Goal: Task Accomplishment & Management: Complete application form

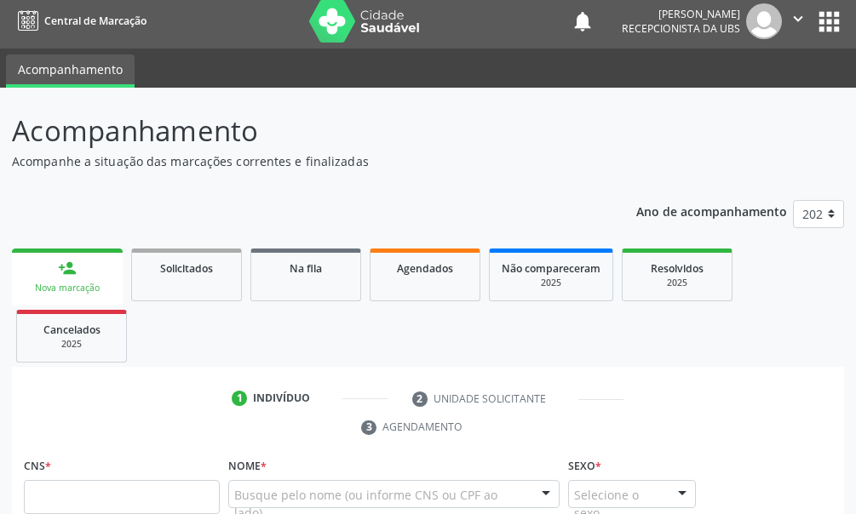
scroll to position [6, 0]
click at [45, 248] on ul "person_add Nova marcação Solicitados Na fila Agendados Não compareceram 2025 Re…" at bounding box center [428, 305] width 832 height 123
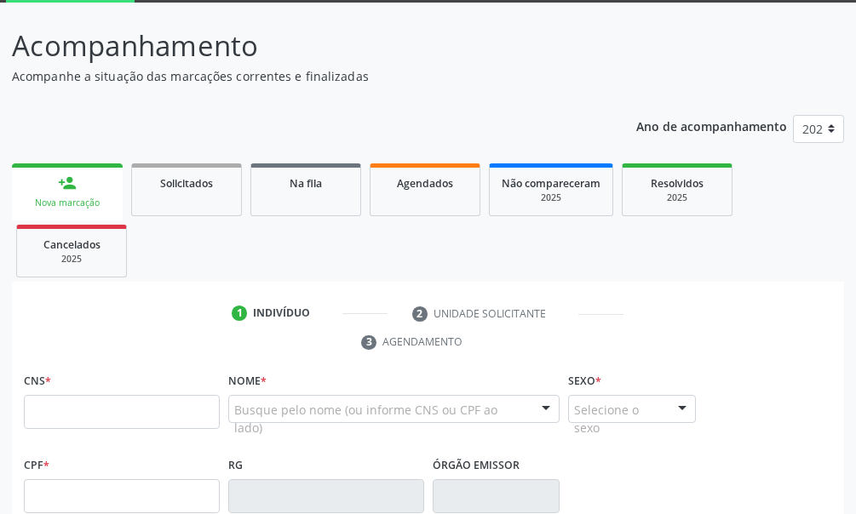
scroll to position [176, 0]
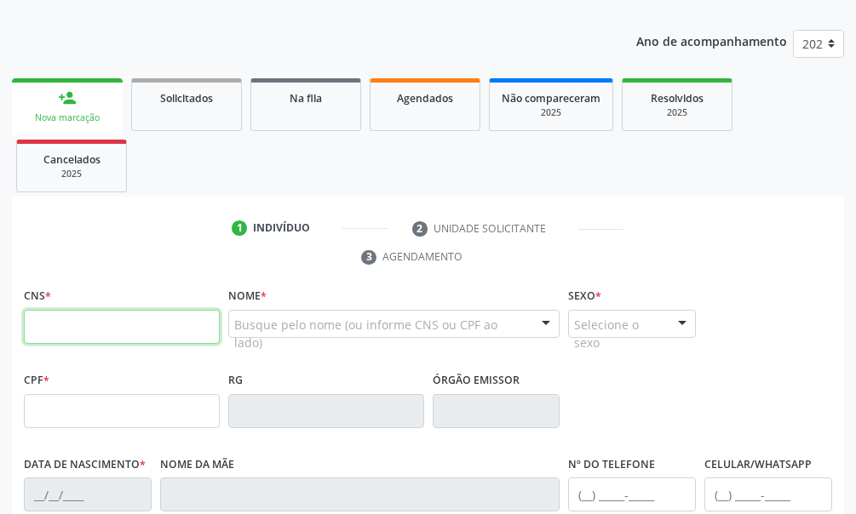
click at [51, 326] on input "text" at bounding box center [122, 327] width 196 height 34
click at [49, 325] on input "text" at bounding box center [122, 327] width 196 height 34
click at [118, 320] on input "020 2104 73" at bounding box center [122, 327] width 196 height 34
type input "0"
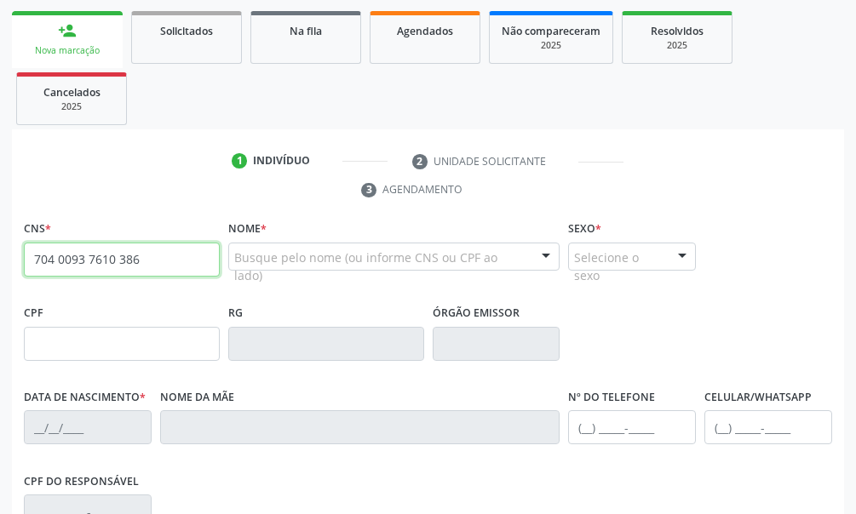
scroll to position [158, 0]
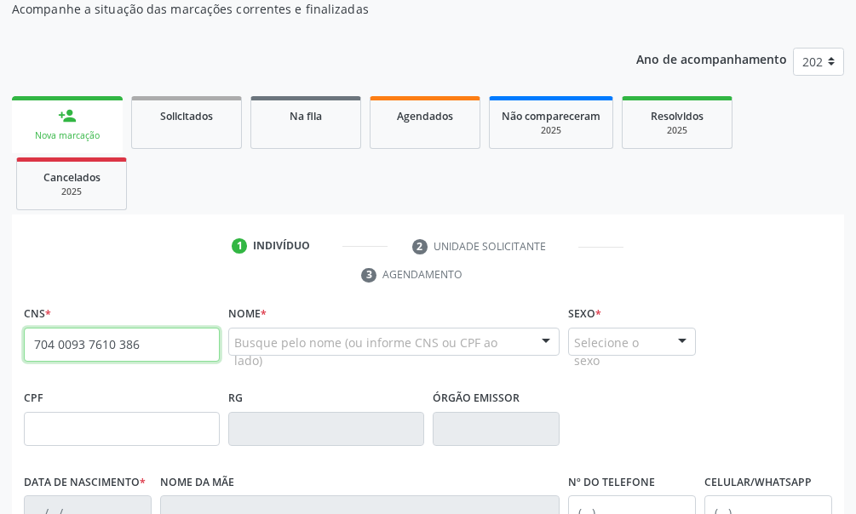
type input "704 0093 7610 386"
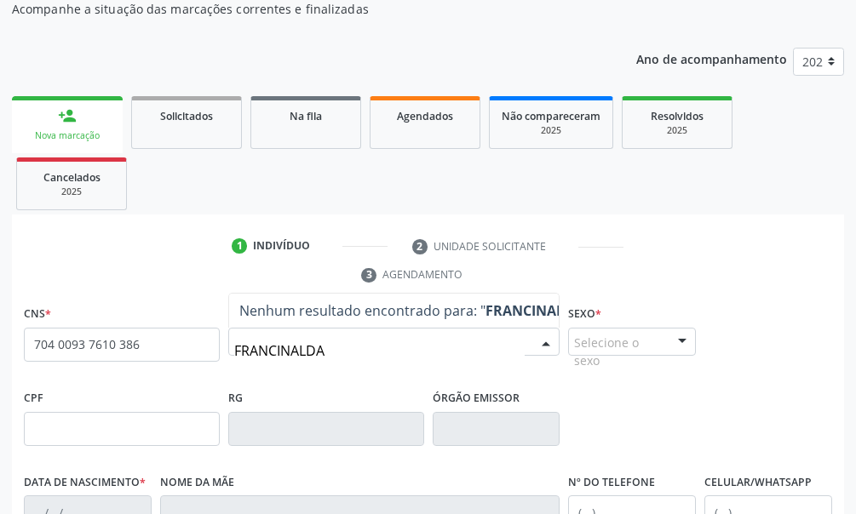
type input "FRANCINALDA"
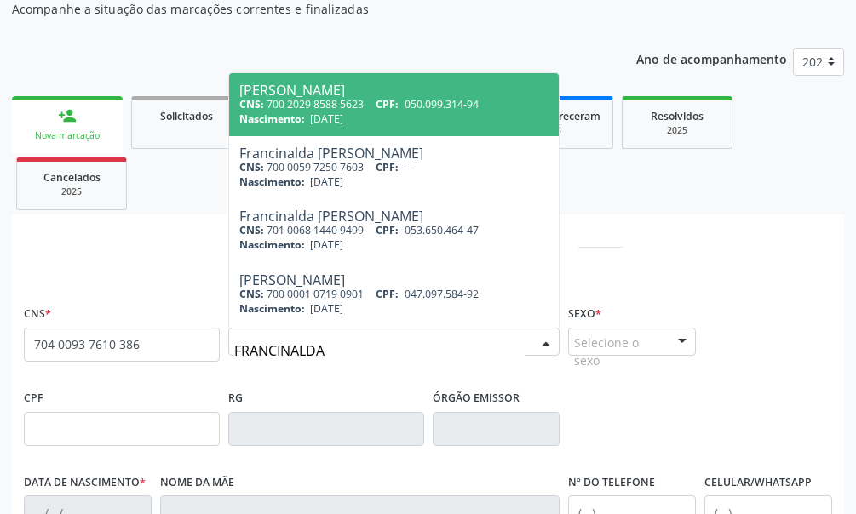
click at [371, 107] on div "CNS: 700 2029 8588 5623 CPF: 050.099.314-94" at bounding box center [394, 104] width 310 height 14
type input "700 2029 8588 5623"
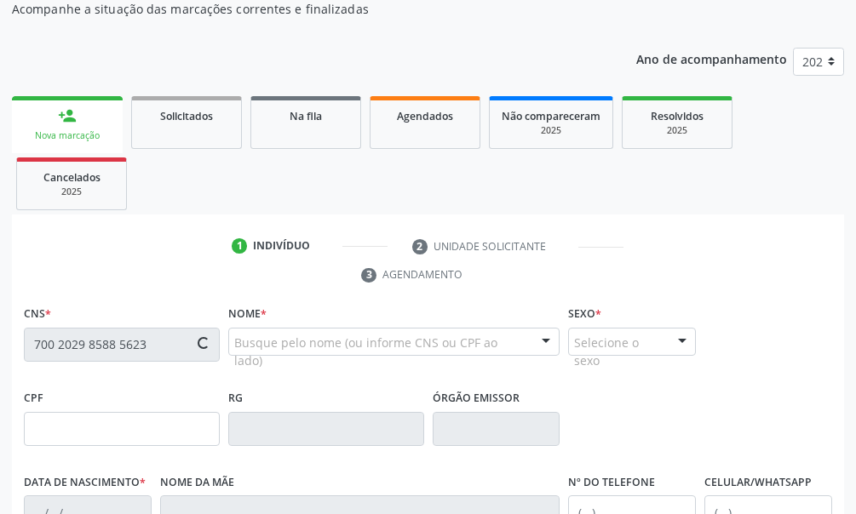
type input "050.099.314-94"
type input "29/04/1982"
type input "Maria do Socorro Bezerra"
type input "(87) 8126-5661"
type input "039.640.414-67"
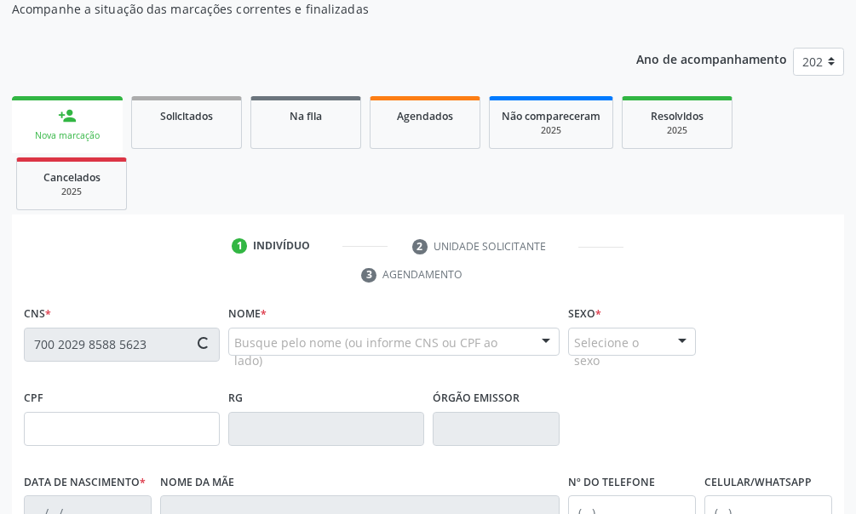
type input "59"
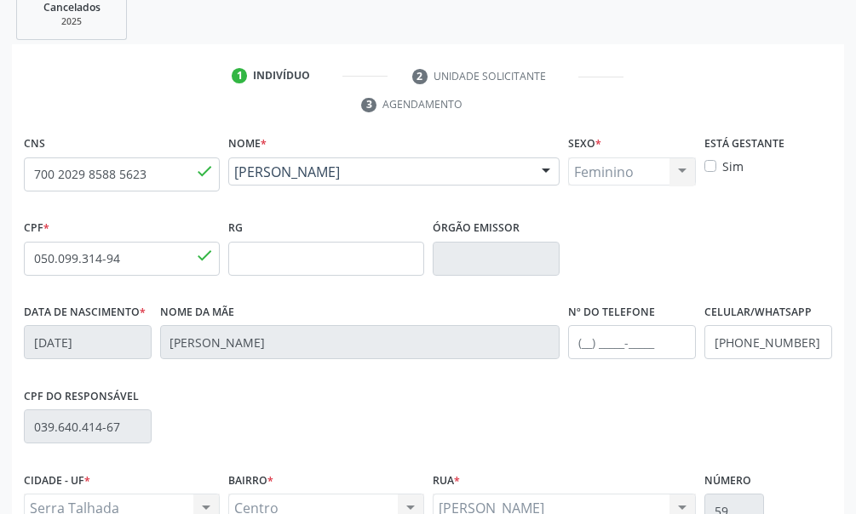
scroll to position [499, 0]
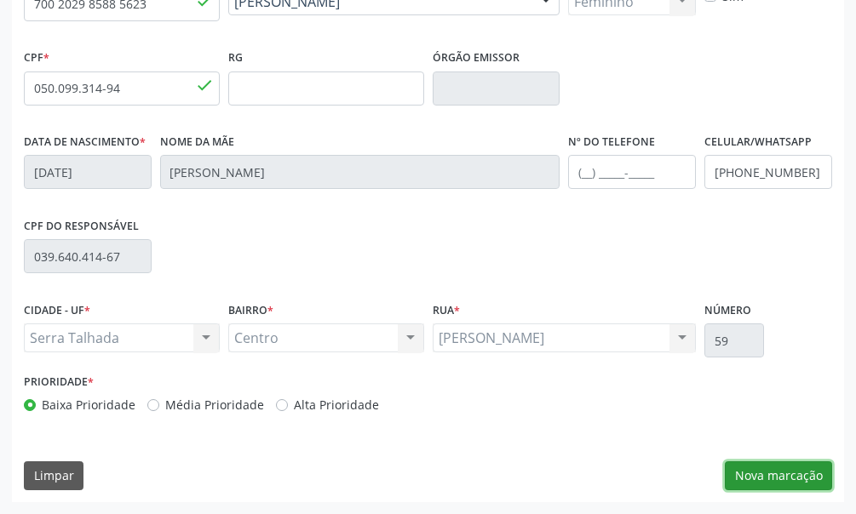
click at [814, 463] on button "Nova marcação" at bounding box center [777, 475] width 107 height 29
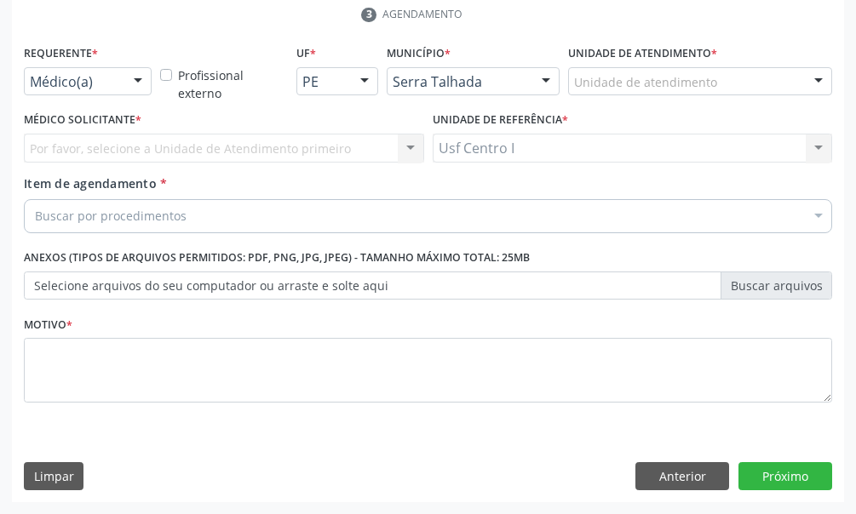
click at [121, 83] on div "Médico(a)" at bounding box center [88, 81] width 128 height 29
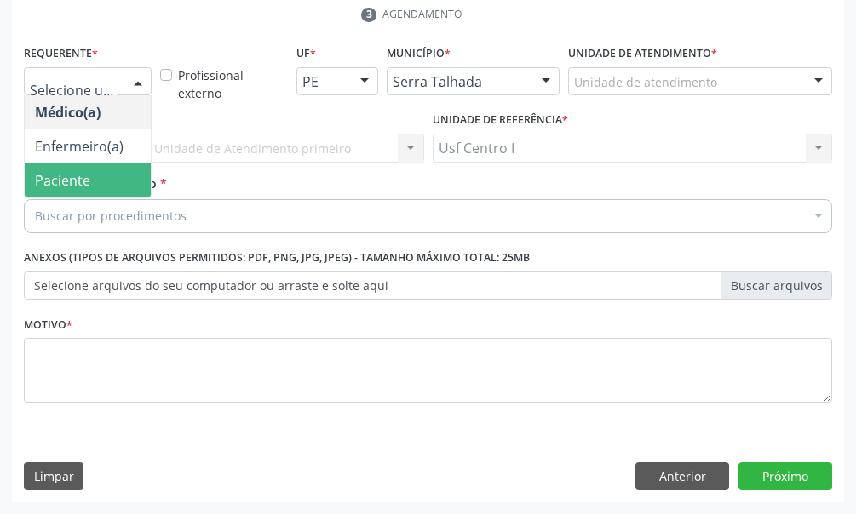
click at [95, 175] on span "Paciente" at bounding box center [88, 180] width 126 height 34
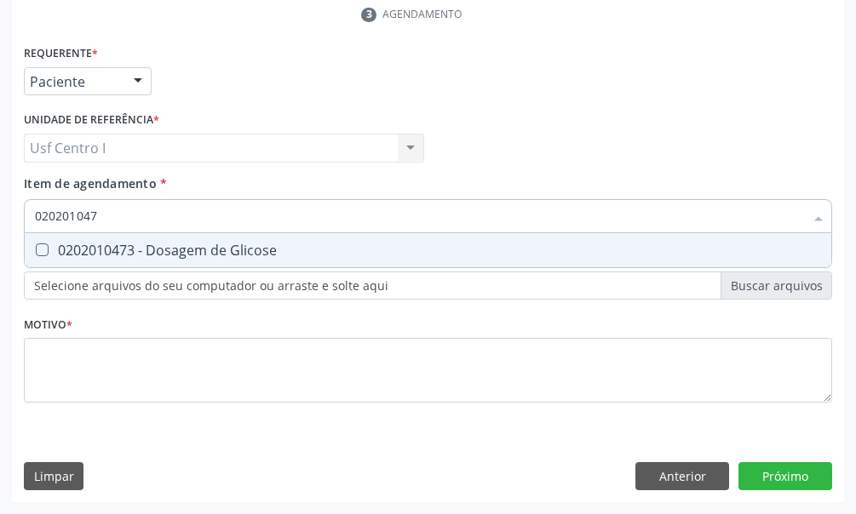
type input "0202010473"
click at [43, 249] on Glicose at bounding box center [42, 249] width 13 height 13
click at [36, 249] on Glicose "checkbox" at bounding box center [30, 249] width 11 height 11
checkbox Glicose "true"
click at [117, 215] on input "0202010473" at bounding box center [419, 216] width 769 height 34
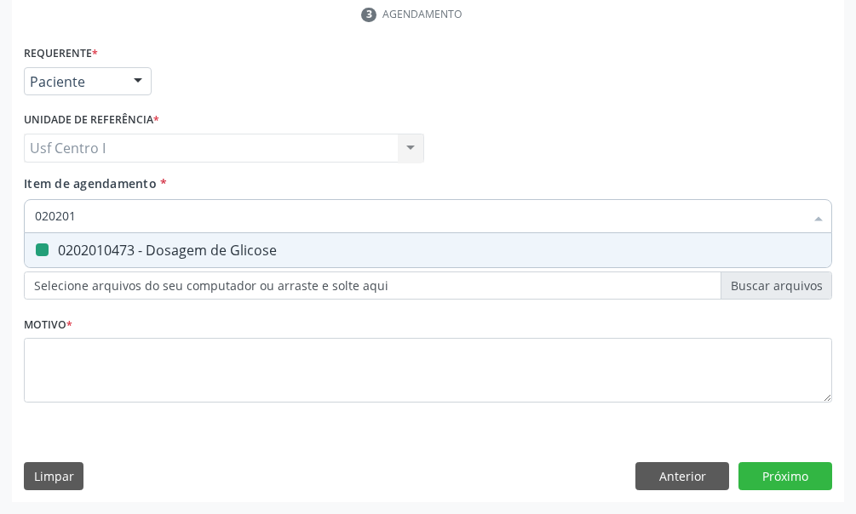
type input "02020"
checkbox Glicose "false"
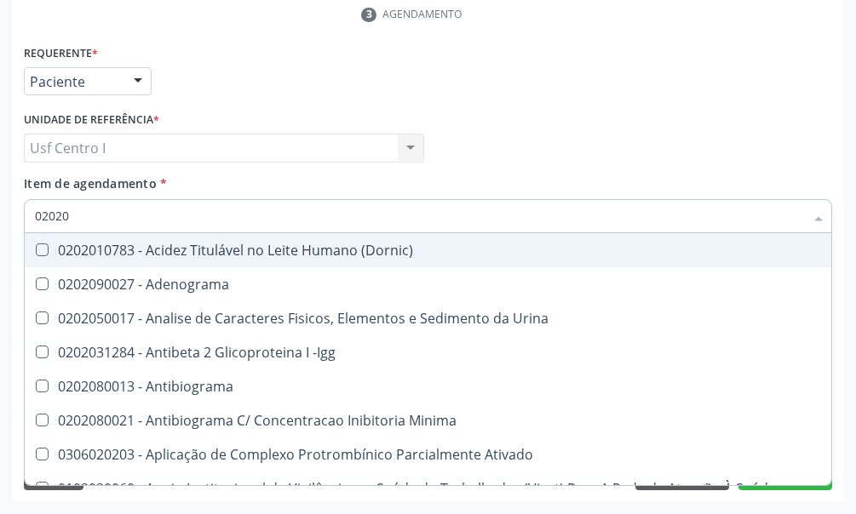
type input "0202"
checkbox Glicose "false"
checkbox Lactato "true"
type input "020"
checkbox Glicose "false"
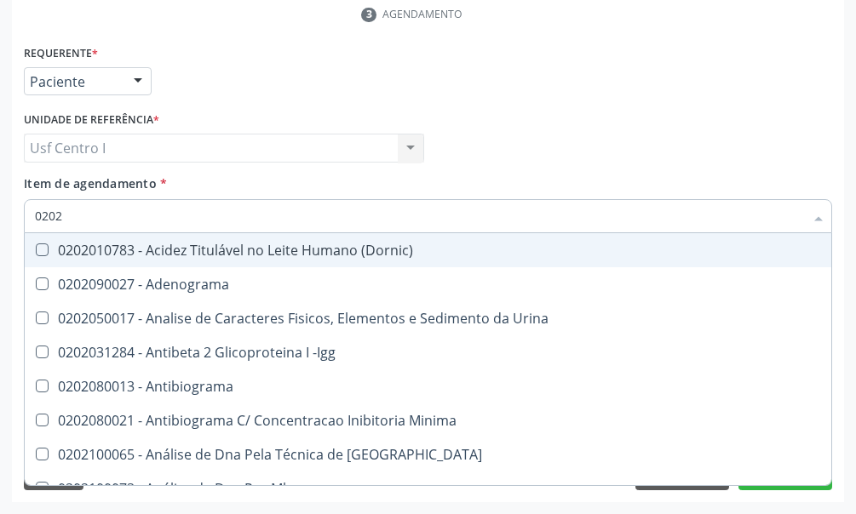
checkbox Boston "true"
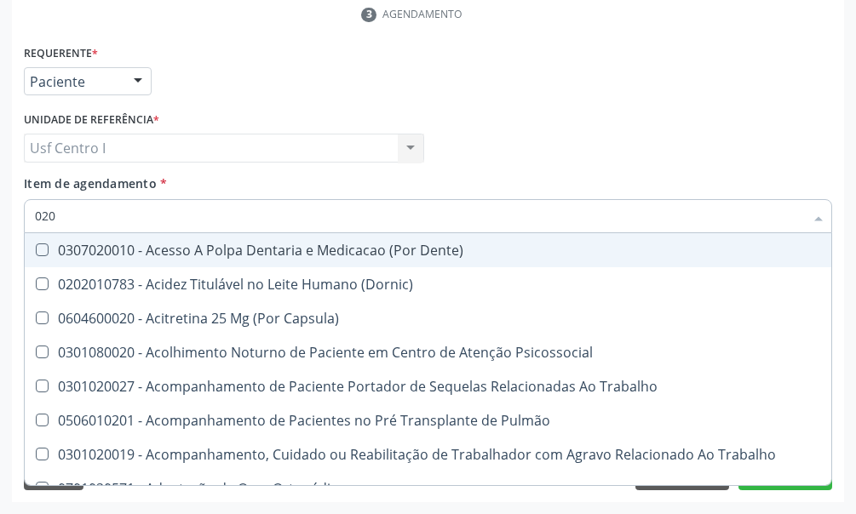
type input "02"
checkbox Glicose "false"
checkbox Segmento\) "true"
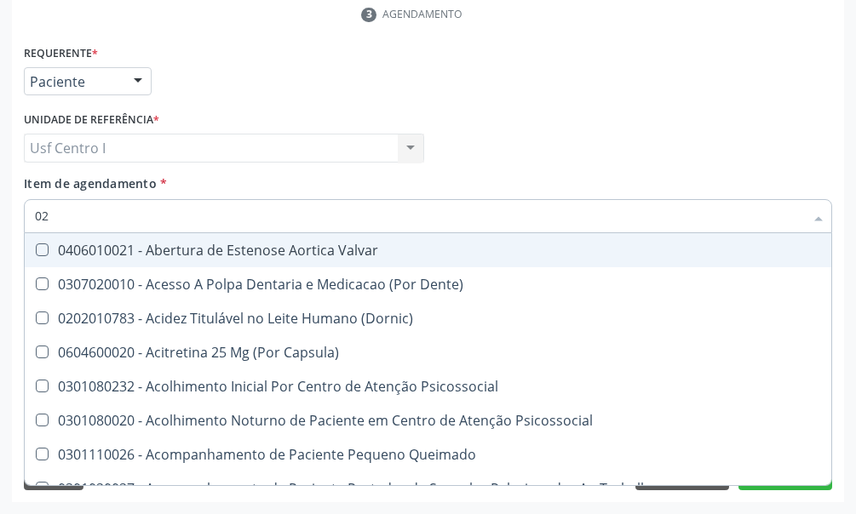
type input "020"
checkbox \(Qualitativo\) "true"
checkbox Glicose "false"
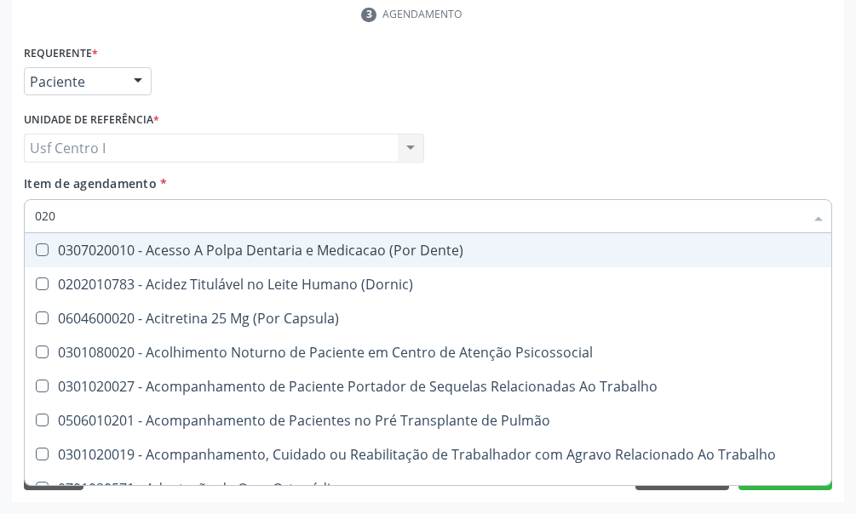
type input "0202"
checkbox Laser "true"
checkbox Glicose "false"
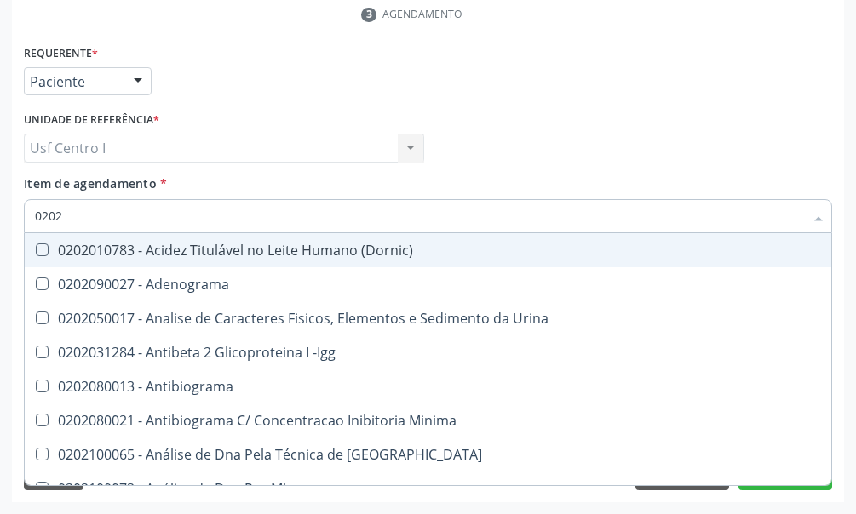
type input "02020"
checkbox Xi "true"
checkbox Glicose "false"
type input "020201"
checkbox T3 "true"
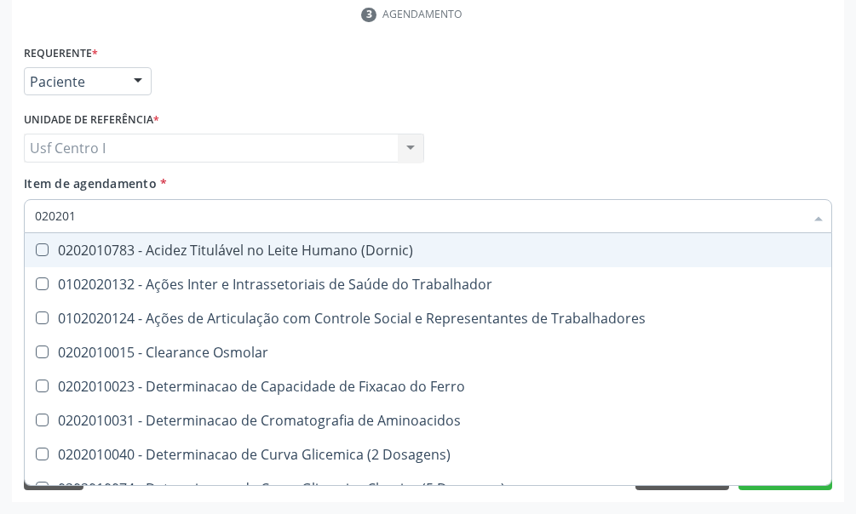
type input "02020"
checkbox Glicose "false"
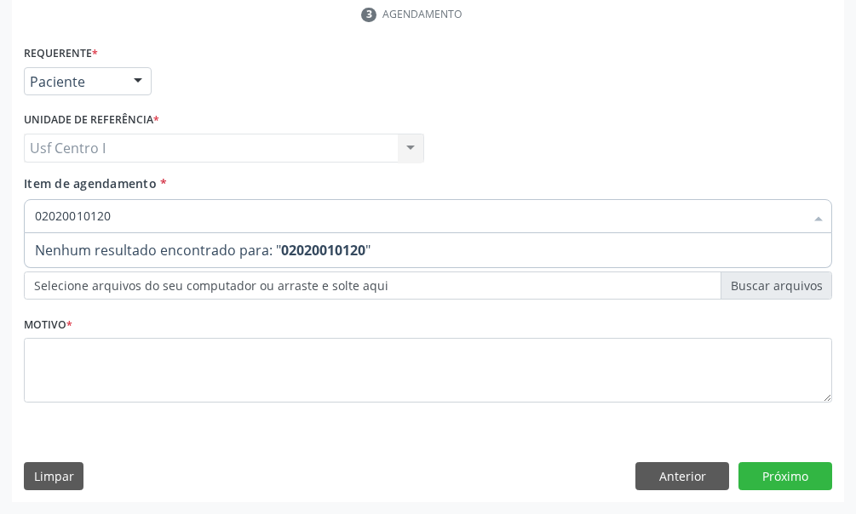
click at [67, 213] on input "02020010120" at bounding box center [419, 216] width 769 height 34
type input "0202010120"
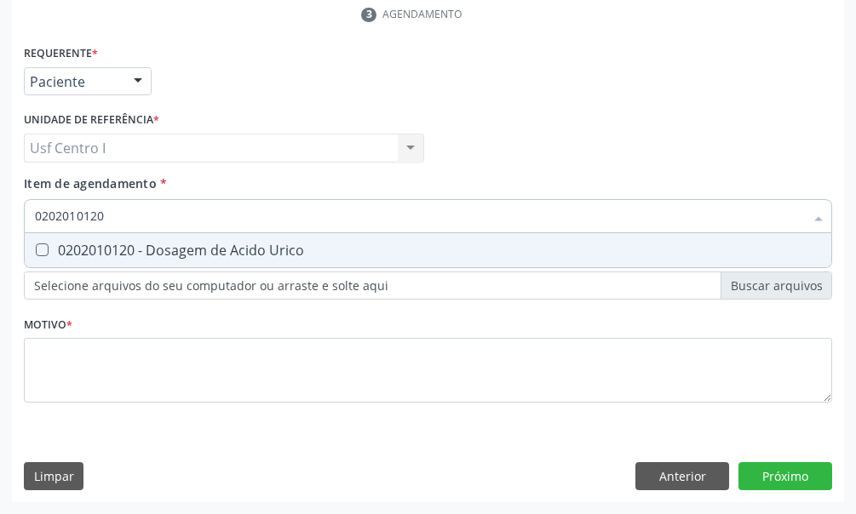
click at [45, 251] on Urico at bounding box center [42, 249] width 13 height 13
click at [36, 251] on Urico "checkbox" at bounding box center [30, 249] width 11 height 11
checkbox Urico "true"
click at [115, 220] on input "0202010120" at bounding box center [419, 216] width 769 height 34
type input "02020101"
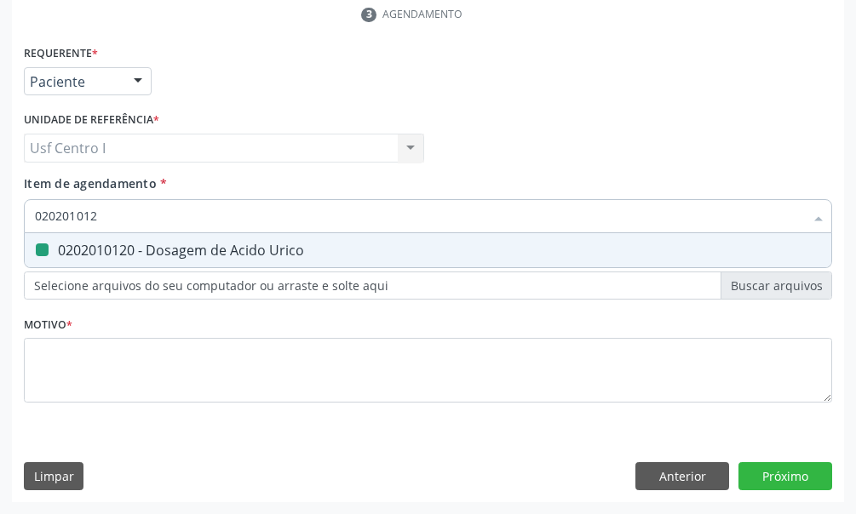
checkbox Urico "false"
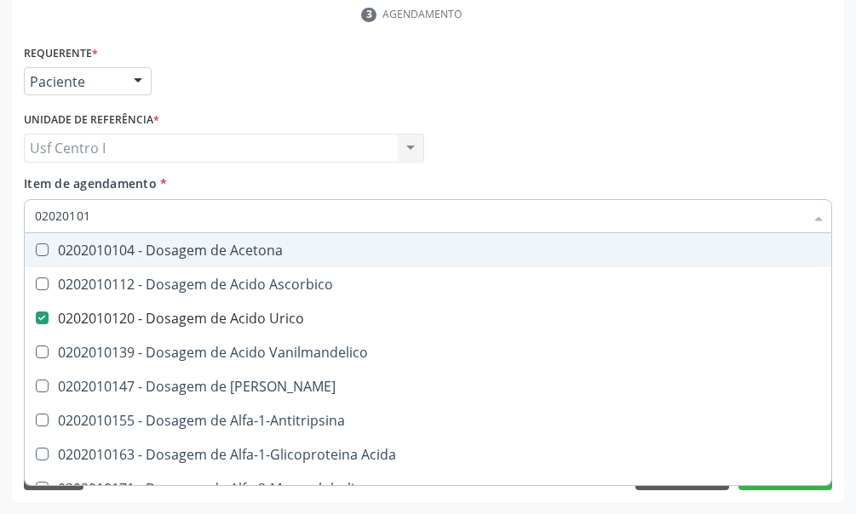
type input "0202010"
checkbox Urico "false"
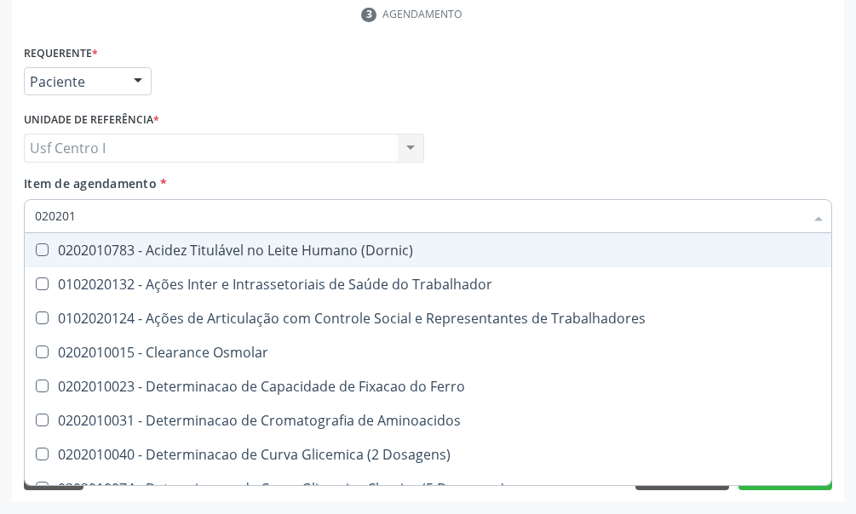
type input "0202010"
checkbox Ativada\) "true"
checkbox Urico "false"
checkbox II "true"
checkbox Glicose "false"
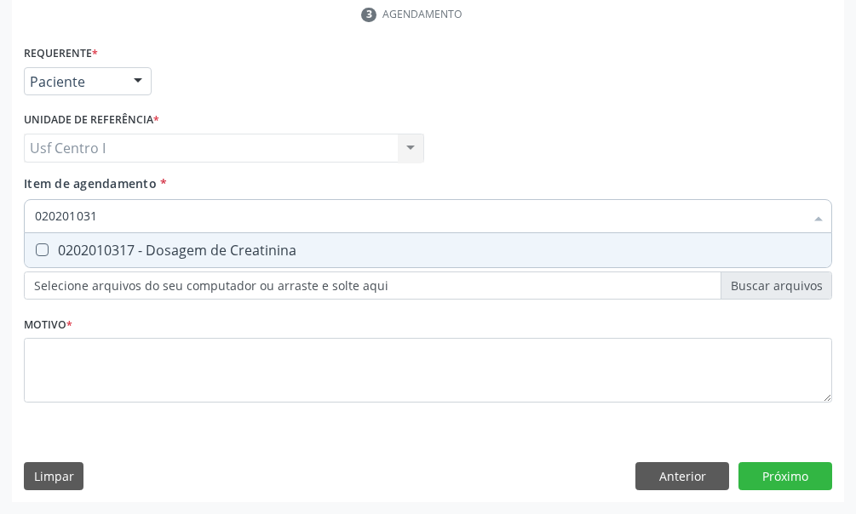
type input "0202010317"
click at [41, 245] on Creatinina at bounding box center [42, 249] width 13 height 13
click at [36, 245] on Creatinina "checkbox" at bounding box center [30, 249] width 11 height 11
checkbox Creatinina "true"
click at [122, 222] on input "0202010317" at bounding box center [419, 216] width 769 height 34
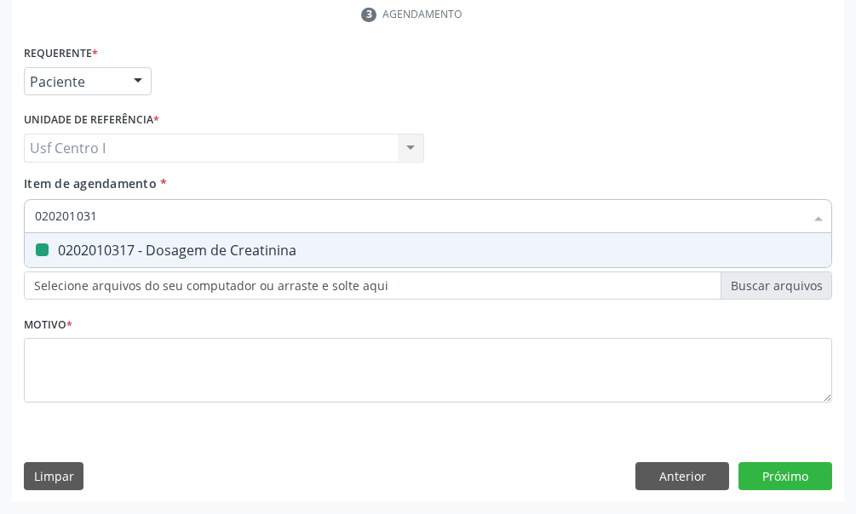
type input "02020103"
checkbox Creatinina "false"
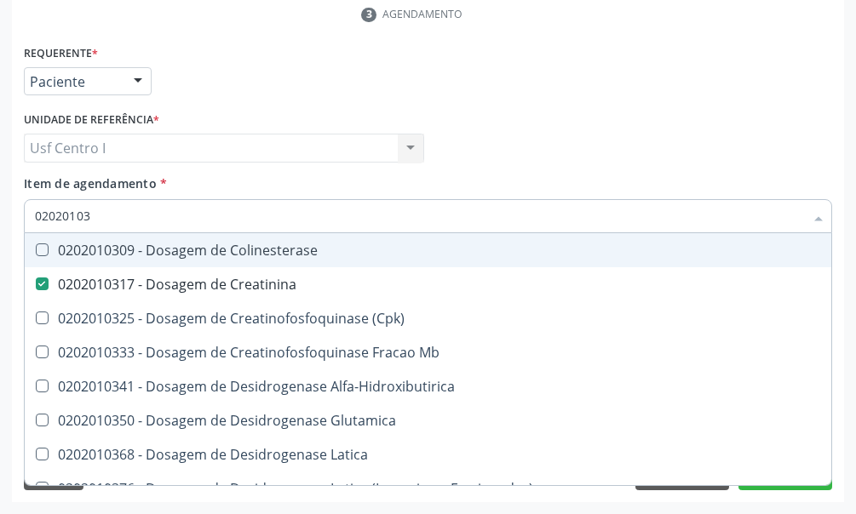
type input "0202010"
checkbox Creatinina "false"
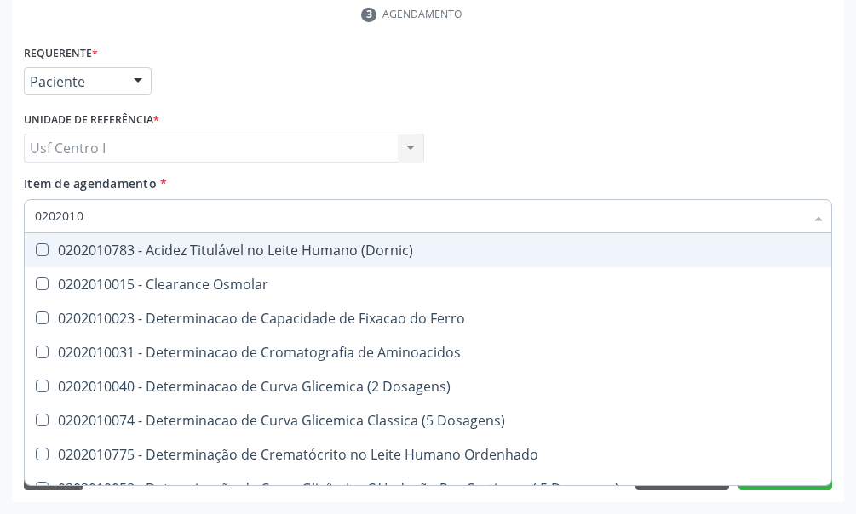
type input "020201"
checkbox Urico "false"
checkbox Amonia "true"
checkbox Creatinina "false"
checkbox Folato "true"
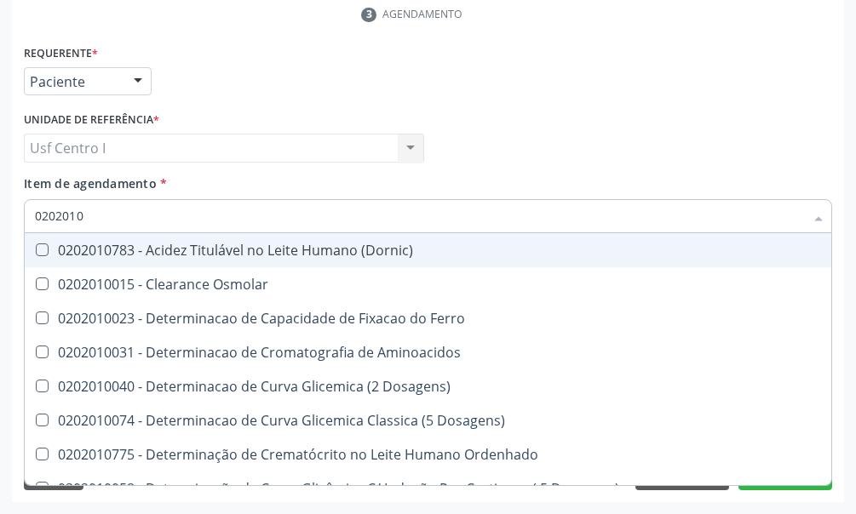
checkbox Glicose "false"
checkbox Nt-Probnp\) "true"
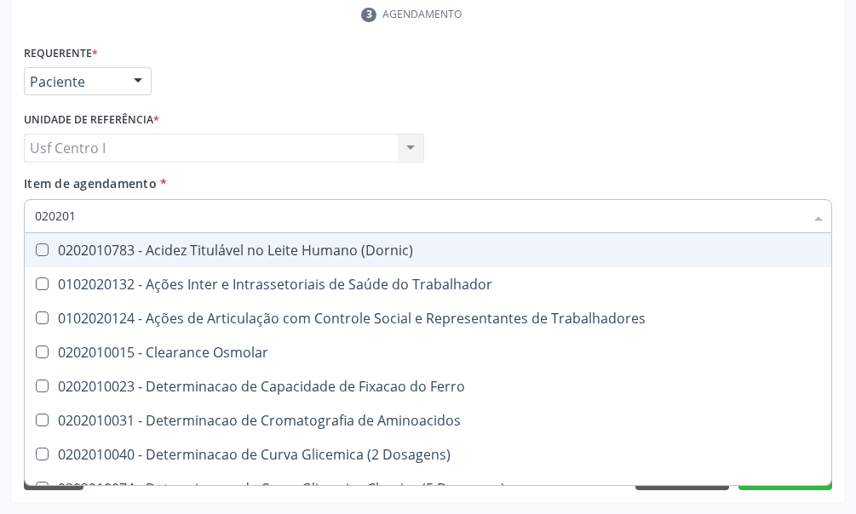
type input "02020"
checkbox Urico "false"
checkbox Creatinina "false"
checkbox Glicose "false"
checkbox Trabalho "true"
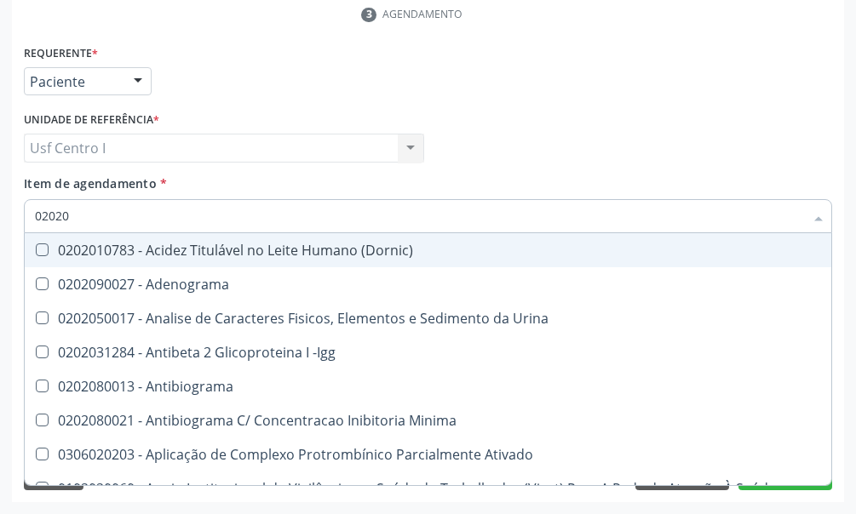
type input "020201"
checkbox Osmolar "true"
checkbox Gestante "true"
checkbox T3 "true"
checkbox Urico "false"
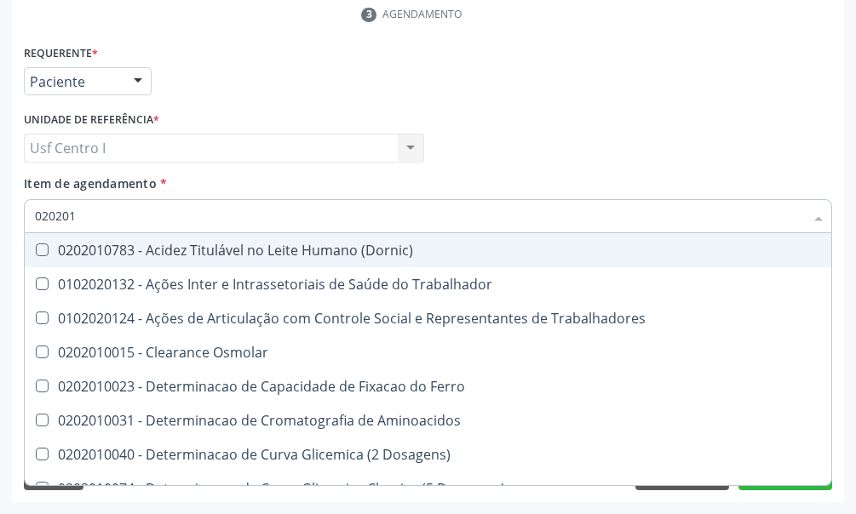
type input "0202010"
checkbox Ativada\) "true"
checkbox Urico "false"
checkbox Ionizavel "true"
checkbox Creatinina "false"
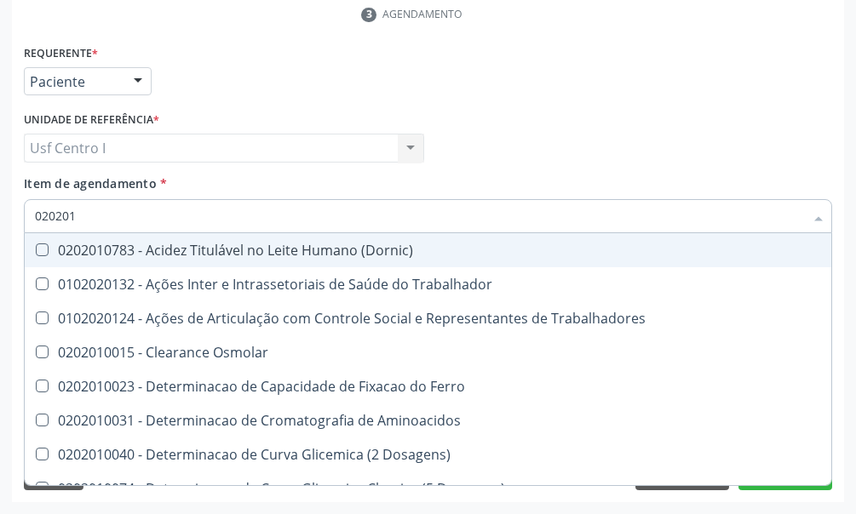
checkbox II "true"
checkbox Glicose "false"
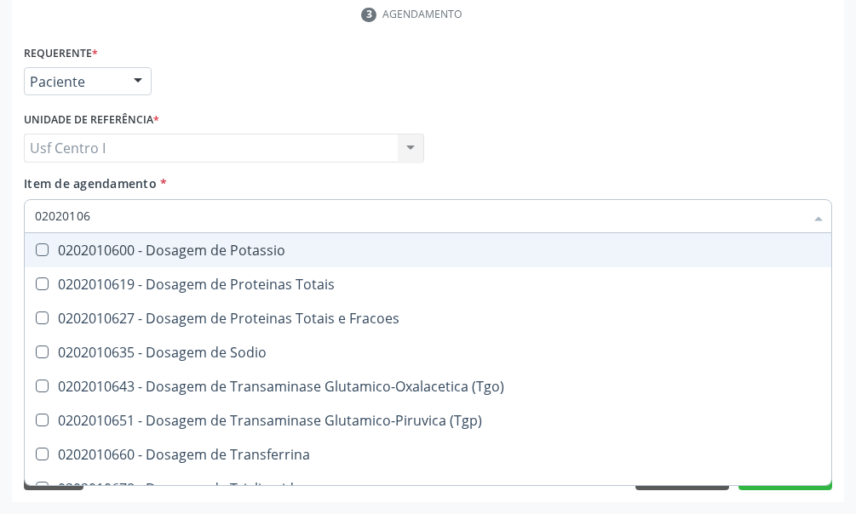
type input "020201069"
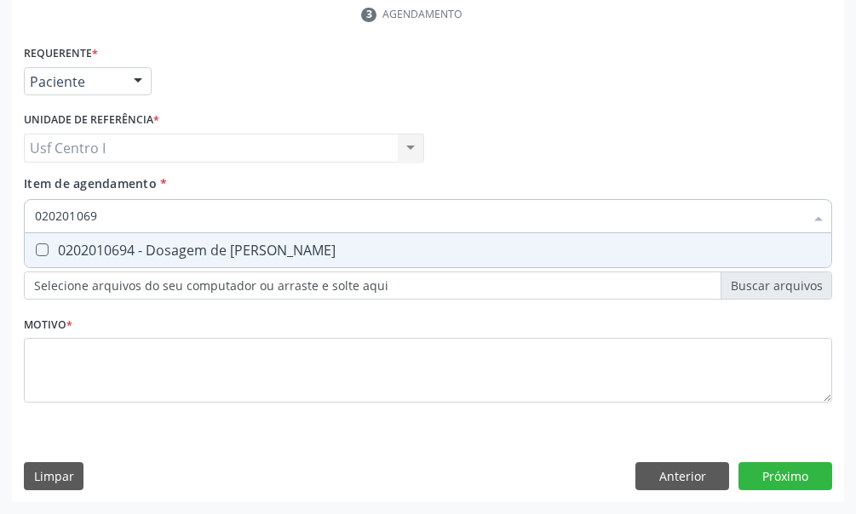
click at [45, 251] on Ureia at bounding box center [42, 249] width 13 height 13
click at [36, 251] on Ureia "checkbox" at bounding box center [30, 249] width 11 height 11
checkbox Ureia "true"
click at [111, 211] on input "020201069" at bounding box center [419, 216] width 769 height 34
type input "02020106"
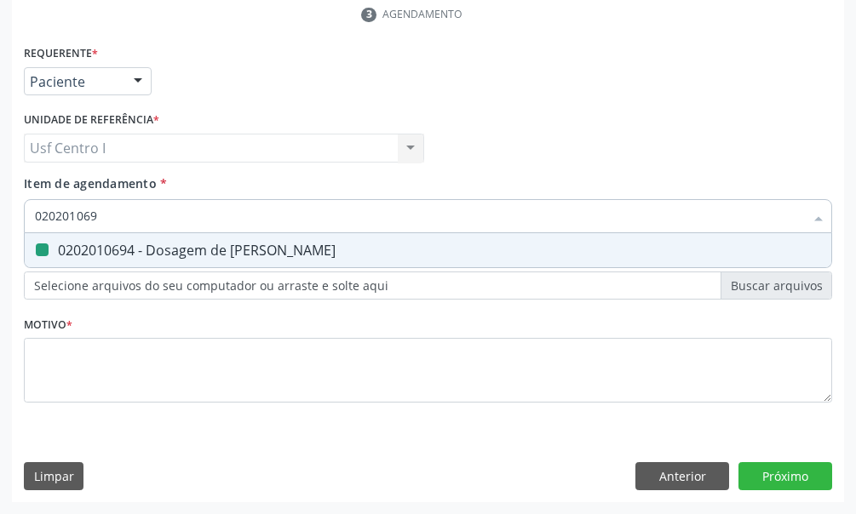
checkbox Ureia "false"
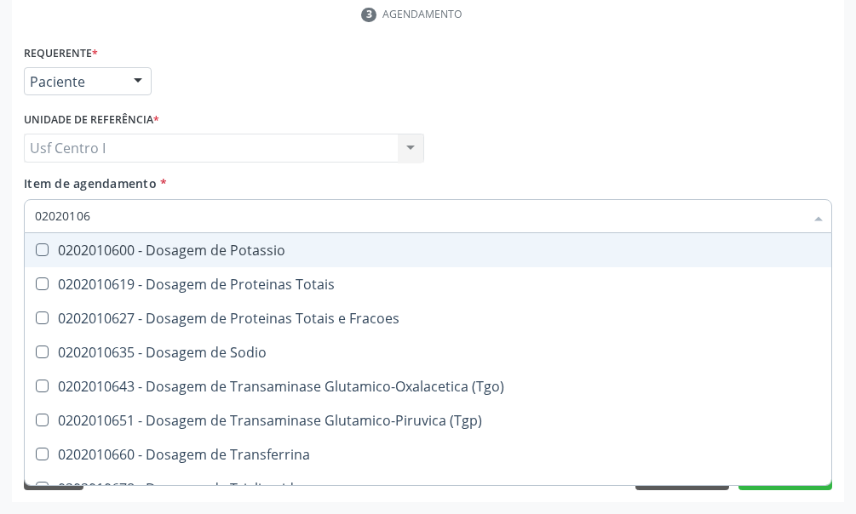
type input "0202010"
checkbox Ureia "false"
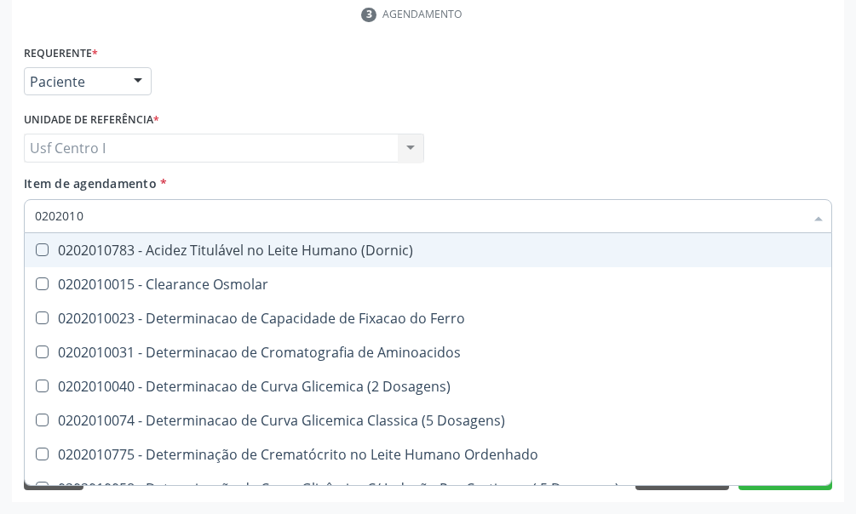
type input "020201"
checkbox Urico "false"
checkbox Amonia "true"
checkbox Creatinina "false"
checkbox Folato "true"
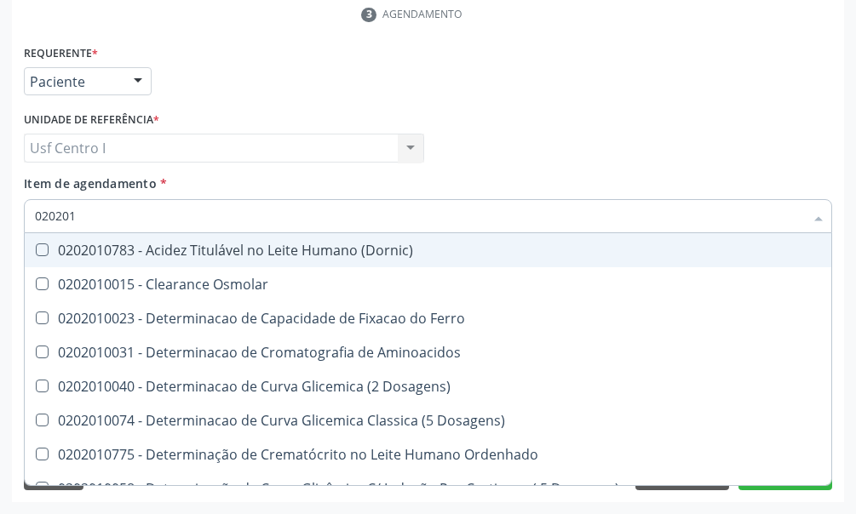
checkbox Glicose "false"
checkbox Nt-Probnp\) "true"
checkbox Ureia "false"
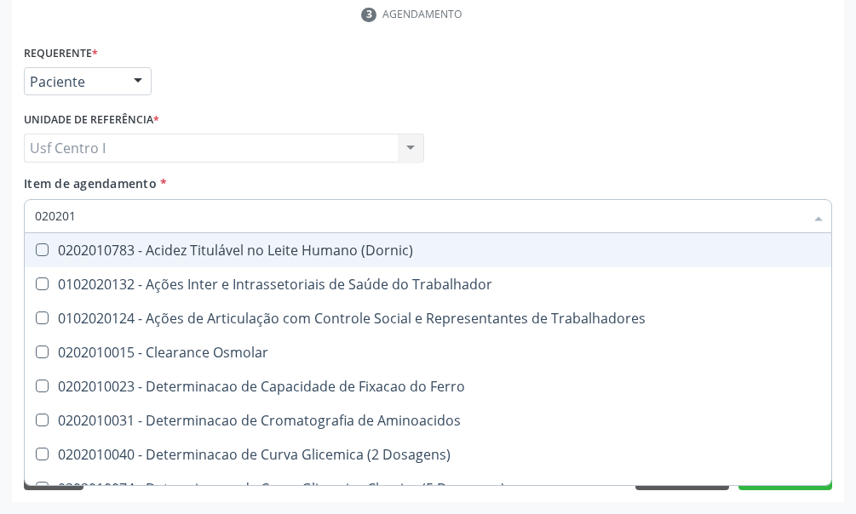
type input "02020"
checkbox Urico "false"
checkbox Creatinina "false"
checkbox Glicose "false"
checkbox Ureia "false"
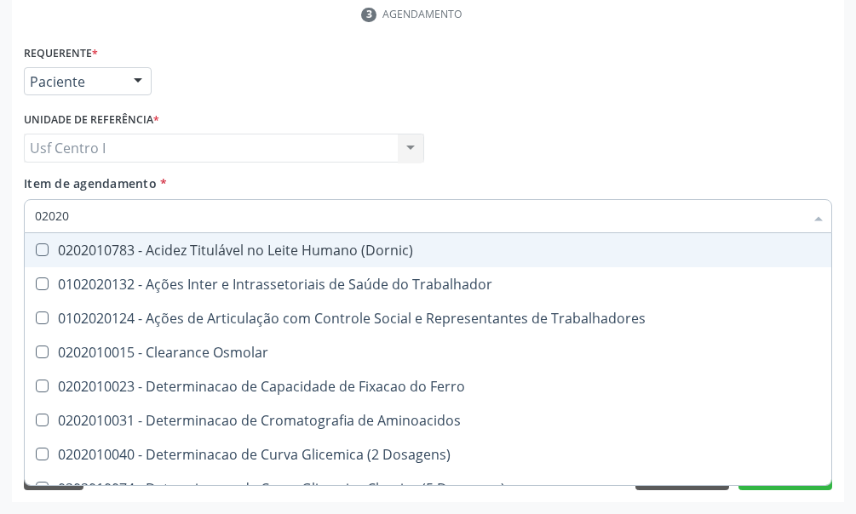
checkbox Trabalho "true"
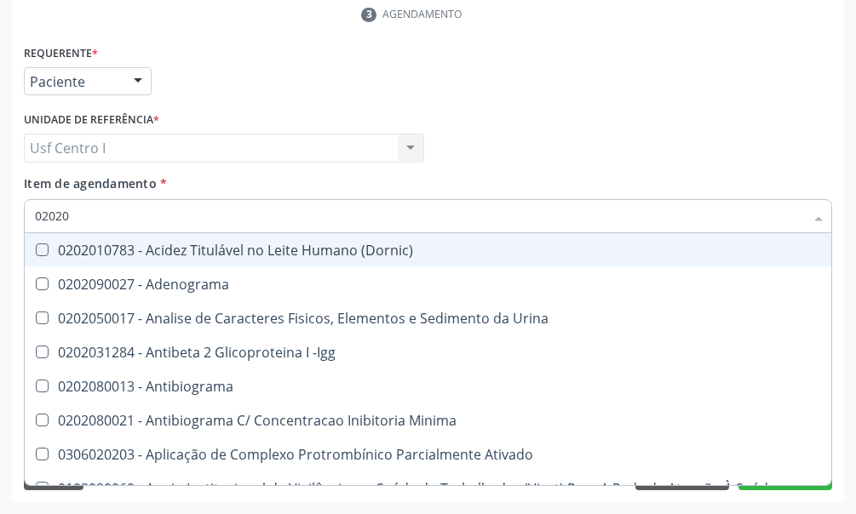
type input "020201"
checkbox Osmolar "true"
checkbox Gestante "true"
checkbox T3 "true"
checkbox Ascorbico "true"
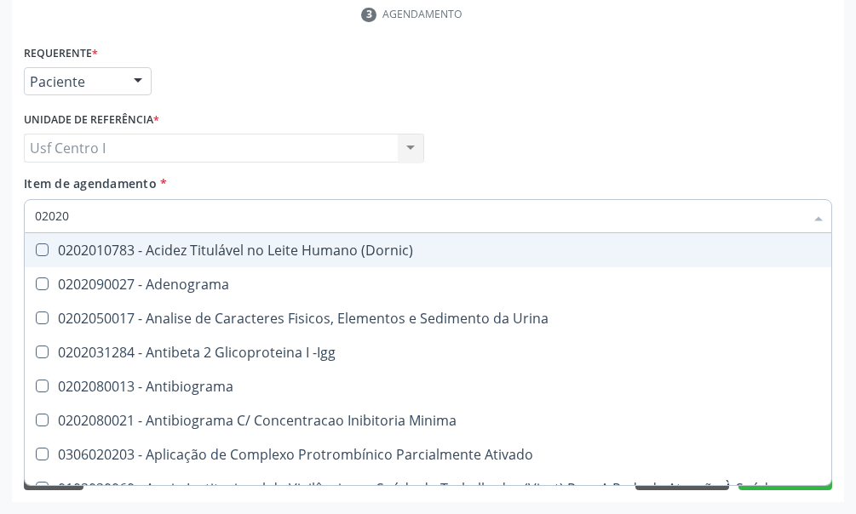
checkbox Urico "false"
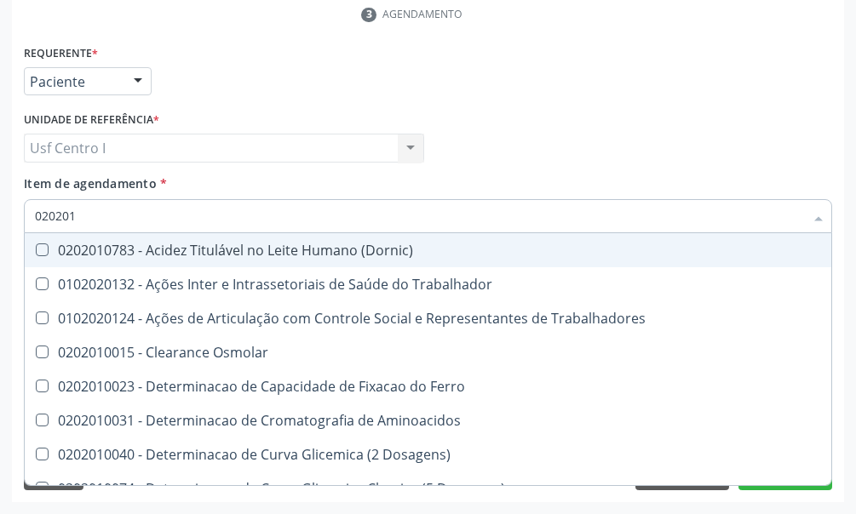
type input "0202010"
checkbox Ativada\) "true"
checkbox Urico "false"
checkbox Ionizavel "true"
checkbox Creatinina "false"
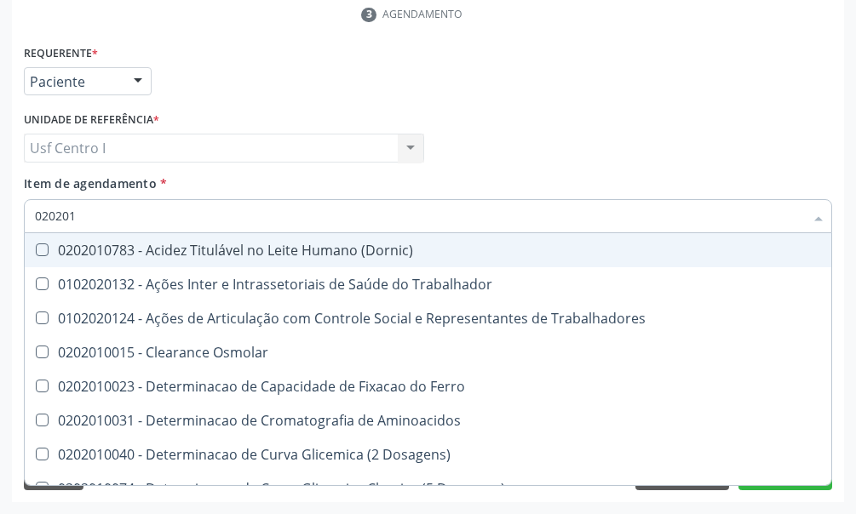
checkbox II "true"
checkbox Glicose "false"
checkbox Piruvato "true"
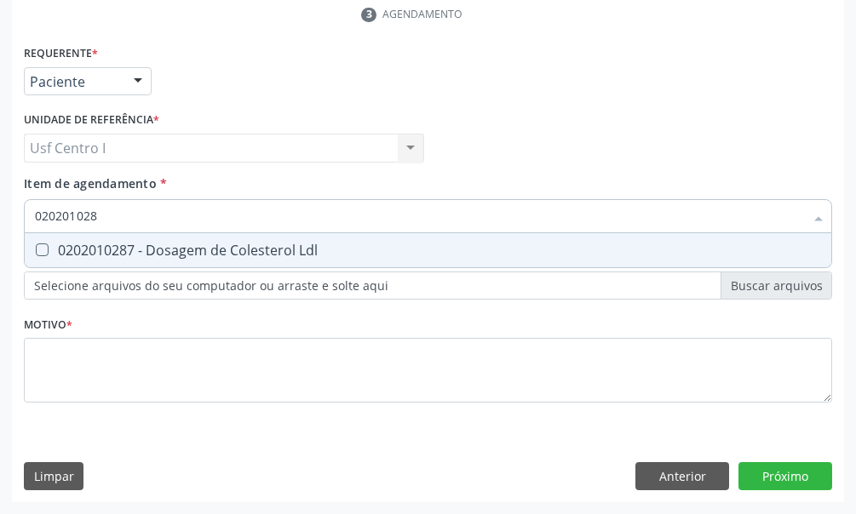
type input "0202010287"
click at [43, 249] on Ldl at bounding box center [42, 249] width 13 height 13
click at [36, 249] on Ldl "checkbox" at bounding box center [30, 249] width 11 height 11
checkbox Ldl "true"
click at [122, 217] on input "0202010287" at bounding box center [419, 216] width 769 height 34
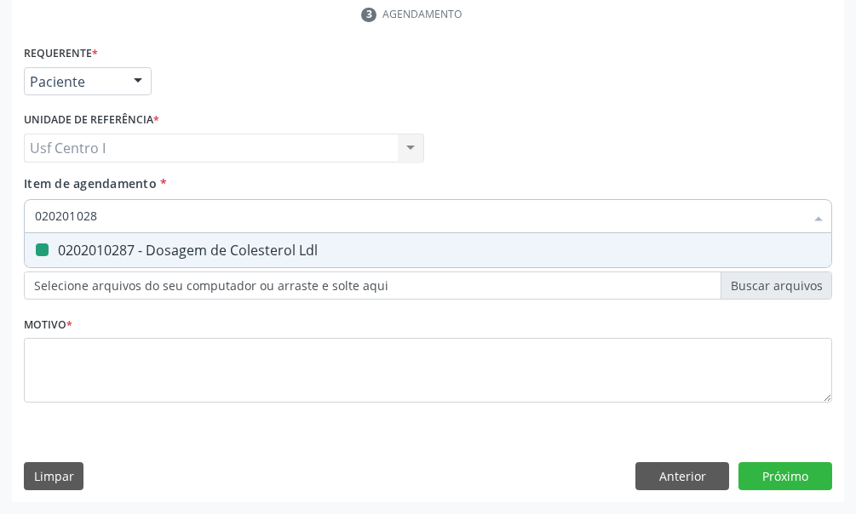
type input "02020102"
checkbox Ldl "false"
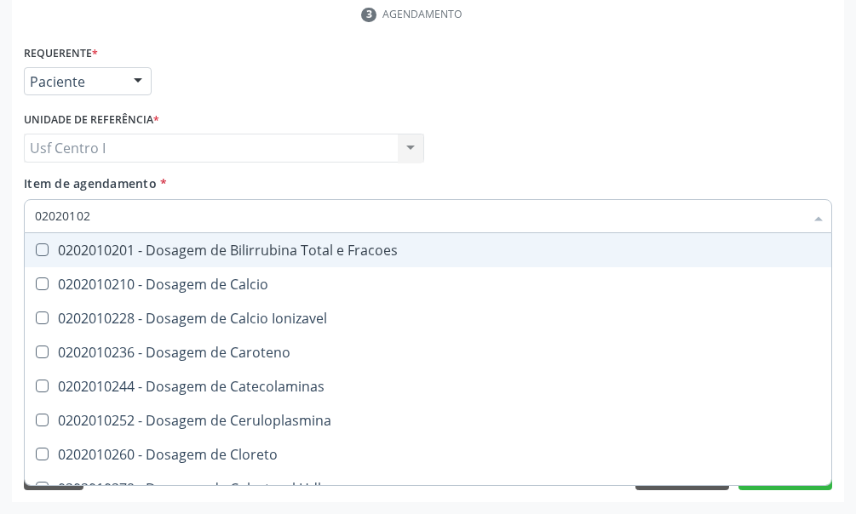
type input "0202010"
checkbox Ldl "false"
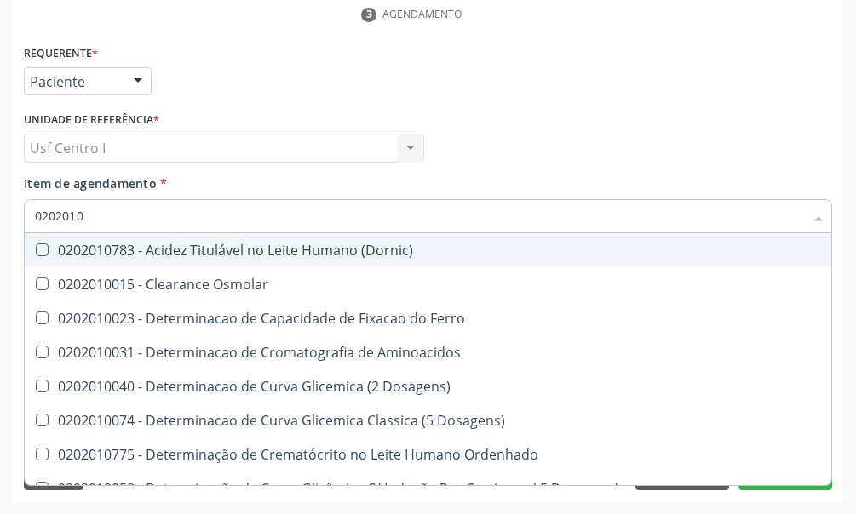
type input "02020102"
checkbox Dosagens\) "true"
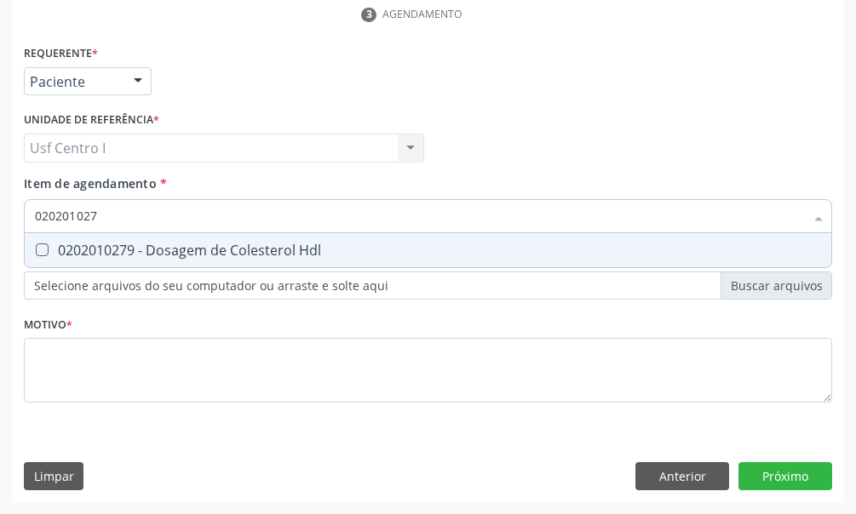
type input "0202010279"
click at [43, 252] on Hdl at bounding box center [42, 249] width 13 height 13
click at [36, 252] on Hdl "checkbox" at bounding box center [30, 249] width 11 height 11
checkbox Hdl "true"
click at [116, 216] on input "0202010279" at bounding box center [419, 216] width 769 height 34
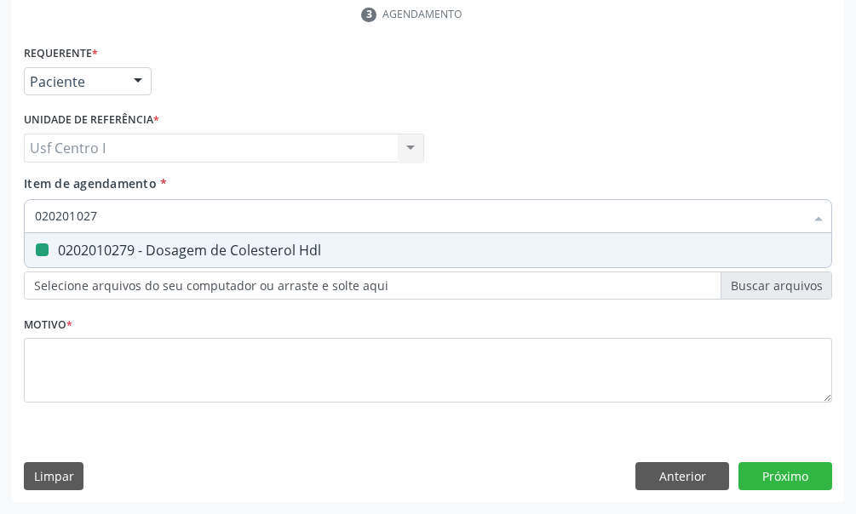
type input "02020102"
checkbox Hdl "false"
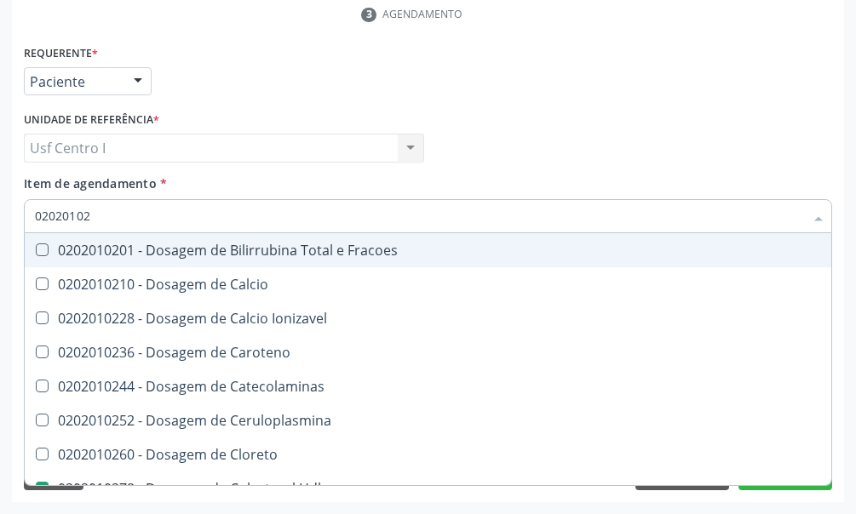
type input "020201029"
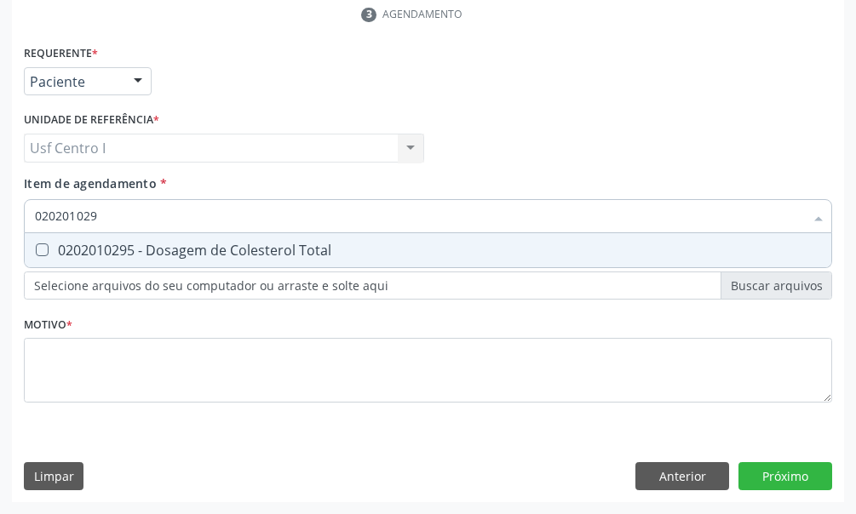
click at [42, 248] on Total at bounding box center [42, 249] width 13 height 13
click at [36, 248] on Total "checkbox" at bounding box center [30, 249] width 11 height 11
checkbox Total "true"
click at [113, 211] on input "020201029" at bounding box center [419, 216] width 769 height 34
type input "02020102"
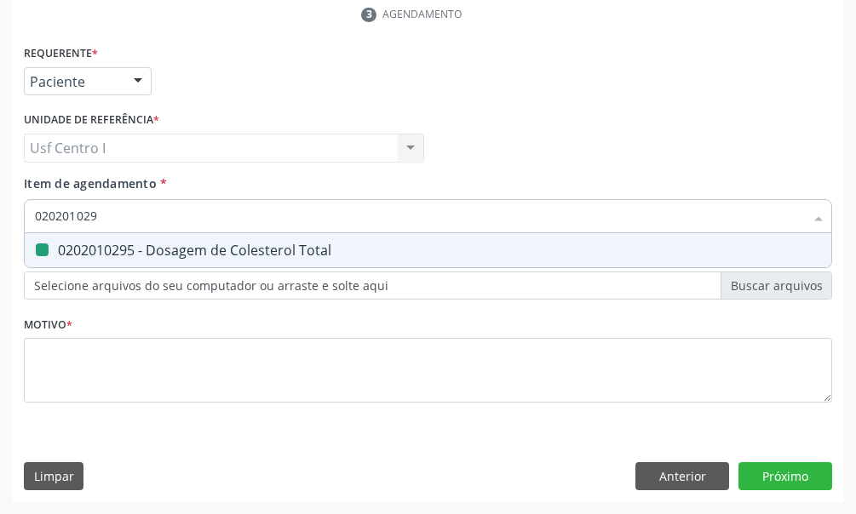
checkbox Total "false"
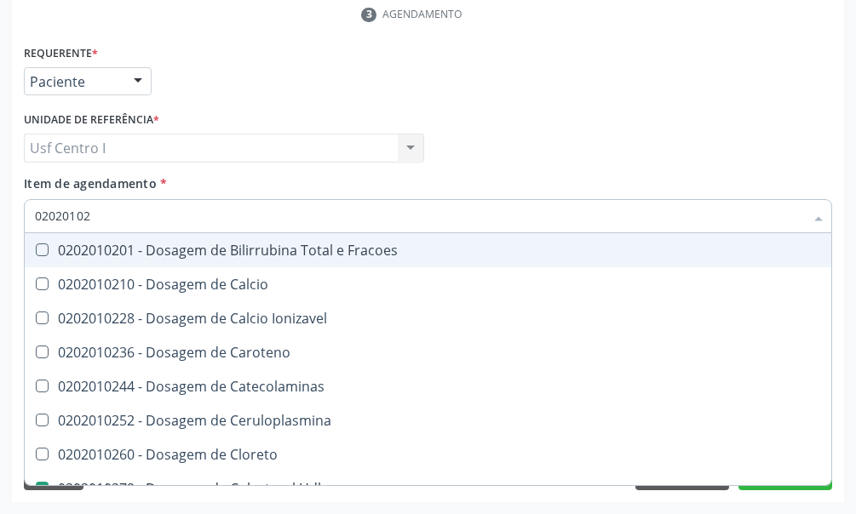
type input "0202010"
checkbox Hdl "false"
checkbox Ldl "false"
checkbox Total "false"
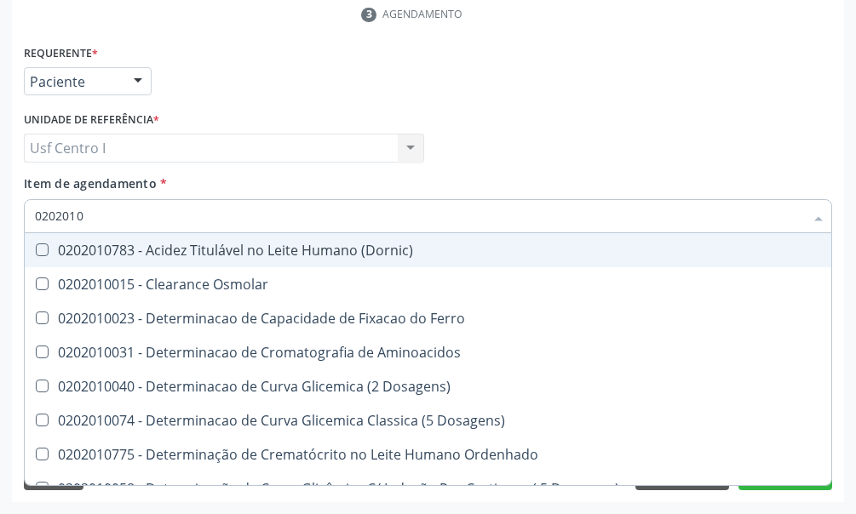
type input "02020106"
checkbox Osmolaridade "true"
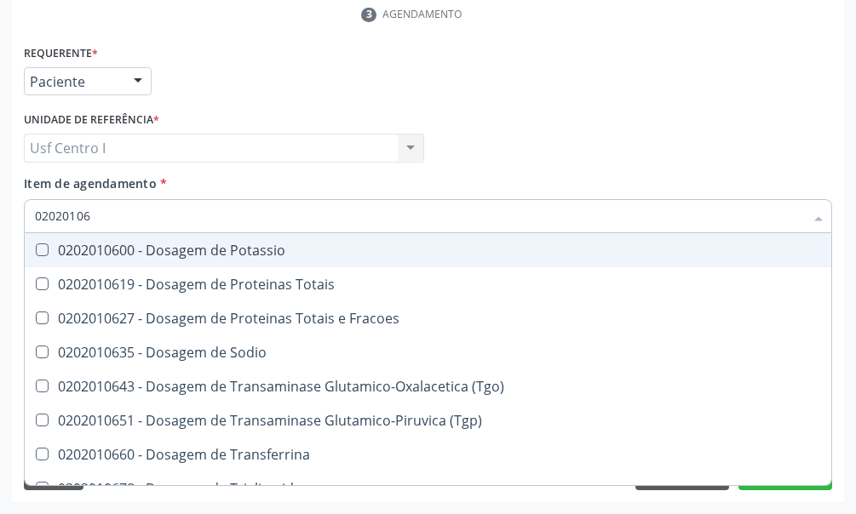
type input "020201067"
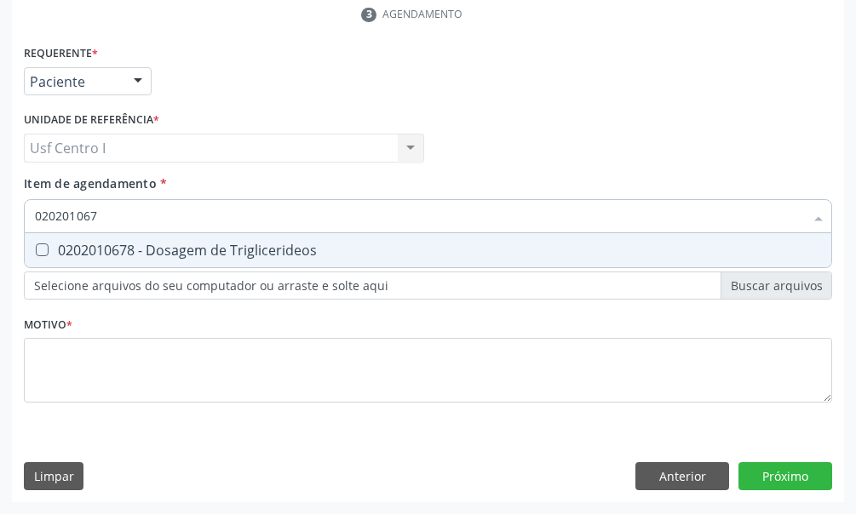
click at [44, 250] on Triglicerideos at bounding box center [42, 249] width 13 height 13
click at [36, 250] on Triglicerideos "checkbox" at bounding box center [30, 249] width 11 height 11
checkbox Triglicerideos "true"
click at [104, 210] on input "020201067" at bounding box center [419, 216] width 769 height 34
type input "02020106"
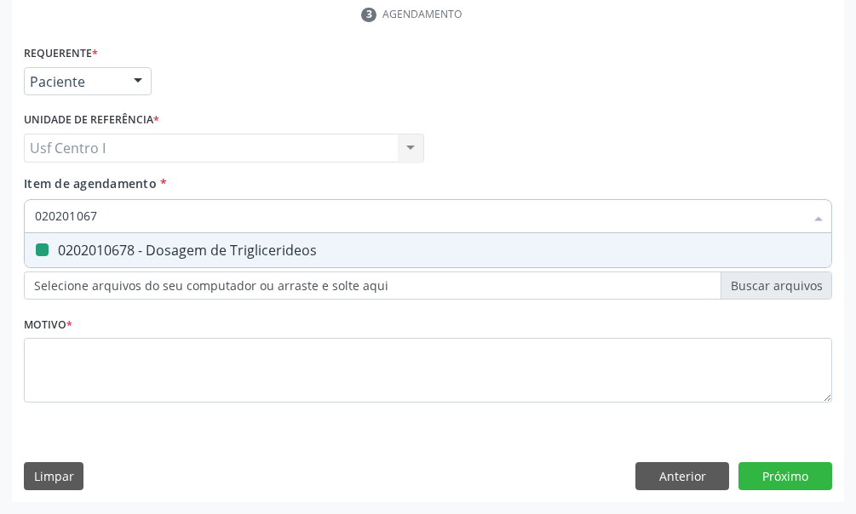
checkbox Triglicerideos "false"
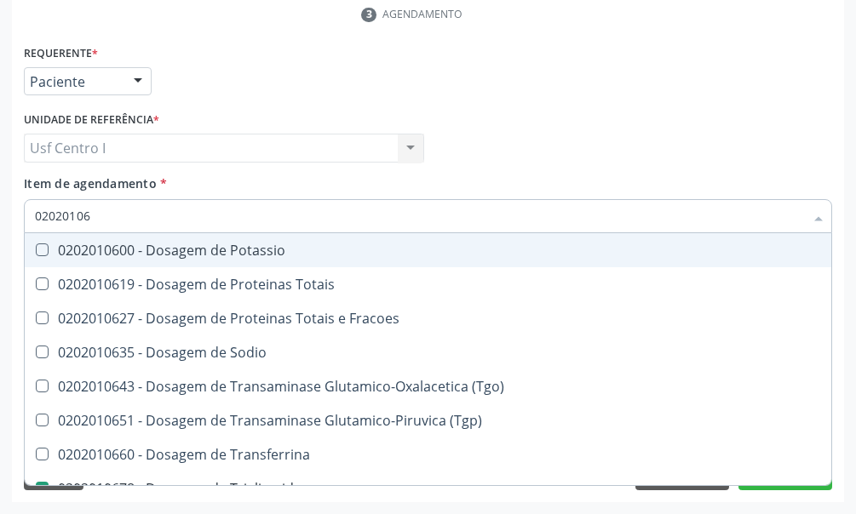
type input "0202010"
checkbox Triglicerideos "false"
checkbox Ureia "false"
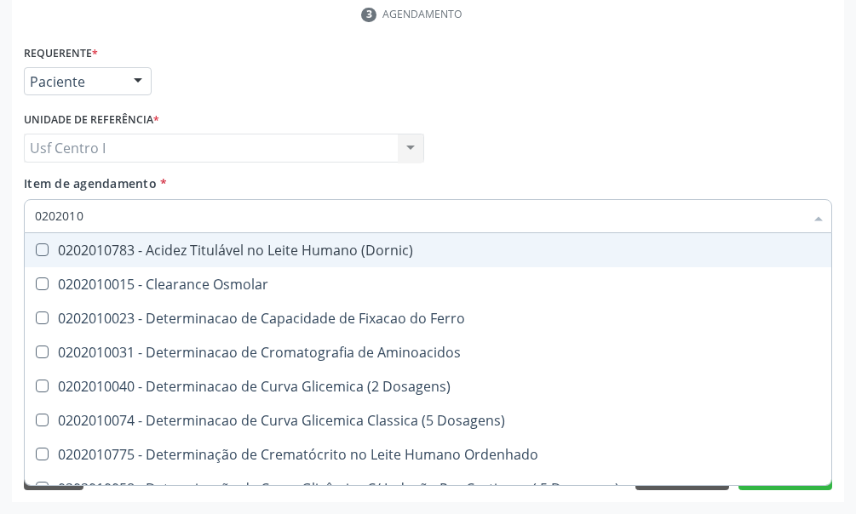
click at [74, 215] on input "0202010" at bounding box center [419, 216] width 769 height 34
click at [86, 212] on input "0202010" at bounding box center [419, 216] width 769 height 34
type input "020201"
checkbox Urico "false"
checkbox Amonia "true"
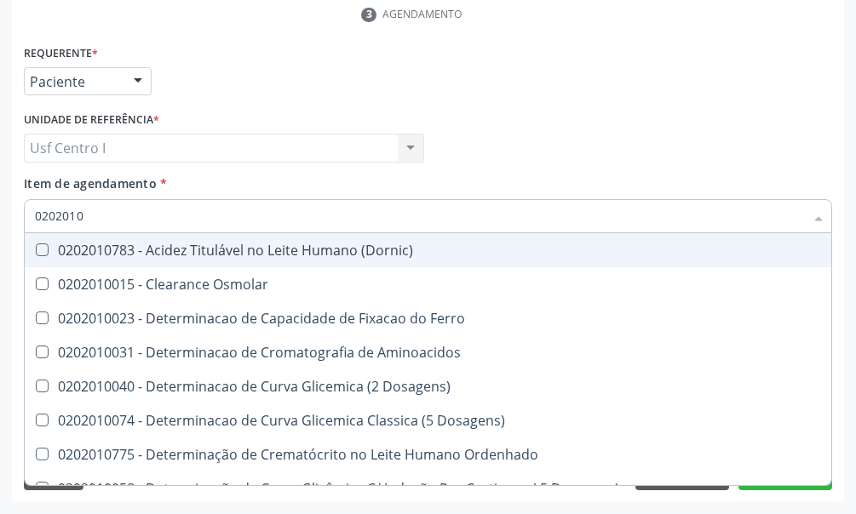
checkbox Hdl "false"
checkbox Ldl "false"
checkbox Total "false"
checkbox Creatinina "false"
checkbox Latica "true"
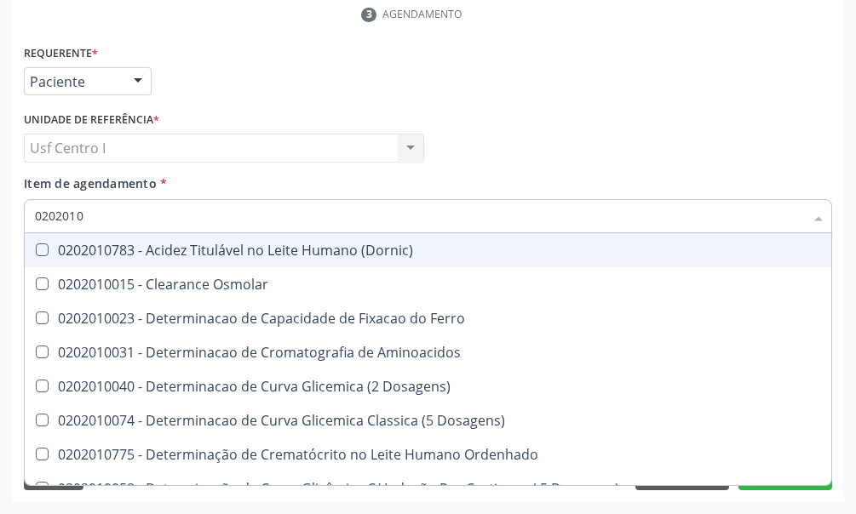
checkbox Fracionadas\) "true"
checkbox Ferritina "true"
checkbox Folato "true"
checkbox Glicose "false"
checkbox Nt-Probnp\) "true"
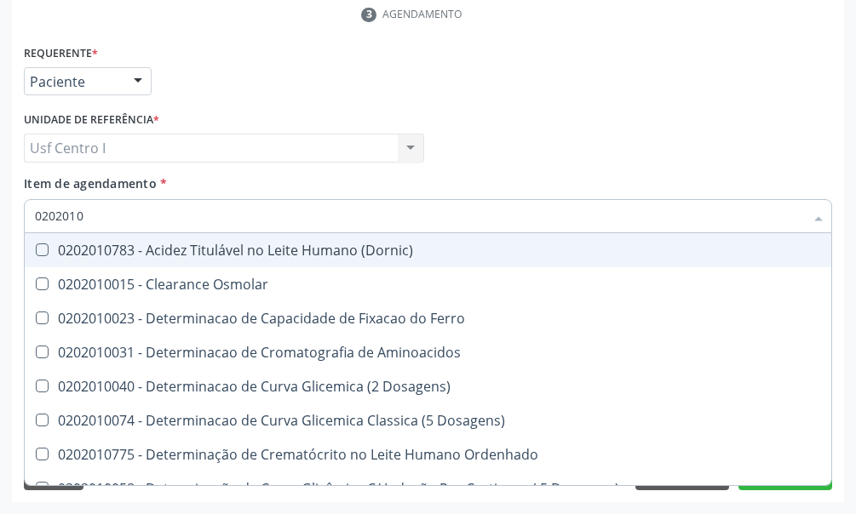
checkbox Triglicerideos "false"
checkbox Ureia "false"
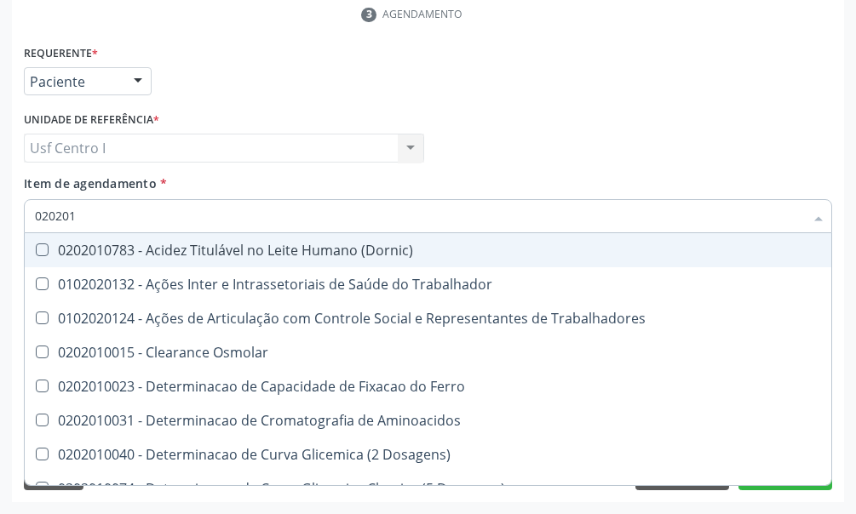
type input "02020"
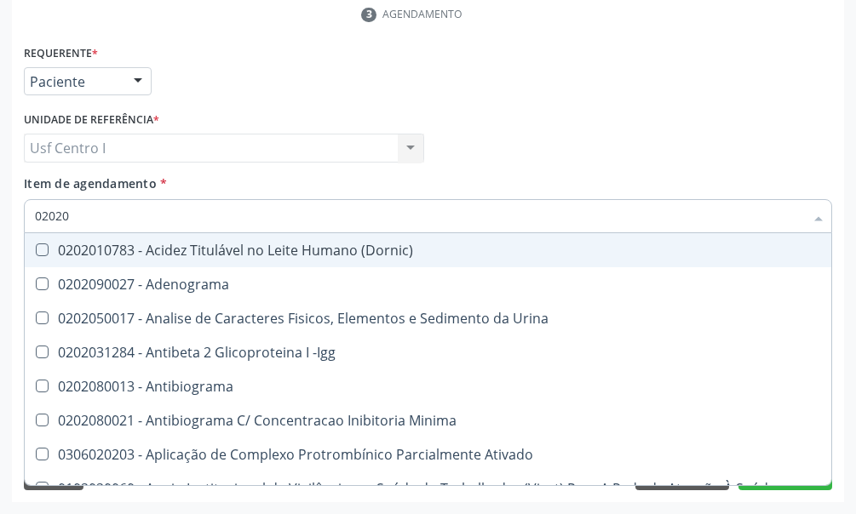
checkbox Osmolar "false"
checkbox \(Pos-Pasteurização\) "false"
checkbox Molecular "false"
checkbox Parceria\) "false"
checkbox Gestante "false"
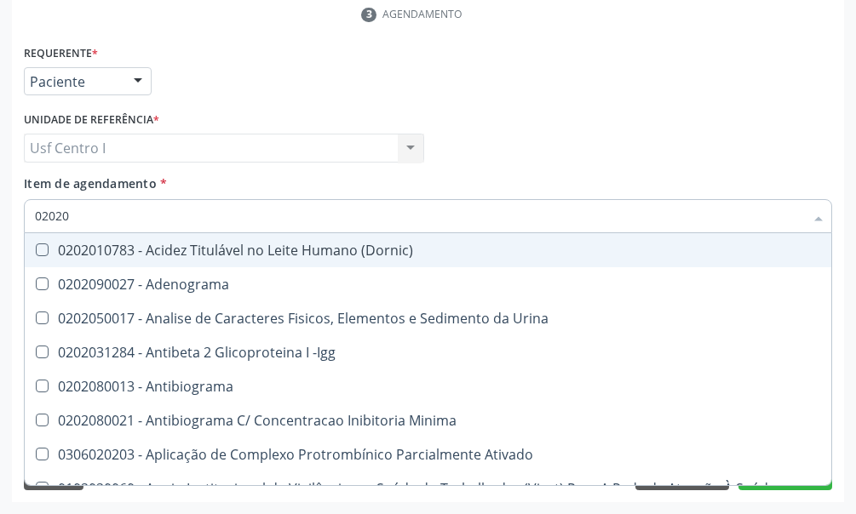
checkbox T3 "false"
checkbox Acetona "false"
checkbox Ascorbico "false"
checkbox Urico "true"
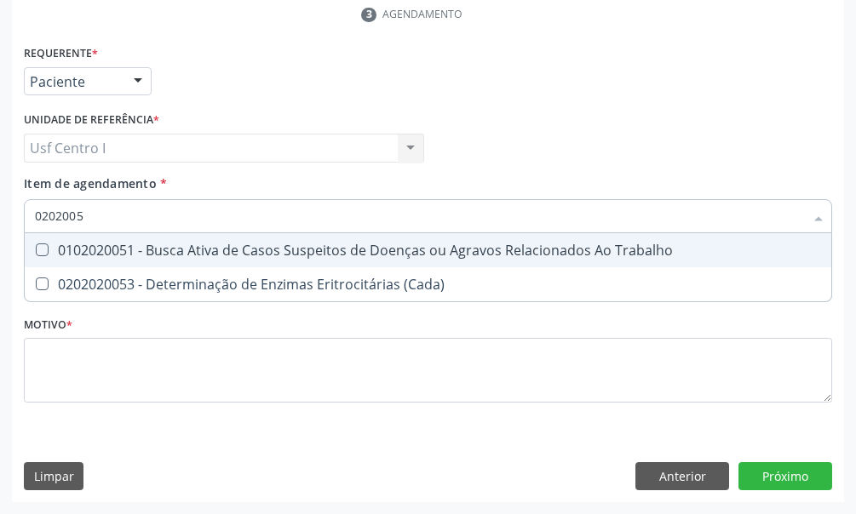
click at [89, 216] on input "0202005" at bounding box center [419, 216] width 769 height 34
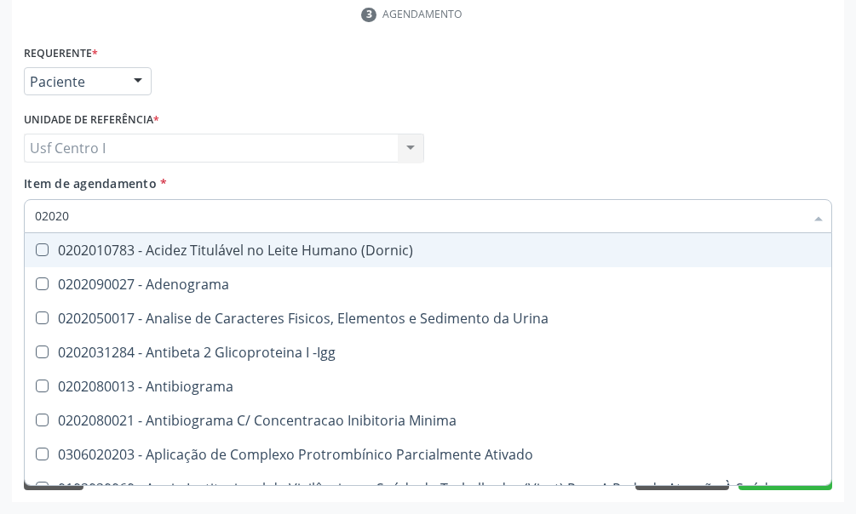
type input "020201"
checkbox Osmolar "true"
checkbox \(Pos-Pasteurização\) "true"
checkbox Molecular "true"
checkbox Parceria\) "true"
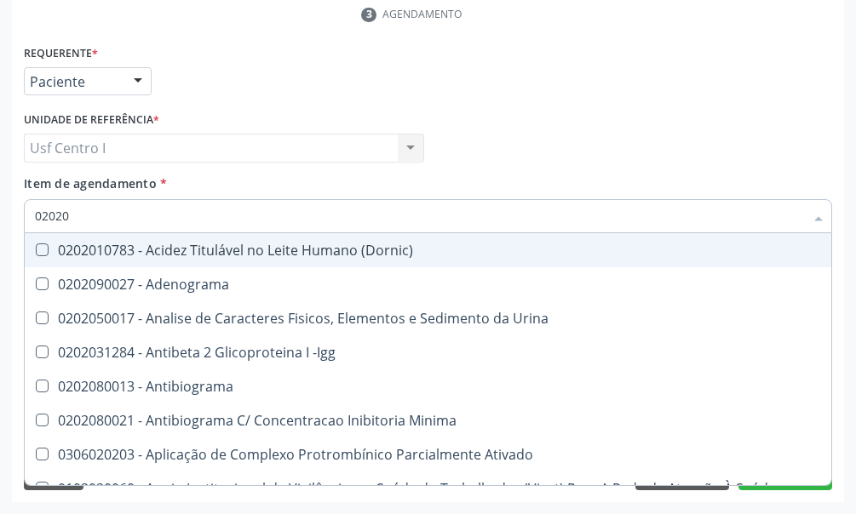
checkbox Gestante "true"
checkbox T3 "true"
checkbox Acetona "true"
checkbox Ascorbico "true"
checkbox Urico "false"
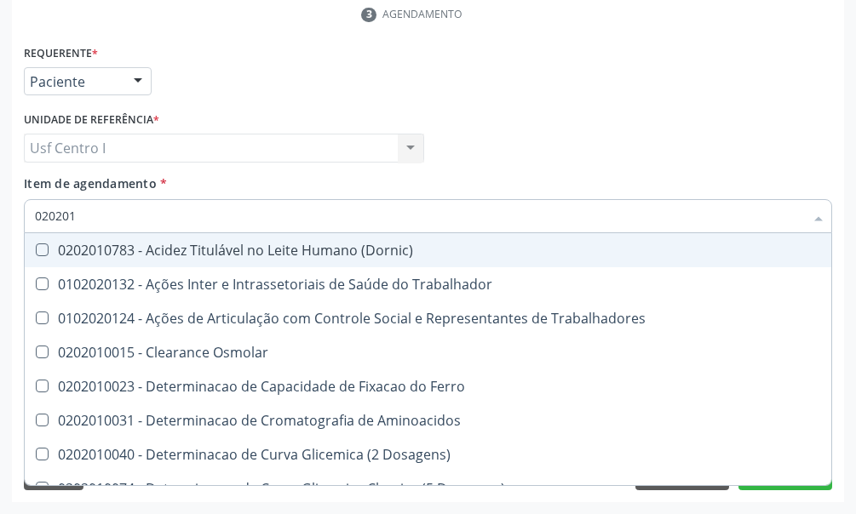
type input "0202010"
checkbox Ativada\) "true"
checkbox Urico "false"
checkbox Circulante "true"
checkbox III "true"
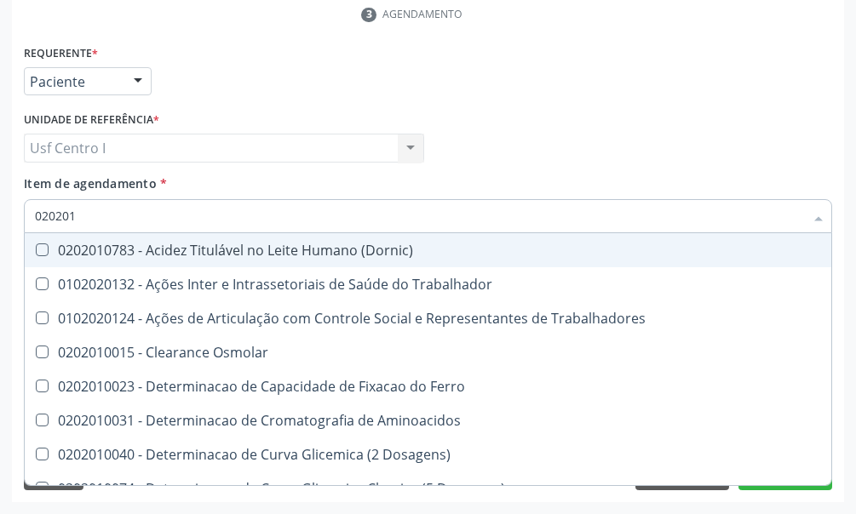
checkbox Fracoes "true"
checkbox Ionizavel "true"
checkbox Hdl "false"
checkbox Ldl "false"
checkbox Total "false"
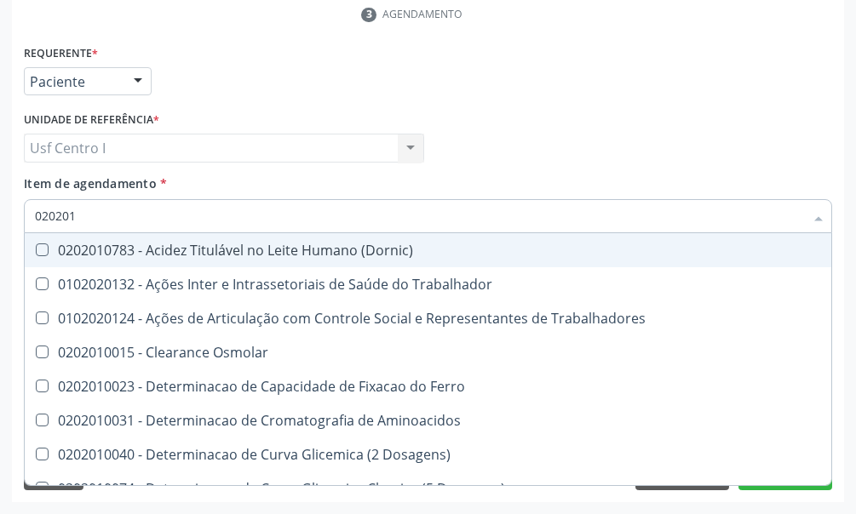
checkbox Creatinina "false"
checkbox II "true"
checkbox Glicose "false"
checkbox Muco-Proteinas "true"
checkbox Piruvato "true"
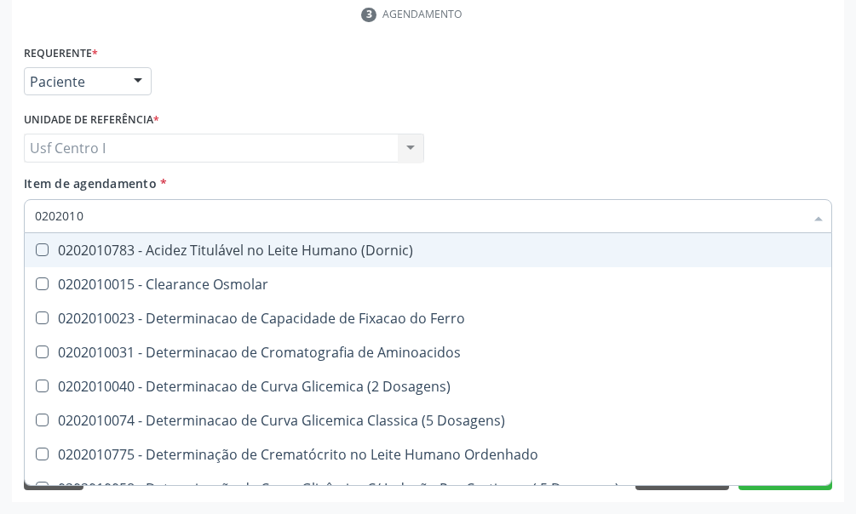
type input "02020105"
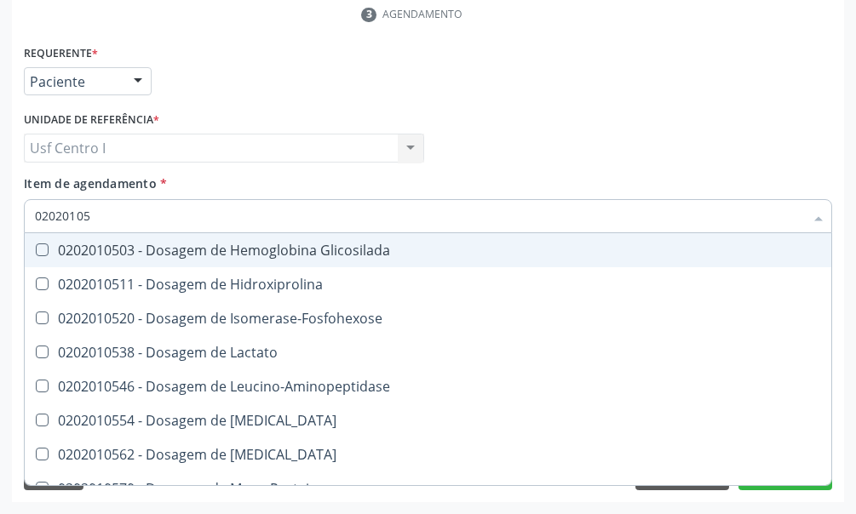
click at [42, 246] on Glicosilada at bounding box center [42, 249] width 13 height 13
click at [36, 246] on Glicosilada "checkbox" at bounding box center [30, 249] width 11 height 11
checkbox Glicosilada "true"
click at [103, 209] on input "02020105" at bounding box center [419, 216] width 769 height 34
type input "0202010"
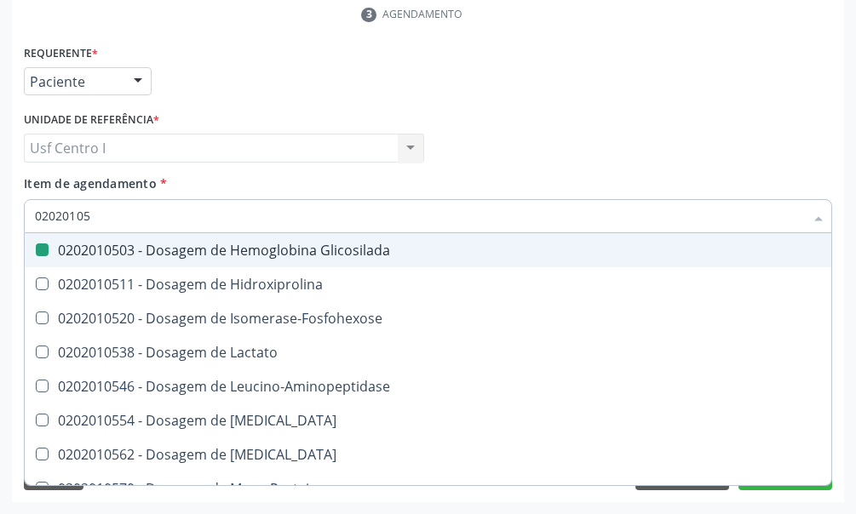
checkbox Glicosilada "false"
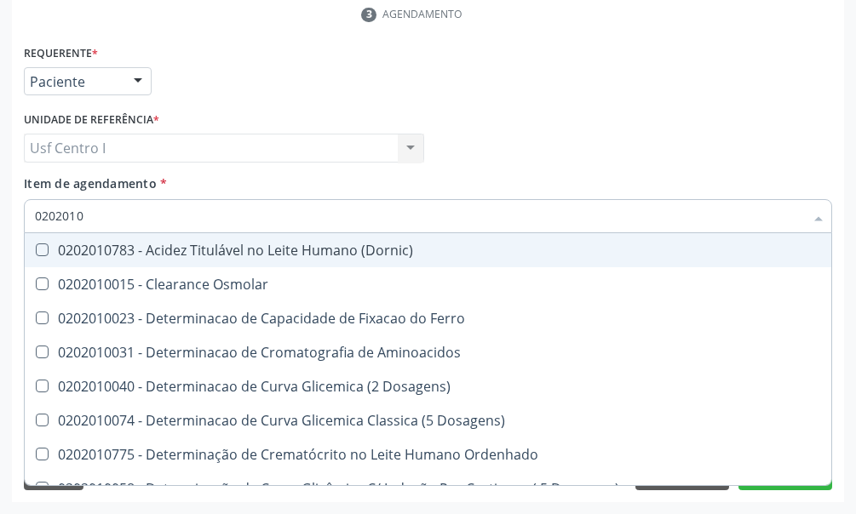
type input "020201"
checkbox Urico "false"
checkbox Amonia "true"
checkbox Hdl "false"
checkbox Ldl "false"
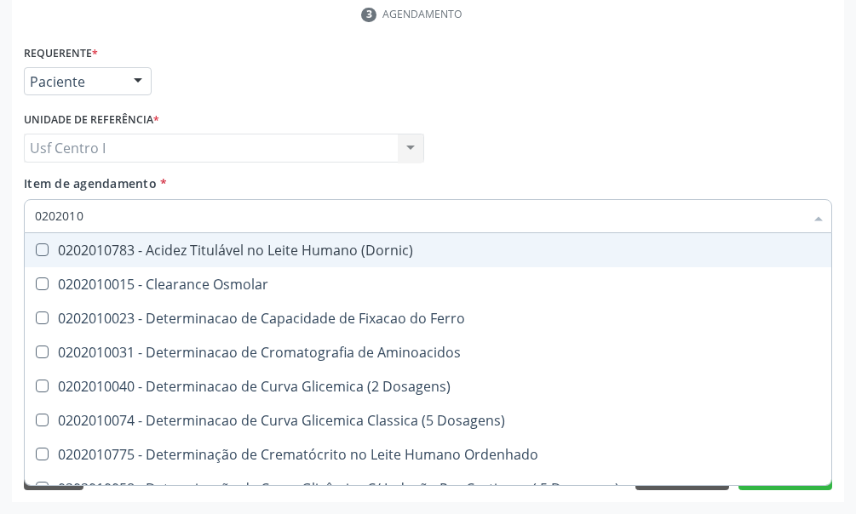
checkbox Total "false"
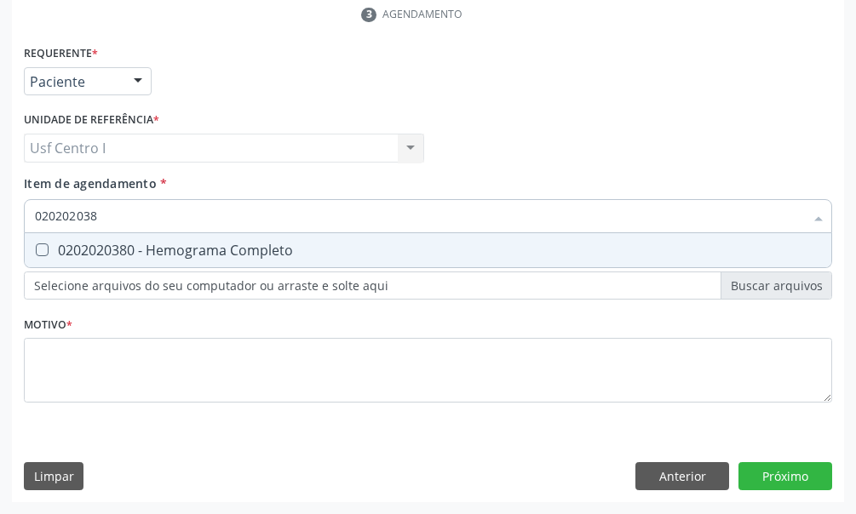
drag, startPoint x: 43, startPoint y: 249, endPoint x: 112, endPoint y: 228, distance: 71.3
click at [45, 249] on Completo at bounding box center [42, 249] width 13 height 13
click at [36, 249] on Completo "checkbox" at bounding box center [30, 249] width 11 height 11
click at [108, 216] on input "020202038" at bounding box center [419, 216] width 769 height 34
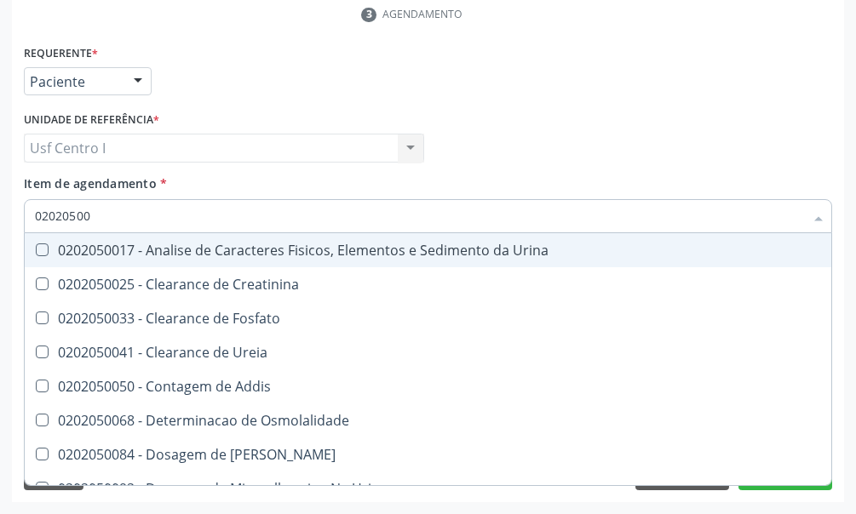
click at [39, 251] on Urina at bounding box center [42, 249] width 13 height 13
click at [36, 251] on Urina "checkbox" at bounding box center [30, 249] width 11 height 11
click at [96, 214] on input "02020500" at bounding box center [419, 216] width 769 height 34
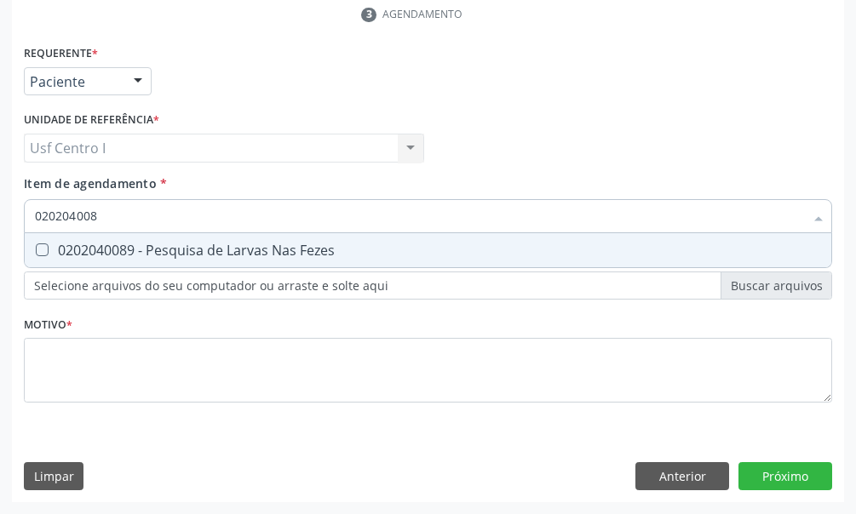
click at [129, 244] on div "0202040089 - Pesquisa de Larvas Nas Fezes" at bounding box center [428, 250] width 786 height 14
click at [102, 218] on input "020204008" at bounding box center [419, 216] width 769 height 34
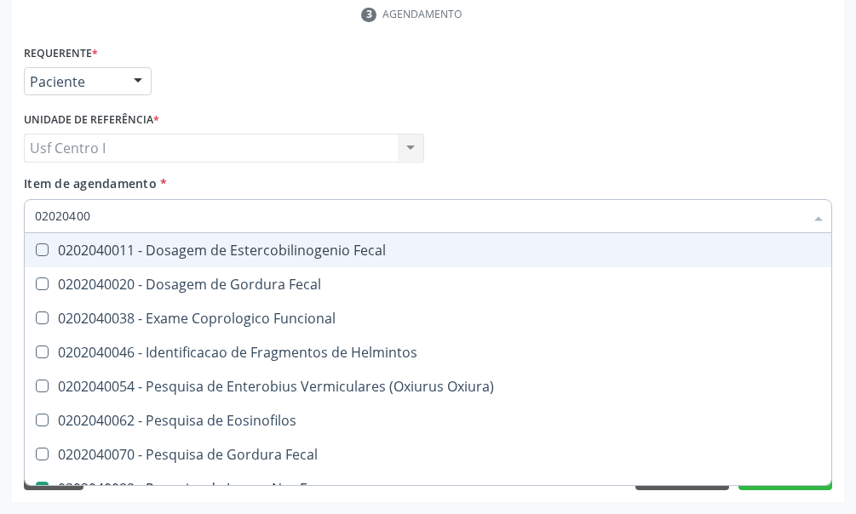
scroll to position [54, 0]
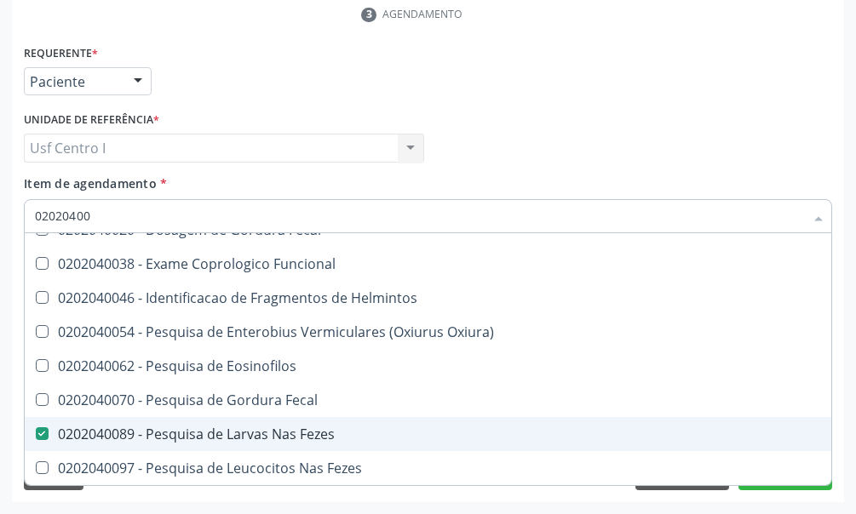
click at [45, 437] on Fezes at bounding box center [42, 433] width 13 height 13
click at [36, 437] on Fezes "checkbox" at bounding box center [30, 433] width 11 height 11
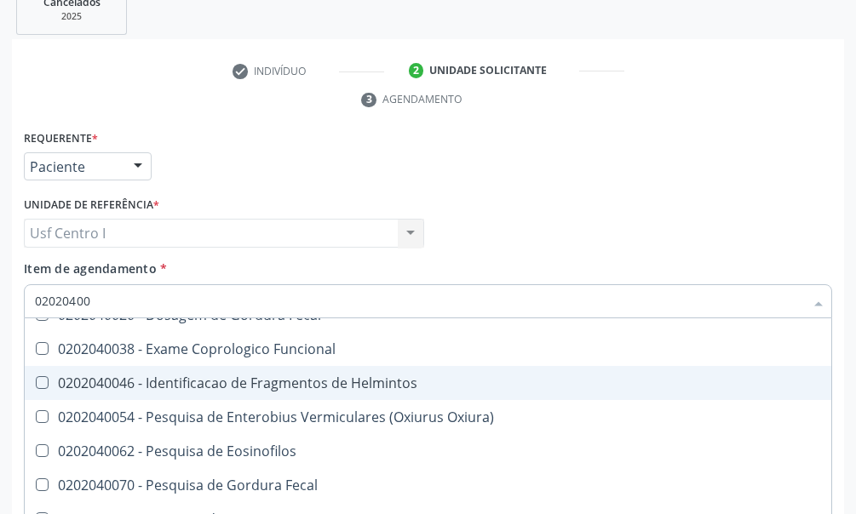
scroll to position [419, 0]
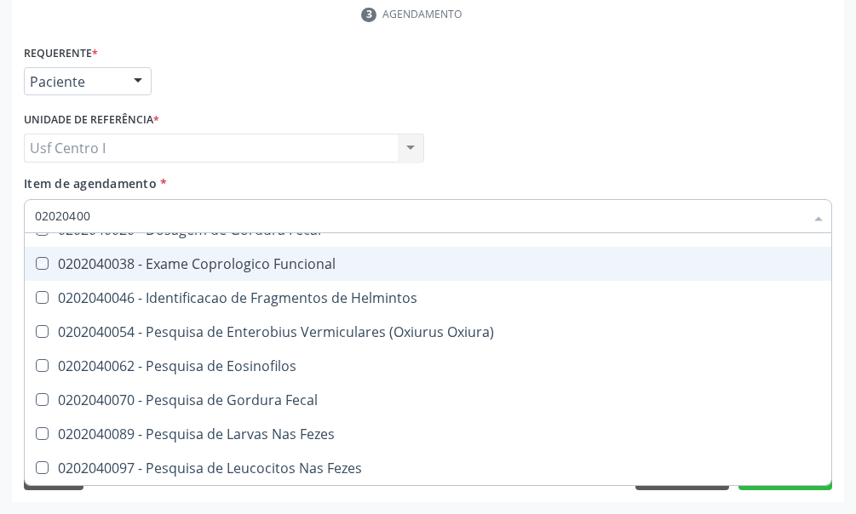
click at [16, 243] on div "Requerente * Paciente Médico(a) Enfermeiro(a) Paciente Nenhum resultado encontr…" at bounding box center [428, 272] width 832 height 462
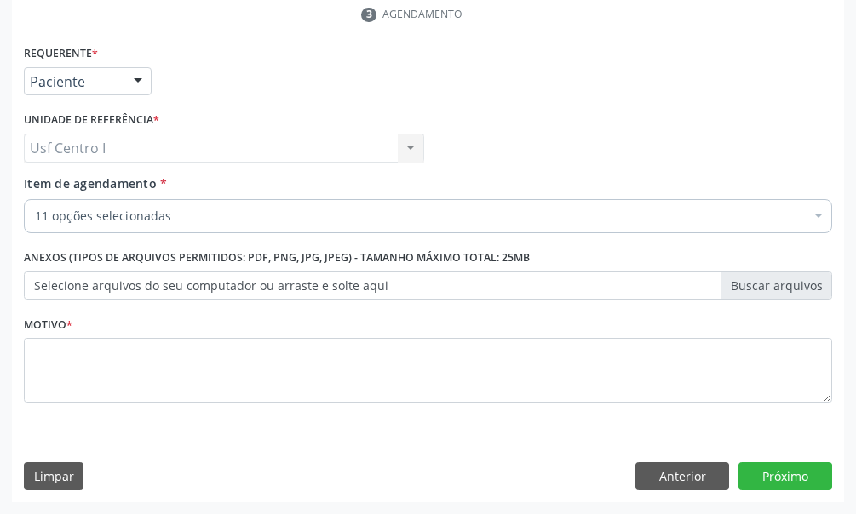
scroll to position [0, 0]
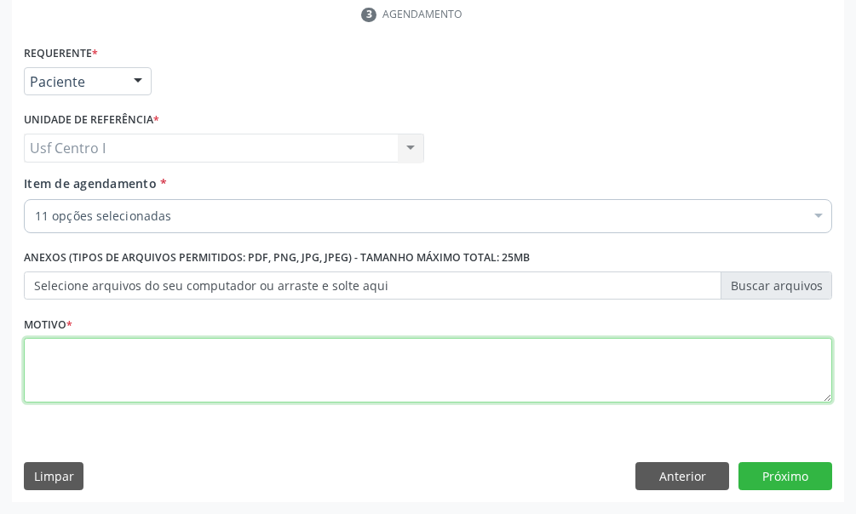
click at [38, 367] on textarea at bounding box center [428, 370] width 808 height 65
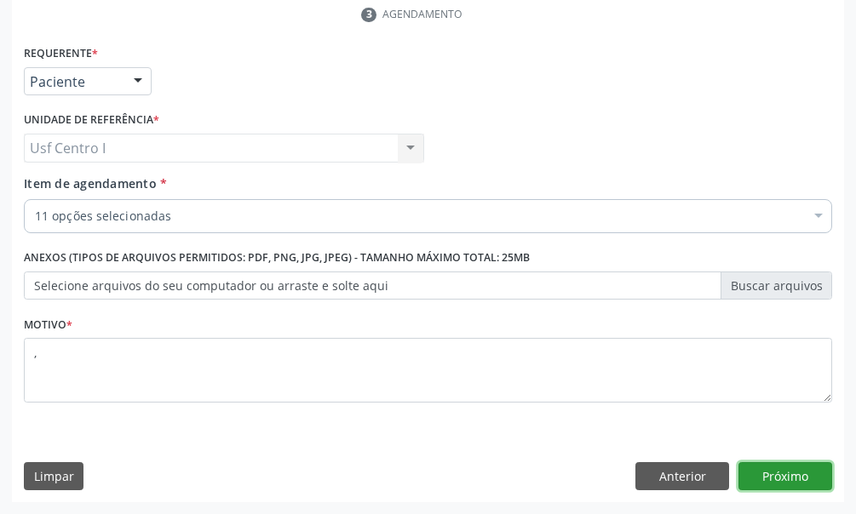
click at [798, 475] on button "Próximo" at bounding box center [785, 476] width 94 height 29
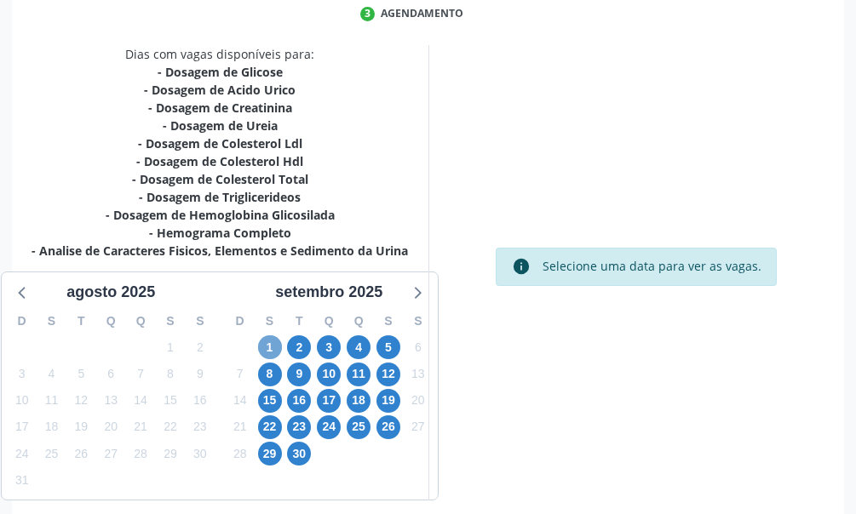
click at [272, 351] on span "1" at bounding box center [270, 347] width 24 height 24
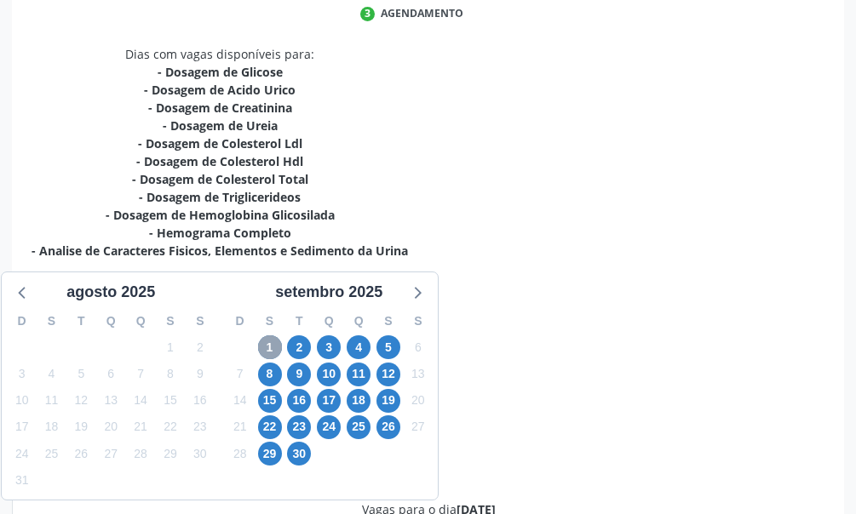
scroll to position [567, 0]
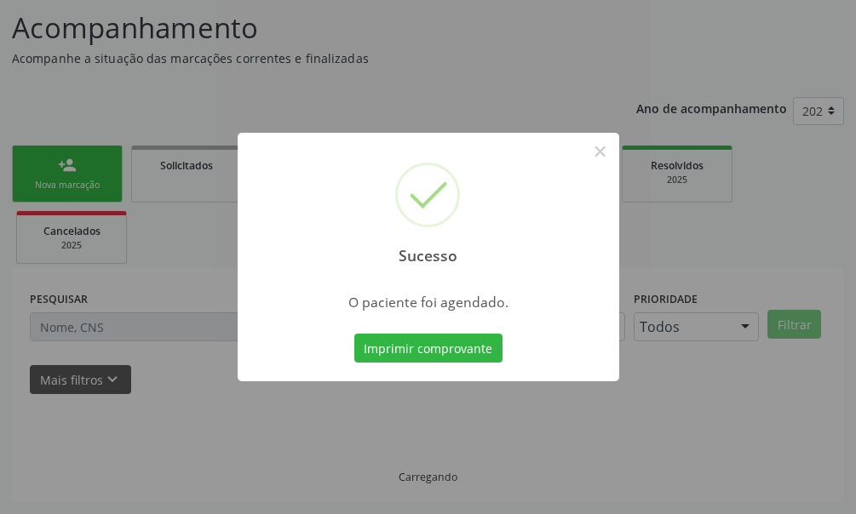
scroll to position [109, 0]
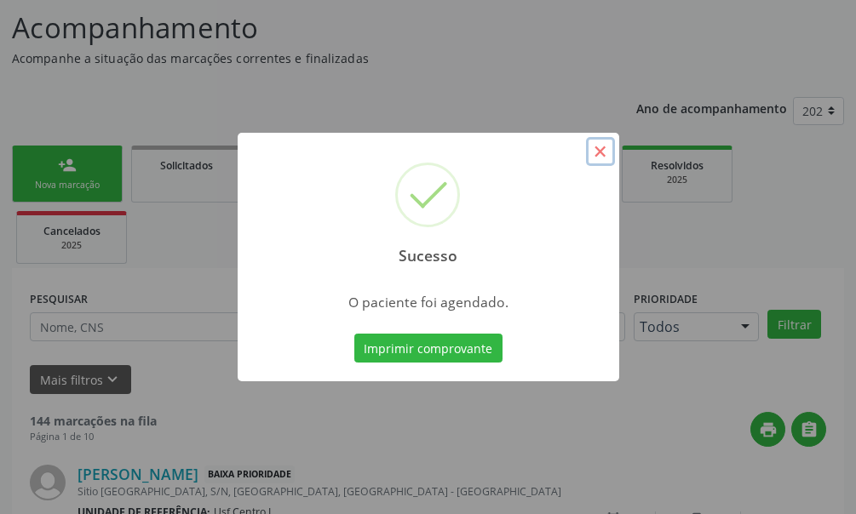
click at [594, 152] on button "×" at bounding box center [600, 151] width 29 height 29
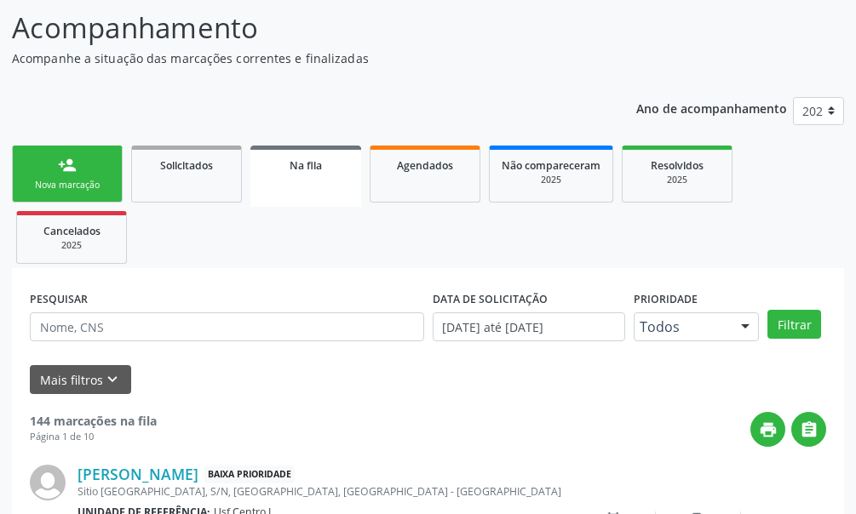
click at [83, 172] on link "person_add Nova marcação" at bounding box center [67, 174] width 111 height 57
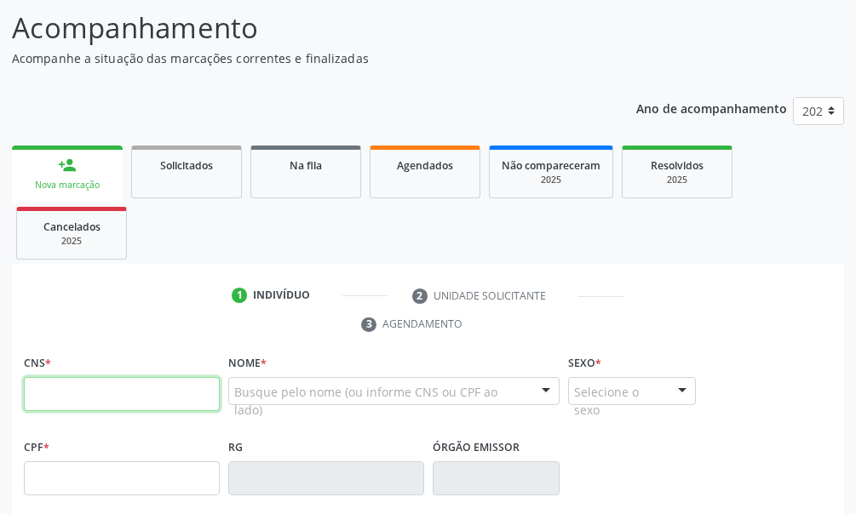
click at [51, 402] on input "text" at bounding box center [122, 394] width 196 height 34
click at [450, 171] on span "Agendados" at bounding box center [425, 165] width 56 height 14
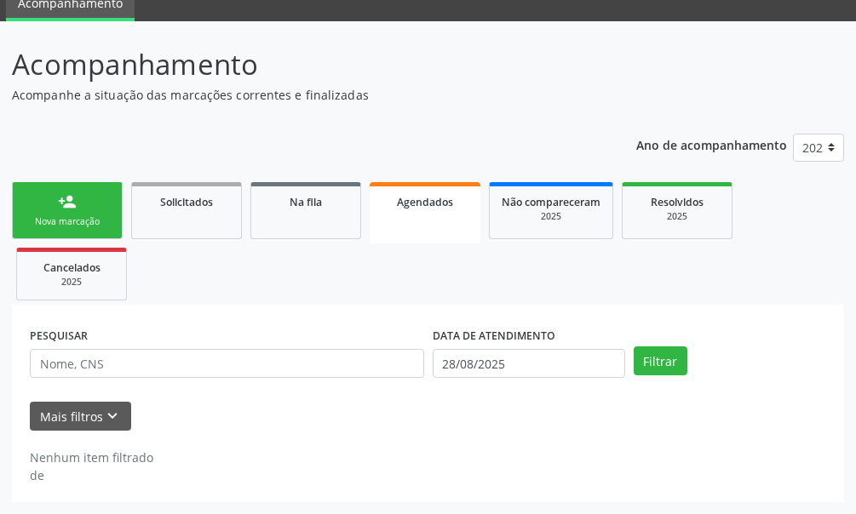
scroll to position [72, 0]
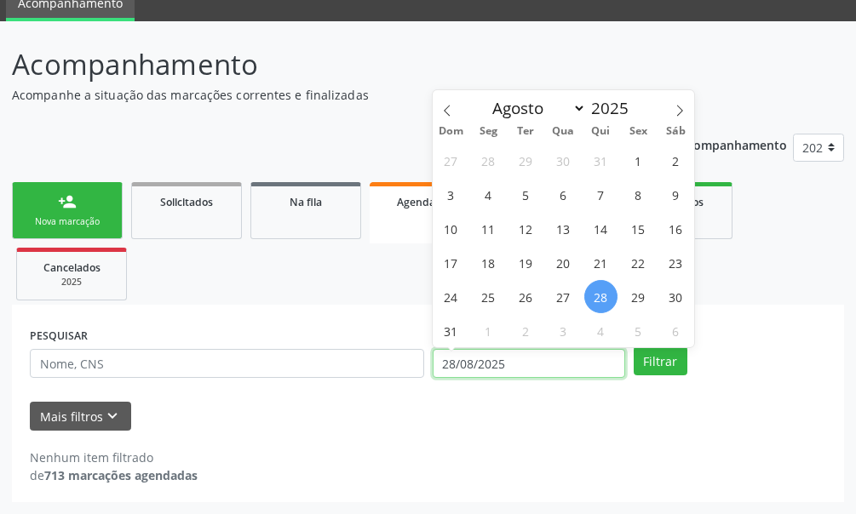
click at [507, 363] on input "28/08/2025" at bounding box center [528, 363] width 192 height 29
click at [682, 108] on icon at bounding box center [679, 111] width 12 height 12
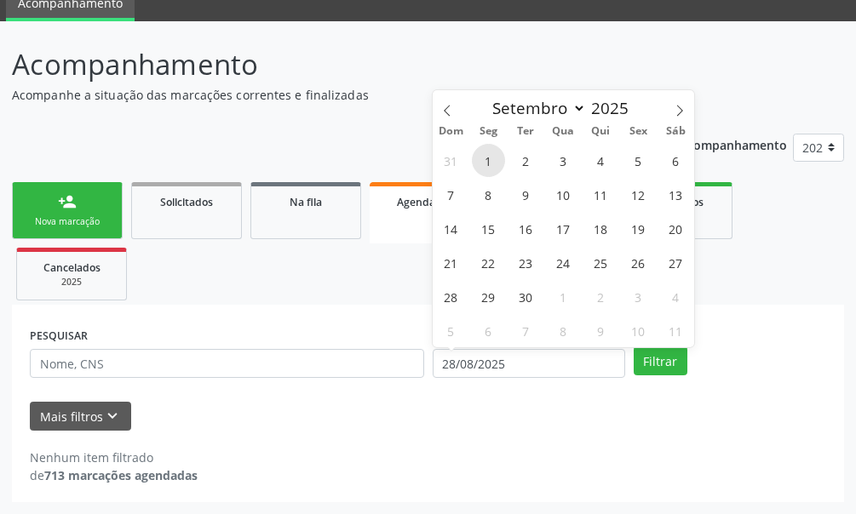
click at [485, 160] on span "1" at bounding box center [488, 160] width 33 height 33
click at [492, 164] on span "1" at bounding box center [488, 160] width 33 height 33
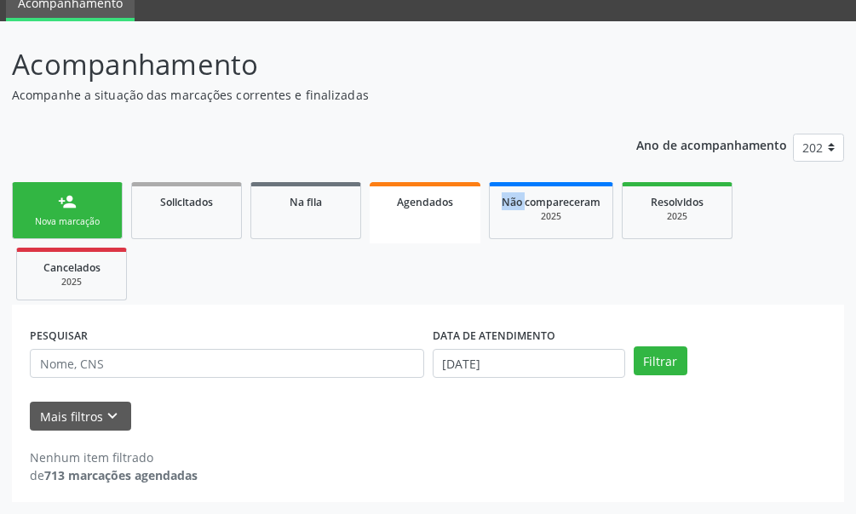
click at [492, 164] on div "Ano de acompanhamento 2025 2024 person_add Nova marcação Solicitados Na fila Ag…" at bounding box center [428, 312] width 832 height 381
click at [667, 365] on button "Filtrar" at bounding box center [660, 360] width 54 height 29
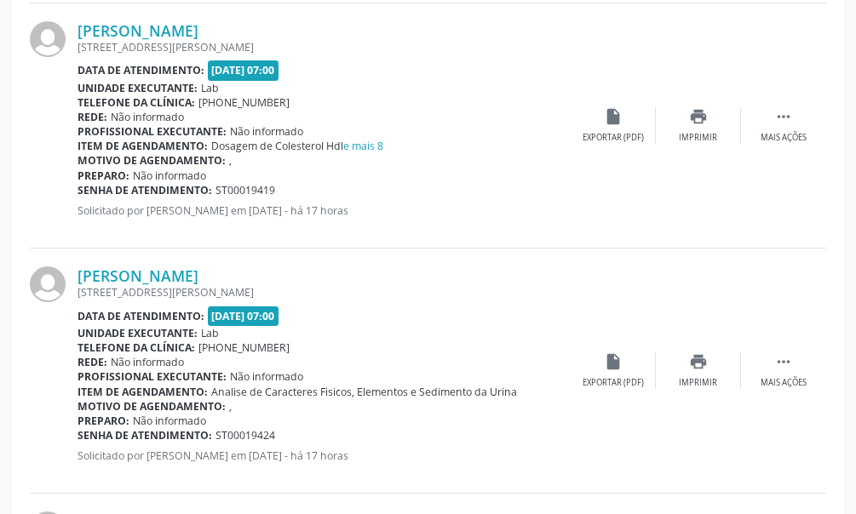
scroll to position [2371, 0]
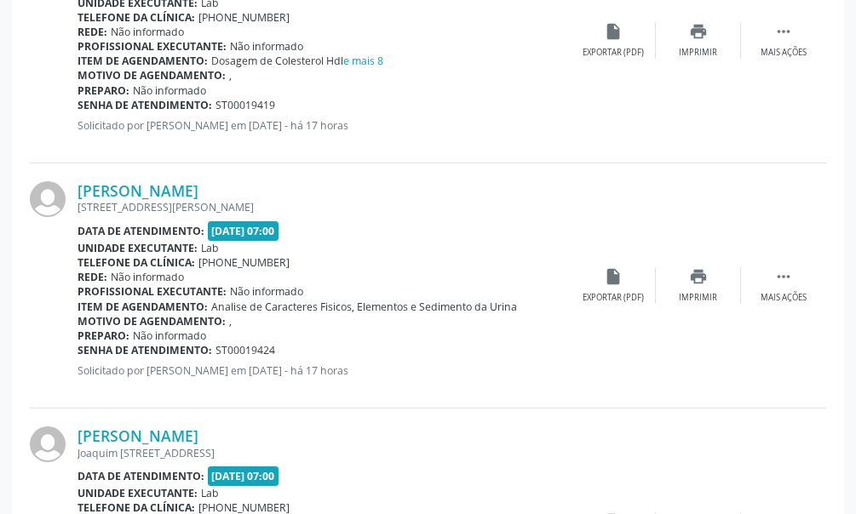
click at [209, 294] on b "Profissional executante:" at bounding box center [151, 291] width 149 height 14
click at [780, 276] on icon "" at bounding box center [783, 276] width 19 height 19
click at [695, 282] on icon "edit" at bounding box center [698, 276] width 19 height 19
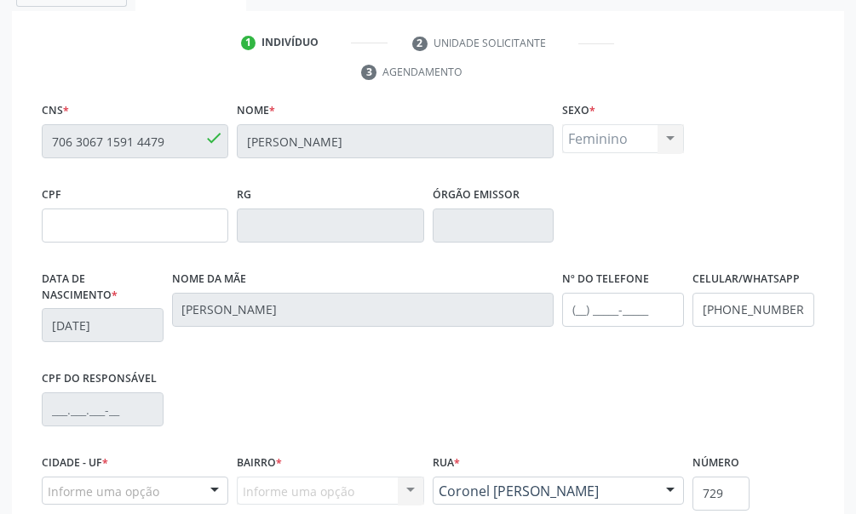
scroll to position [111, 0]
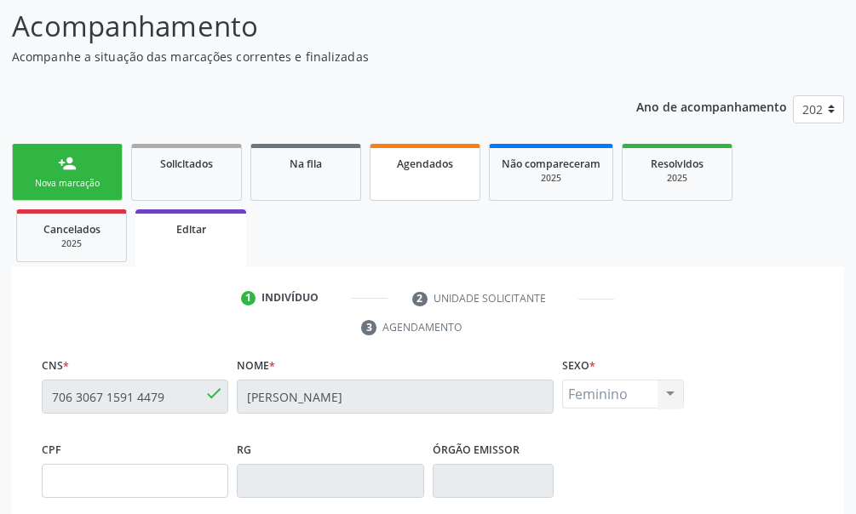
click at [421, 158] on span "Agendados" at bounding box center [425, 164] width 56 height 14
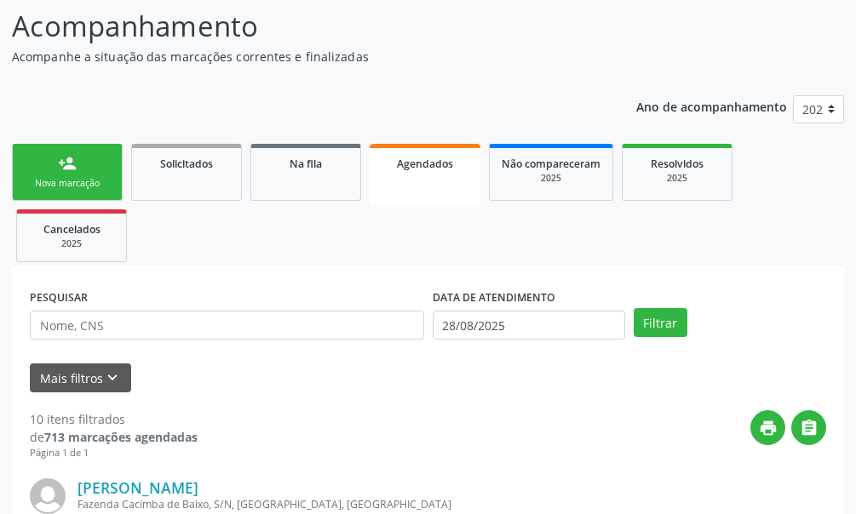
click at [412, 162] on span "Agendados" at bounding box center [425, 164] width 56 height 14
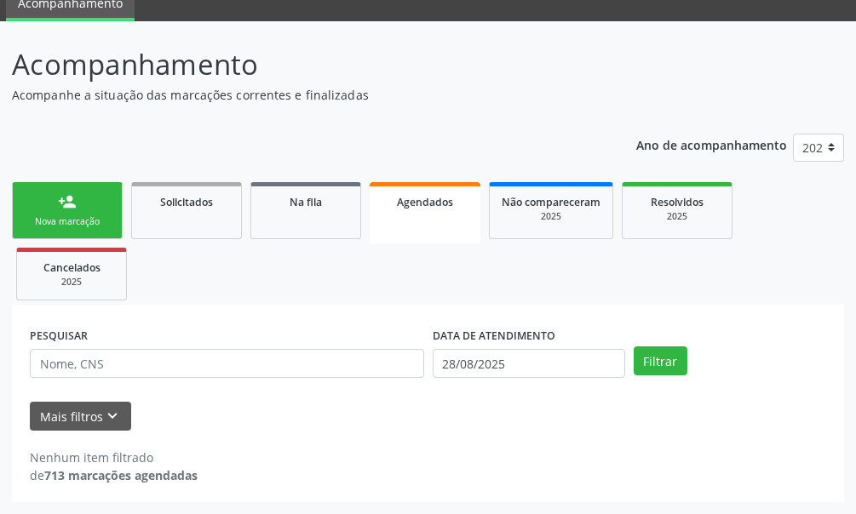
scroll to position [72, 0]
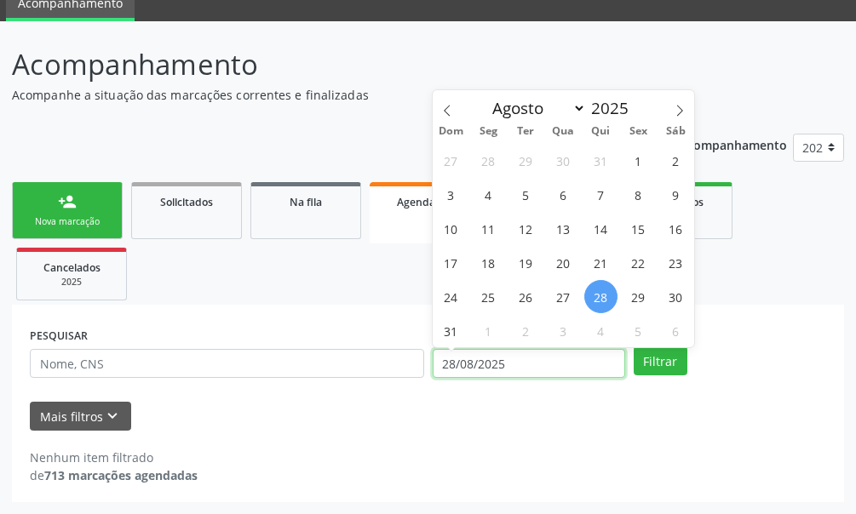
click at [518, 360] on input "28/08/2025" at bounding box center [528, 363] width 192 height 29
click at [687, 109] on span at bounding box center [679, 104] width 29 height 29
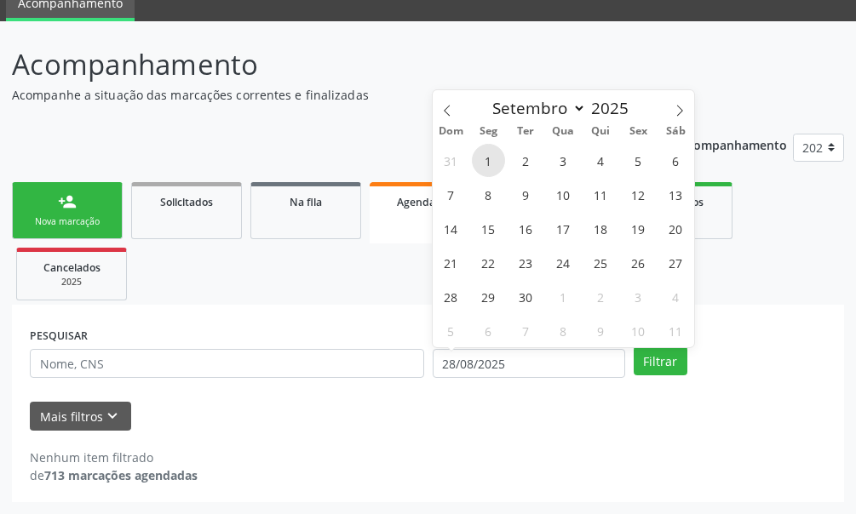
click at [484, 157] on span "1" at bounding box center [488, 160] width 33 height 33
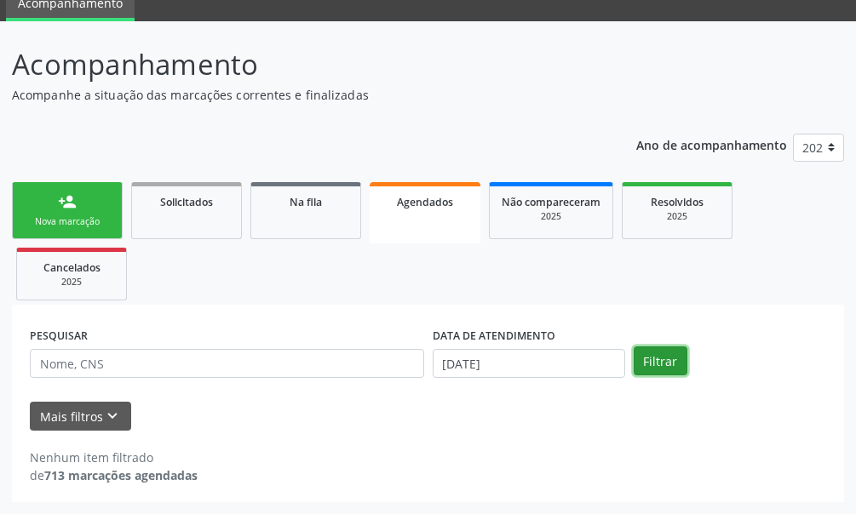
click at [655, 358] on button "Filtrar" at bounding box center [660, 360] width 54 height 29
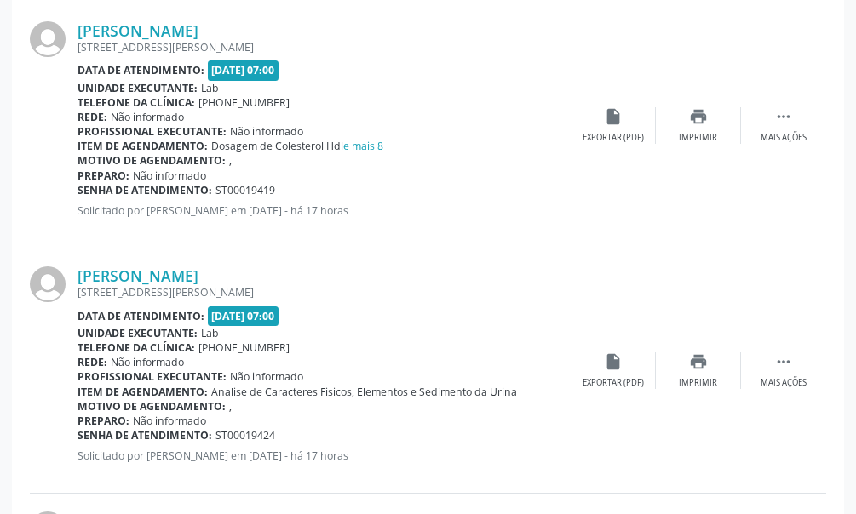
scroll to position [2371, 0]
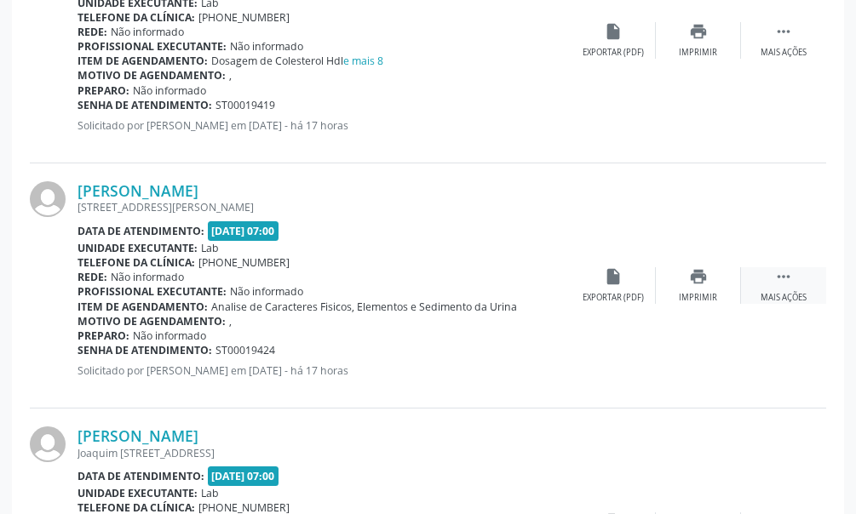
click at [786, 282] on icon "" at bounding box center [783, 276] width 19 height 19
click at [695, 287] on div "edit Editar" at bounding box center [697, 285] width 85 height 37
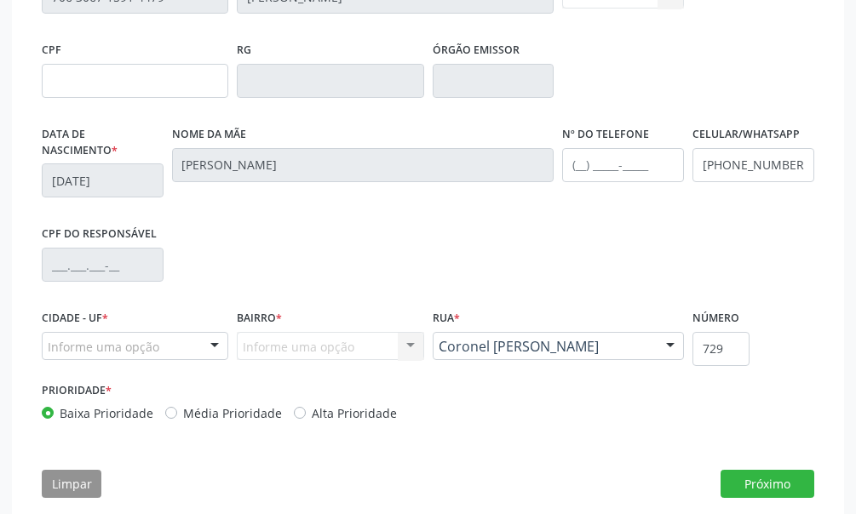
scroll to position [536, 0]
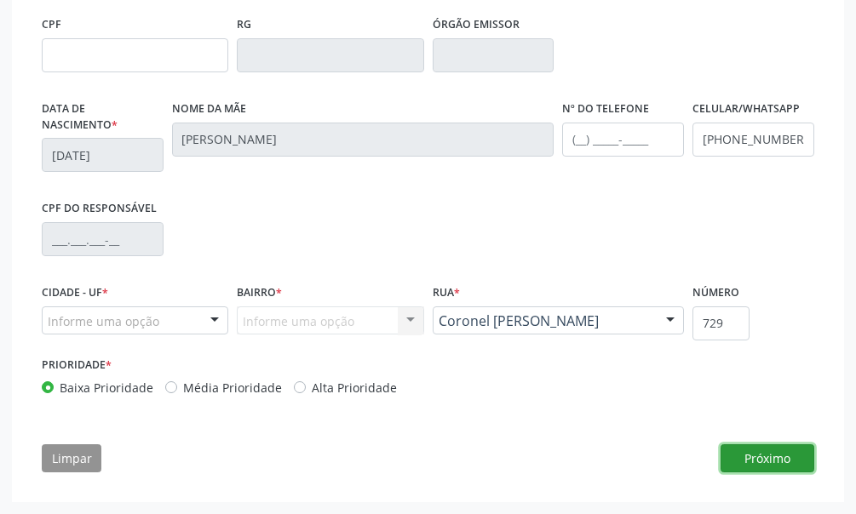
click at [764, 457] on button "Próximo" at bounding box center [767, 458] width 94 height 29
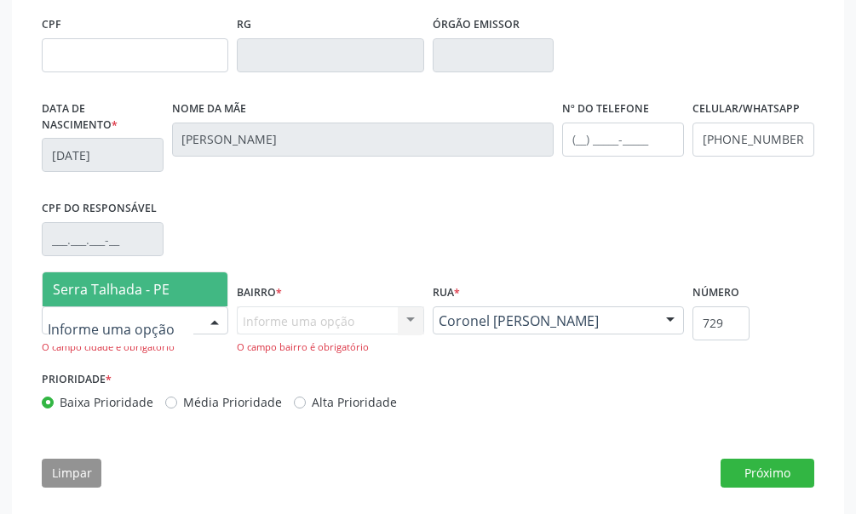
click at [216, 318] on div at bounding box center [215, 321] width 26 height 29
click at [182, 288] on span "Serra Talhada - PE" at bounding box center [135, 289] width 185 height 34
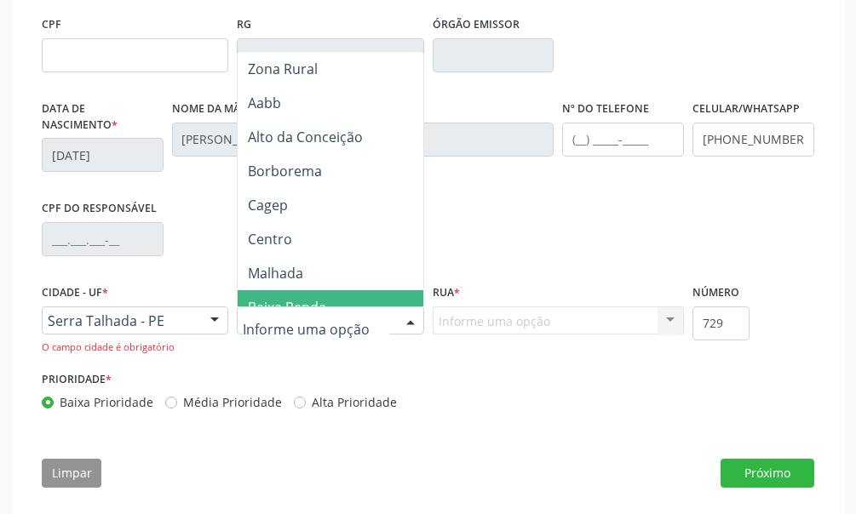
scroll to position [85, 0]
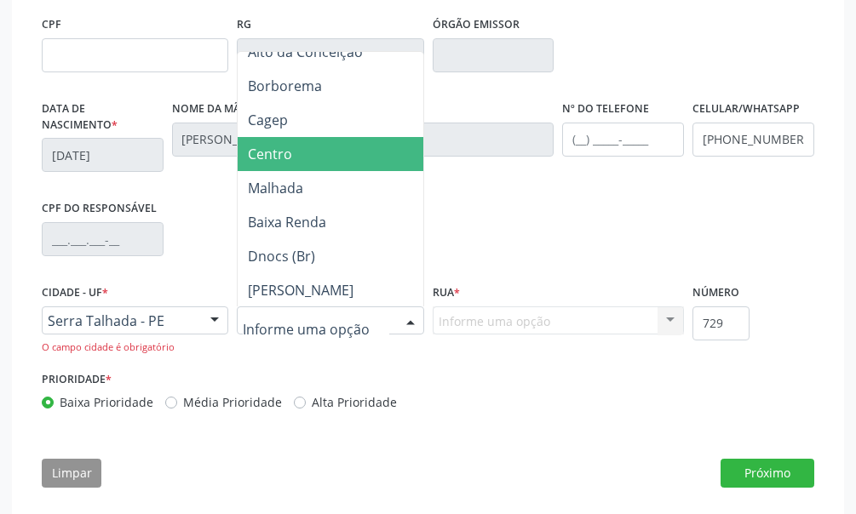
click at [310, 157] on span "Centro" at bounding box center [374, 154] width 273 height 34
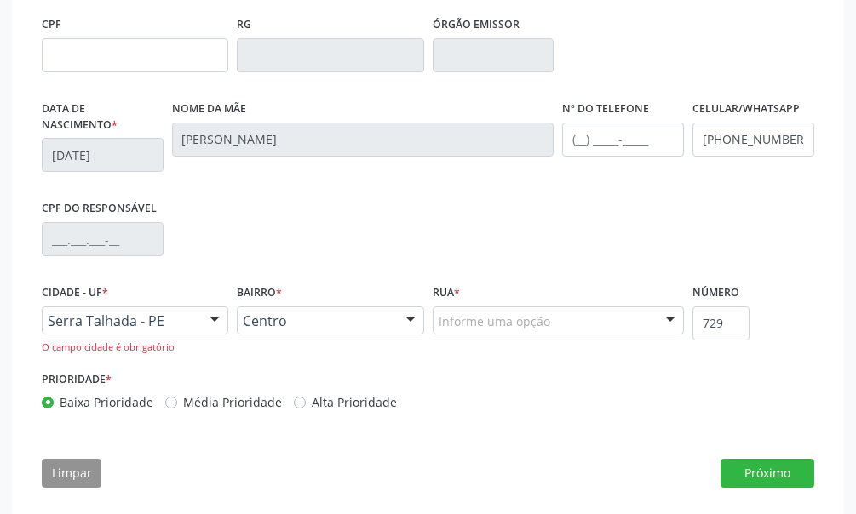
scroll to position [552, 0]
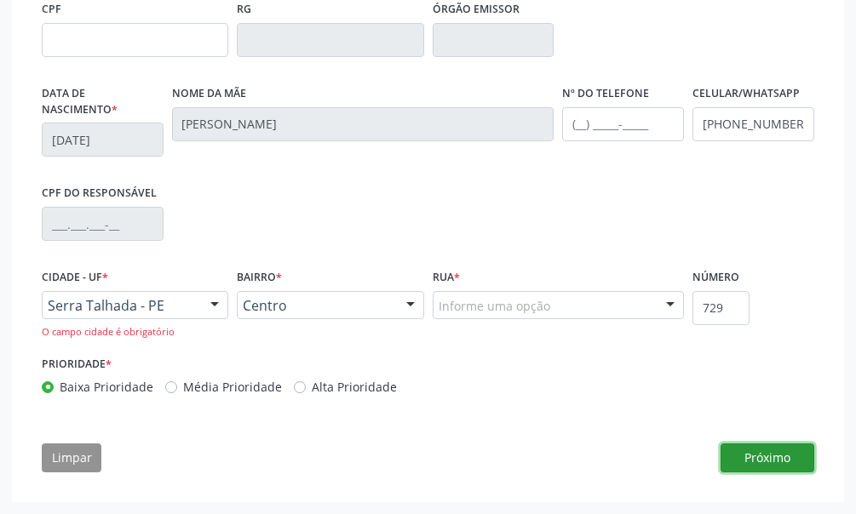
click at [787, 457] on button "Próximo" at bounding box center [767, 458] width 94 height 29
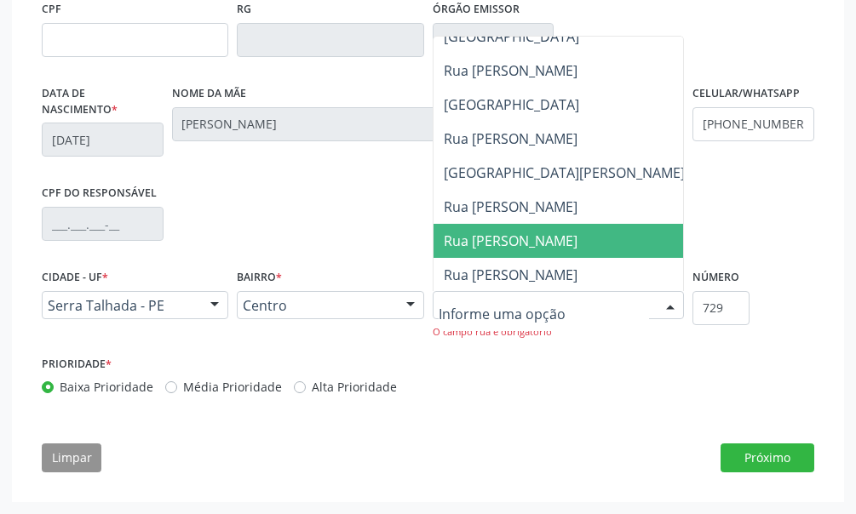
scroll to position [170, 0]
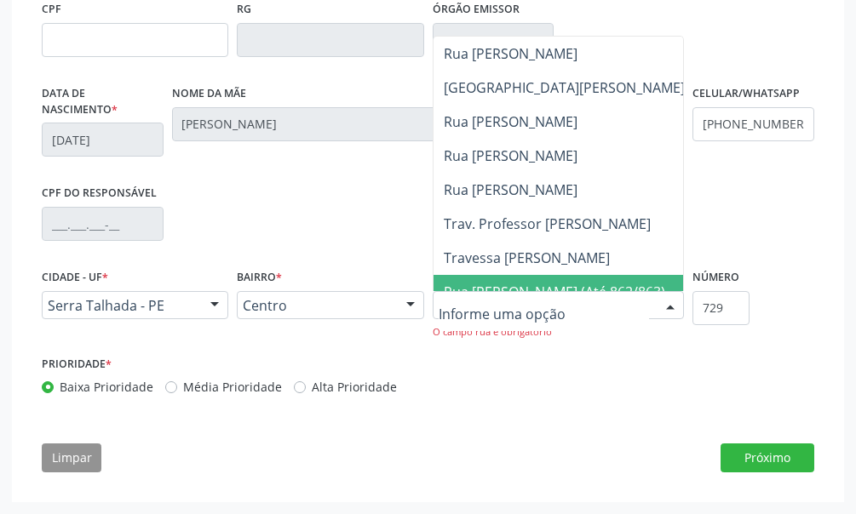
click at [466, 306] on input "text" at bounding box center [543, 314] width 211 height 34
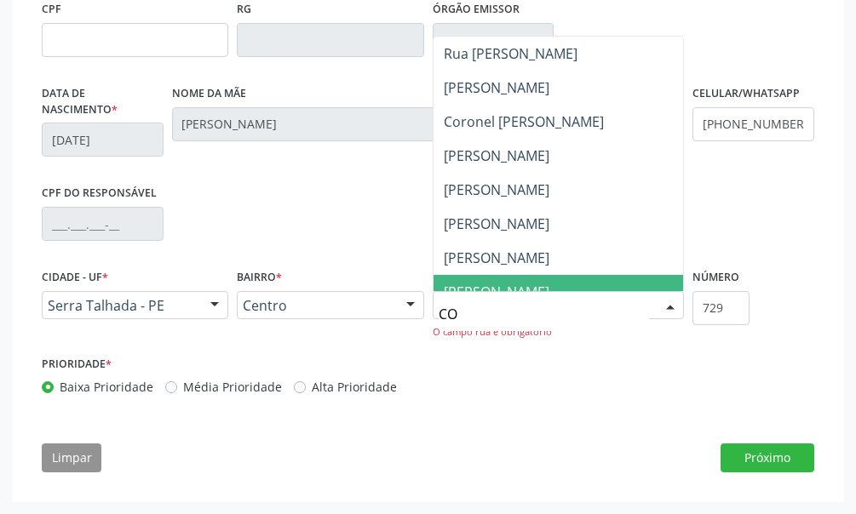
scroll to position [0, 0]
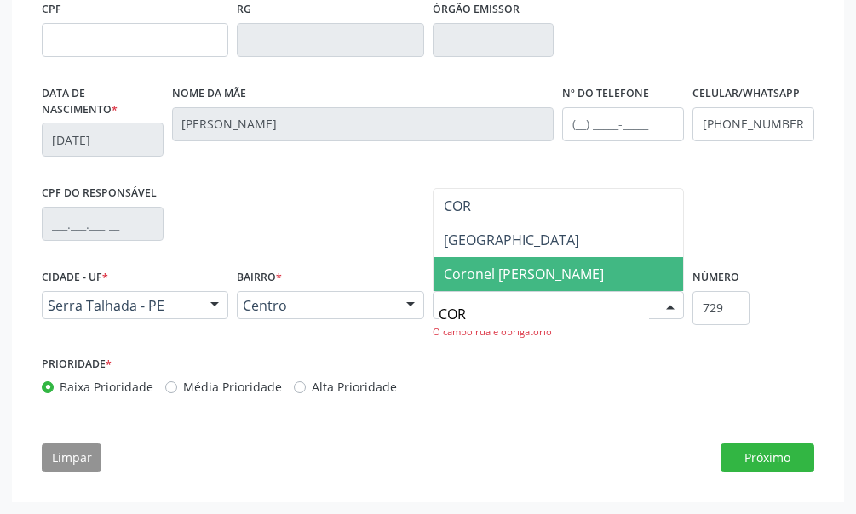
click at [543, 272] on span "Coronel [PERSON_NAME]" at bounding box center [524, 274] width 160 height 19
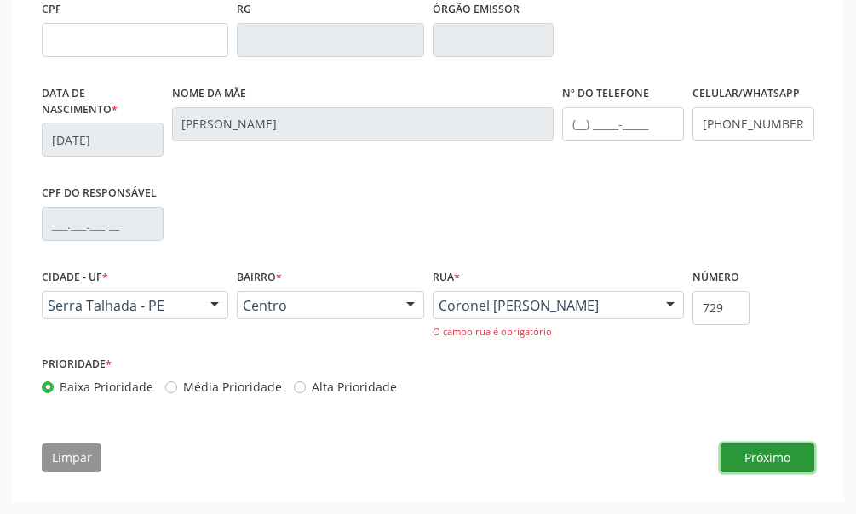
click at [794, 457] on button "Próximo" at bounding box center [767, 458] width 94 height 29
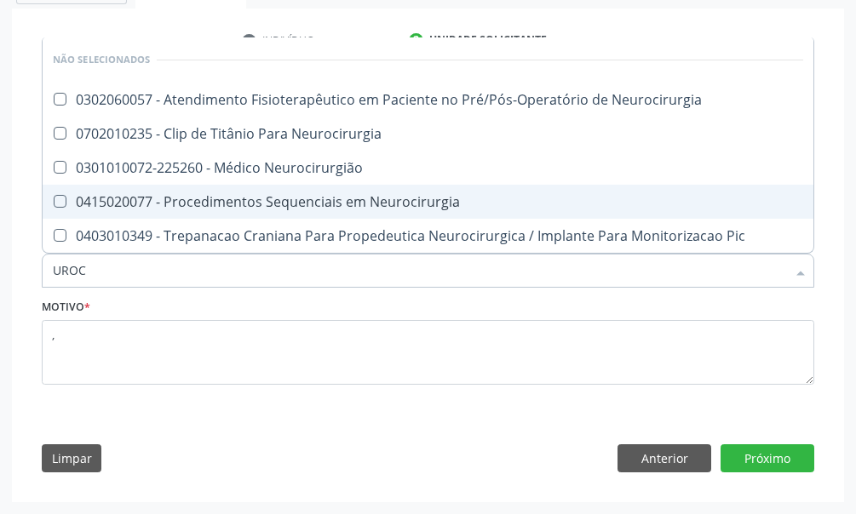
scroll to position [283, 0]
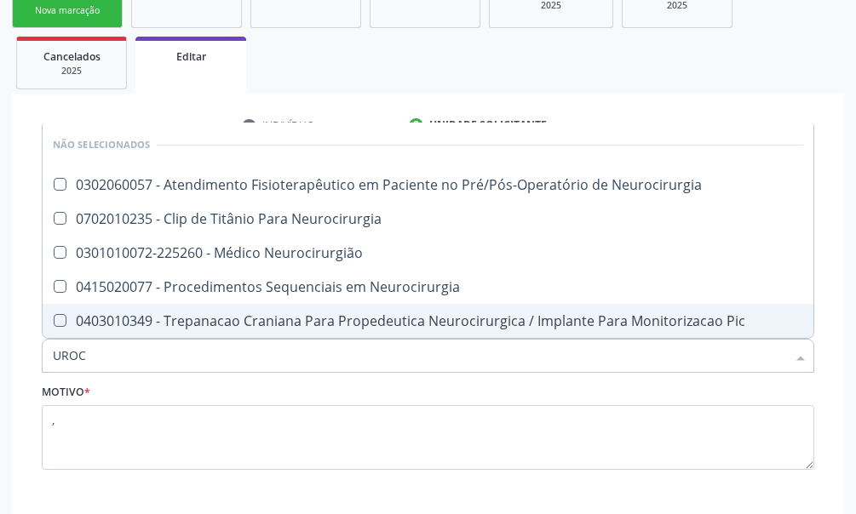
click at [97, 358] on input "UROC" at bounding box center [419, 356] width 733 height 34
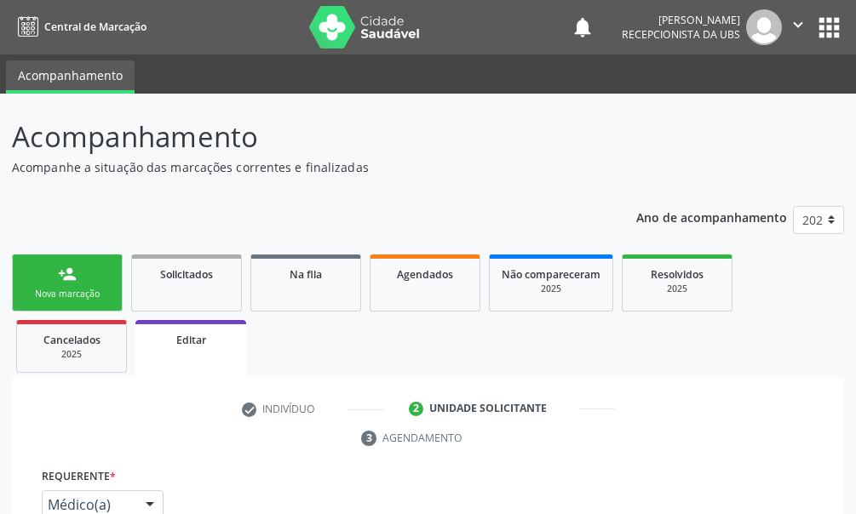
scroll to position [283, 0]
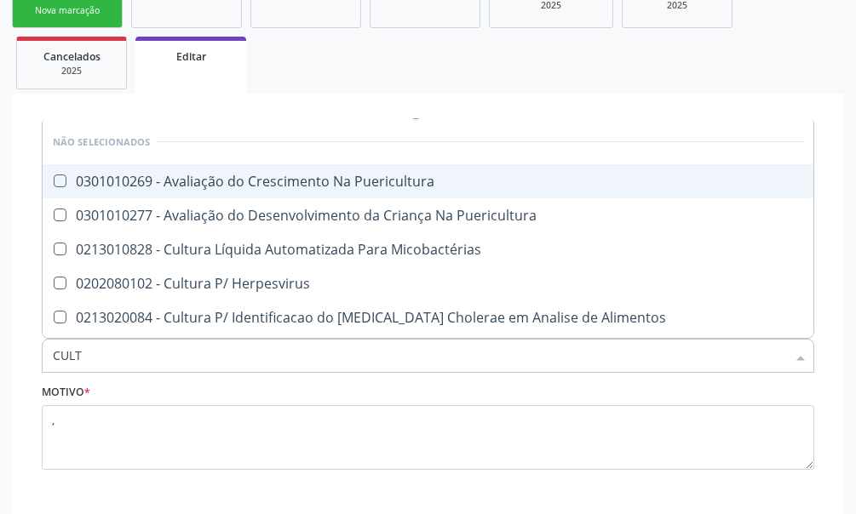
type input "CULTU"
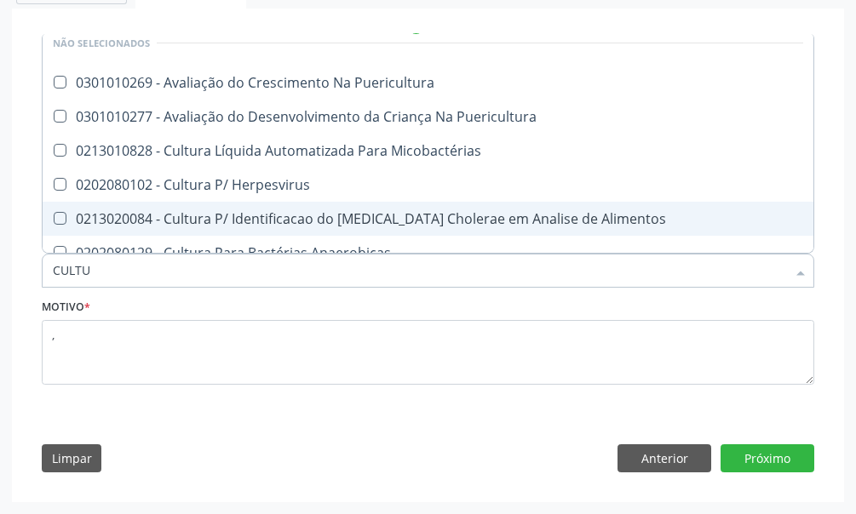
scroll to position [99, 0]
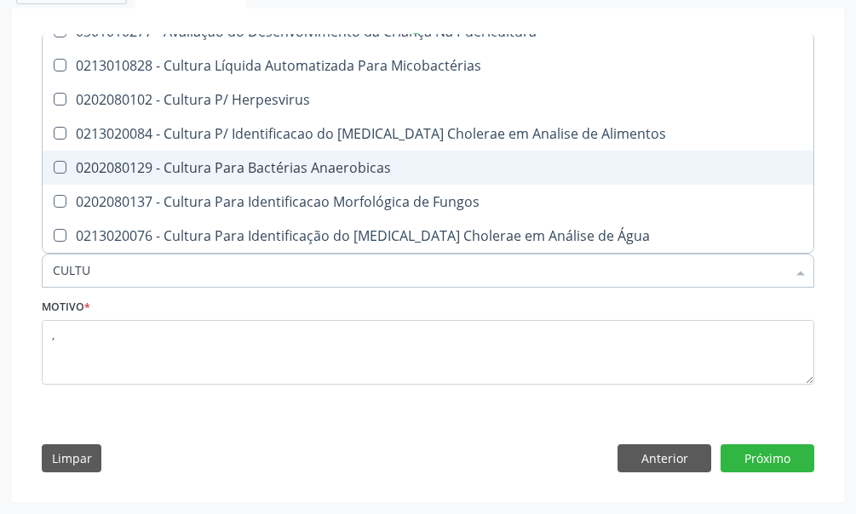
click at [60, 171] on Anaerobicas at bounding box center [60, 167] width 13 height 13
click at [54, 171] on Anaerobicas "checkbox" at bounding box center [48, 167] width 11 height 11
click at [61, 168] on Anaerobicas at bounding box center [60, 167] width 13 height 13
click at [54, 168] on Anaerobicas "checkbox" at bounding box center [48, 167] width 11 height 11
checkbox Anaerobicas "false"
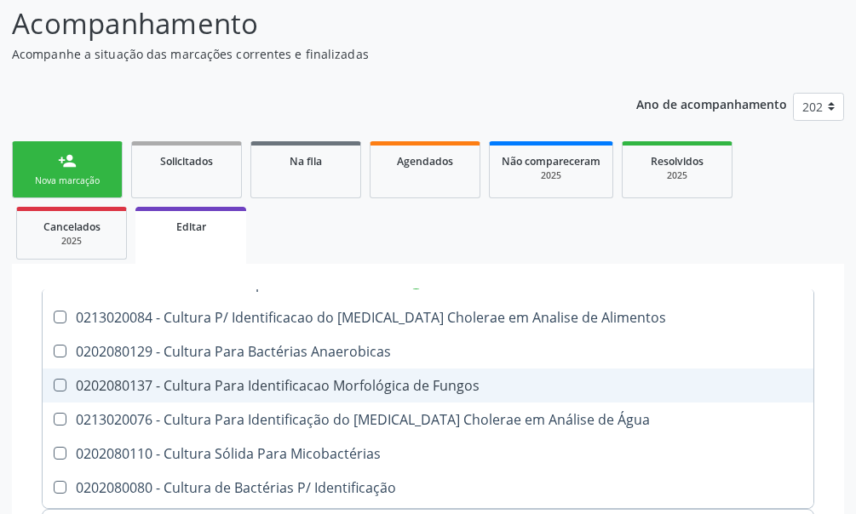
scroll to position [255, 0]
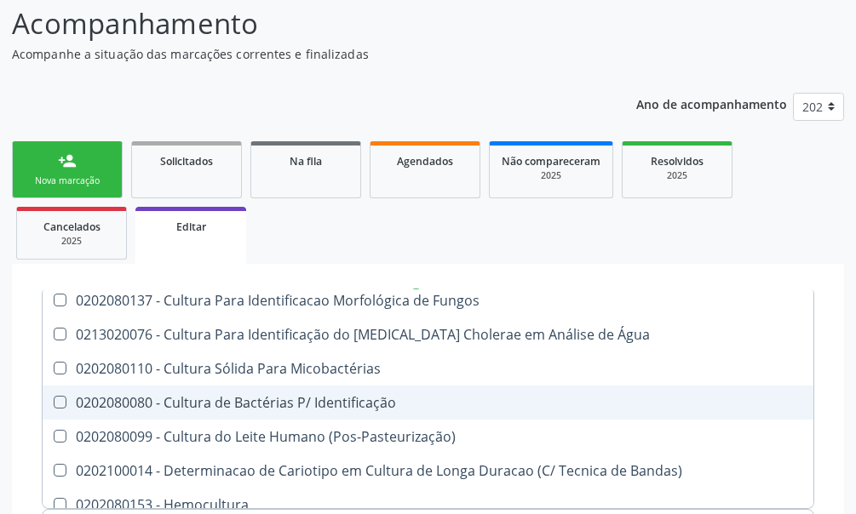
click at [55, 403] on Identificação at bounding box center [60, 402] width 13 height 13
click at [54, 403] on Identificação "checkbox" at bounding box center [48, 402] width 11 height 11
checkbox Identificação "true"
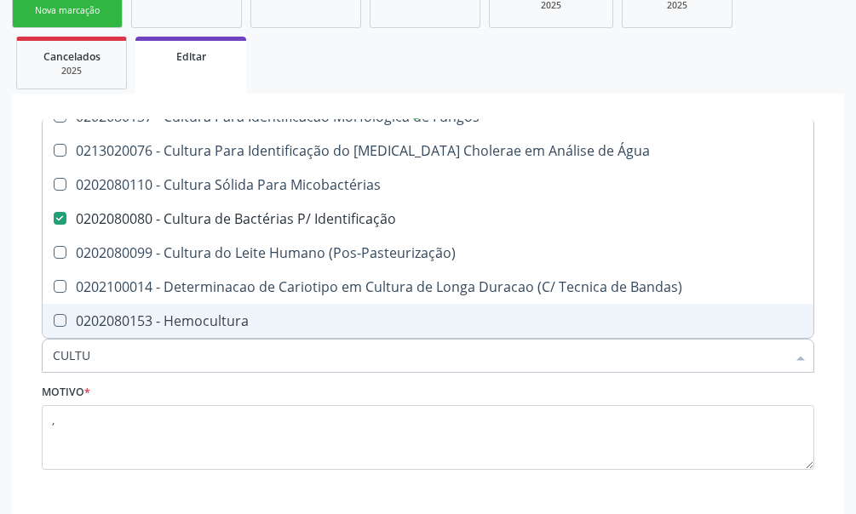
scroll to position [369, 0]
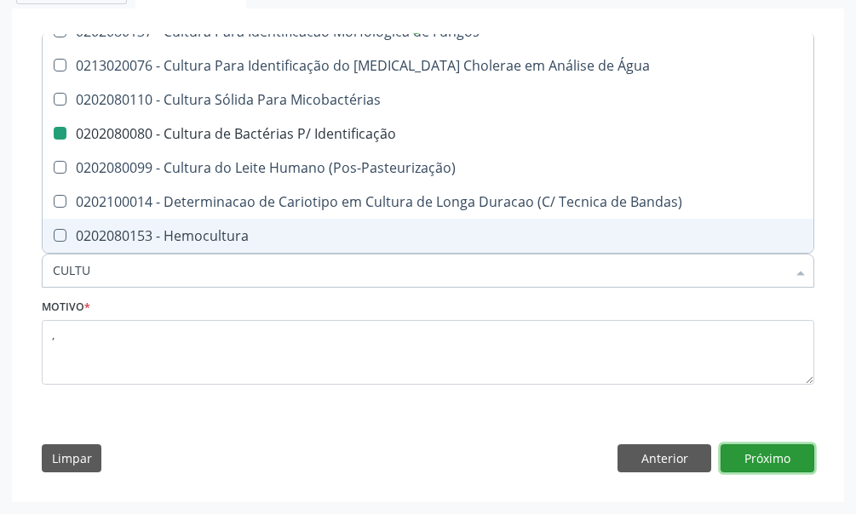
click at [764, 467] on button "Próximo" at bounding box center [767, 458] width 94 height 29
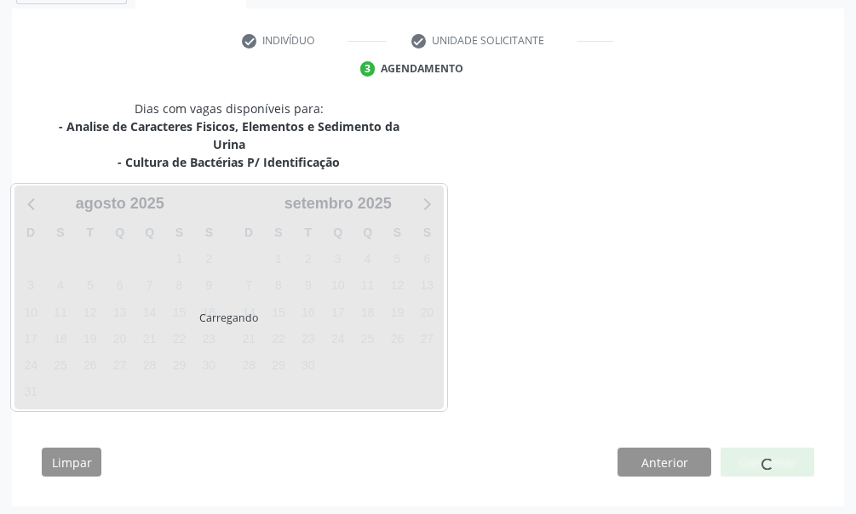
scroll to position [0, 0]
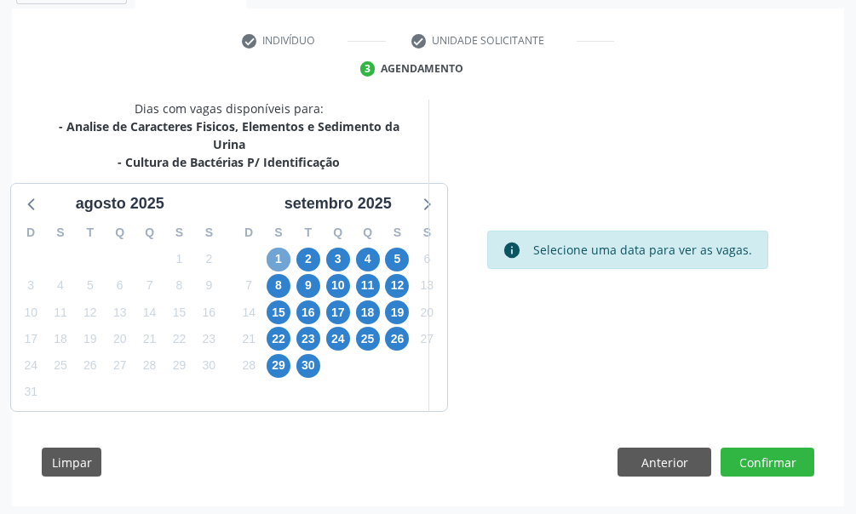
click at [278, 261] on span "1" at bounding box center [278, 260] width 24 height 24
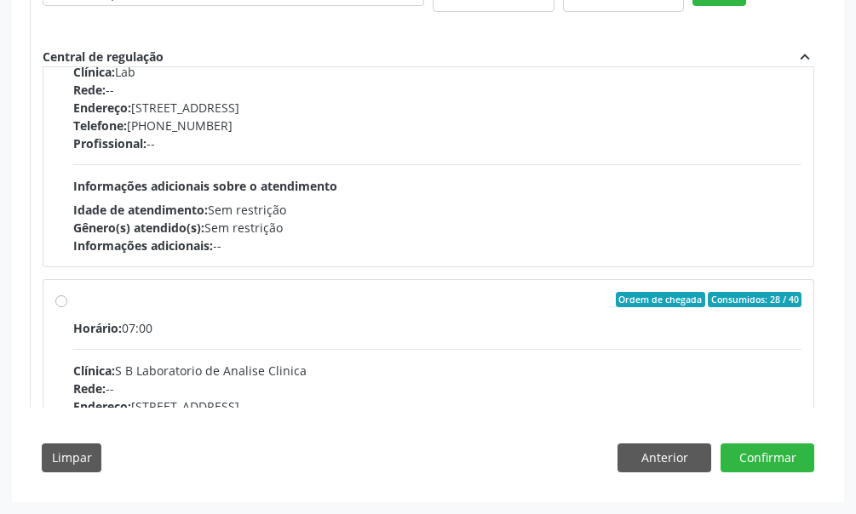
scroll to position [226, 0]
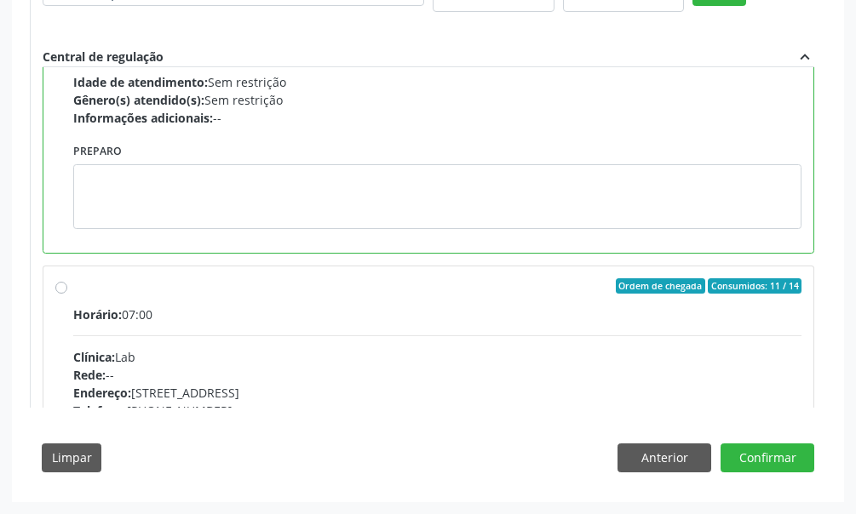
click at [73, 288] on label "Ordem de chegada Consumidos: 11 / 14 Horário: 07:00 Clínica: Lab Rede: -- Ender…" at bounding box center [437, 408] width 728 height 261
click at [60, 288] on input "Ordem de chegada Consumidos: 11 / 14 Horário: 07:00 Clínica: Lab Rede: -- Ender…" at bounding box center [61, 285] width 12 height 15
radio input "false"
radio input "true"
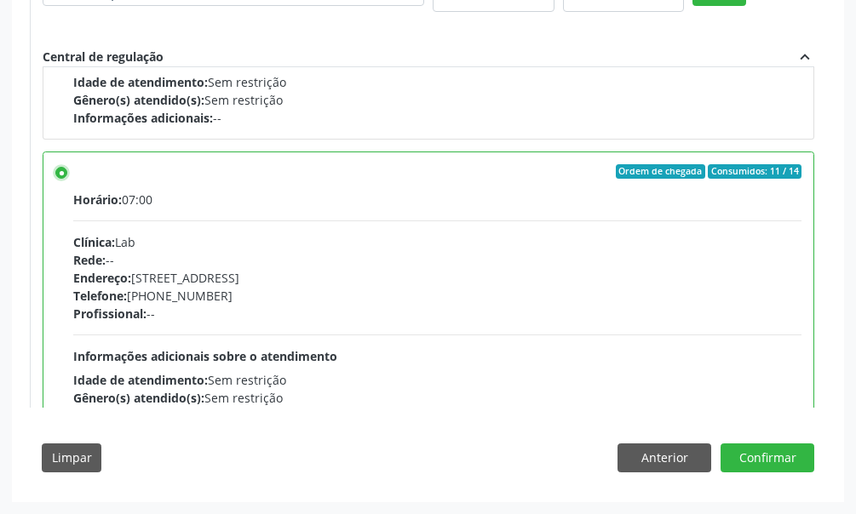
scroll to position [397, 0]
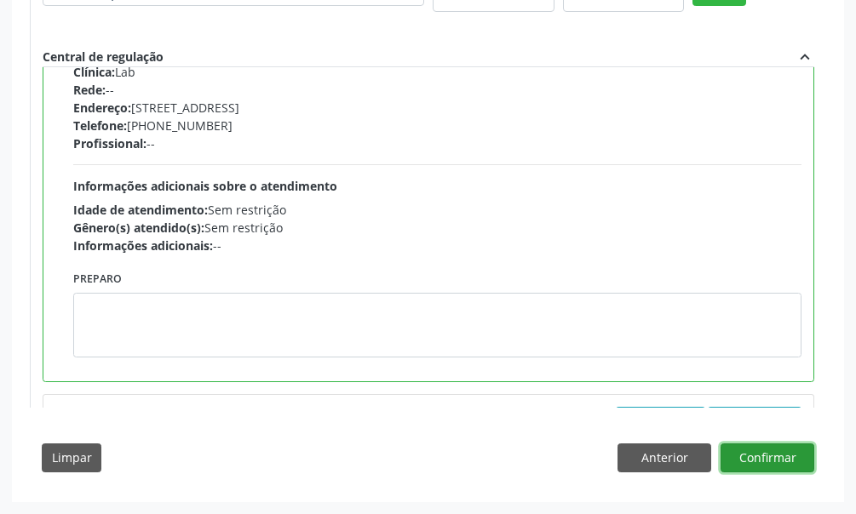
click at [751, 453] on button "Confirmar" at bounding box center [767, 458] width 94 height 29
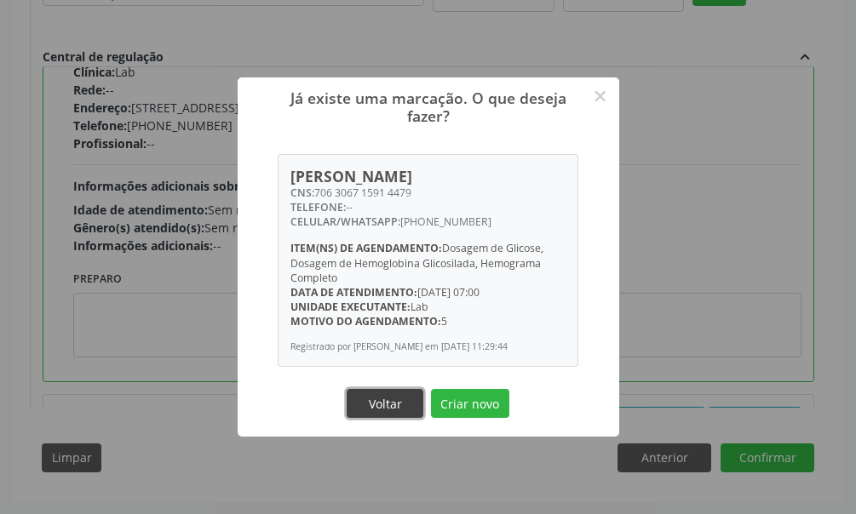
click at [370, 406] on button "Voltar" at bounding box center [384, 403] width 77 height 29
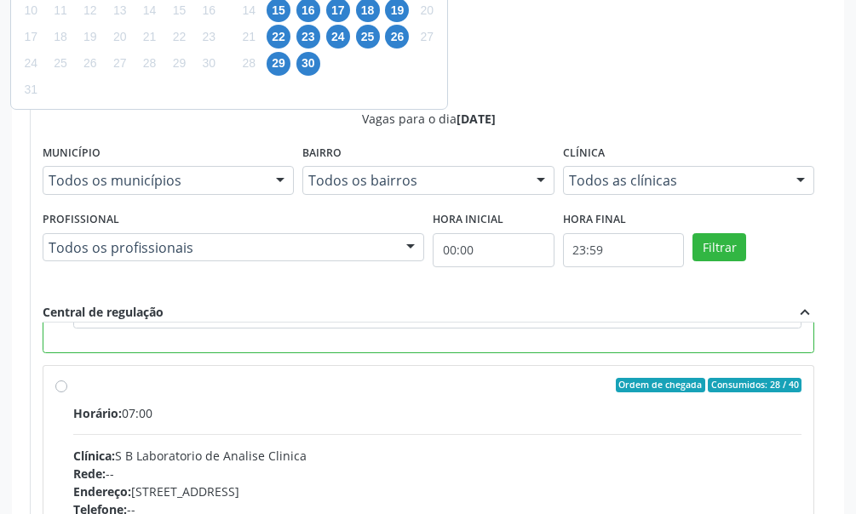
scroll to position [926, 0]
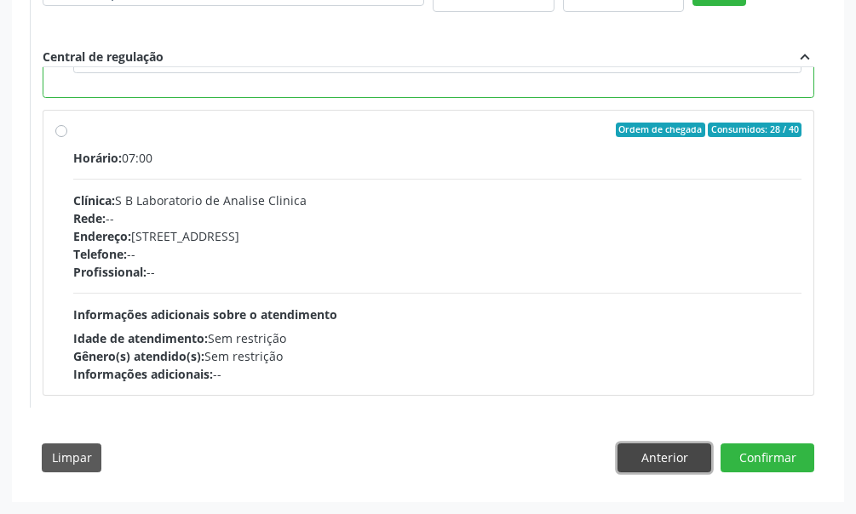
click at [667, 461] on button "Anterior" at bounding box center [664, 458] width 94 height 29
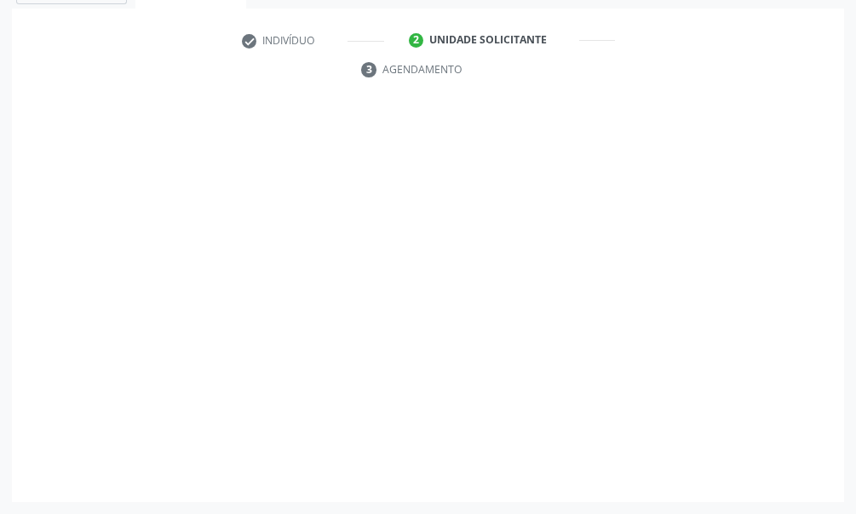
scroll to position [369, 0]
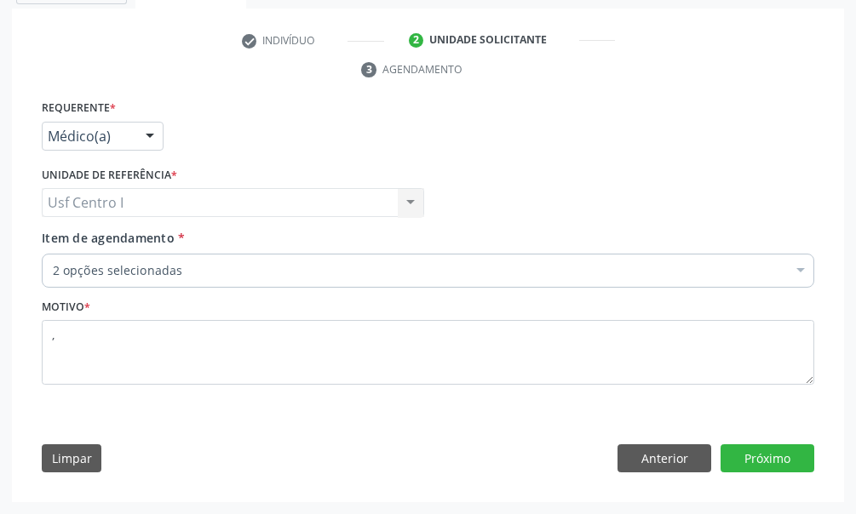
click at [150, 139] on div at bounding box center [150, 137] width 26 height 29
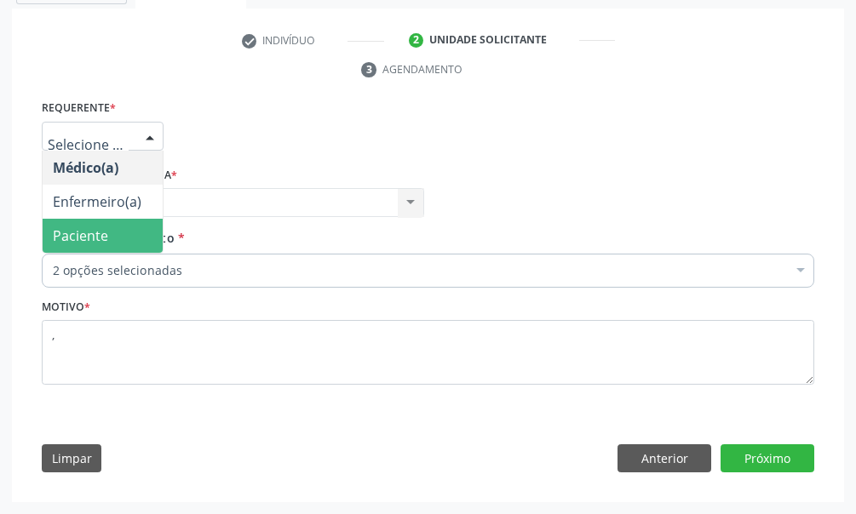
click at [112, 229] on span "Paciente" at bounding box center [103, 236] width 120 height 34
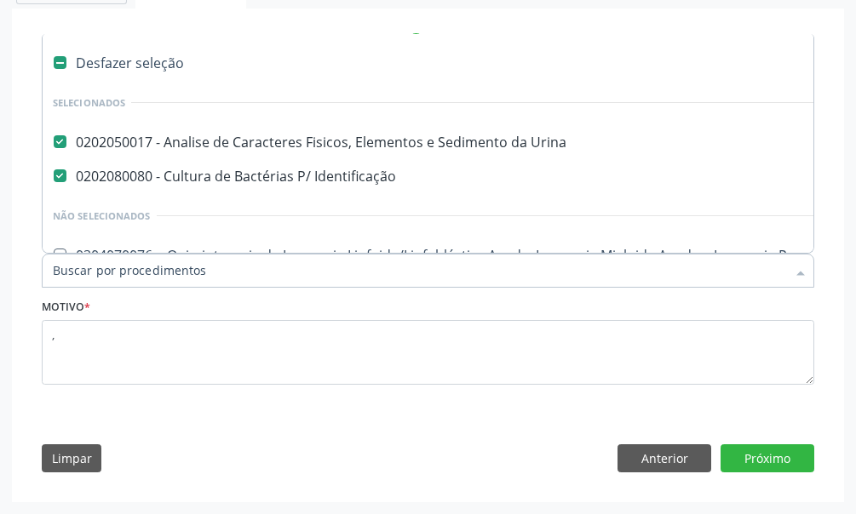
click at [207, 274] on input "Item de agendamento *" at bounding box center [419, 271] width 733 height 34
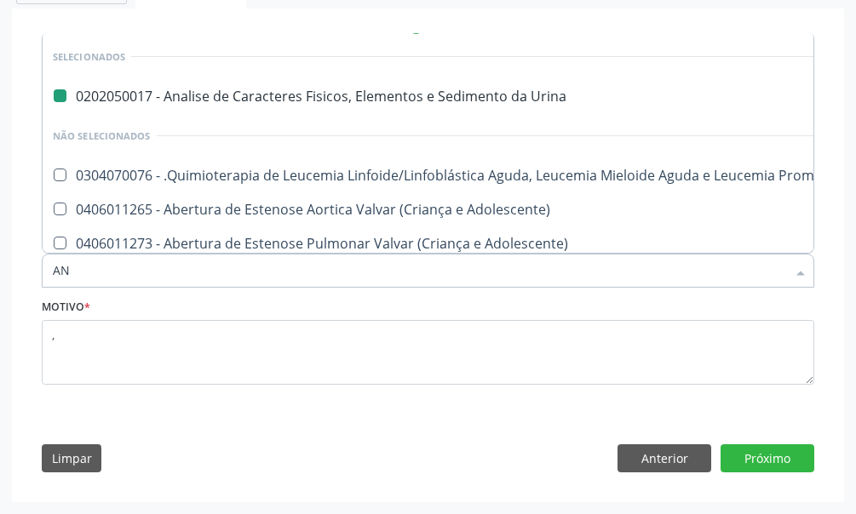
type input "ANT"
checkbox Urina "false"
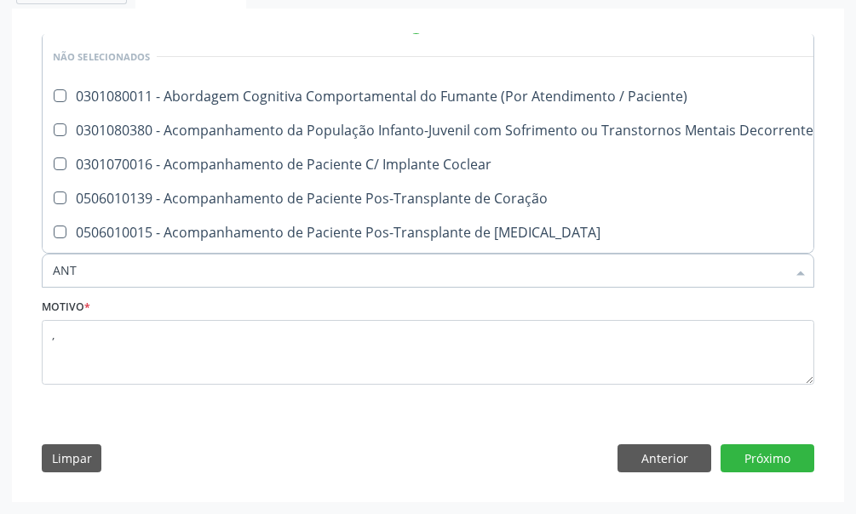
type input "ANTI"
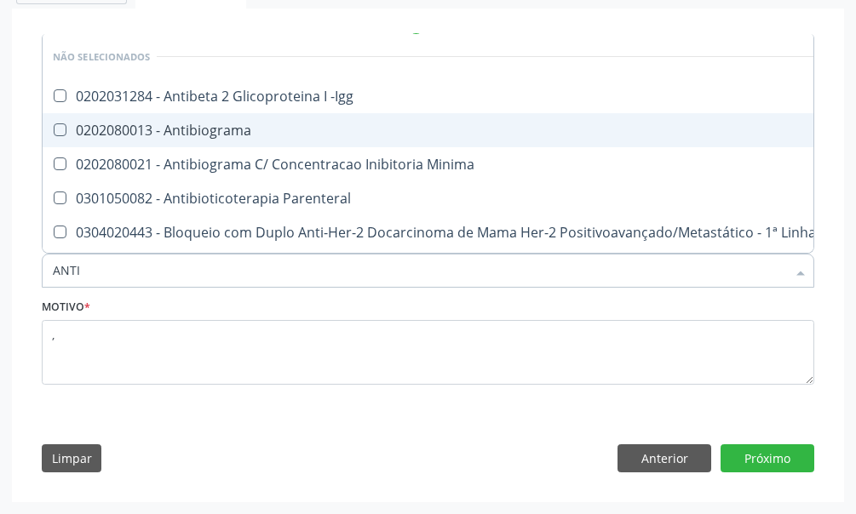
click at [62, 133] on Antibiograma at bounding box center [60, 129] width 13 height 13
click at [54, 133] on Antibiograma "checkbox" at bounding box center [48, 129] width 11 height 11
checkbox Antibiograma "true"
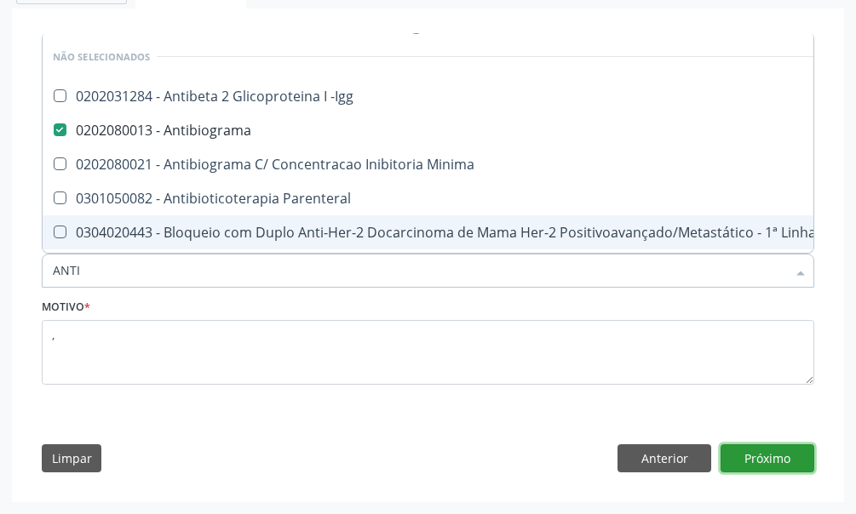
click at [775, 451] on button "Próximo" at bounding box center [767, 458] width 94 height 29
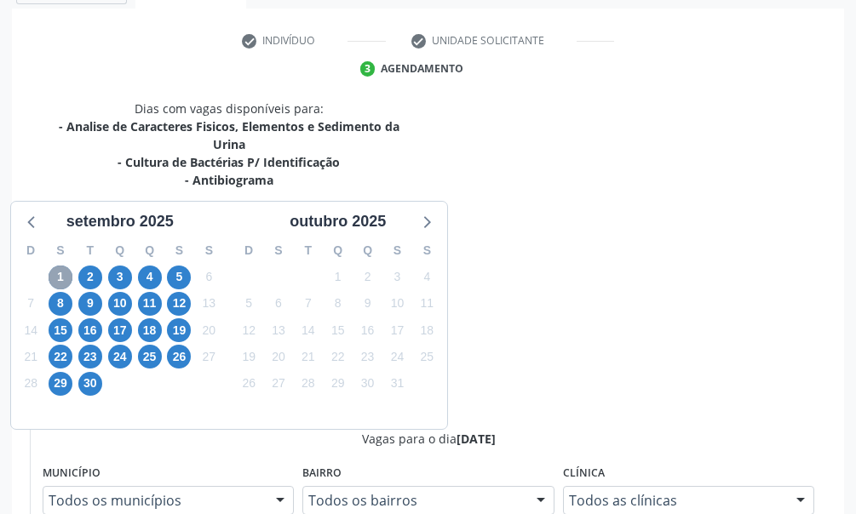
click at [61, 274] on span "1" at bounding box center [61, 278] width 24 height 24
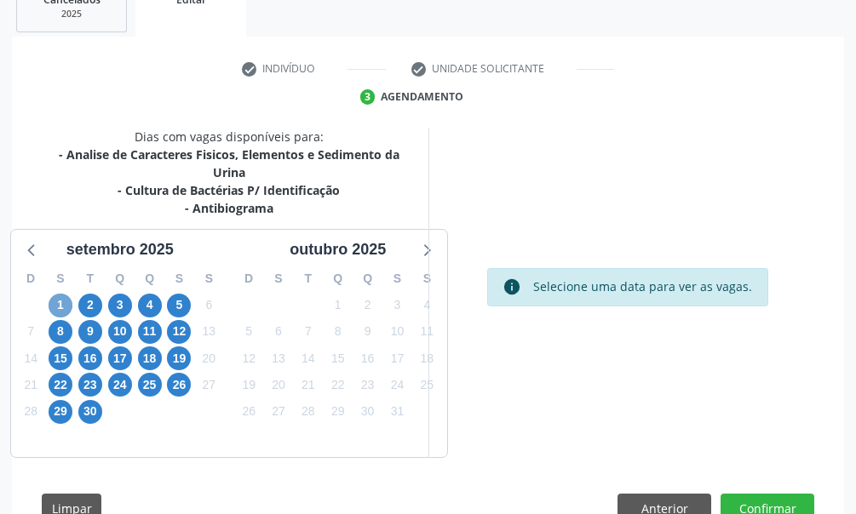
scroll to position [391, 0]
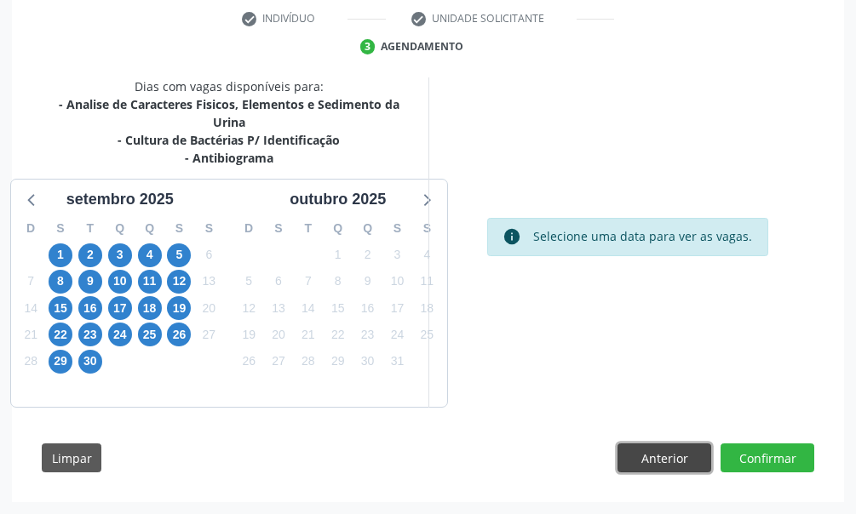
click at [672, 463] on button "Anterior" at bounding box center [664, 458] width 94 height 29
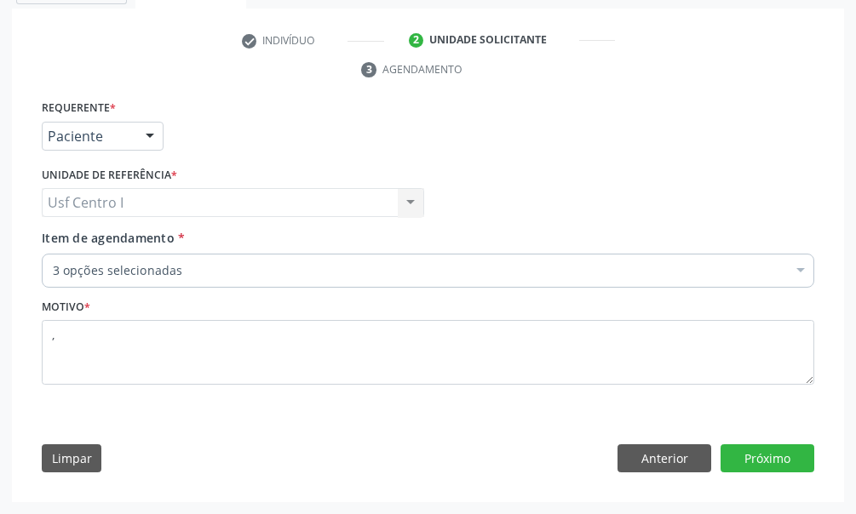
scroll to position [369, 0]
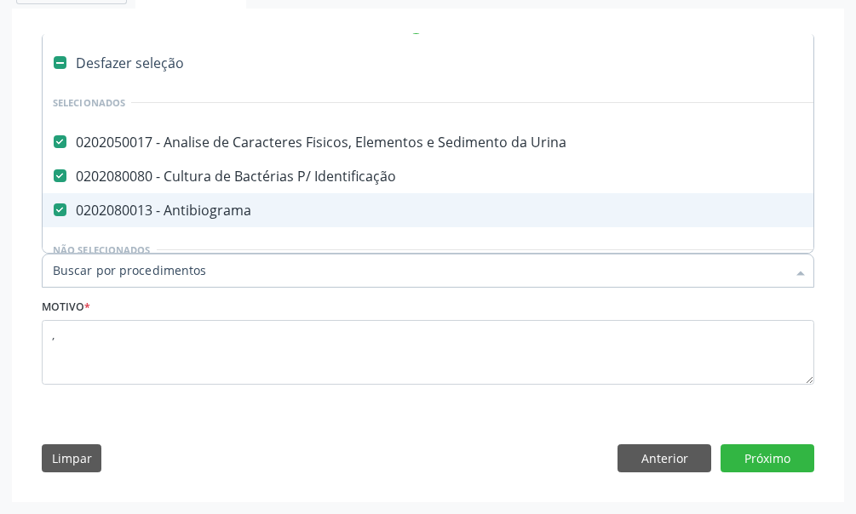
click at [60, 209] on Antibiograma at bounding box center [60, 209] width 13 height 13
click at [54, 209] on Antibiograma "checkbox" at bounding box center [48, 209] width 11 height 11
checkbox Antibiograma "false"
click at [771, 458] on button "Próximo" at bounding box center [767, 458] width 94 height 29
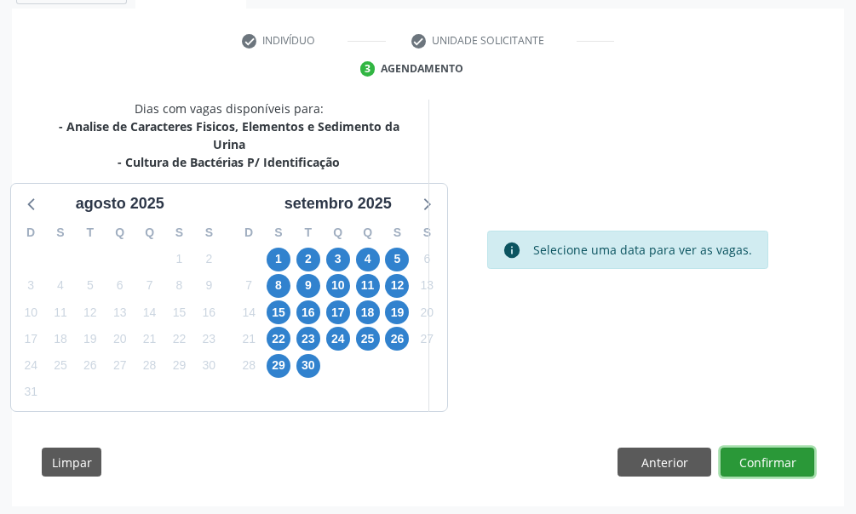
click at [775, 454] on button "Confirmar" at bounding box center [767, 462] width 94 height 29
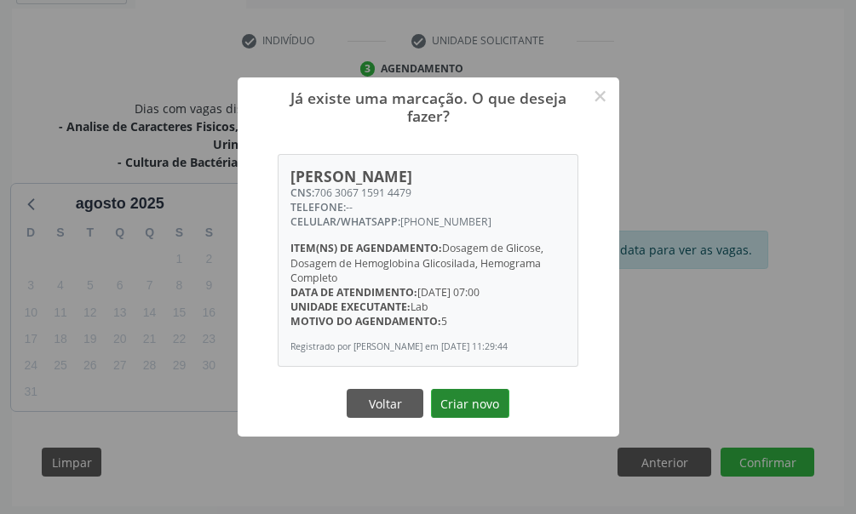
click at [475, 412] on button "Criar novo" at bounding box center [470, 403] width 78 height 29
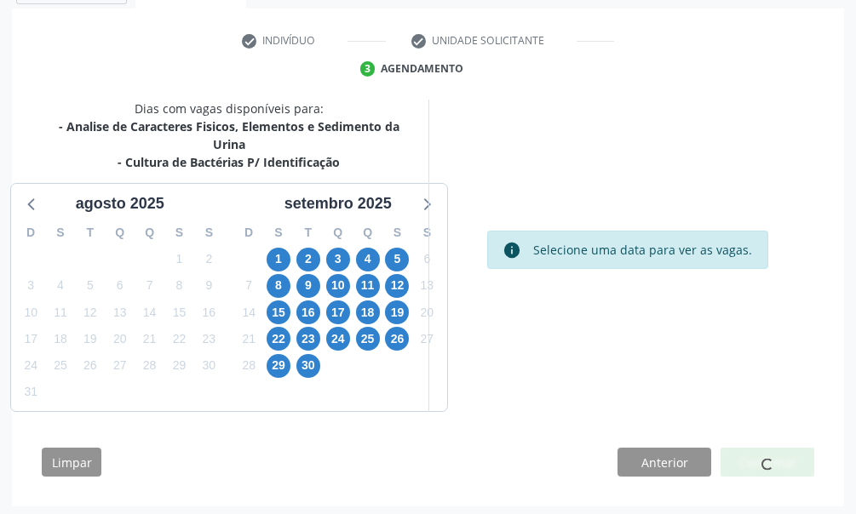
scroll to position [0, 0]
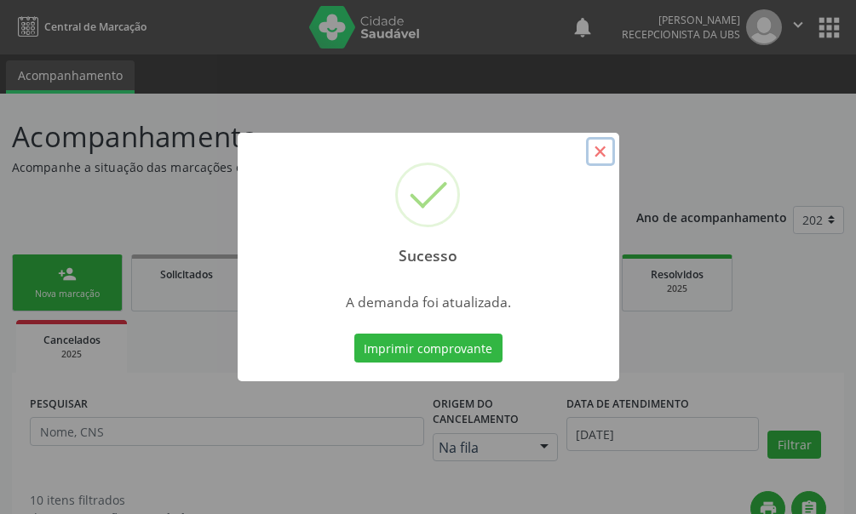
click at [596, 156] on button "×" at bounding box center [600, 151] width 29 height 29
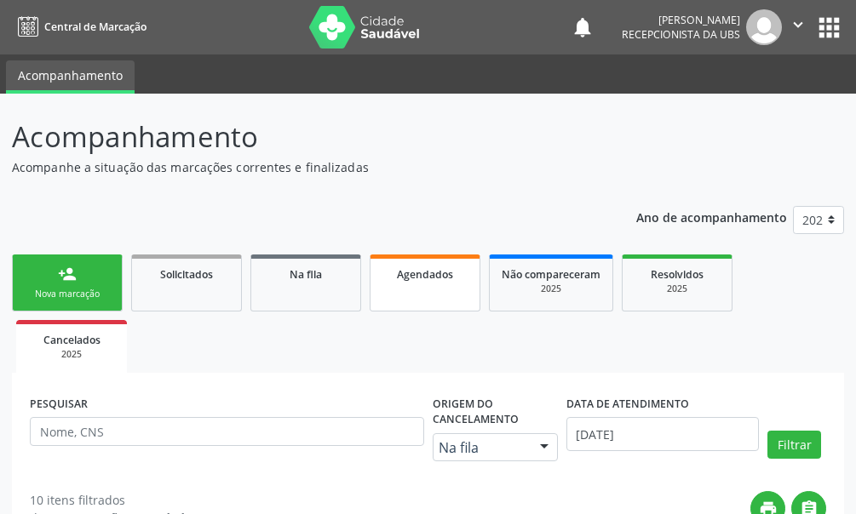
click at [411, 262] on link "Agendados" at bounding box center [424, 283] width 111 height 57
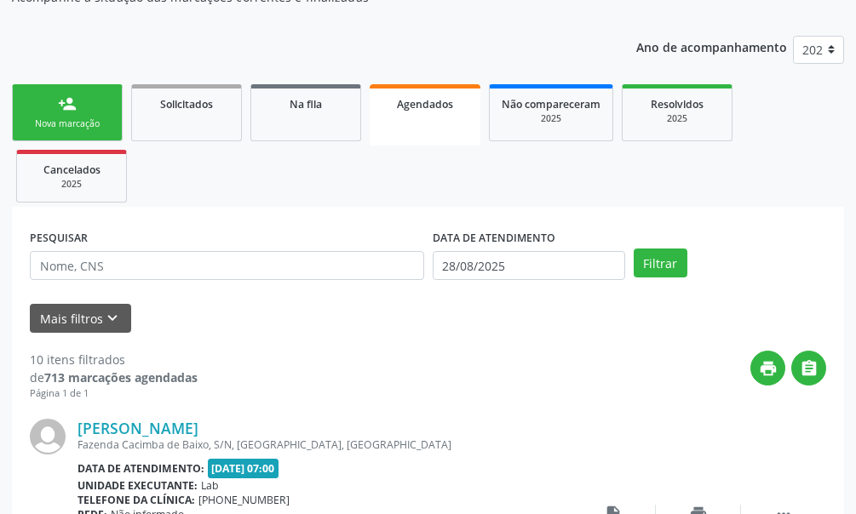
scroll to position [255, 0]
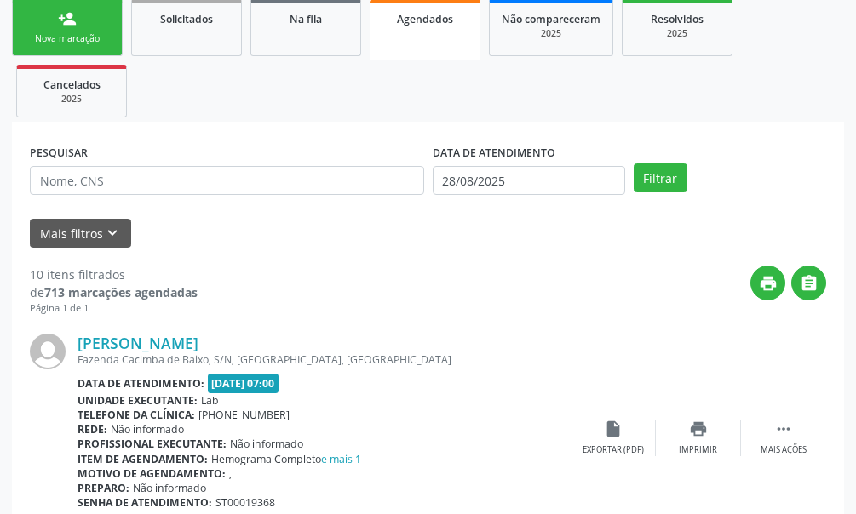
click at [501, 153] on label "DATA DE ATENDIMENTO" at bounding box center [493, 153] width 123 height 26
click at [531, 197] on div "DATA DE ATENDIMENTO [DATE]" at bounding box center [528, 173] width 201 height 66
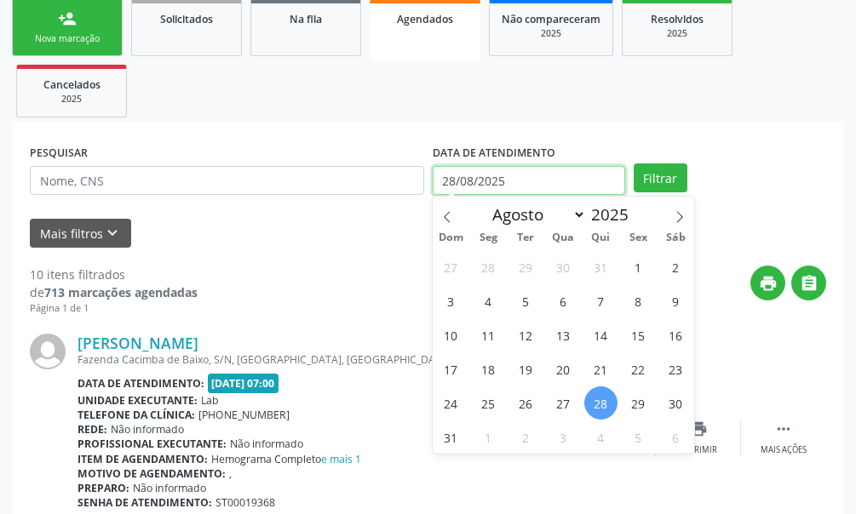
click at [531, 184] on input "28/08/2025" at bounding box center [528, 180] width 192 height 29
click at [683, 217] on icon at bounding box center [679, 217] width 12 height 12
select select "8"
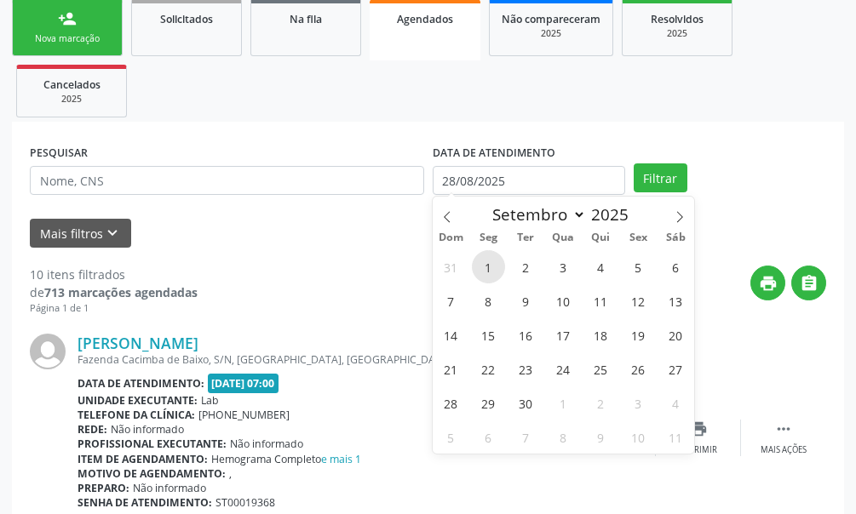
click at [488, 268] on span "1" at bounding box center [488, 266] width 33 height 33
type input "[DATE]"
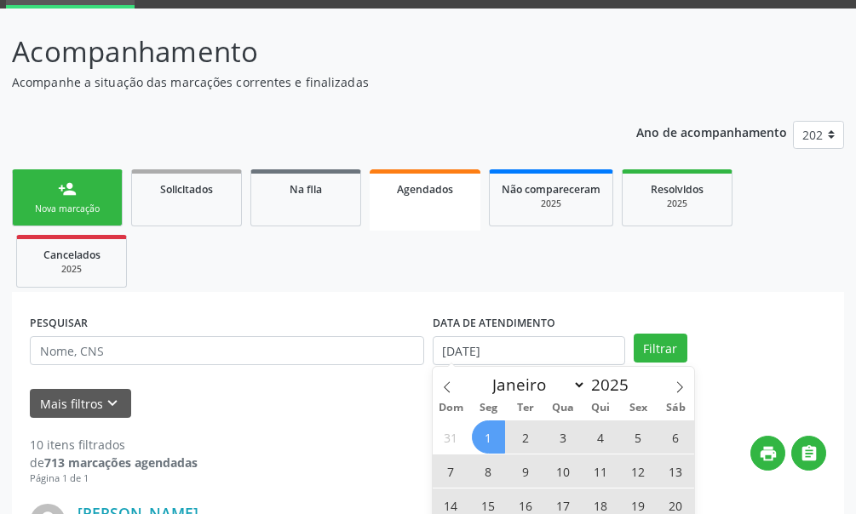
scroll to position [0, 0]
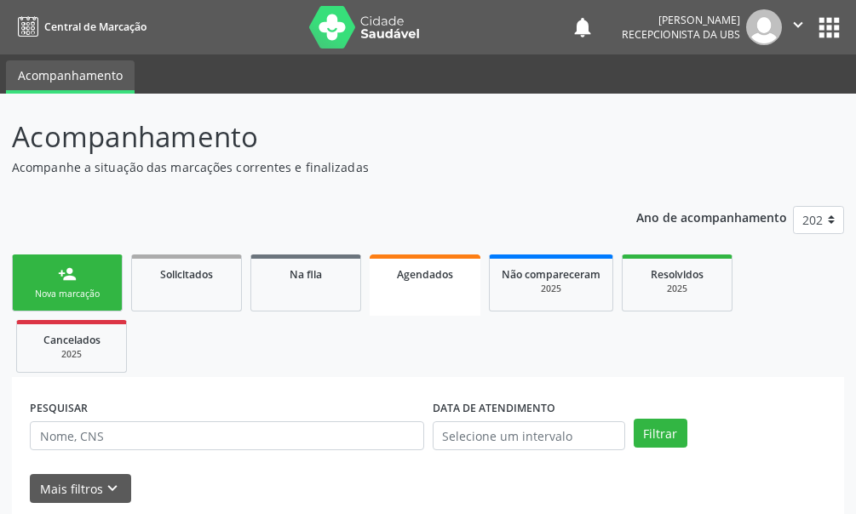
click at [72, 287] on link "person_add Nova marcação" at bounding box center [67, 283] width 111 height 57
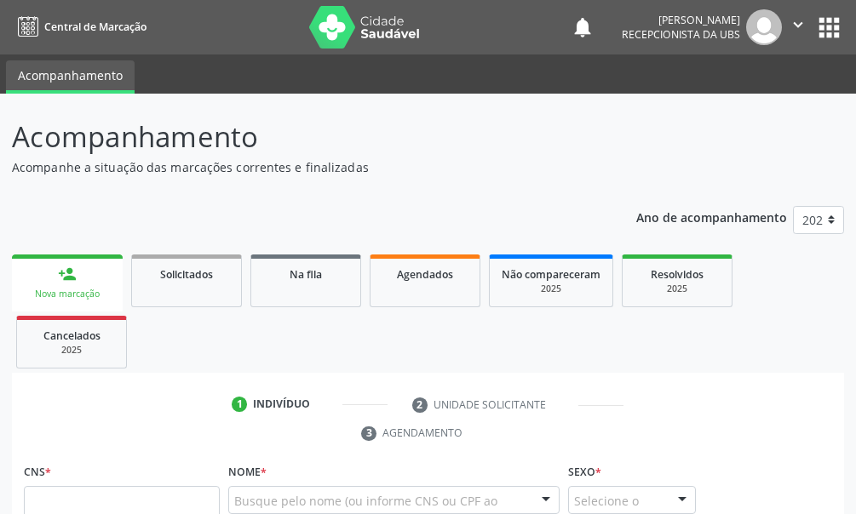
click at [66, 287] on link "person_add Nova marcação" at bounding box center [67, 283] width 111 height 57
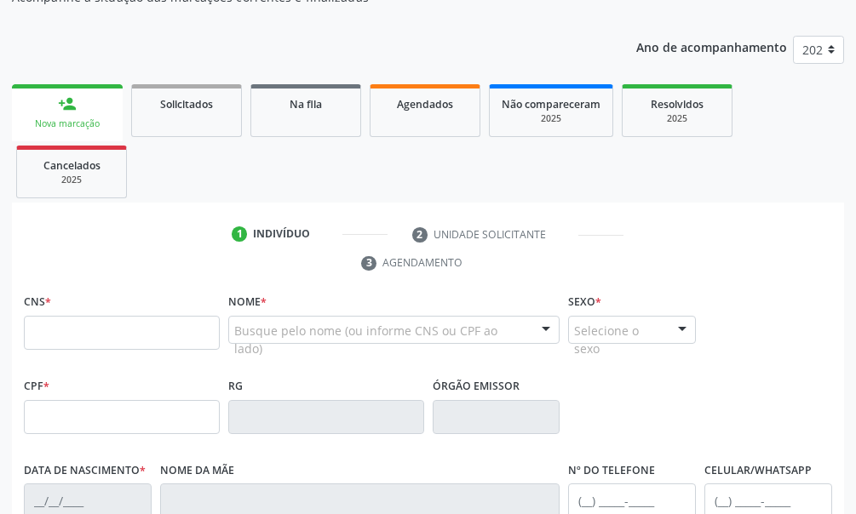
scroll to position [255, 0]
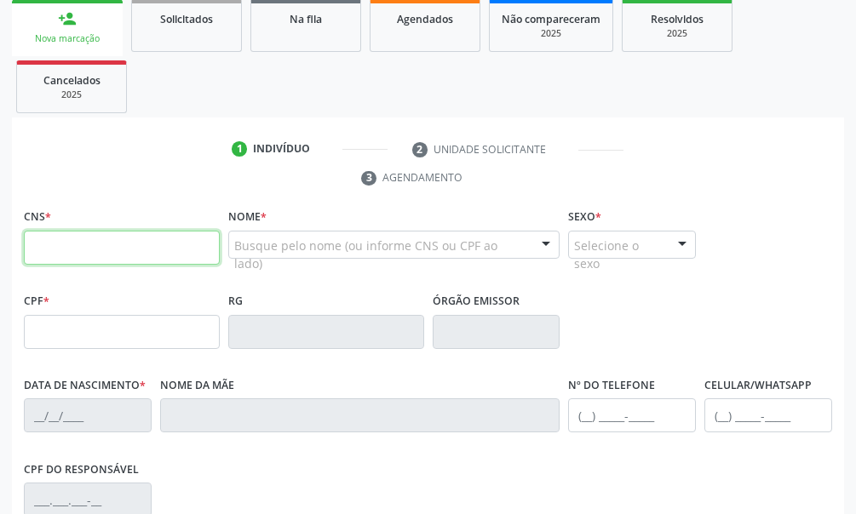
click at [64, 248] on input "text" at bounding box center [122, 248] width 196 height 34
type input "704 0093 7610 386"
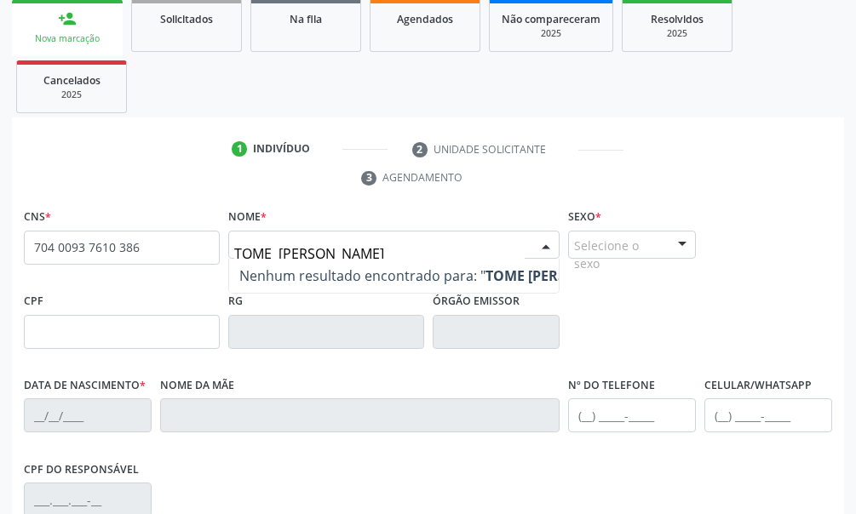
click at [344, 255] on input "TOME [PERSON_NAME]" at bounding box center [379, 254] width 291 height 34
type input "T"
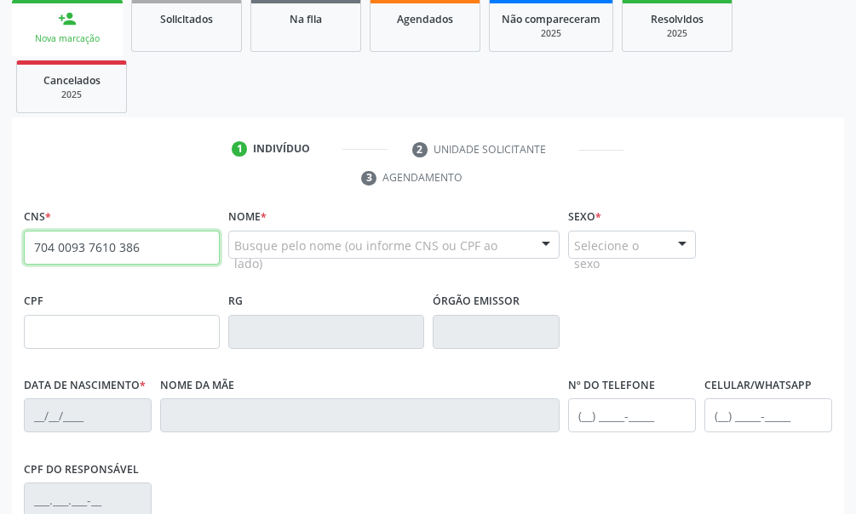
click at [151, 253] on input "704 0093 7610 386" at bounding box center [122, 248] width 196 height 34
type input "7"
click at [62, 246] on input "text" at bounding box center [122, 248] width 196 height 34
type input "705 0030 3379 1455"
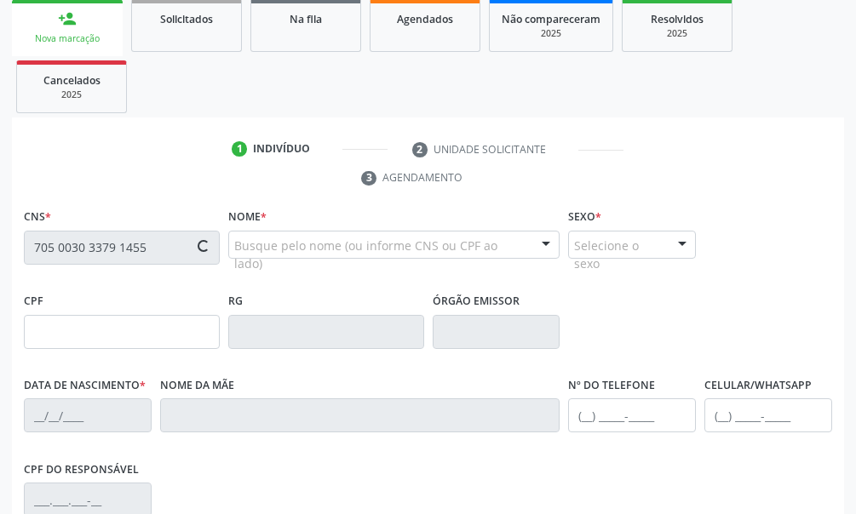
type input "[DATE]"
type input "[PERSON_NAME]"
type input "[PHONE_NUMBER]"
type input "259"
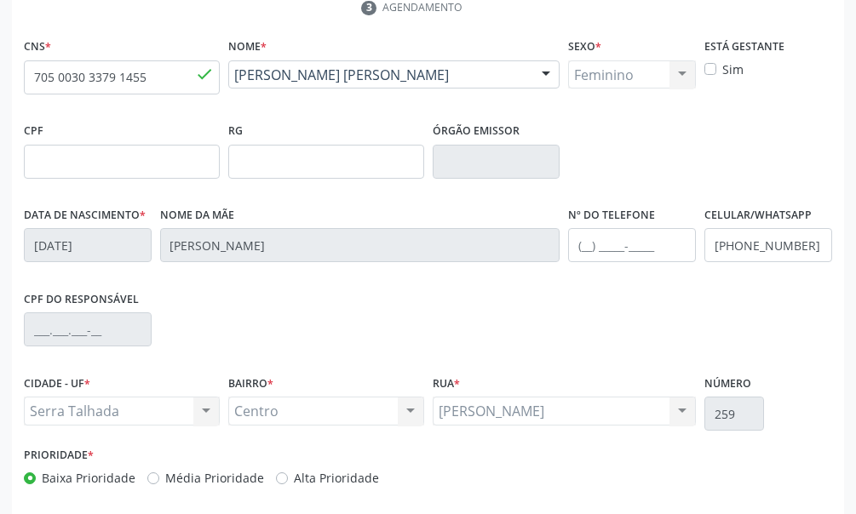
scroll to position [499, 0]
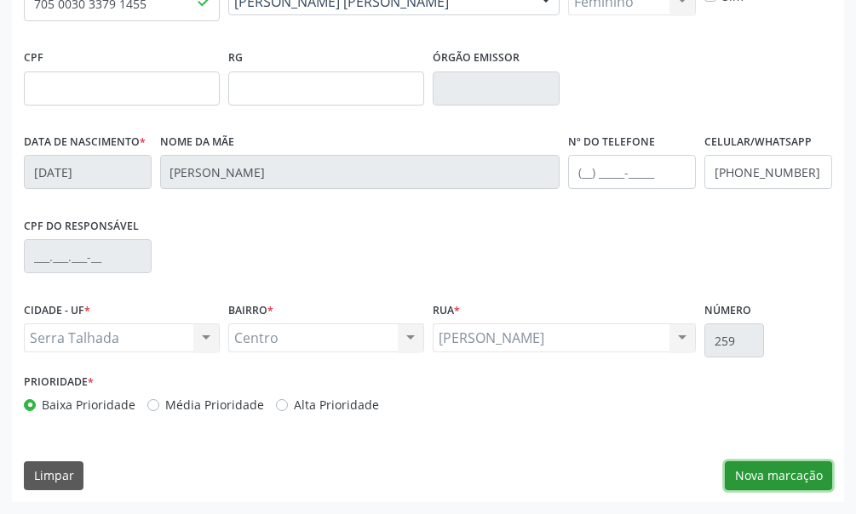
click at [792, 472] on button "Nova marcação" at bounding box center [777, 475] width 107 height 29
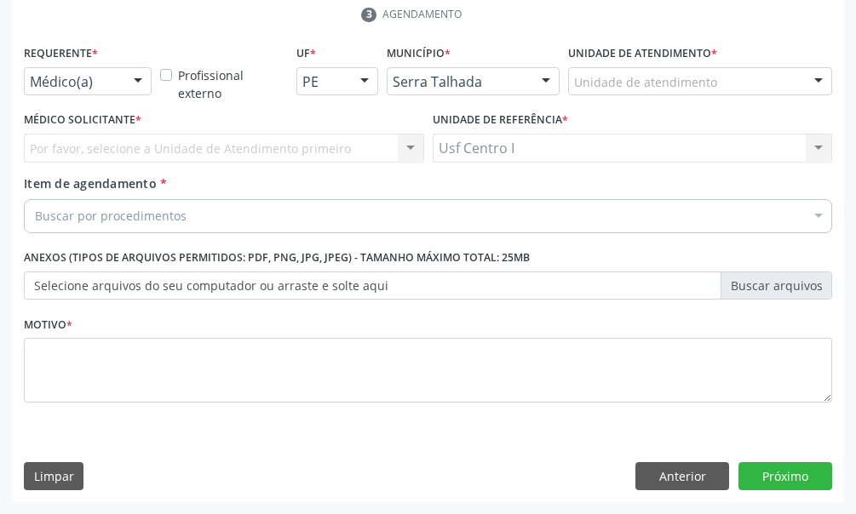
scroll to position [334, 0]
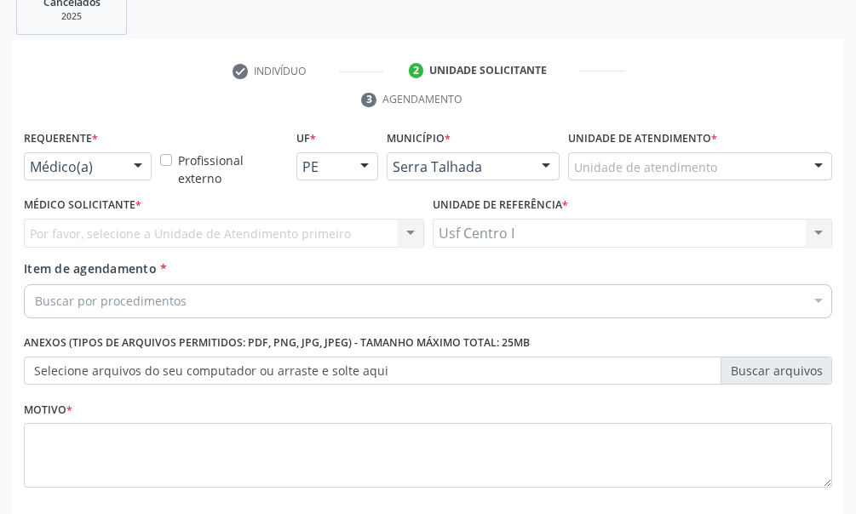
click at [133, 167] on div at bounding box center [138, 167] width 26 height 29
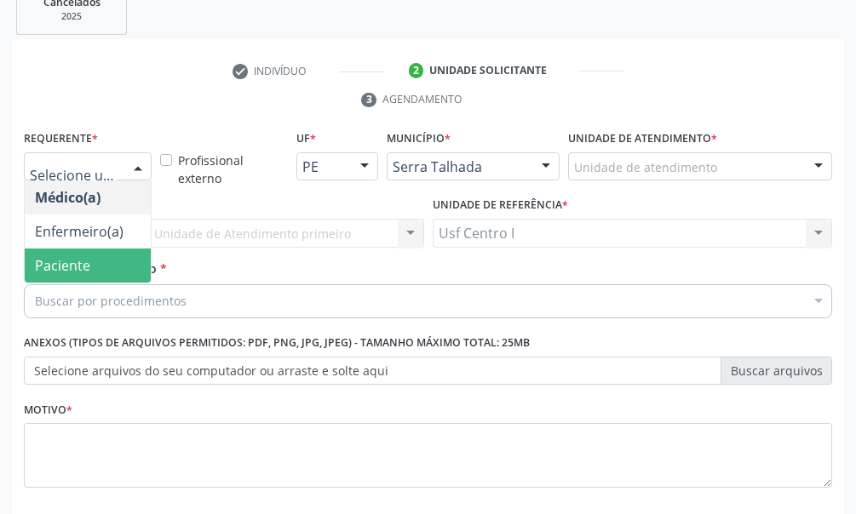
click at [83, 269] on span "Paciente" at bounding box center [62, 265] width 55 height 19
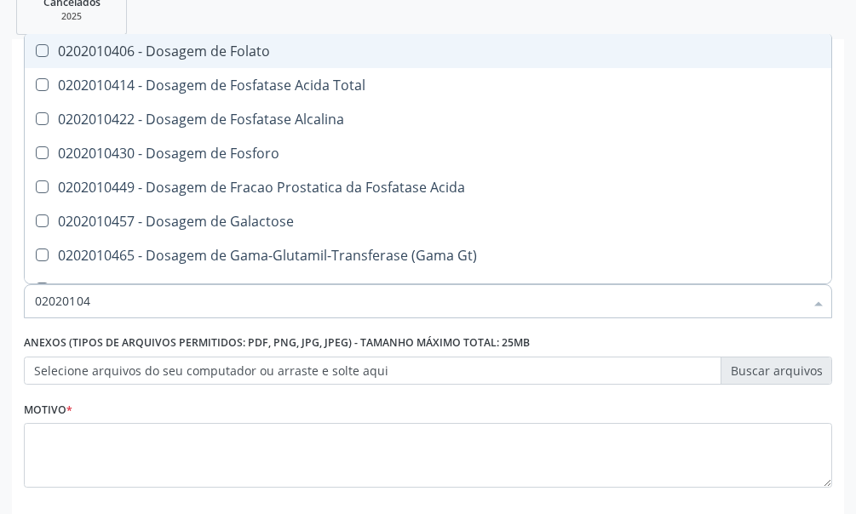
type input "020201047"
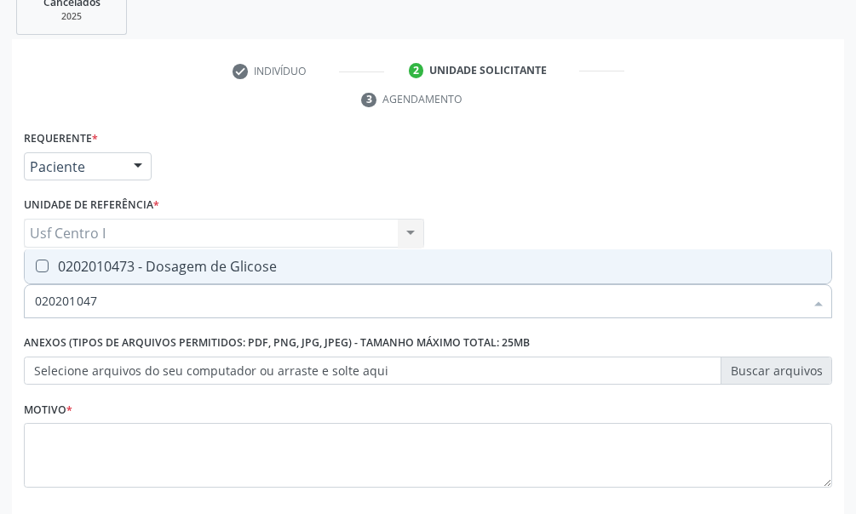
click at [37, 272] on div "0202010473 - Dosagem de Glicose" at bounding box center [428, 267] width 786 height 14
checkbox Glicose "true"
click at [107, 284] on input "020201047" at bounding box center [419, 301] width 769 height 34
type input "02020104"
checkbox Glicose "false"
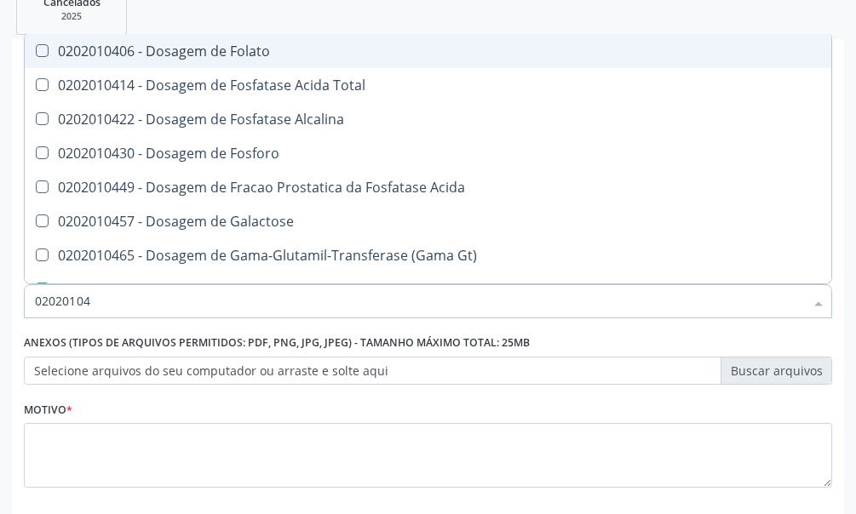
type input "0202010"
checkbox Glicose "false"
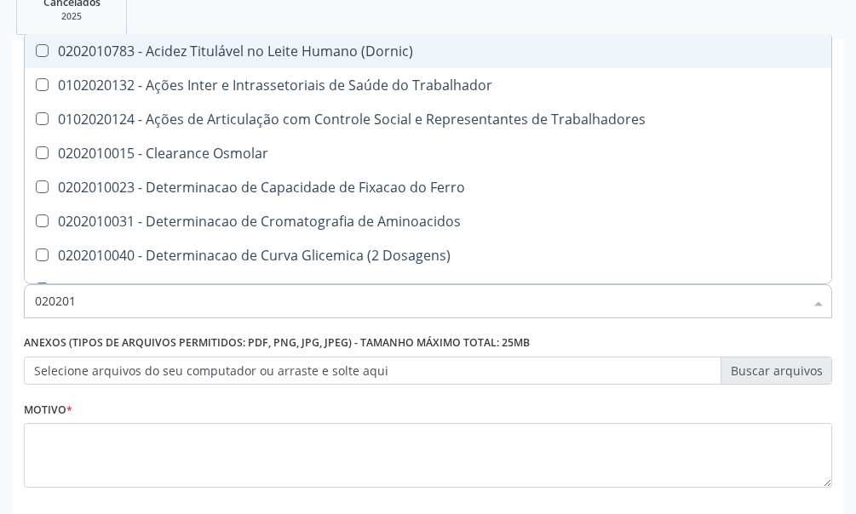
type input "0202010"
checkbox II "true"
checkbox Glicose "false"
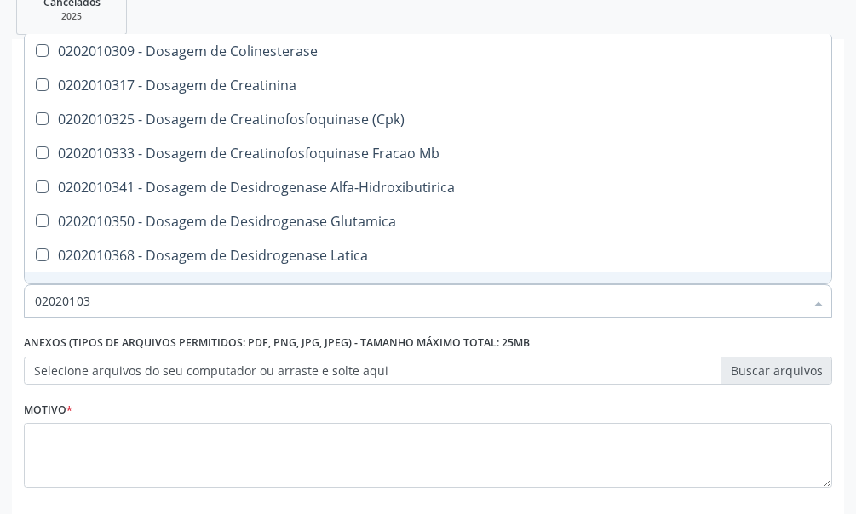
type input "020201031"
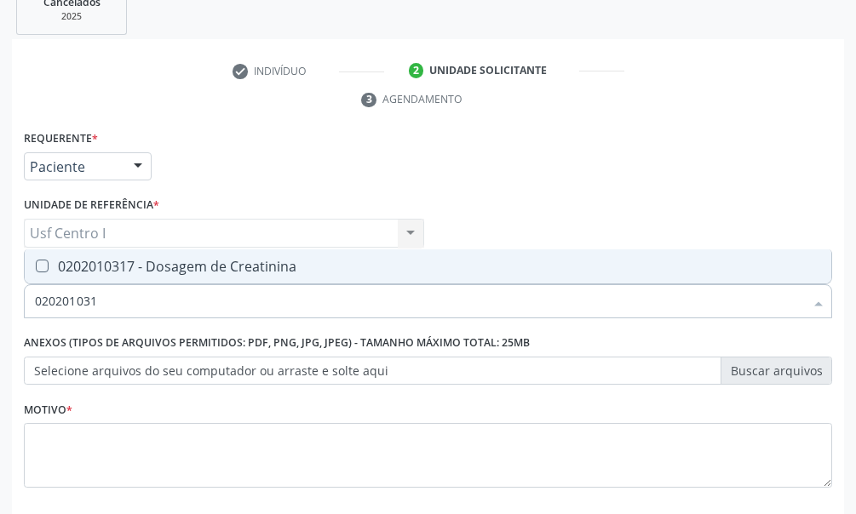
click at [45, 263] on Creatinina at bounding box center [42, 266] width 13 height 13
click at [36, 263] on Creatinina "checkbox" at bounding box center [30, 265] width 11 height 11
checkbox Creatinina "true"
click at [104, 300] on input "020201031" at bounding box center [419, 301] width 769 height 34
type input "02020103"
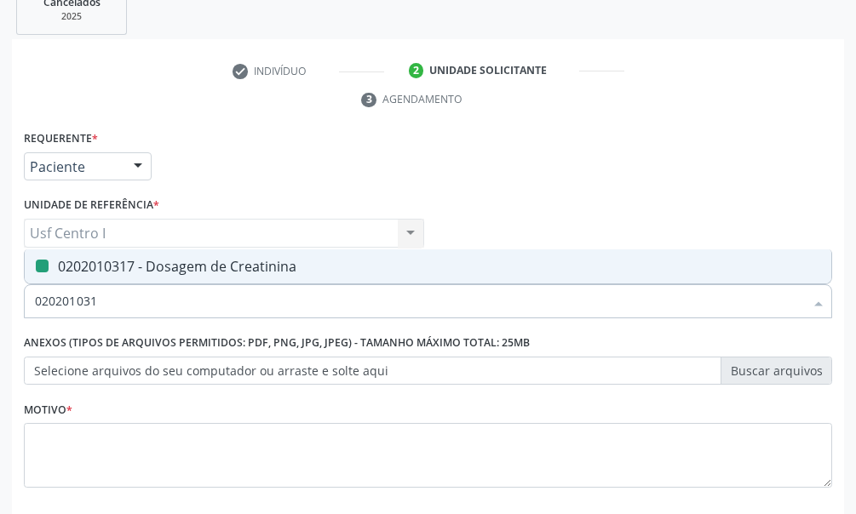
checkbox Creatinina "false"
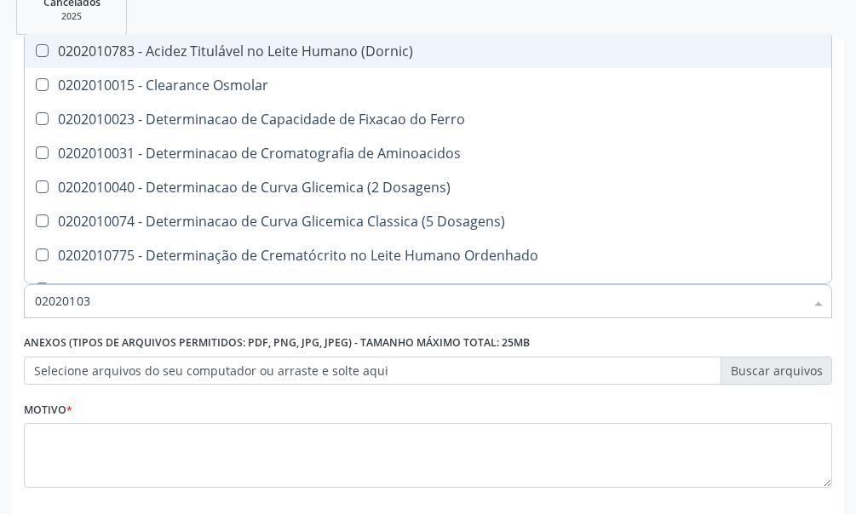
type input "0202010"
checkbox Osmolar "false"
type input "020201"
checkbox Creatinina "false"
checkbox Folato "true"
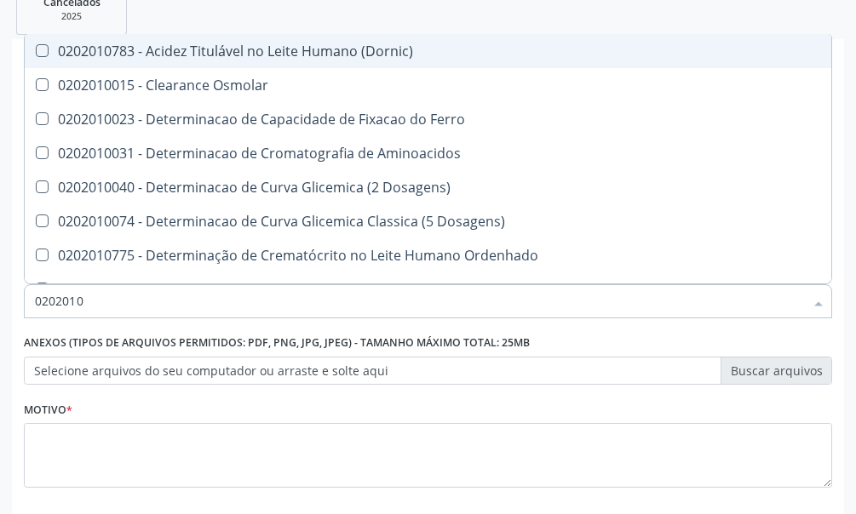
checkbox Glicose "false"
checkbox Nt-Probnp\) "true"
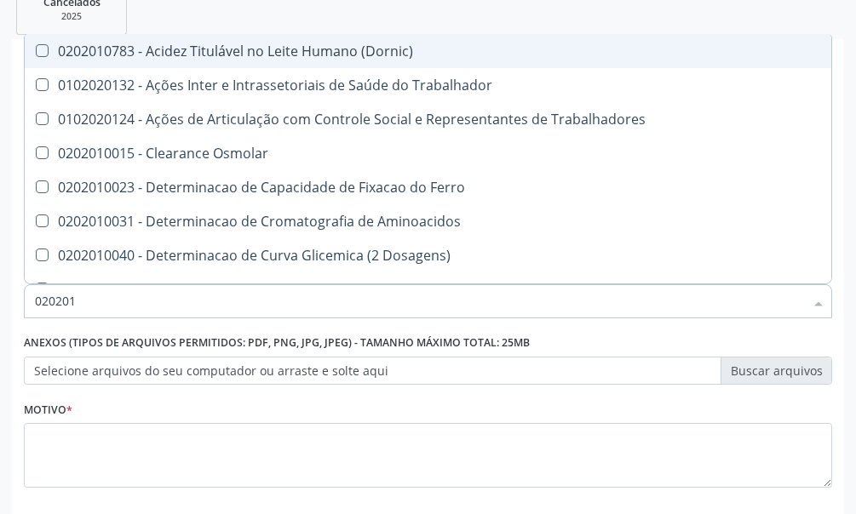
type input "02020"
checkbox Creatinina "false"
checkbox Glicose "false"
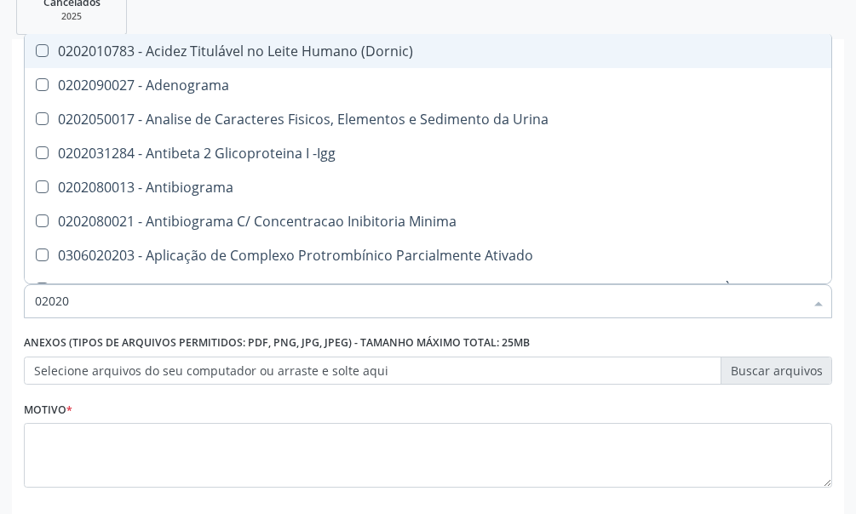
type input "020201"
checkbox Gestante "true"
checkbox T3 "true"
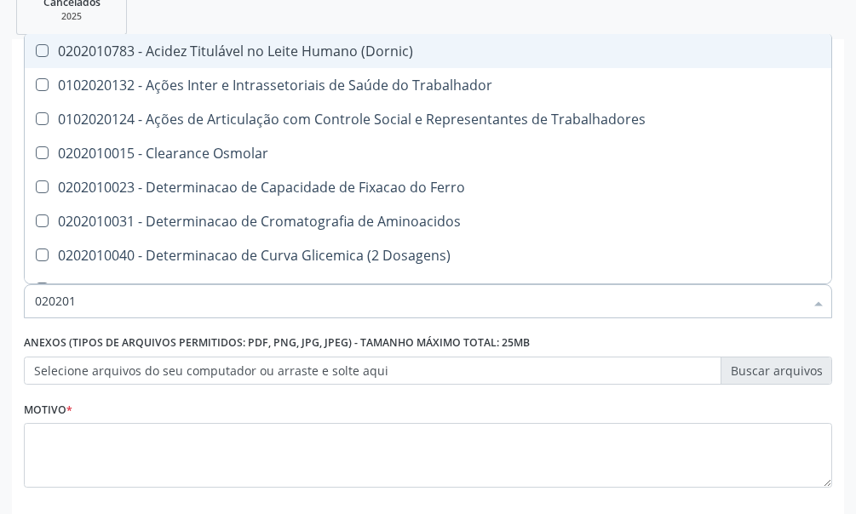
type input "0202010"
checkbox Ionizavel "true"
checkbox Creatinina "false"
checkbox II "true"
checkbox Glicose "false"
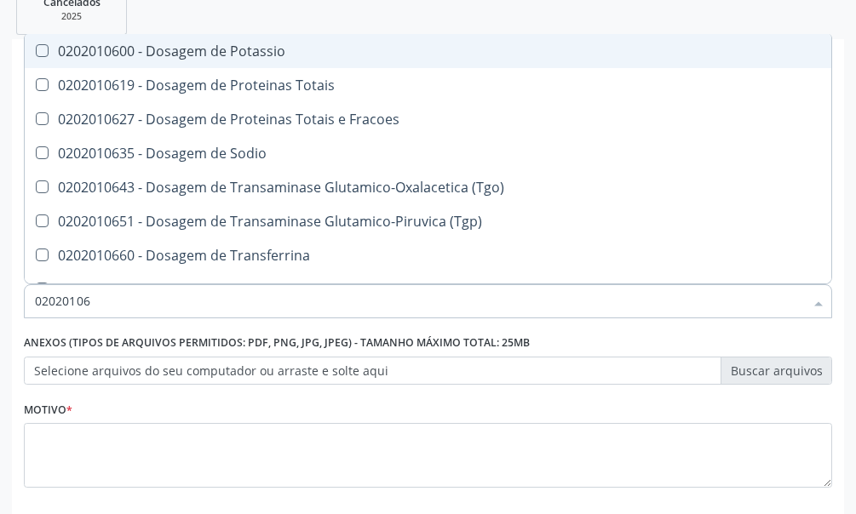
type input "020201069"
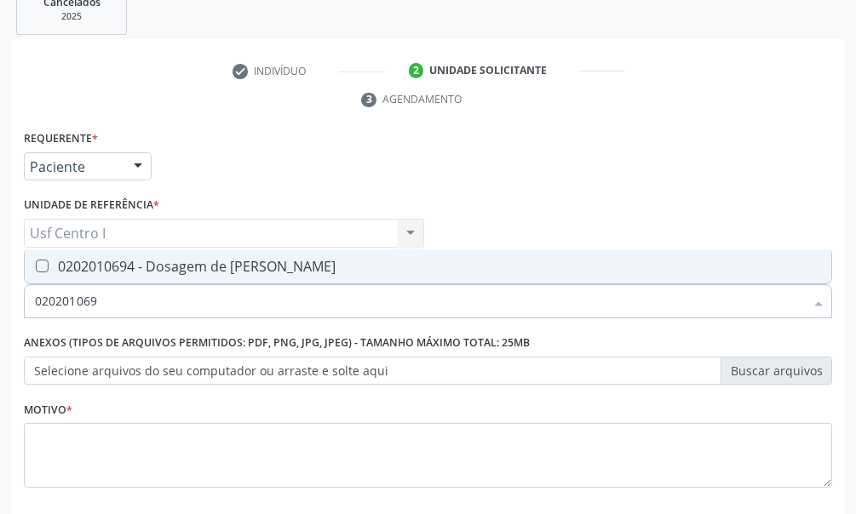
click at [40, 257] on span "0202010694 - Dosagem de [PERSON_NAME]" at bounding box center [428, 266] width 806 height 34
checkbox Ureia "true"
click at [96, 306] on input "020201069" at bounding box center [419, 301] width 769 height 34
type input "02020106"
checkbox Ureia "false"
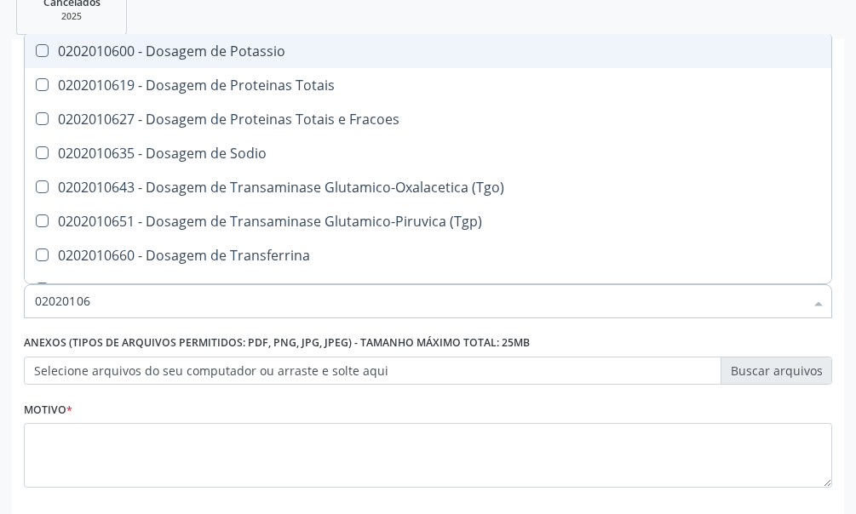
type input "0202010"
checkbox Ureia "false"
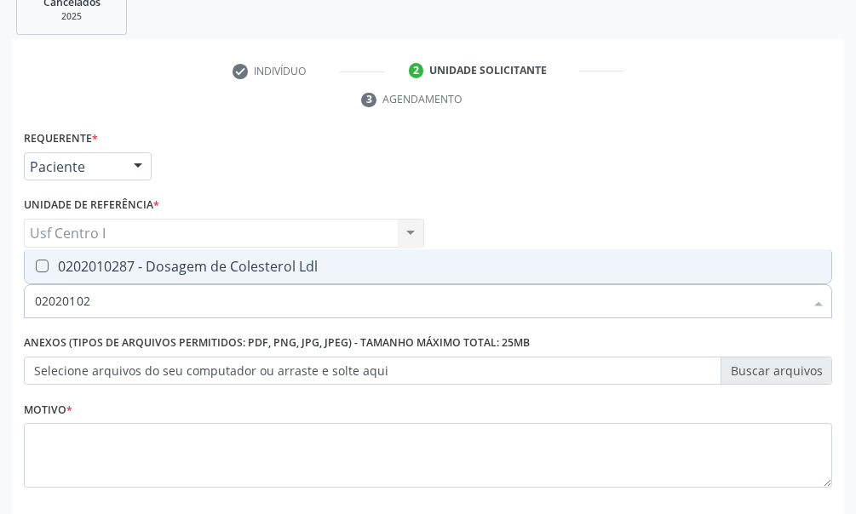
type input "020201028"
click at [38, 266] on Ldl at bounding box center [42, 266] width 13 height 13
click at [36, 266] on Ldl "checkbox" at bounding box center [30, 265] width 11 height 11
checkbox Ldl "true"
click at [102, 300] on input "020201028" at bounding box center [419, 301] width 769 height 34
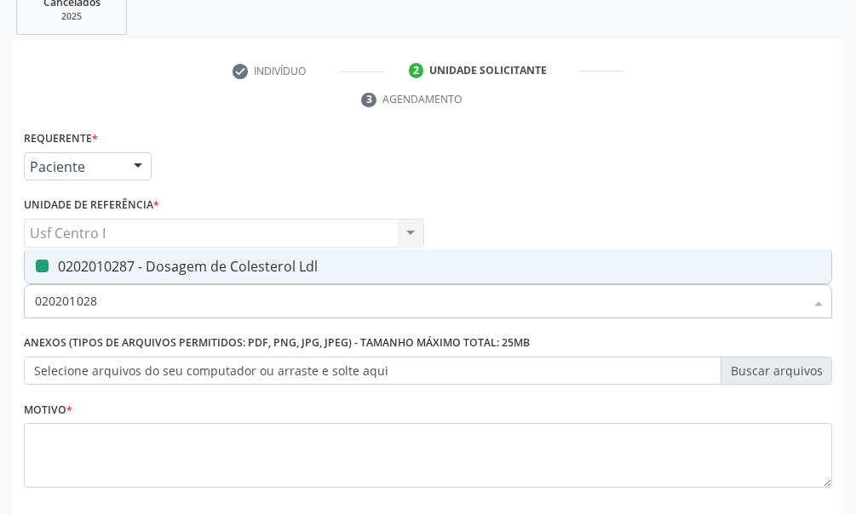
type input "02020102"
checkbox Ldl "false"
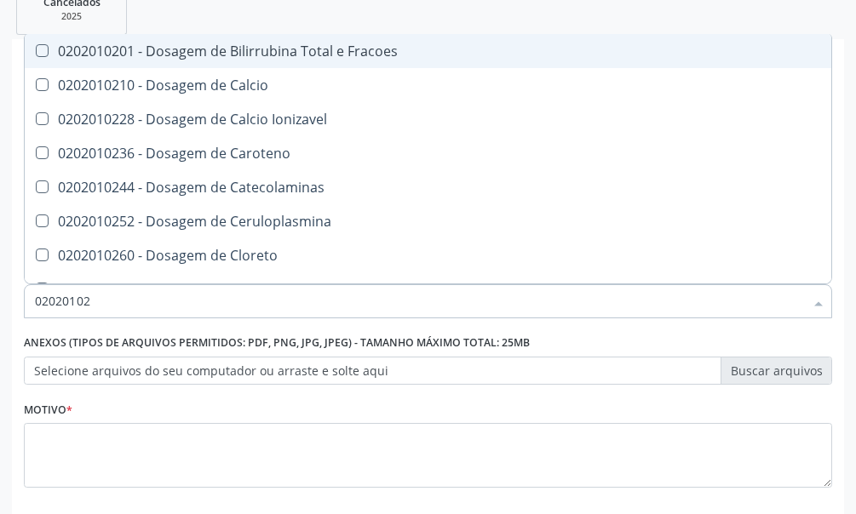
type input "0202010"
checkbox Ldl "false"
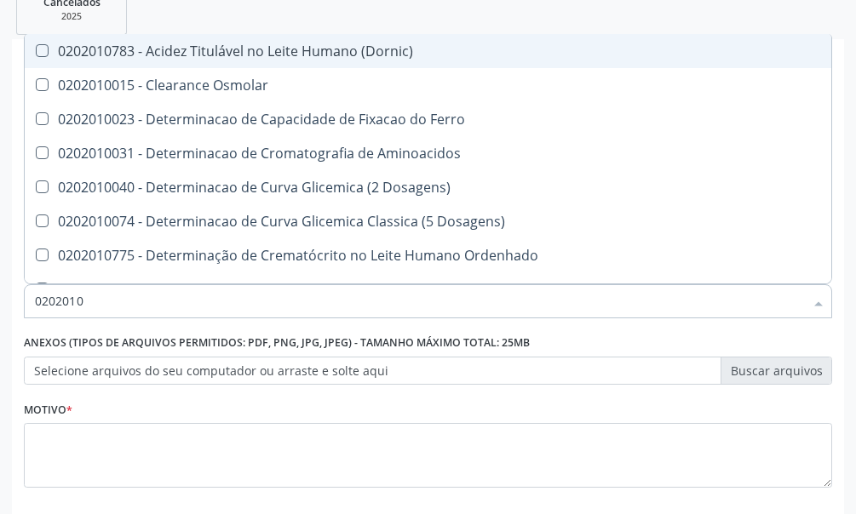
type input "020201"
checkbox Ldl "false"
checkbox Creatinina "false"
checkbox Fracionadas\) "true"
checkbox Folato "true"
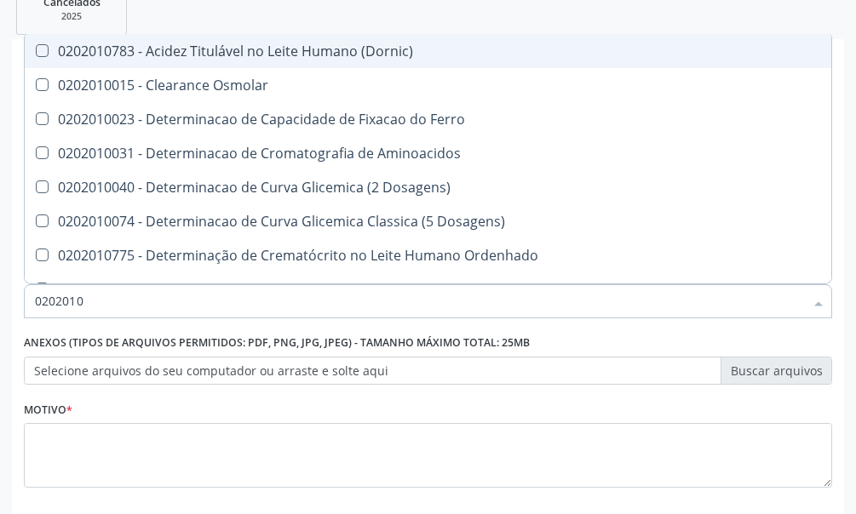
checkbox Glicose "false"
checkbox Nt-Probnp\) "true"
checkbox Ureia "false"
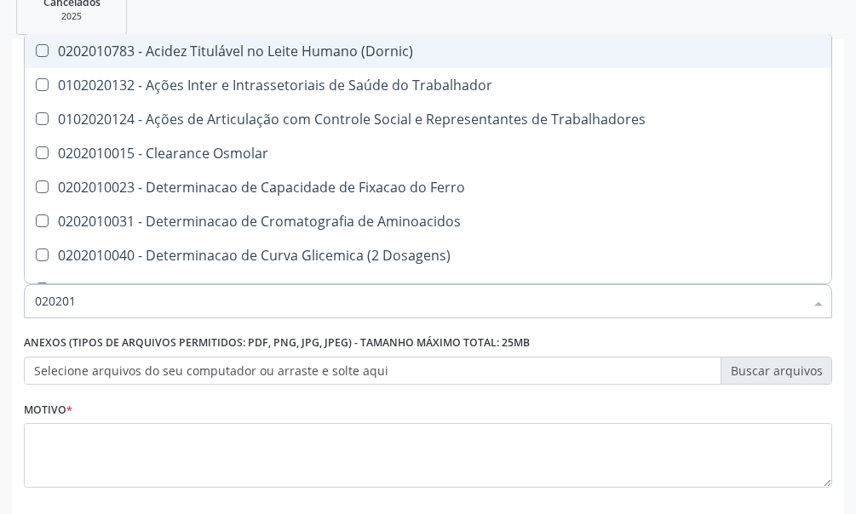
type input "0202010"
checkbox III "true"
checkbox Ionizavel "true"
checkbox Ldl "false"
checkbox Creatinina "false"
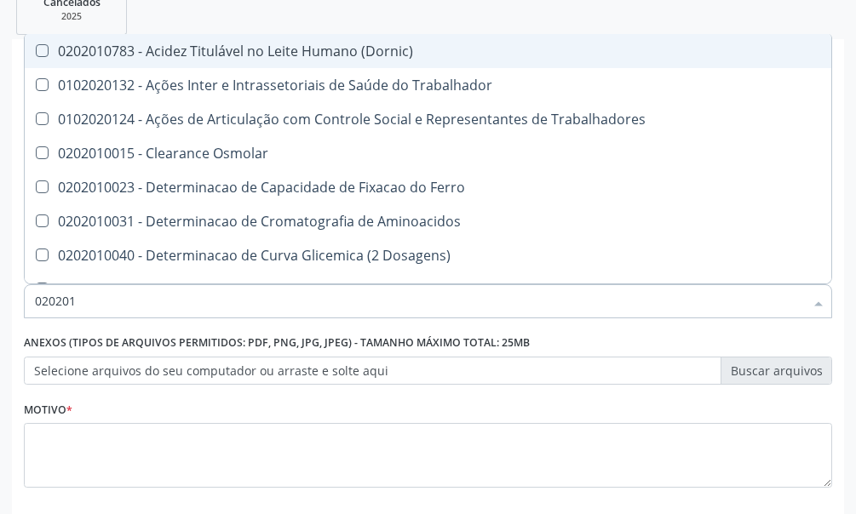
checkbox II "true"
checkbox Glicose "false"
checkbox Piruvato "true"
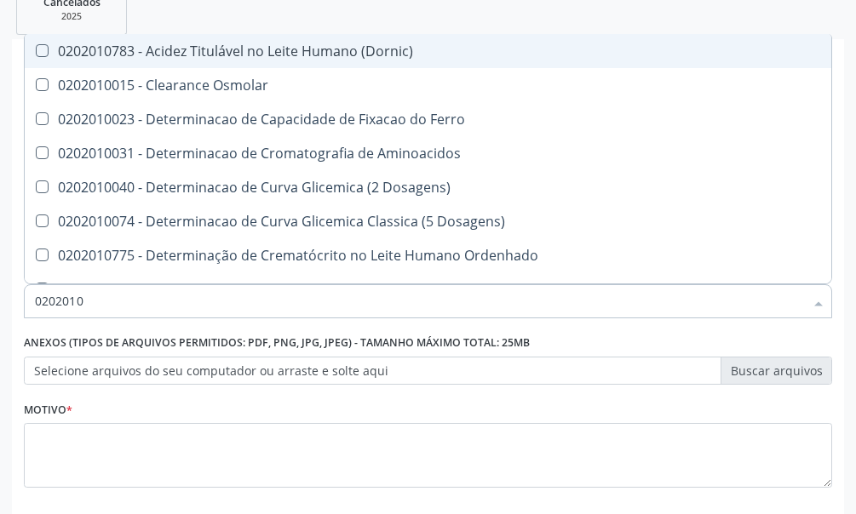
type input "02020102"
checkbox Dosagens\) "true"
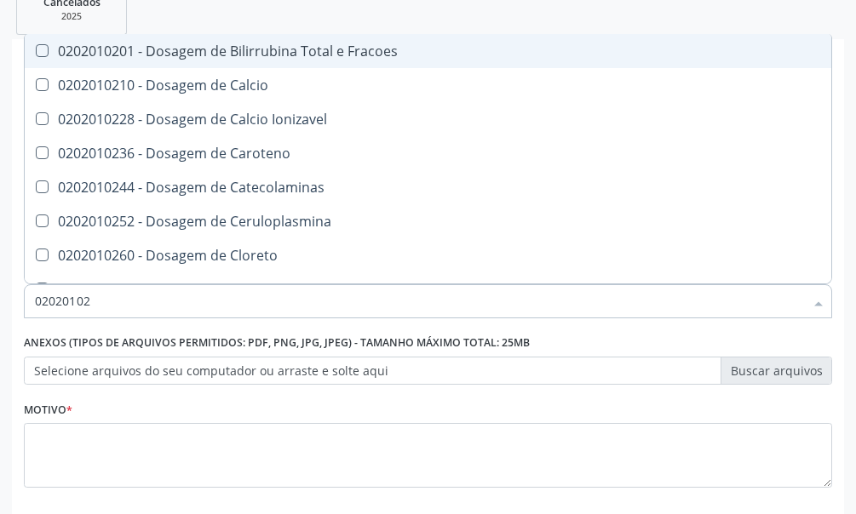
type input "020201027"
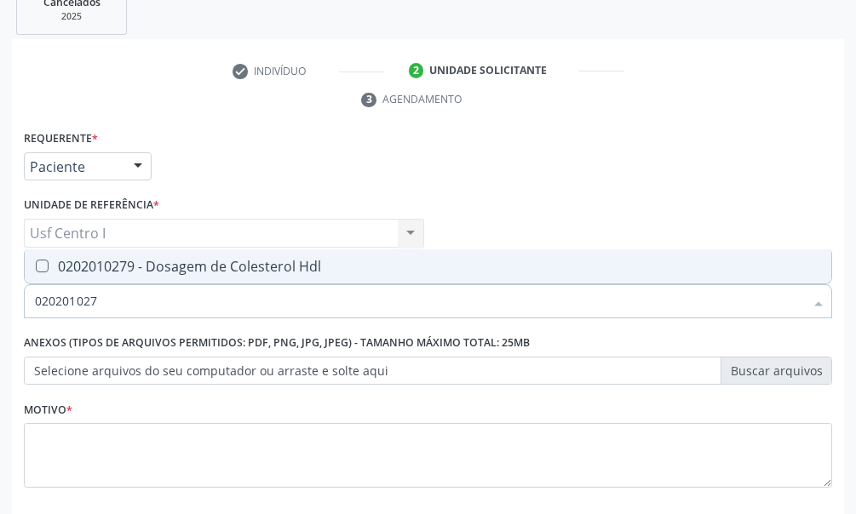
click at [44, 266] on Hdl at bounding box center [42, 266] width 13 height 13
click at [36, 266] on Hdl "checkbox" at bounding box center [30, 265] width 11 height 11
checkbox Hdl "true"
click at [102, 302] on input "020201027" at bounding box center [419, 301] width 769 height 34
type input "02020102"
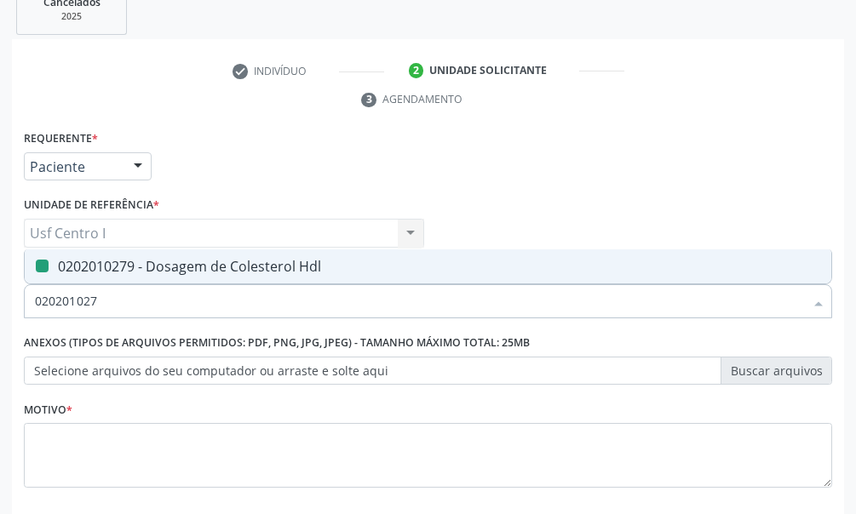
checkbox Hdl "false"
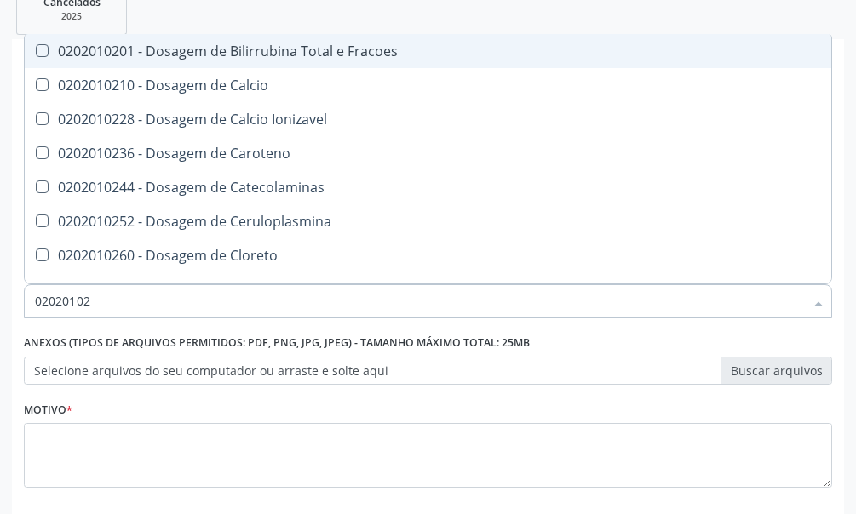
type input "020201029"
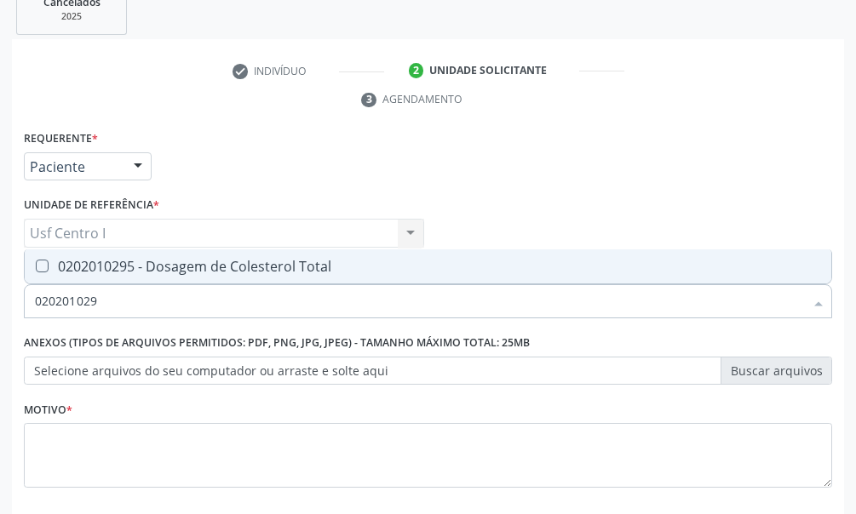
click at [40, 269] on Total at bounding box center [42, 266] width 13 height 13
click at [36, 269] on Total "checkbox" at bounding box center [30, 265] width 11 height 11
checkbox Total "true"
click at [111, 300] on input "020201029" at bounding box center [419, 301] width 769 height 34
type input "02020102"
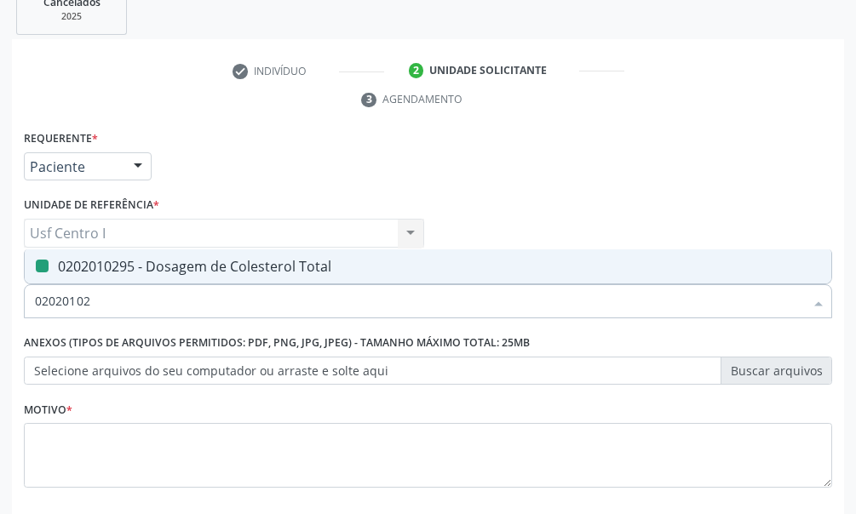
checkbox Total "false"
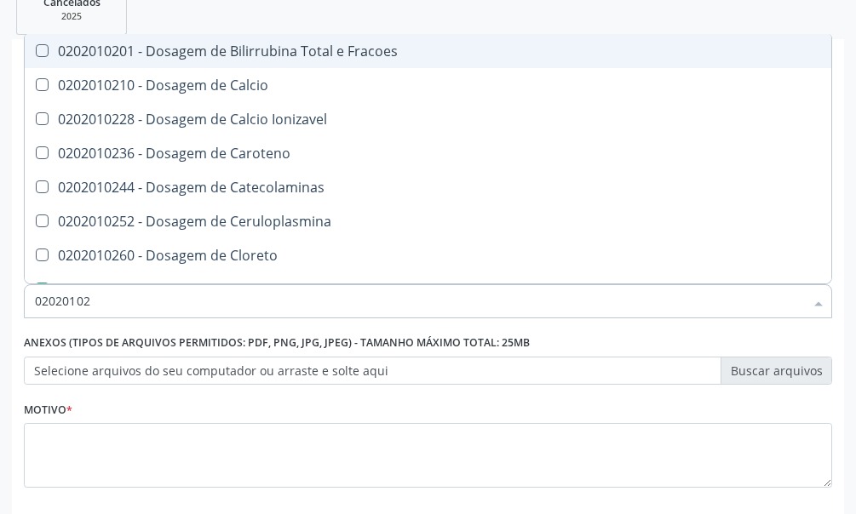
type input "0202010"
checkbox Hdl "false"
checkbox Ldl "false"
checkbox Total "false"
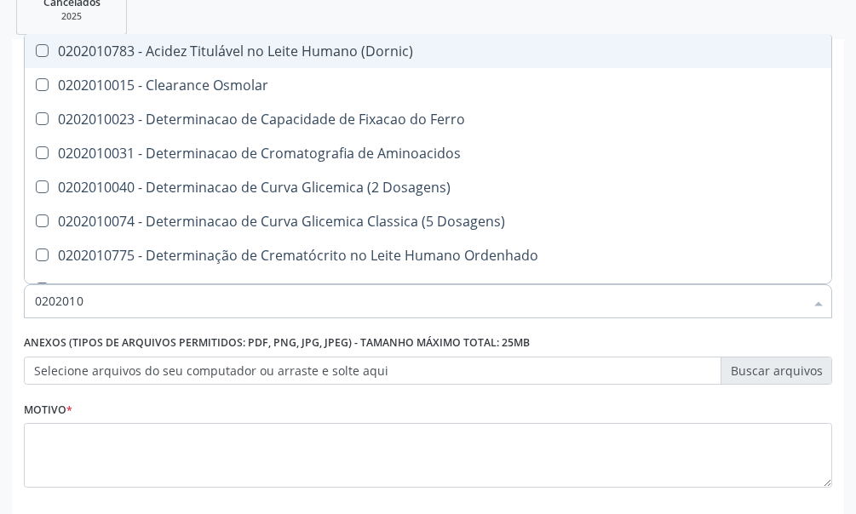
type input "02020106"
checkbox Osmolaridade "true"
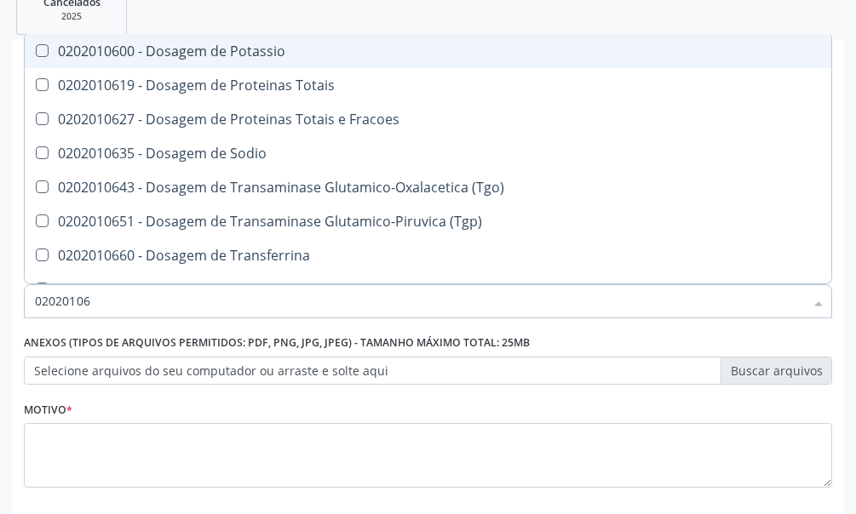
type input "020201067"
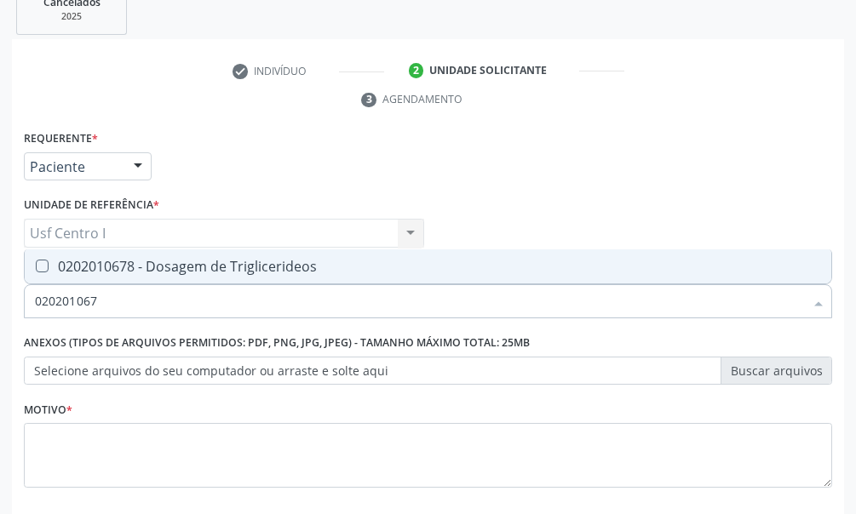
click at [38, 265] on Triglicerideos at bounding box center [42, 266] width 13 height 13
click at [36, 265] on Triglicerideos "checkbox" at bounding box center [30, 265] width 11 height 11
checkbox Triglicerideos "true"
click at [102, 302] on input "020201067" at bounding box center [419, 301] width 769 height 34
type input "02020106"
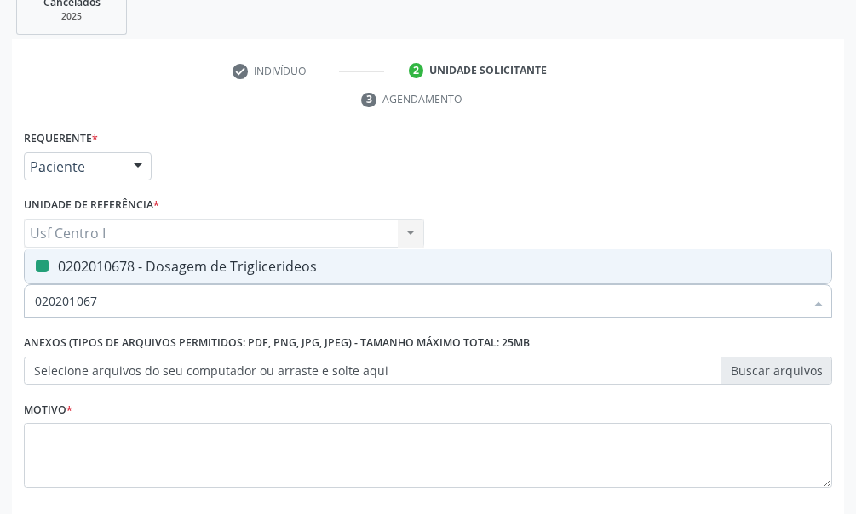
checkbox Triglicerideos "false"
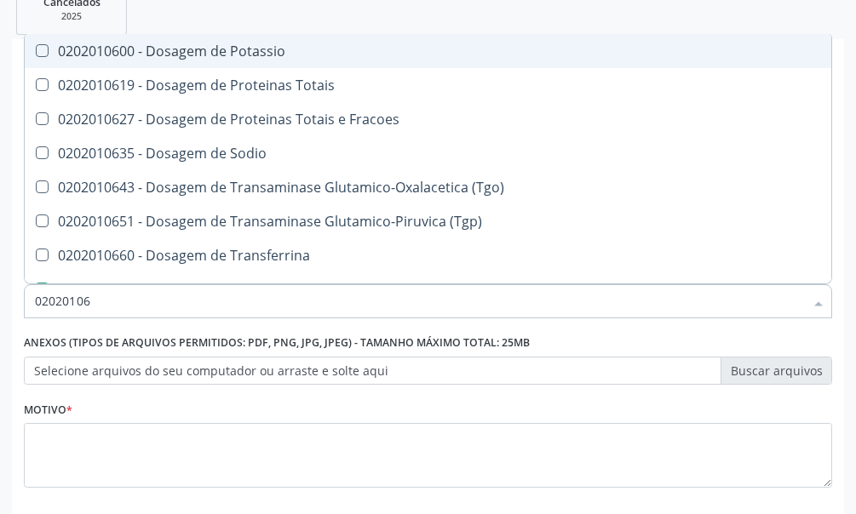
type input "0202010"
checkbox Triglicerideos "false"
checkbox Ureia "false"
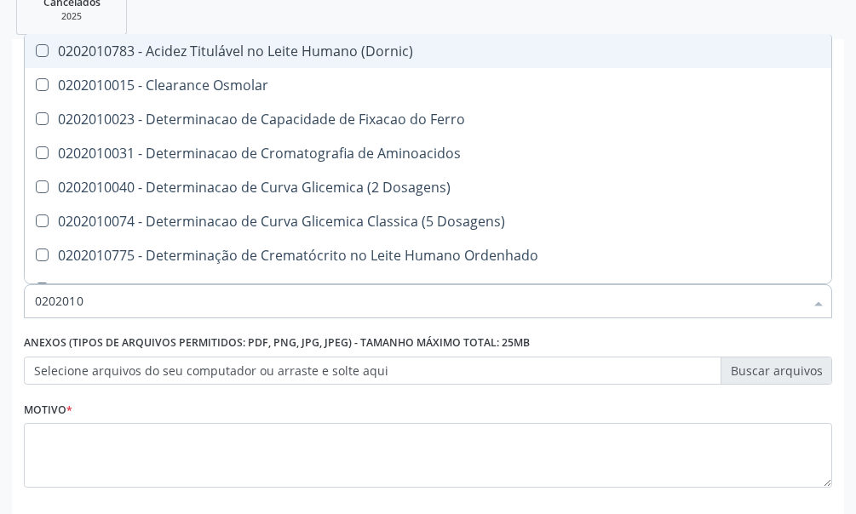
type input "020201"
checkbox Hdl "false"
checkbox Ldl "false"
checkbox Total "false"
checkbox Creatinina "false"
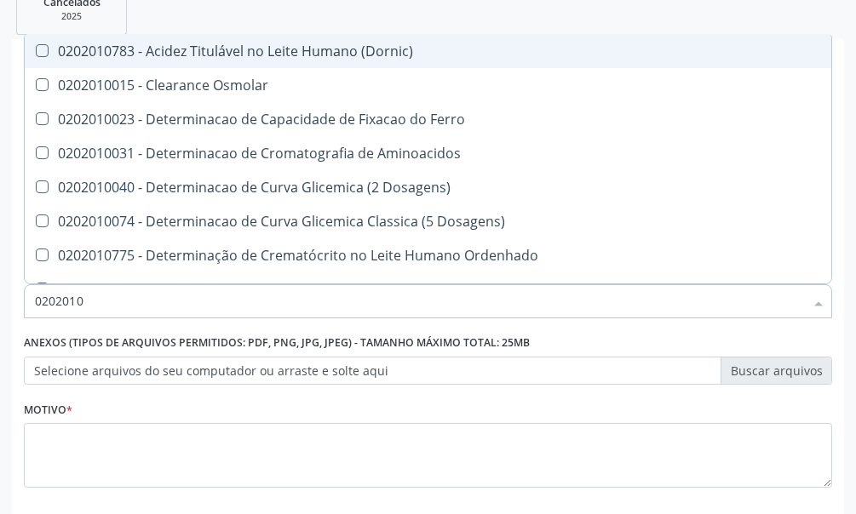
checkbox Latica "true"
checkbox Fracionadas\) "true"
checkbox Ferritina "true"
checkbox Folato "true"
checkbox Glicose "false"
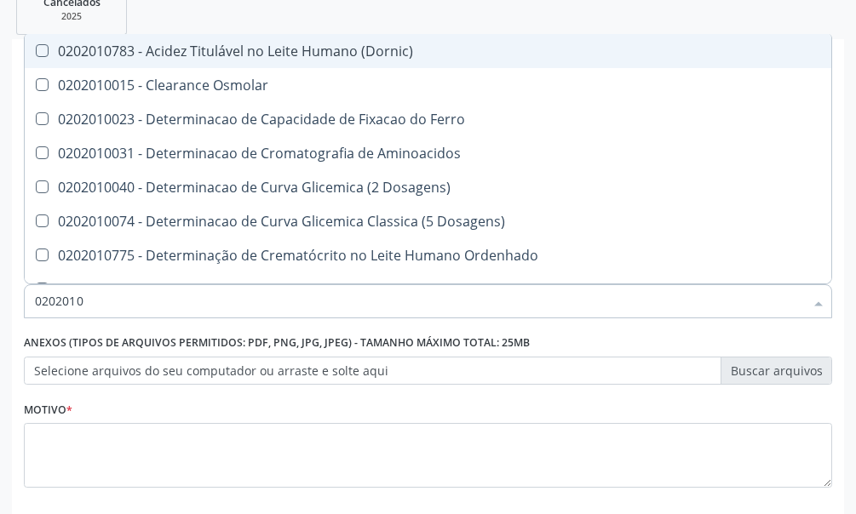
checkbox Nt-Probnp\) "true"
checkbox Triglicerideos "false"
checkbox Ureia "false"
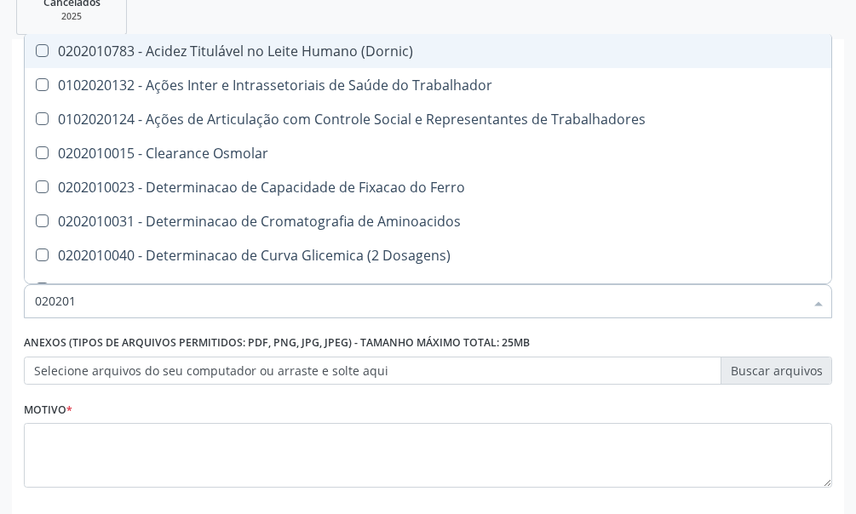
type input "02020"
checkbox Hdl "false"
checkbox Ldl "false"
checkbox Total "false"
checkbox Creatinina "false"
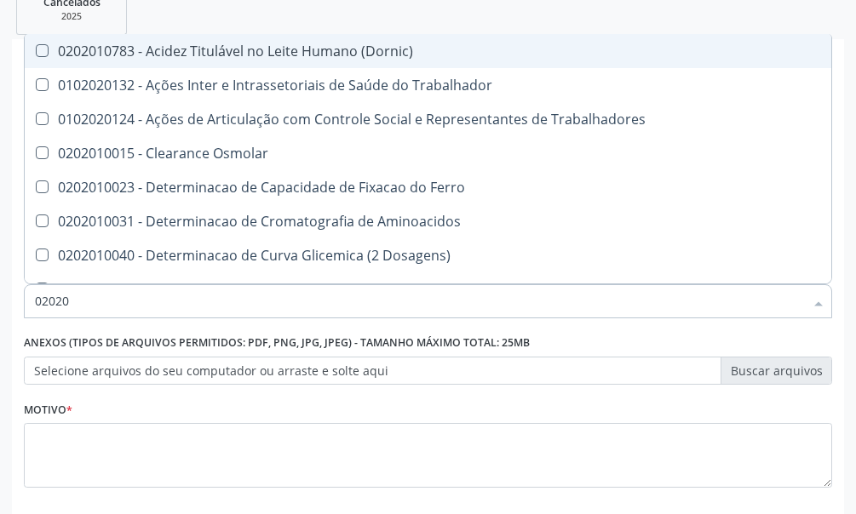
checkbox Glicose "false"
checkbox Triglicerideos "false"
checkbox Ureia "false"
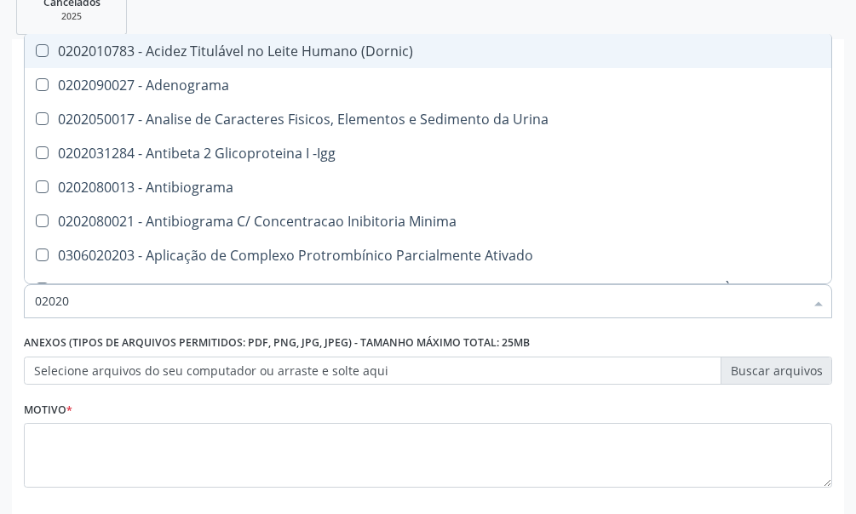
type input "020201"
checkbox \(Pos-Pasteurização\) "true"
checkbox Molecular "true"
checkbox Parceria\) "true"
checkbox Gestante "true"
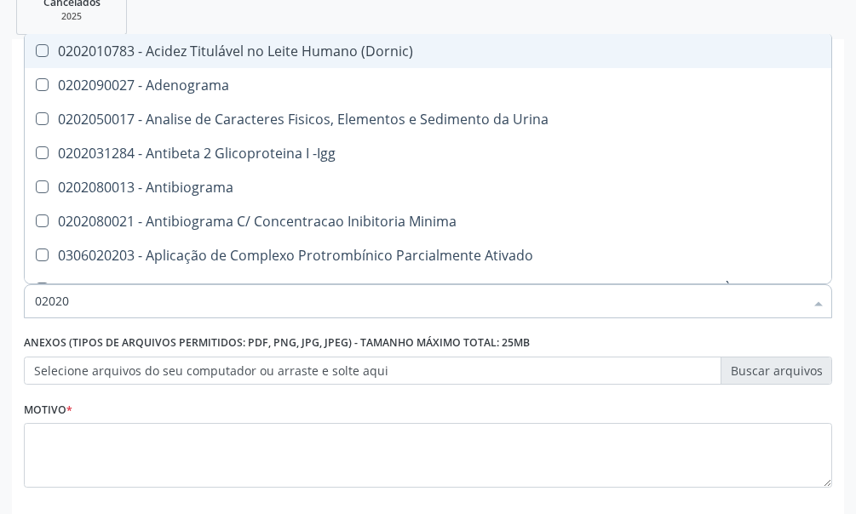
checkbox T3 "true"
checkbox Acetona "true"
checkbox Ascorbico "true"
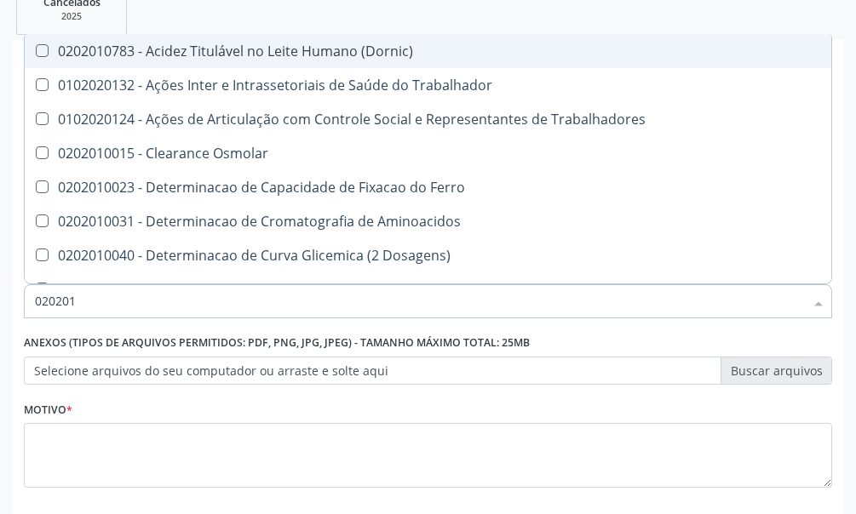
type input "0202010"
checkbox Circulante "true"
checkbox III "true"
checkbox Fracoes "true"
checkbox Ionizavel "true"
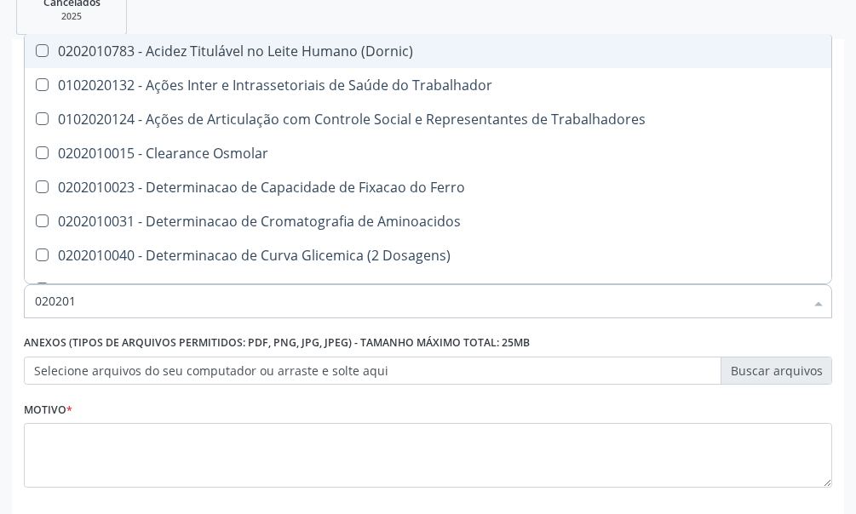
checkbox Hdl "false"
checkbox Ldl "false"
checkbox Total "false"
checkbox Creatinina "false"
checkbox II "true"
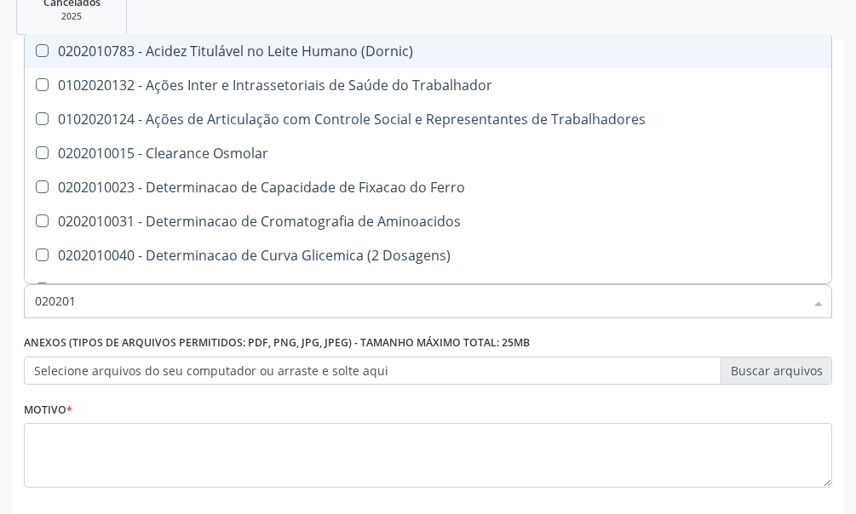
checkbox Glicose "false"
checkbox Muco-Proteinas "true"
checkbox Piruvato "true"
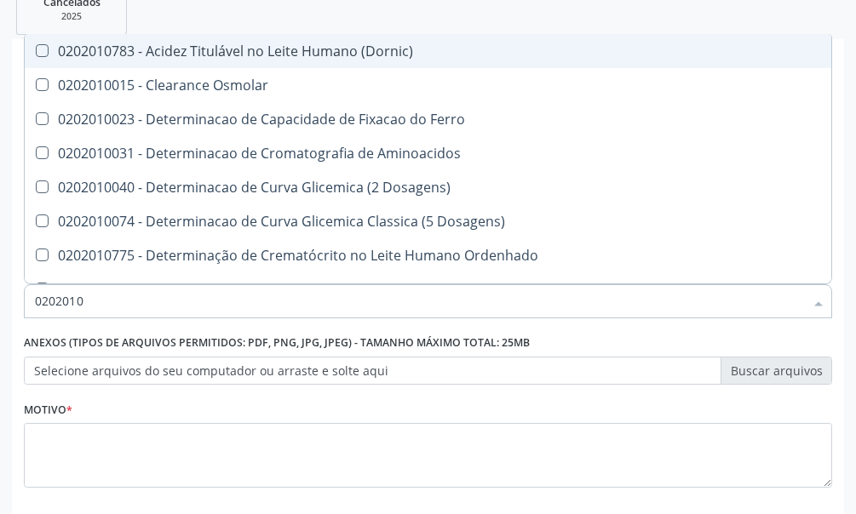
type input "02020106"
checkbox Dosagens\) "true"
checkbox Osmolaridade "true"
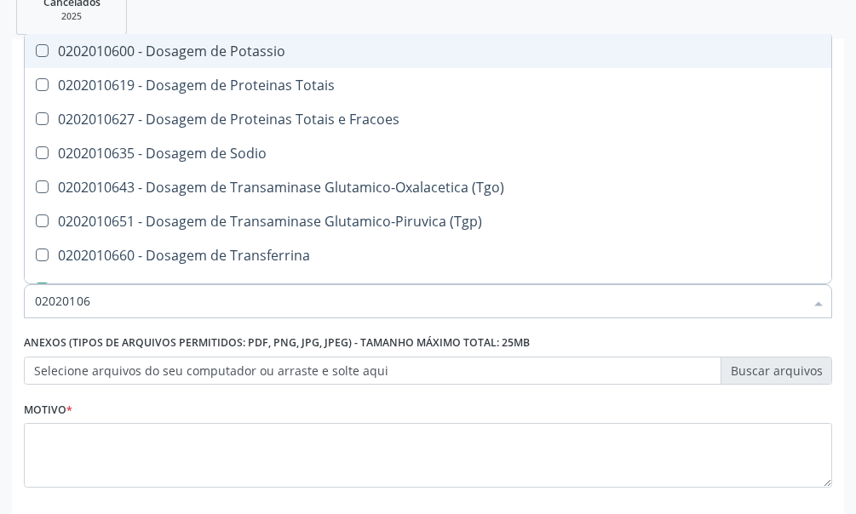
type input "020201064"
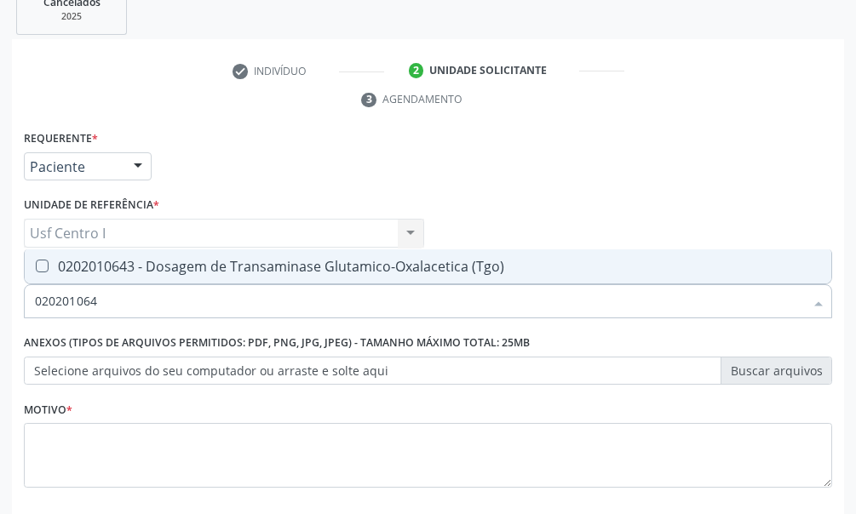
click at [45, 263] on \(Tgo\) at bounding box center [42, 266] width 13 height 13
click at [36, 263] on \(Tgo\) "checkbox" at bounding box center [30, 265] width 11 height 11
checkbox \(Tgo\) "true"
click at [102, 300] on input "020201064" at bounding box center [419, 301] width 769 height 34
type input "02020106"
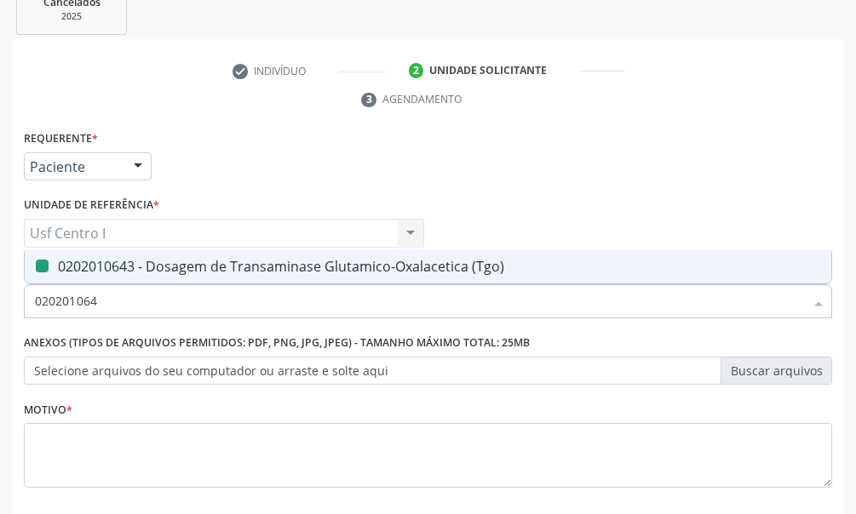
checkbox \(Tgo\) "false"
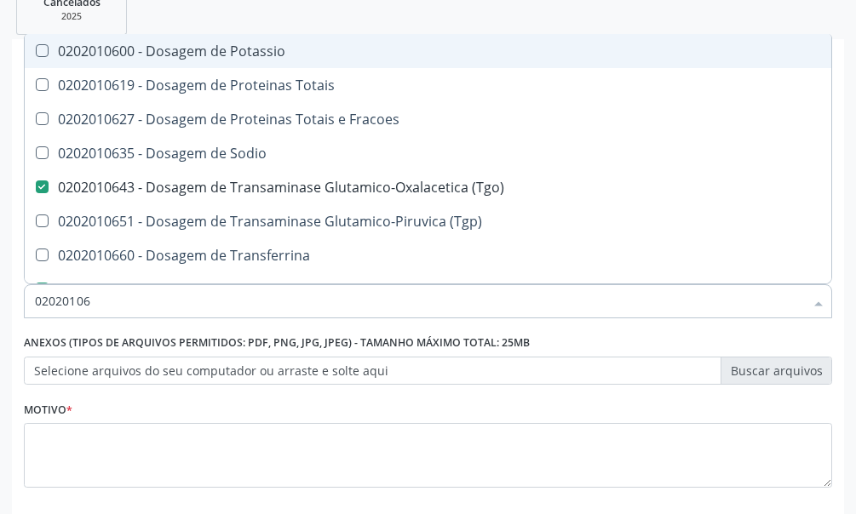
type input "0202010"
checkbox \(Tgo\) "false"
checkbox Triglicerideos "false"
checkbox Ureia "false"
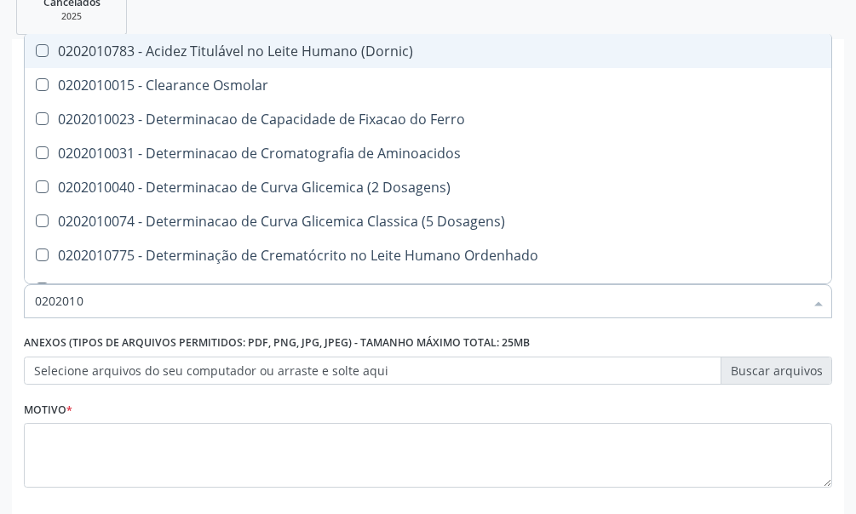
type input "02020106"
checkbox Dosagens\) "true"
checkbox Osmolaridade "true"
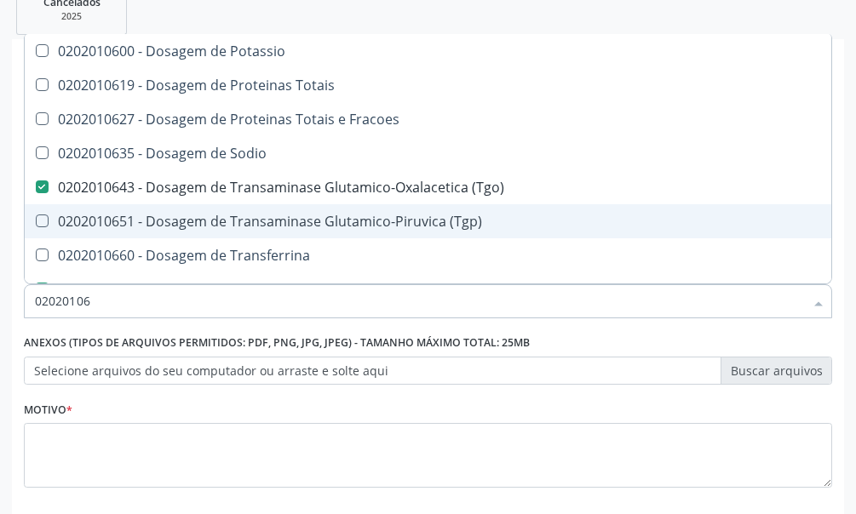
click at [43, 224] on \(Tgp\) at bounding box center [42, 221] width 13 height 13
click at [36, 224] on \(Tgp\) "checkbox" at bounding box center [30, 220] width 11 height 11
checkbox \(Tgp\) "true"
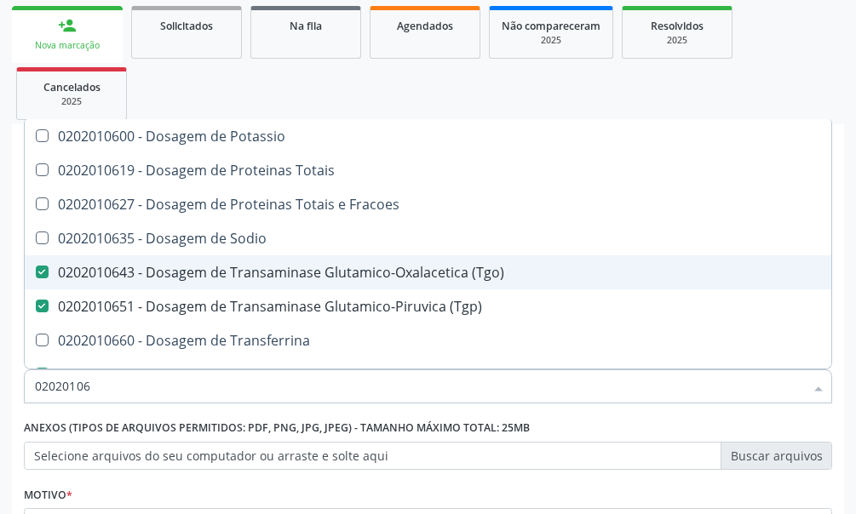
scroll to position [85, 0]
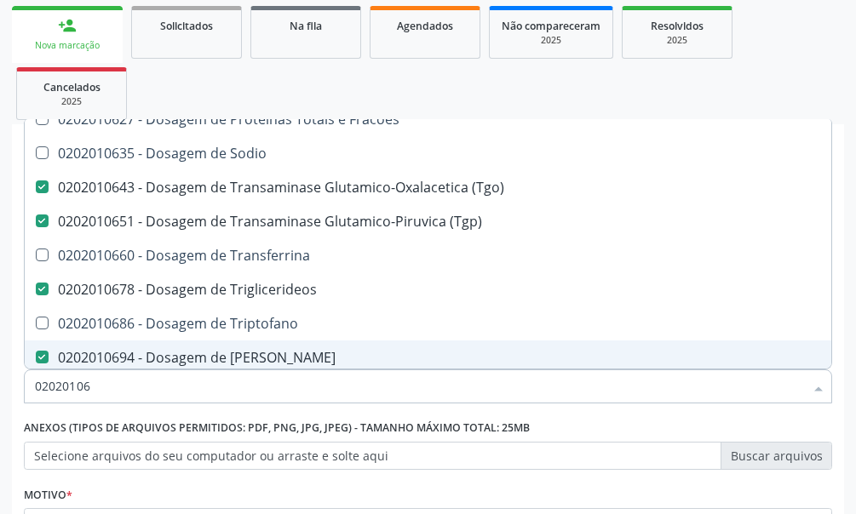
click at [106, 390] on input "02020106" at bounding box center [419, 386] width 769 height 34
type input "0202010"
checkbox \(Tgo\) "false"
checkbox \(Tgp\) "false"
checkbox Triglicerideos "false"
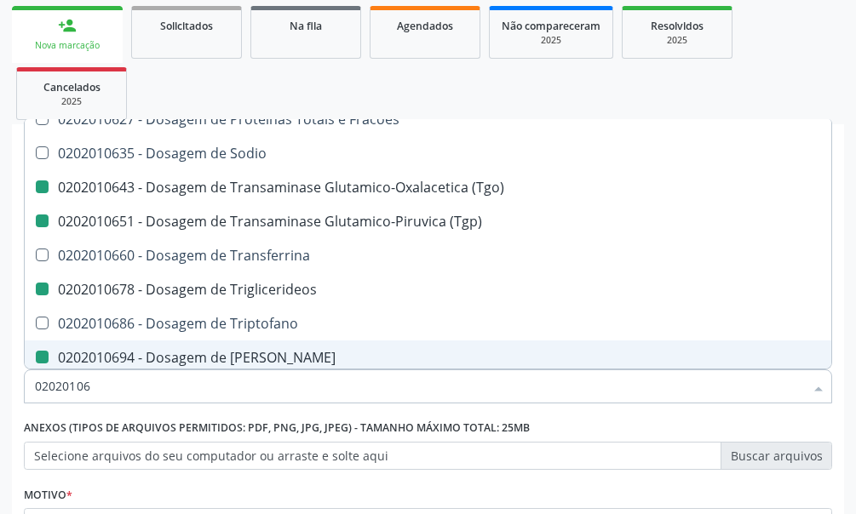
checkbox Ureia "false"
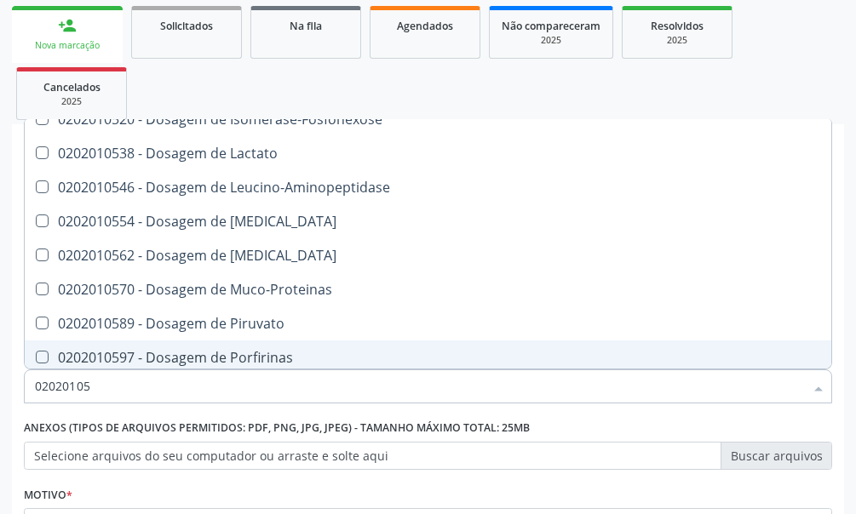
type input "020201050"
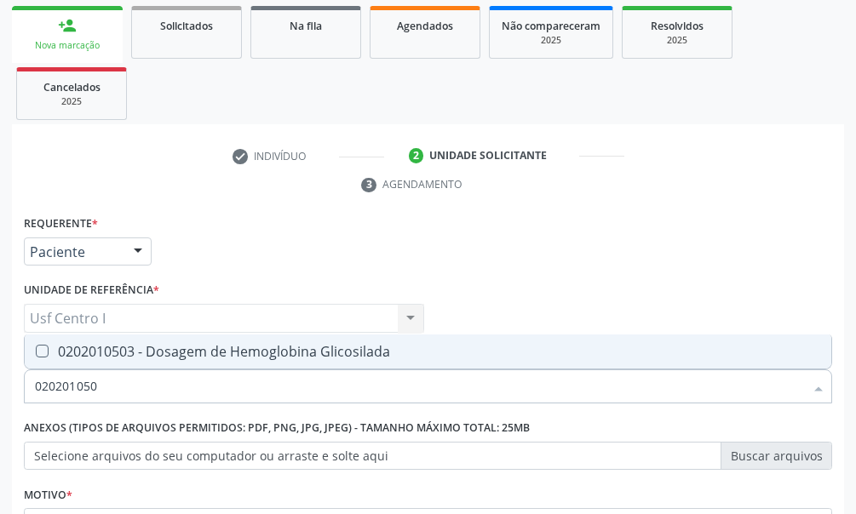
click at [40, 349] on Glicosilada at bounding box center [42, 351] width 13 height 13
click at [36, 349] on Glicosilada "checkbox" at bounding box center [30, 351] width 11 height 11
checkbox Glicosilada "true"
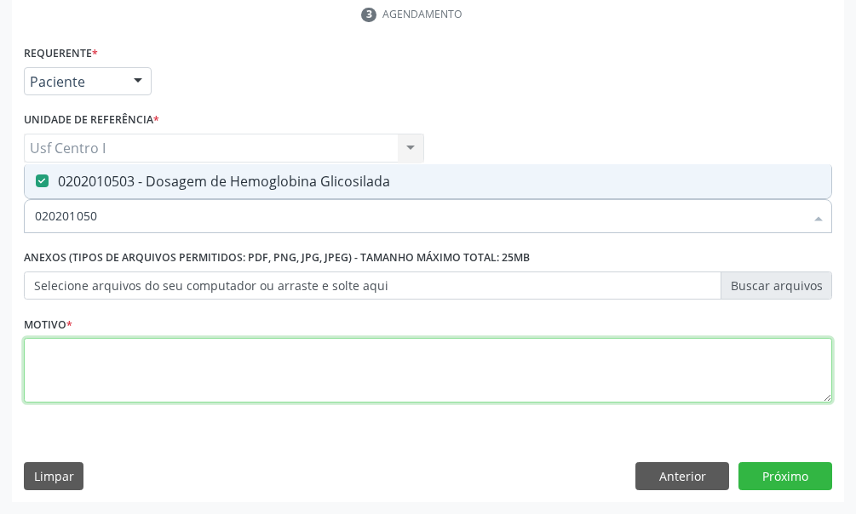
click at [40, 363] on textarea at bounding box center [428, 370] width 808 height 65
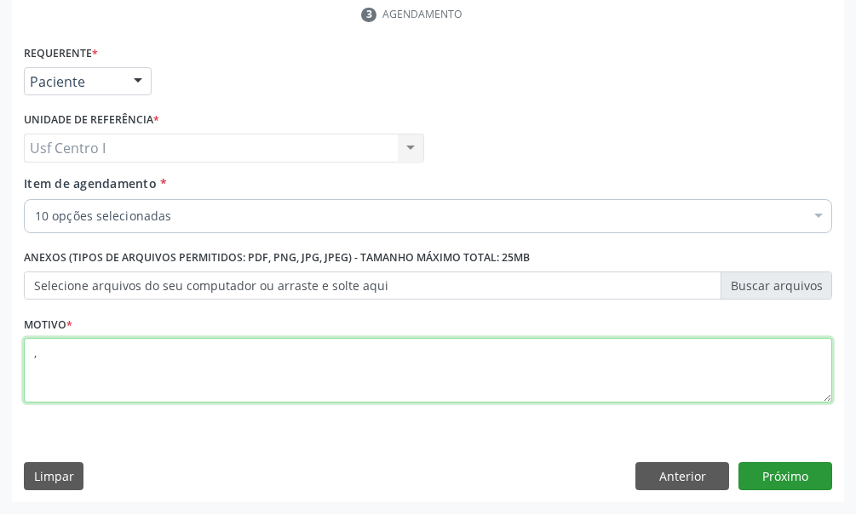
type textarea ","
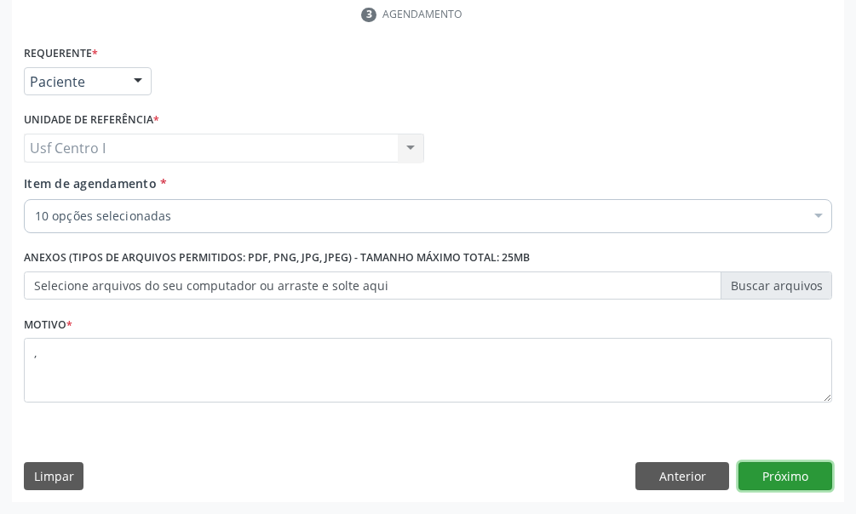
click at [806, 469] on button "Próximo" at bounding box center [785, 476] width 94 height 29
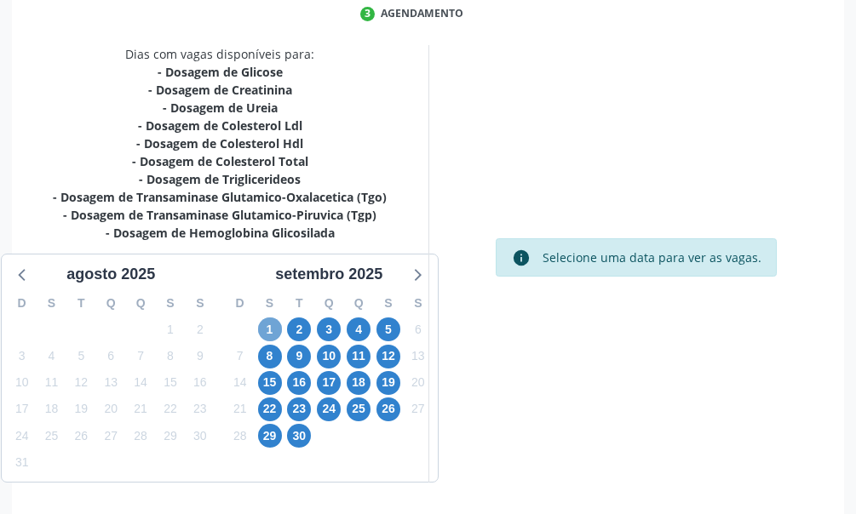
click at [266, 328] on span "1" at bounding box center [270, 330] width 24 height 24
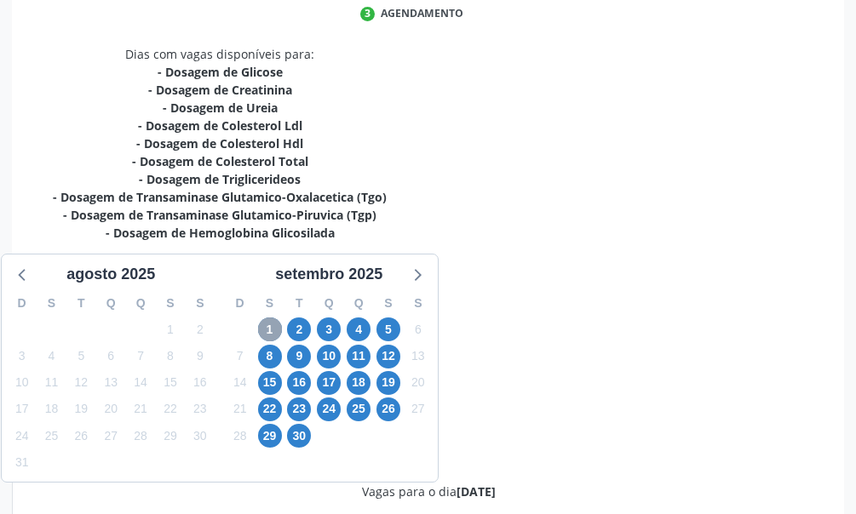
scroll to position [255, 0]
radio input "true"
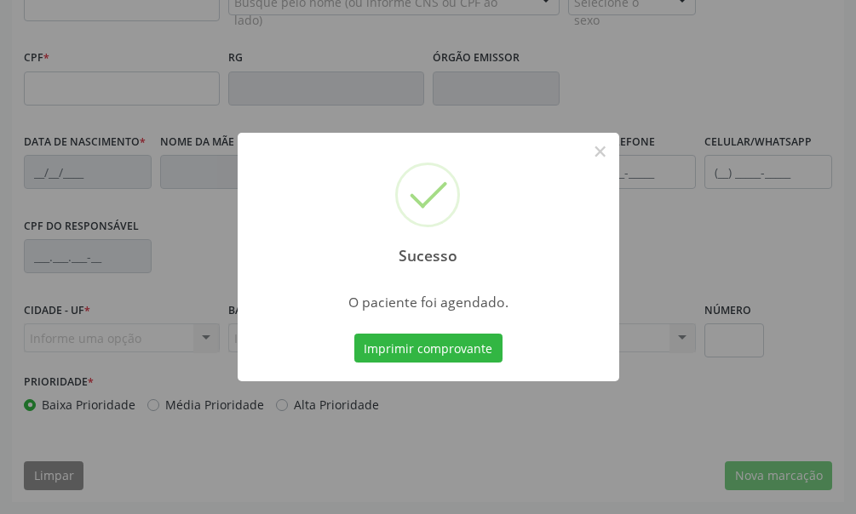
scroll to position [499, 0]
click at [604, 150] on button "×" at bounding box center [600, 151] width 29 height 29
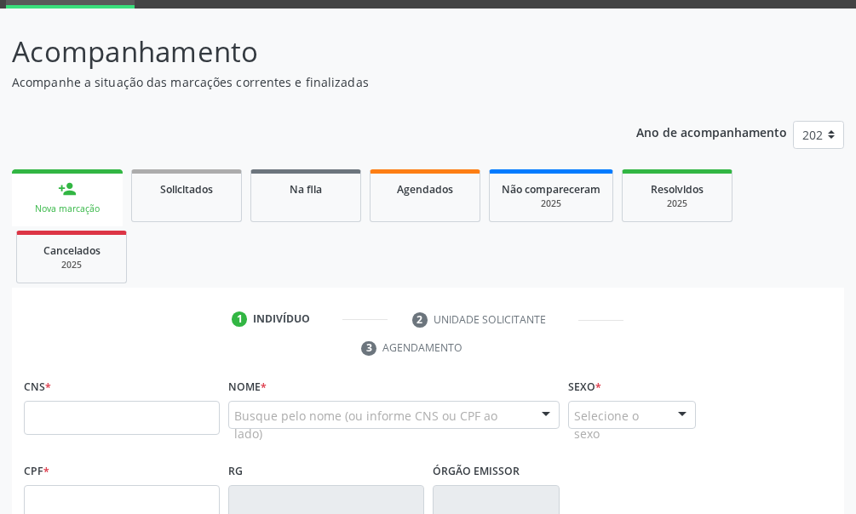
scroll to position [255, 0]
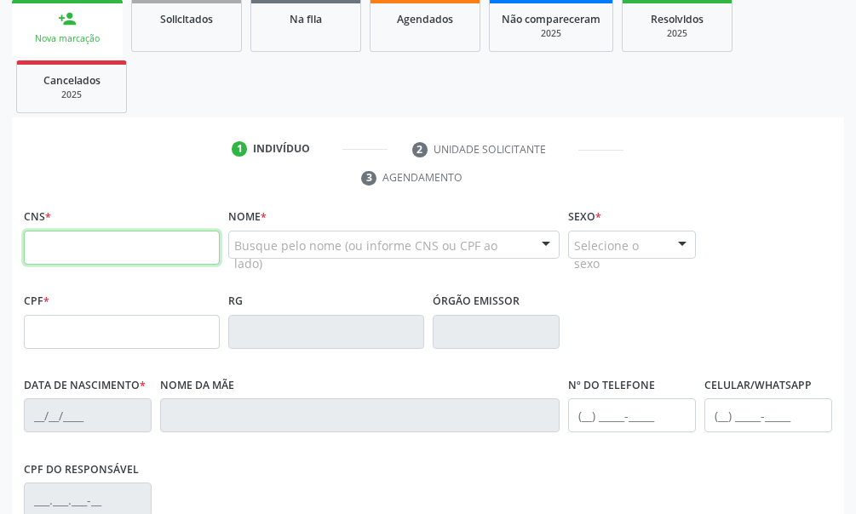
click at [51, 250] on input "text" at bounding box center [122, 248] width 196 height 34
type input "708 9007 8679 419"
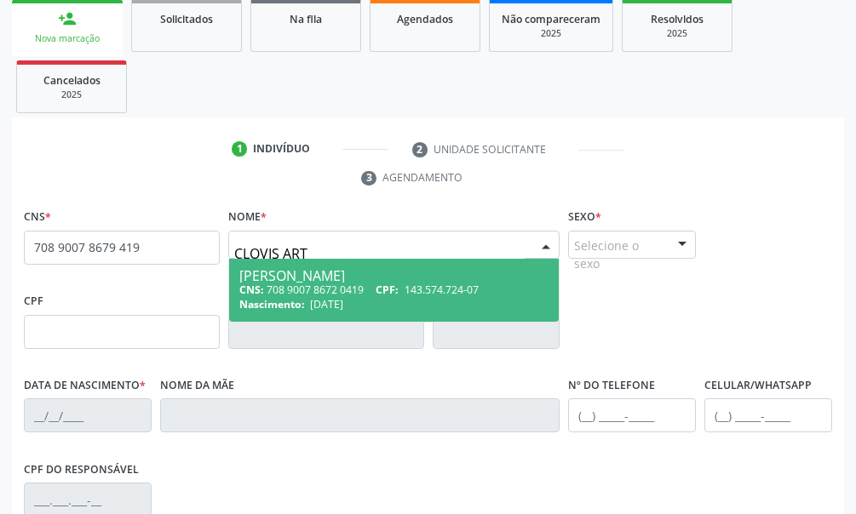
type input "CLOVIS ARTH"
click at [338, 289] on div "CNS: 708 9007 8672 0419 CPF: 143.574.724-07" at bounding box center [394, 290] width 310 height 14
type input "708 9007 8672 0419"
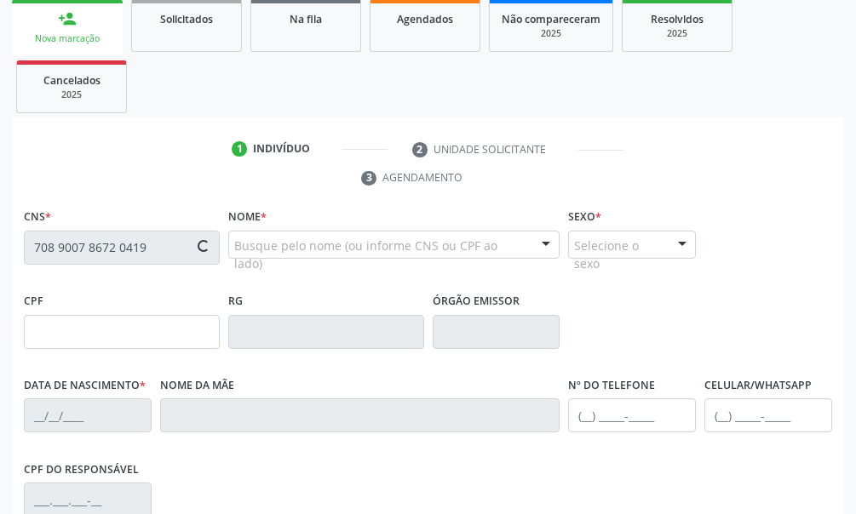
type input "143.574.724-07"
type input "[DATE]"
type input "Darinalva de [PERSON_NAME]"
type input "[PHONE_NUMBER]"
type input "011.992.654-70"
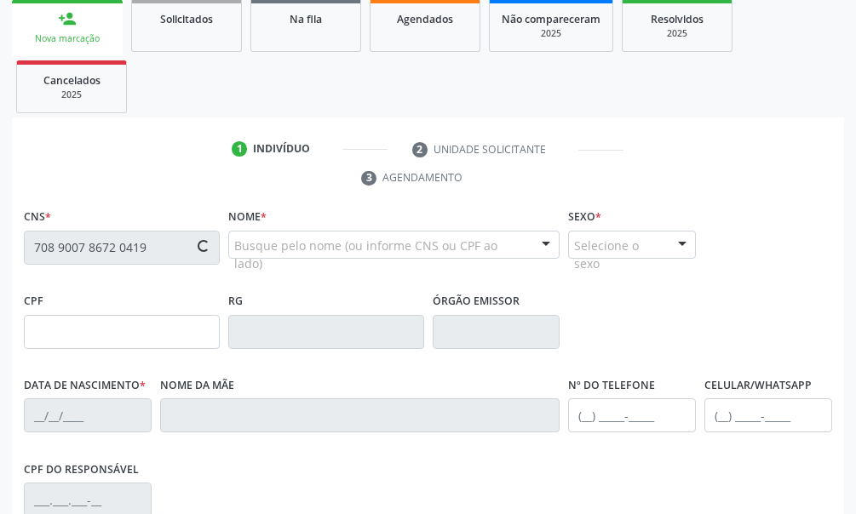
type input "305"
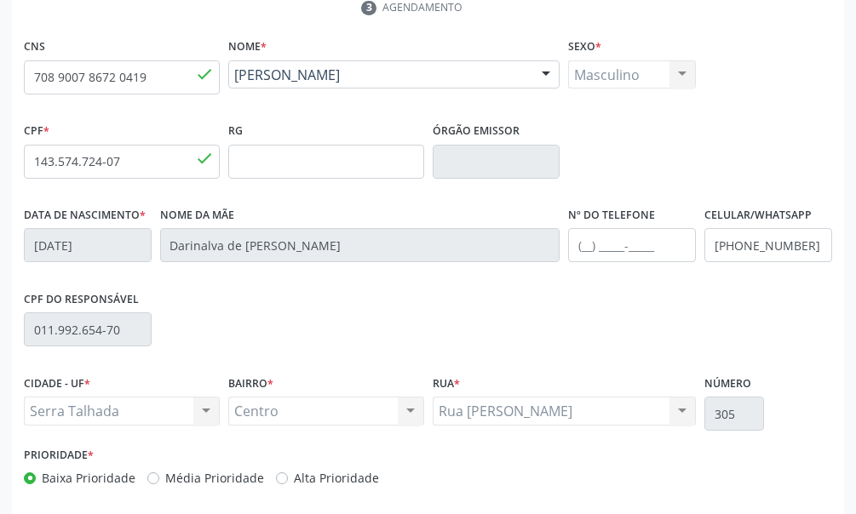
scroll to position [499, 0]
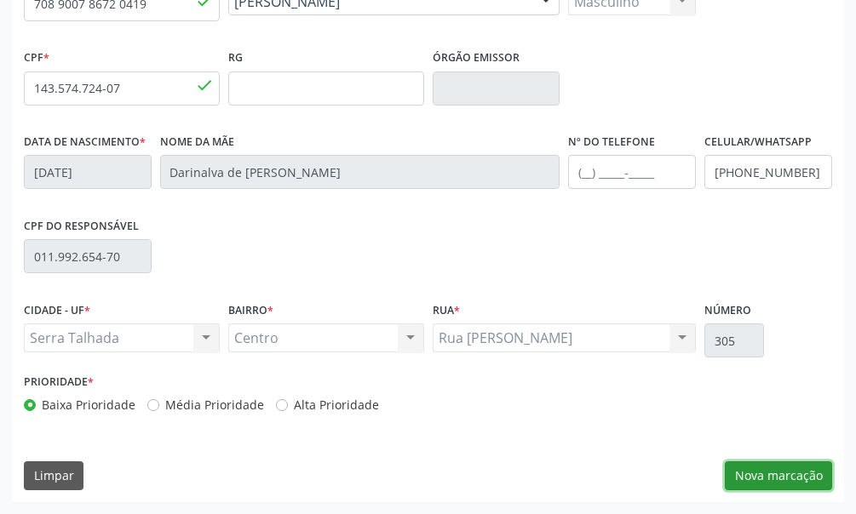
click at [815, 472] on button "Nova marcação" at bounding box center [777, 475] width 107 height 29
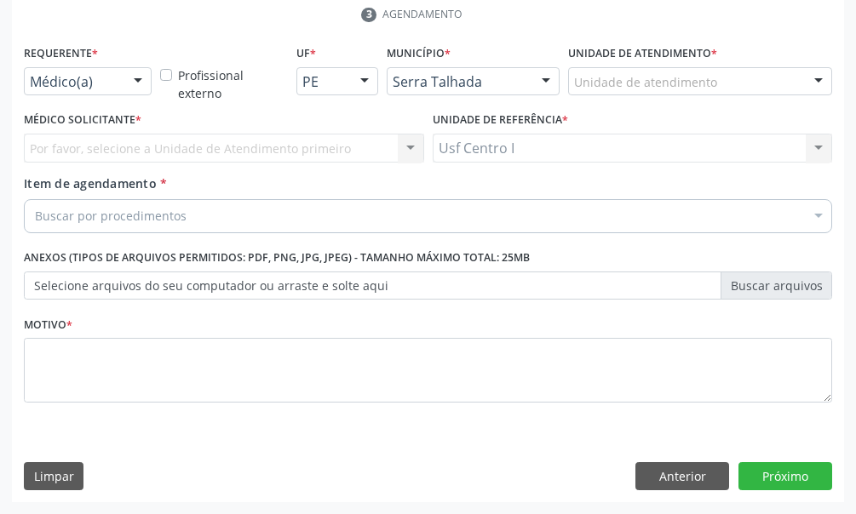
scroll to position [419, 0]
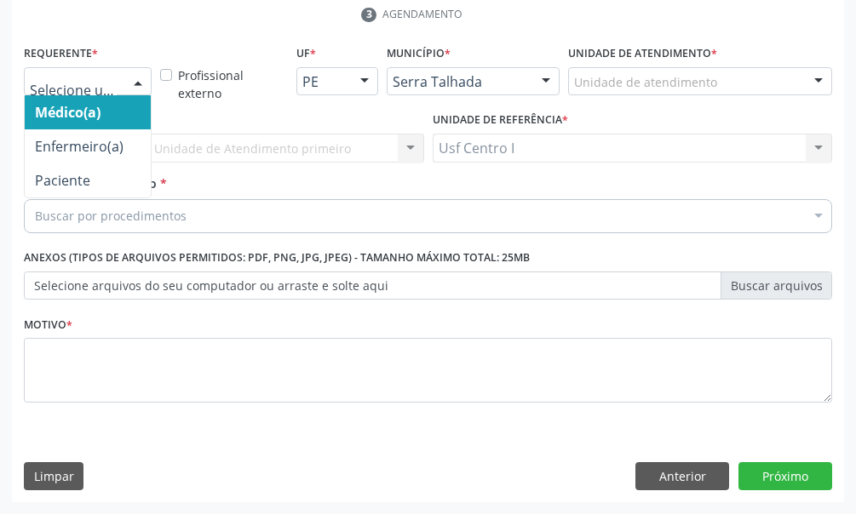
click at [138, 81] on div at bounding box center [138, 82] width 26 height 29
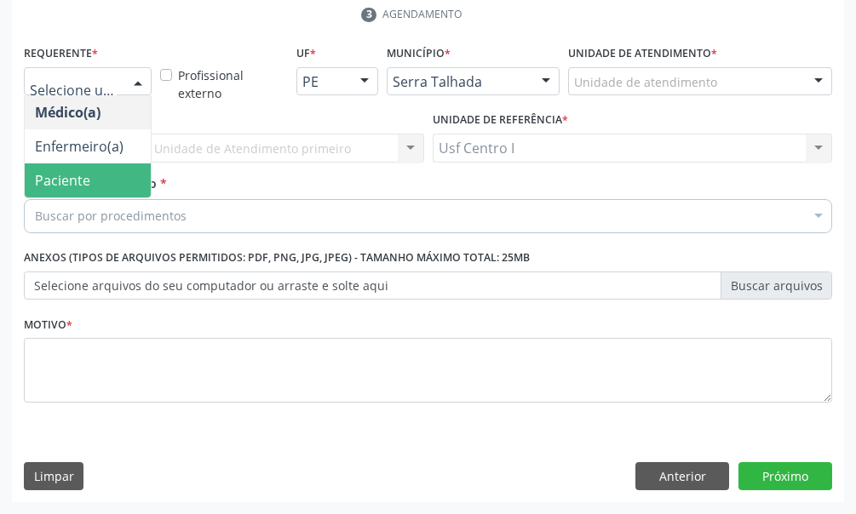
click at [109, 182] on span "Paciente" at bounding box center [88, 180] width 126 height 34
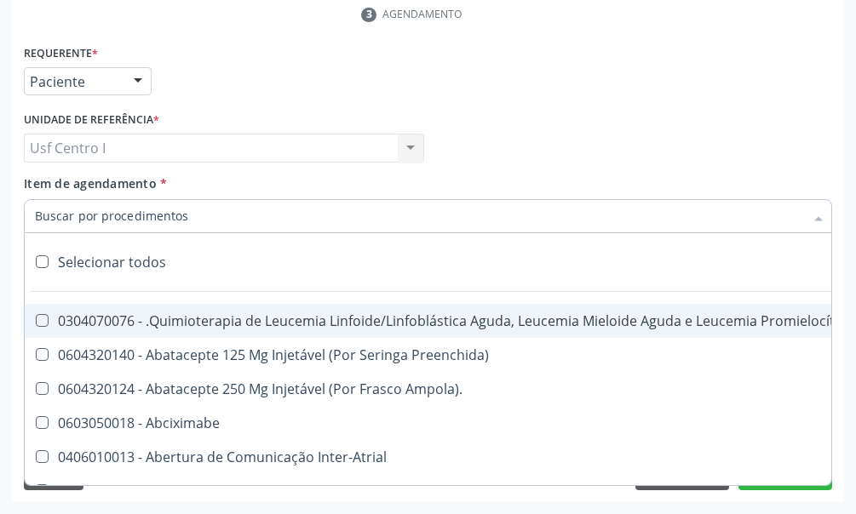
click at [56, 208] on input "Item de agendamento *" at bounding box center [419, 216] width 769 height 34
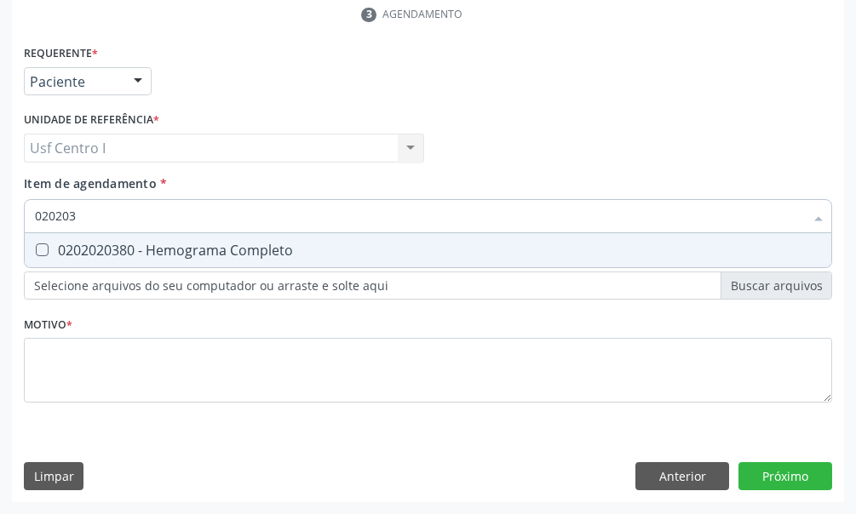
type input "0202038"
click at [40, 249] on Completo at bounding box center [42, 249] width 13 height 13
click at [36, 249] on Completo "checkbox" at bounding box center [30, 249] width 11 height 11
checkbox Completo "true"
click at [101, 211] on input "0202038" at bounding box center [419, 216] width 769 height 34
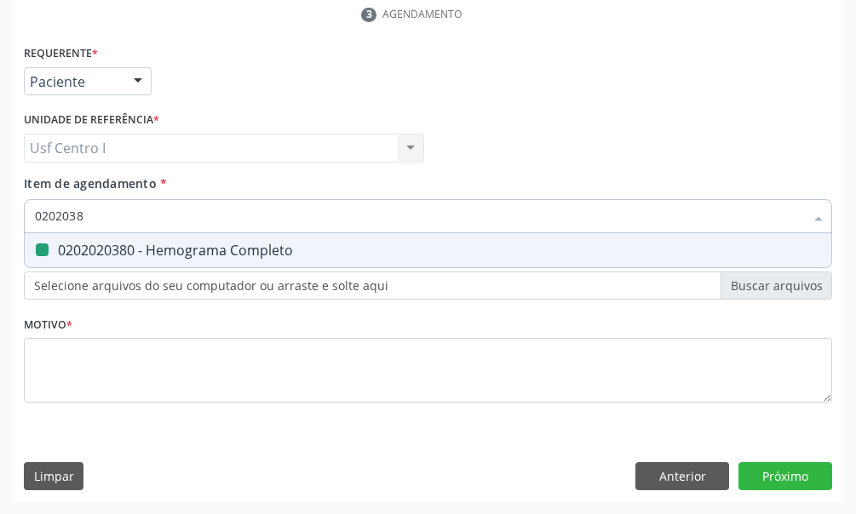
type input "020203"
checkbox Completo "false"
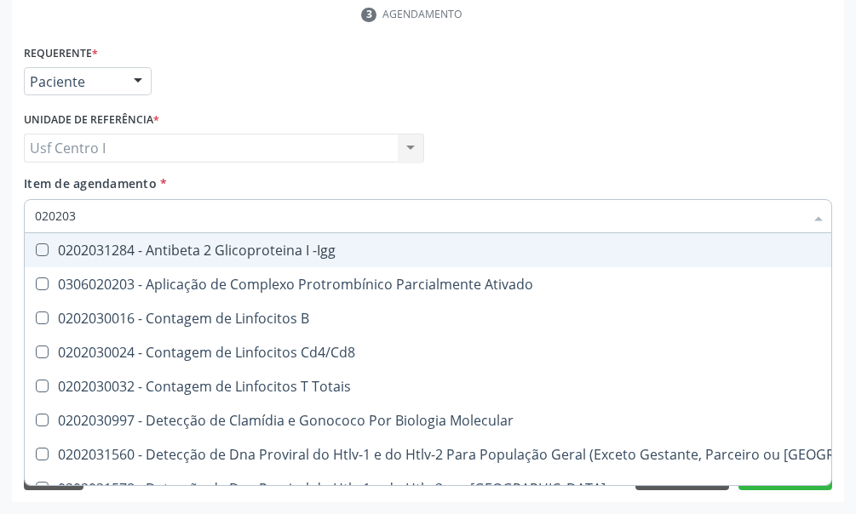
type input "02020"
checkbox Completo "false"
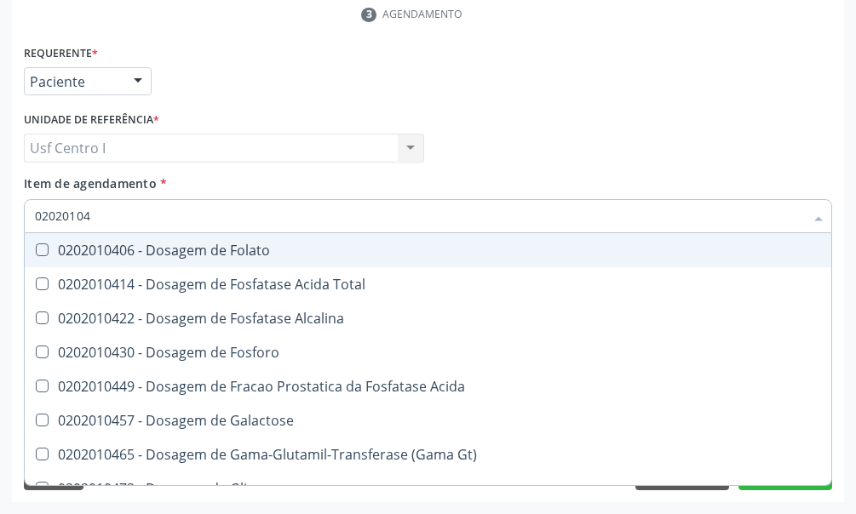
type input "020201047"
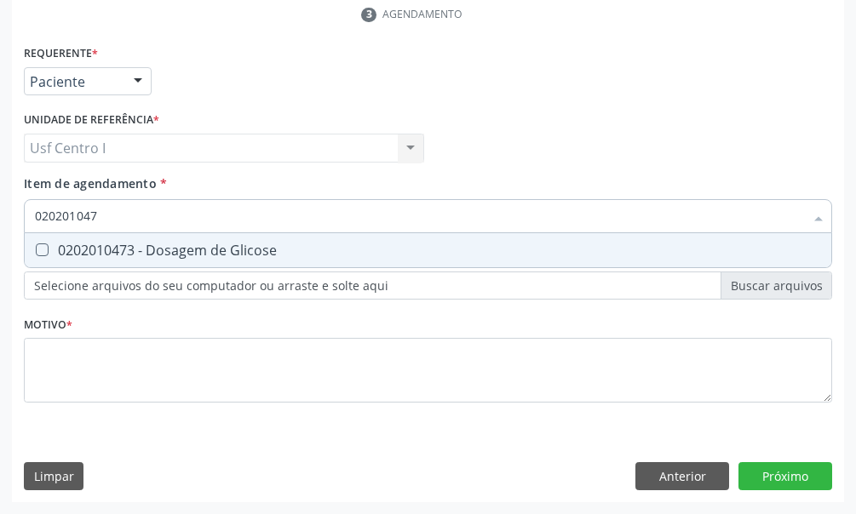
click at [44, 250] on Glicose at bounding box center [42, 249] width 13 height 13
click at [36, 250] on Glicose "checkbox" at bounding box center [30, 249] width 11 height 11
checkbox Glicose "true"
click at [102, 213] on input "020201047" at bounding box center [419, 216] width 769 height 34
type input "02020104"
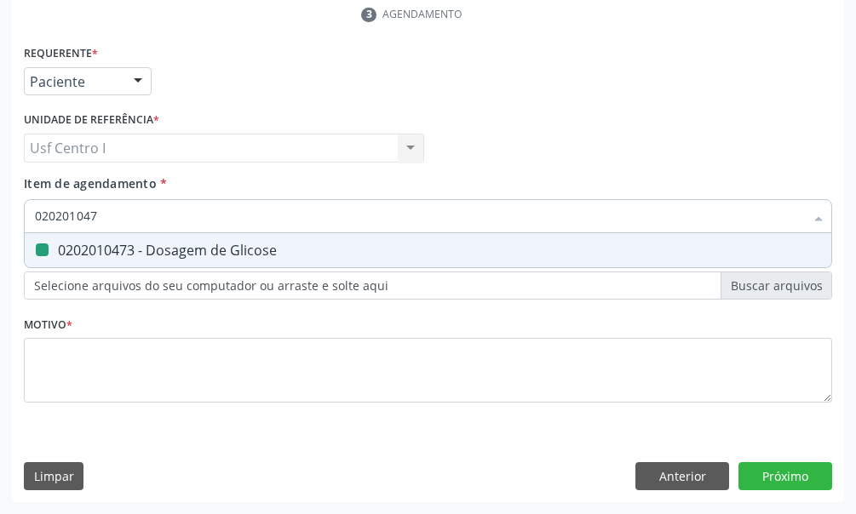
checkbox Glicose "false"
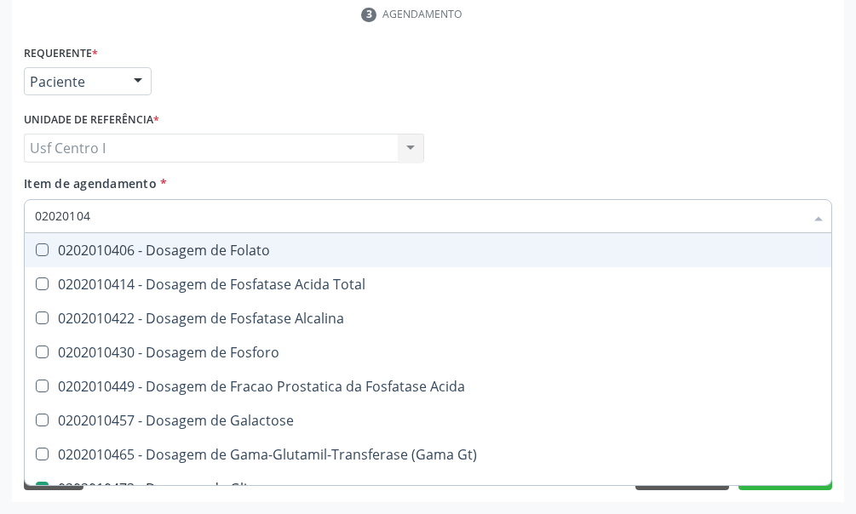
type input "0202010"
checkbox Glicose "false"
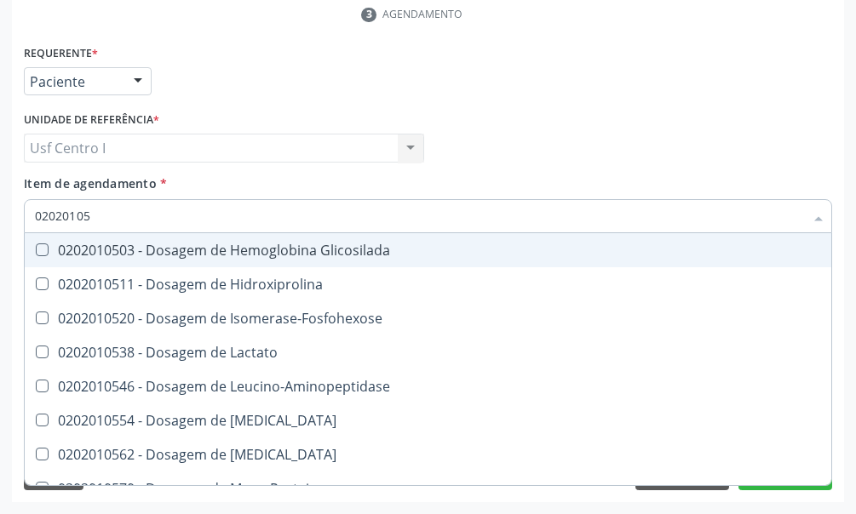
click at [99, 213] on input "02020105" at bounding box center [419, 216] width 769 height 34
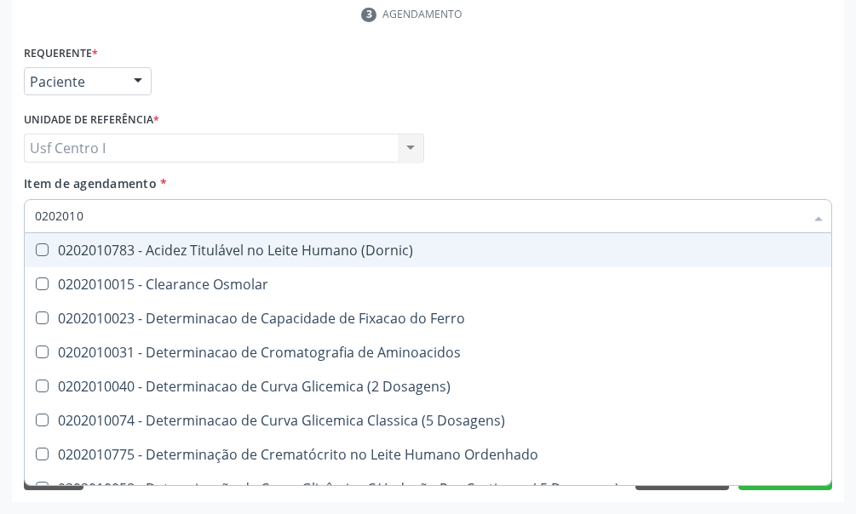
type input "020201"
checkbox Glicose "false"
checkbox Nt-Probnp\) "true"
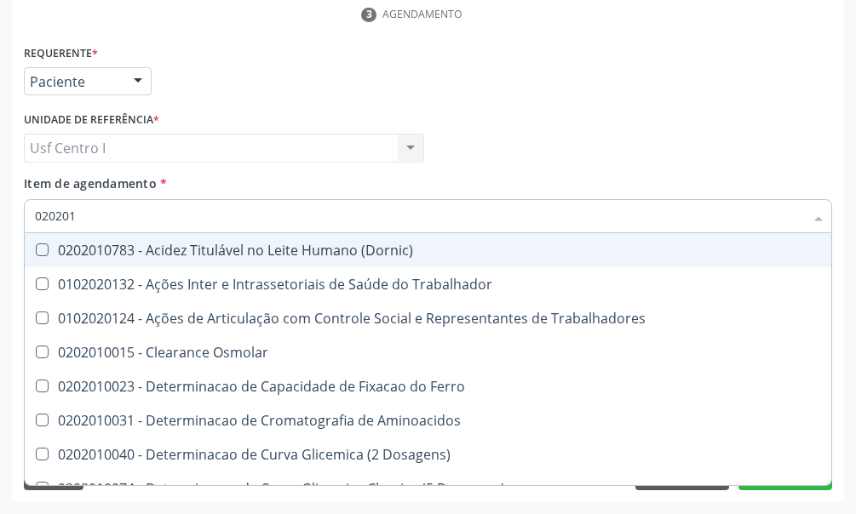
type input "02020"
checkbox Glicose "false"
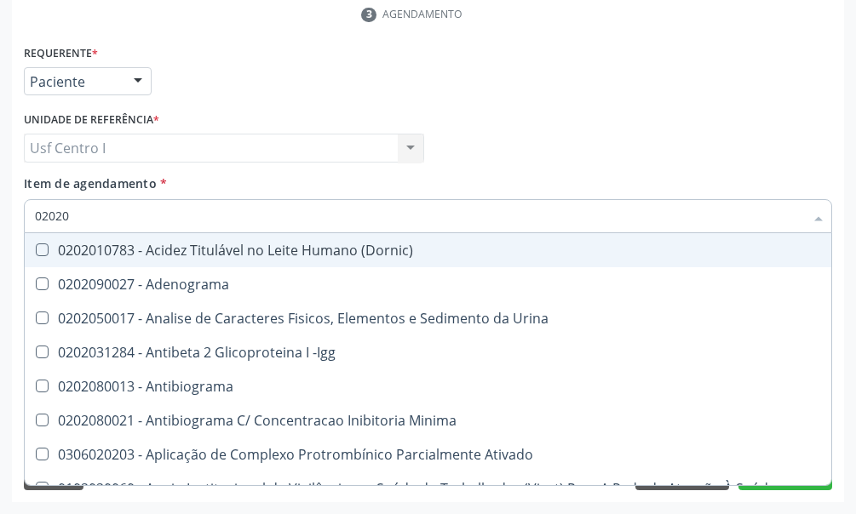
type input "020205"
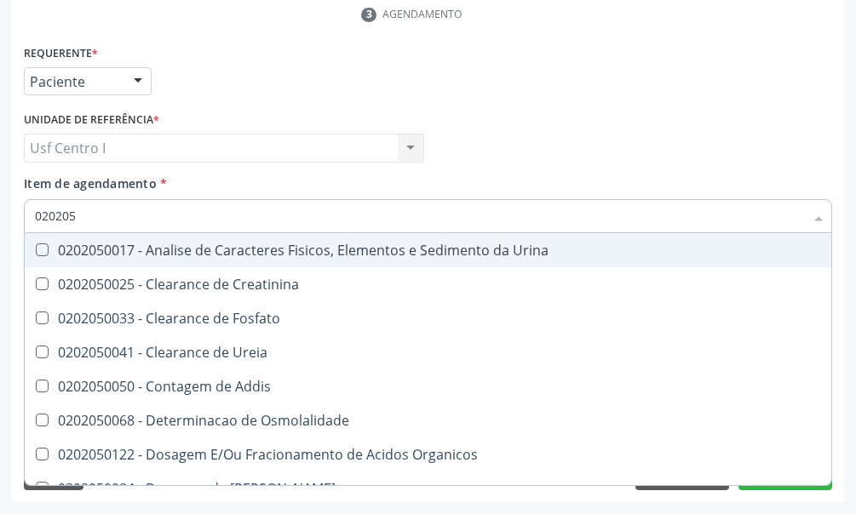
click at [38, 249] on Urina at bounding box center [42, 249] width 13 height 13
click at [36, 249] on Urina "checkbox" at bounding box center [30, 249] width 11 height 11
checkbox Urina "true"
click at [80, 215] on input "020205" at bounding box center [419, 216] width 769 height 34
type input "02020"
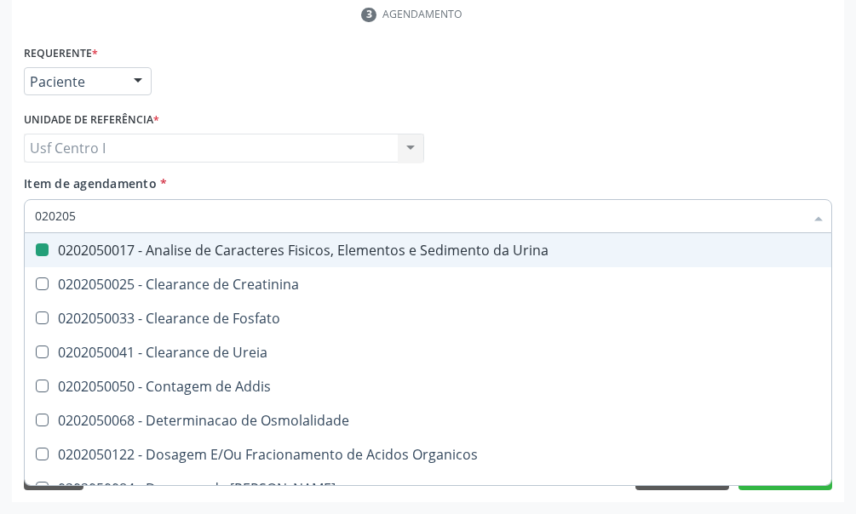
checkbox Urina "false"
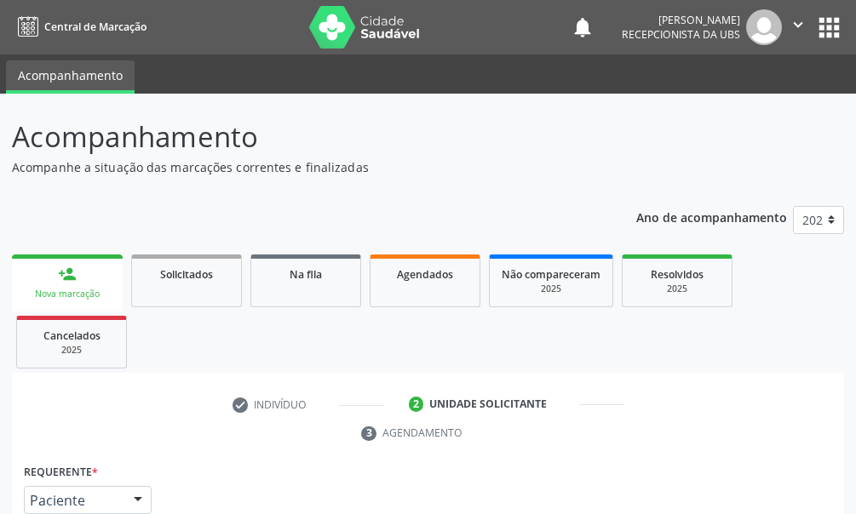
scroll to position [419, 0]
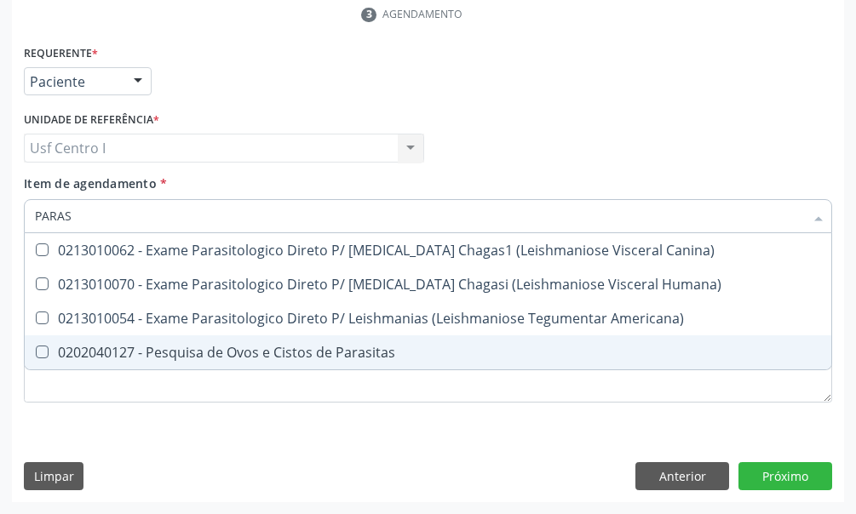
click at [43, 350] on Parasitas at bounding box center [42, 352] width 13 height 13
click at [36, 350] on Parasitas "checkbox" at bounding box center [30, 351] width 11 height 11
checkbox Parasitas "true"
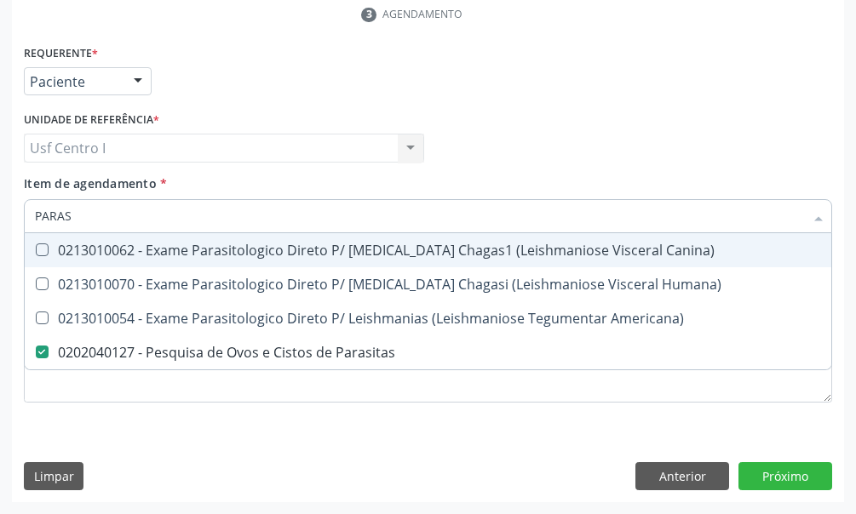
click at [89, 213] on input "PARAS" at bounding box center [419, 216] width 769 height 34
type input "PARA"
checkbox Parasitas "false"
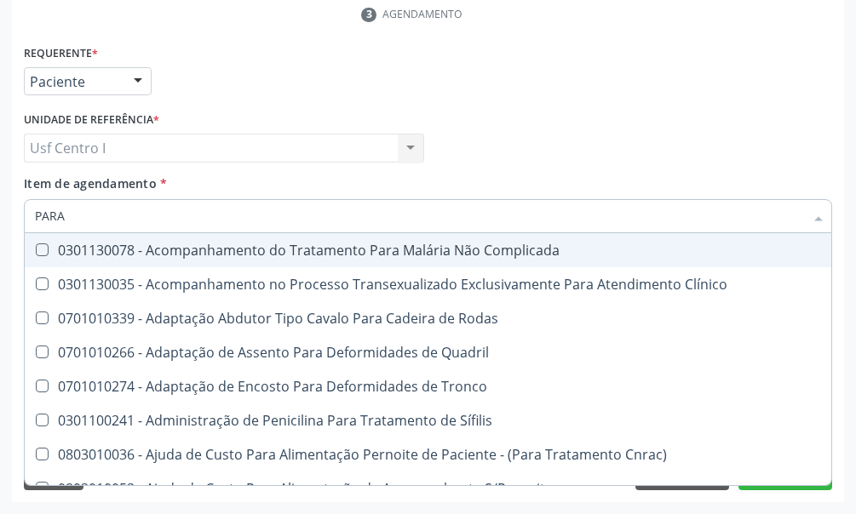
type input "PAR"
checkbox Parasitas "false"
checkbox Transexualizador "true"
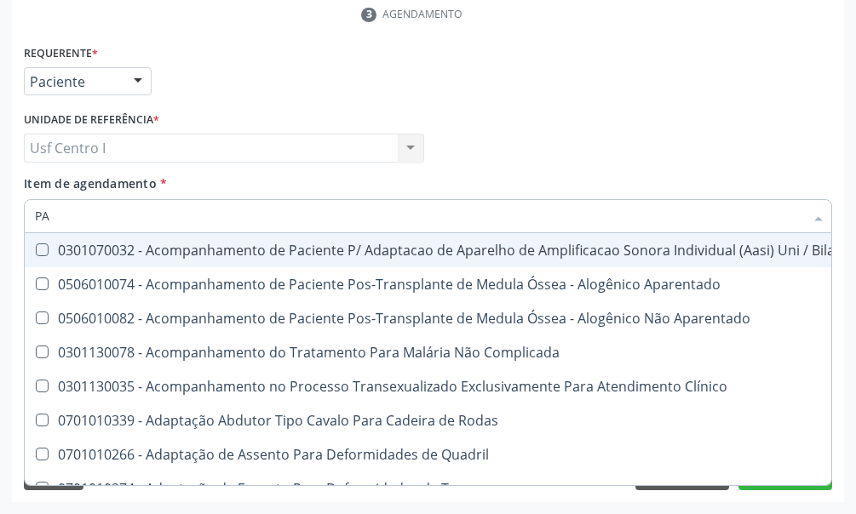
type input "P"
checkbox Parasitas "false"
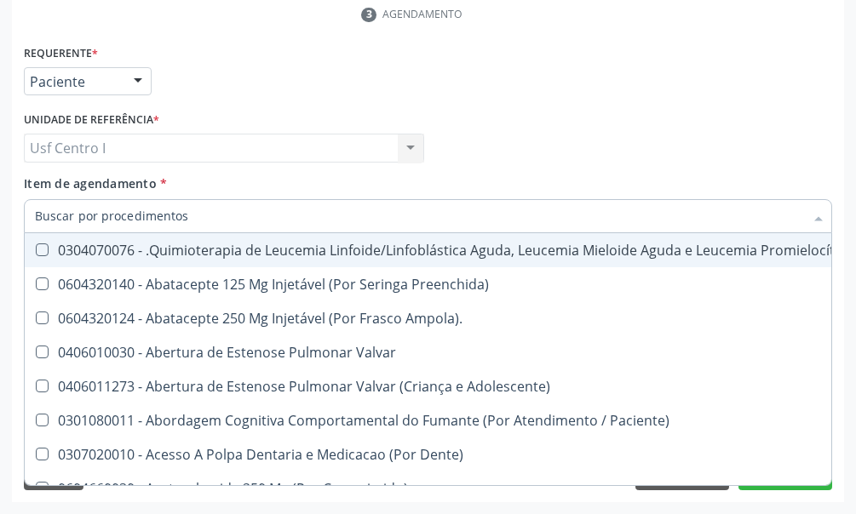
checkbox Vaso-Espasmo "true"
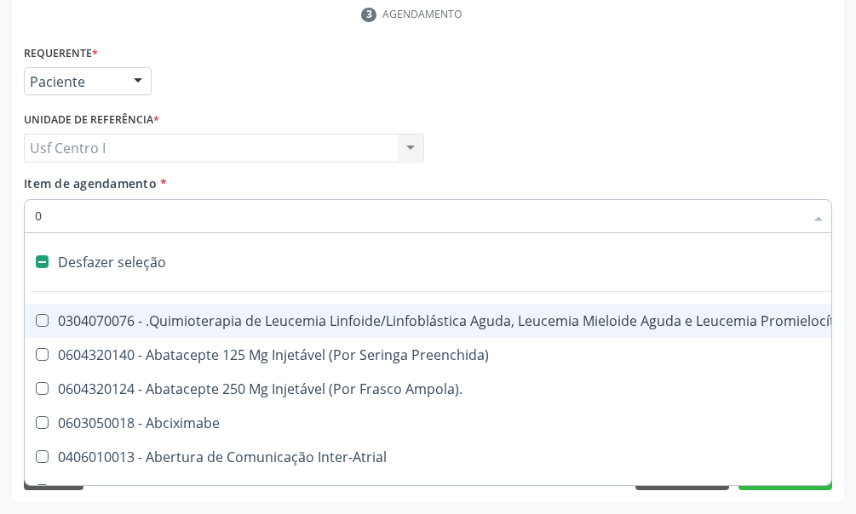
type input "02"
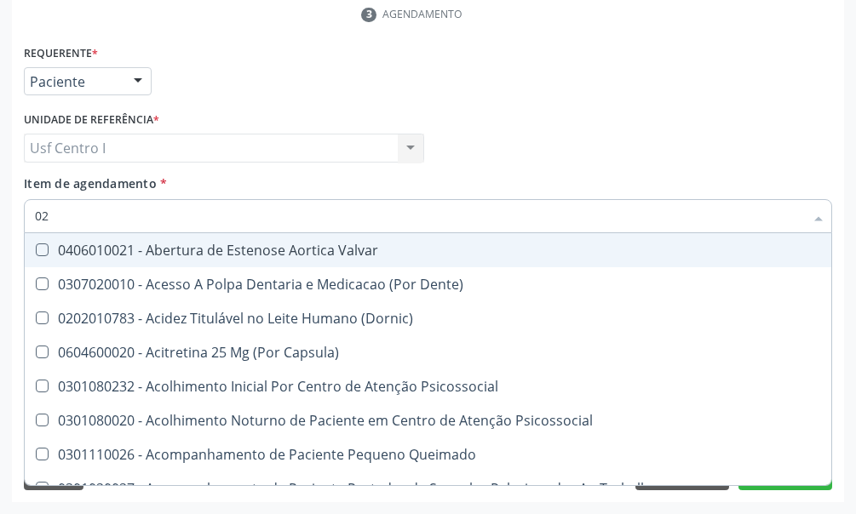
checkbox Urina "true"
checkbox Especializada "false"
checkbox Glicose "true"
type input "020"
checkbox Terapeutica "true"
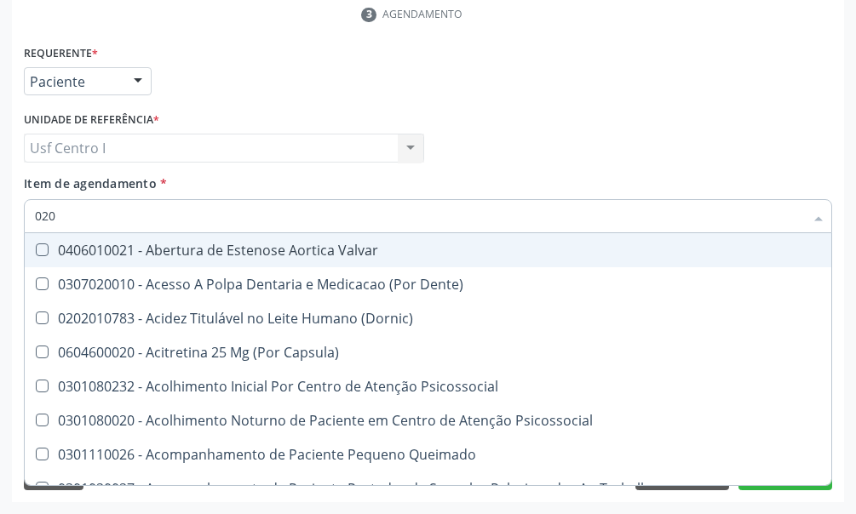
checkbox Urina "false"
checkbox \(Qualitativo\) "true"
checkbox Glicose "false"
checkbox \(T3\) "true"
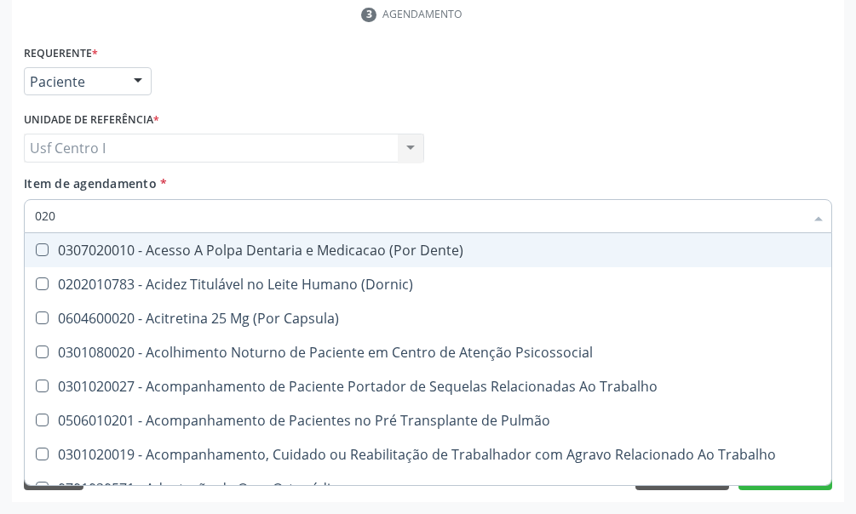
type input "0202"
checkbox Capsula\) "true"
checkbox Urina "false"
checkbox Laser "true"
checkbox Biologica "true"
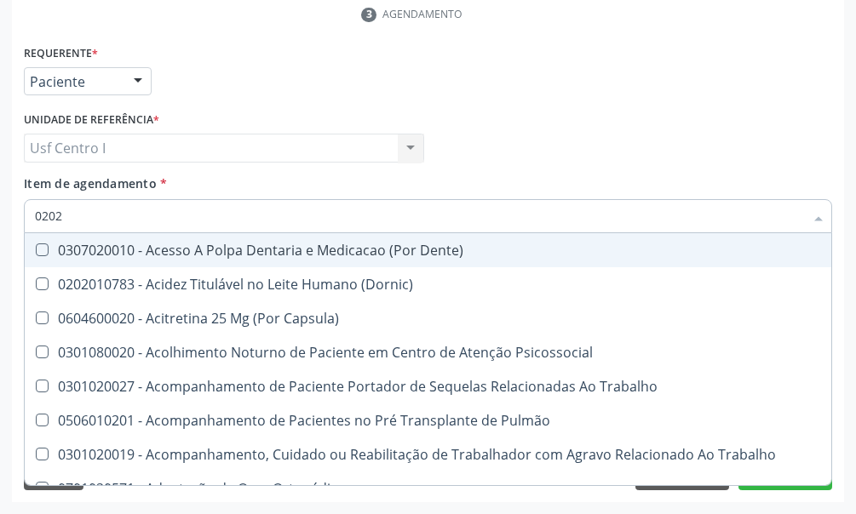
checkbox 17-Hidroxicorticosteroides "true"
checkbox Glicose "false"
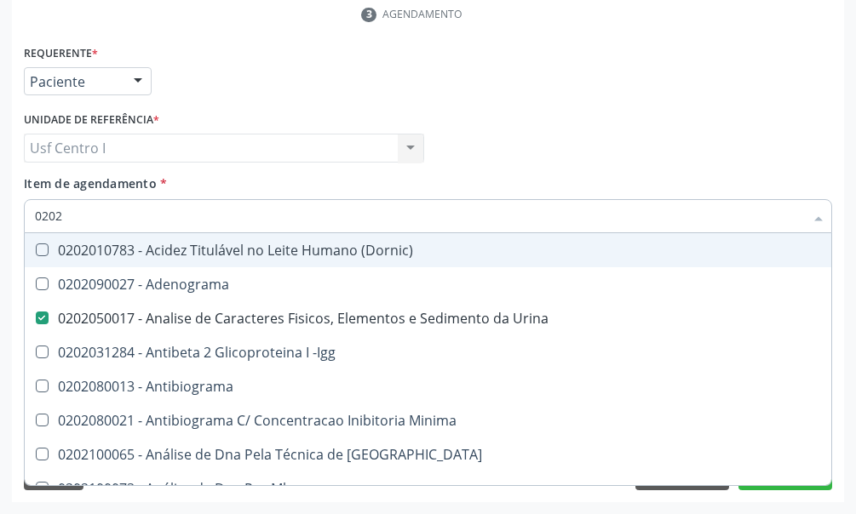
type input "02020"
checkbox Xi "true"
checkbox Glicose "false"
checkbox Zinco "true"
checkbox Completo "false"
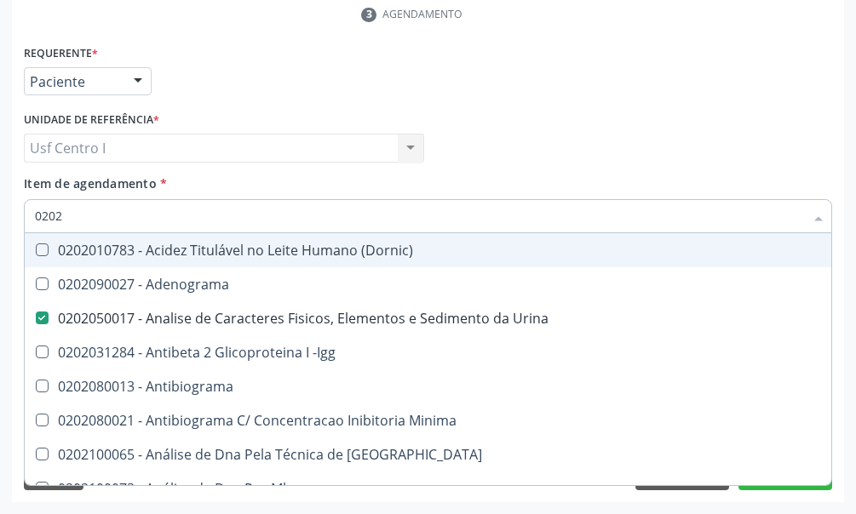
checkbox \(Anti-Hdv\) "true"
checkbox Parasitas "false"
type input "020201"
checkbox Urina "false"
checkbox T3 "true"
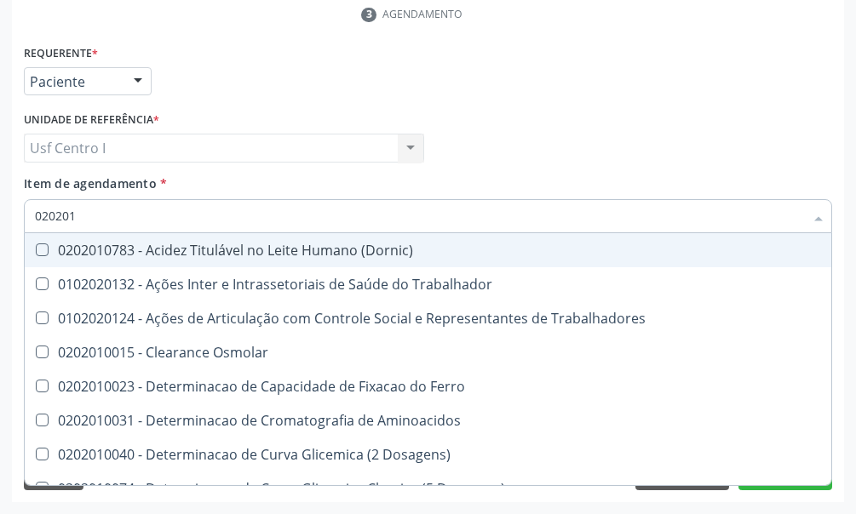
type input "0202010"
checkbox II "true"
checkbox Glicose "false"
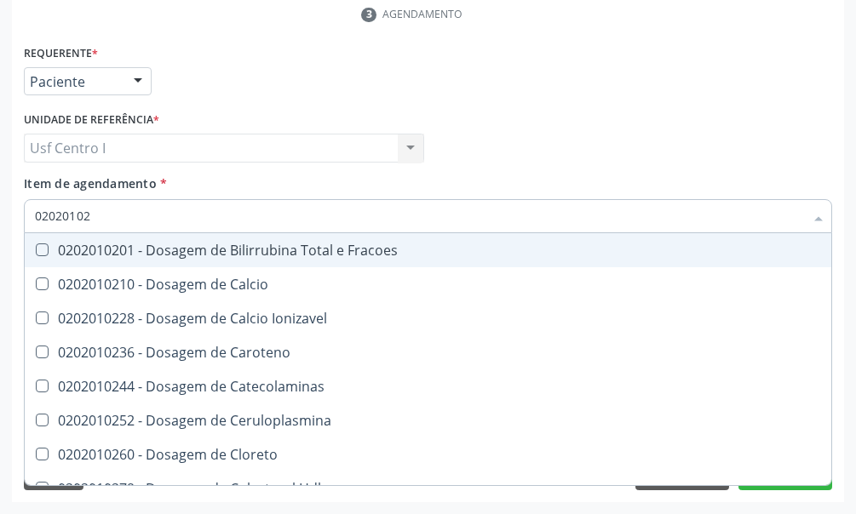
type input "020201028"
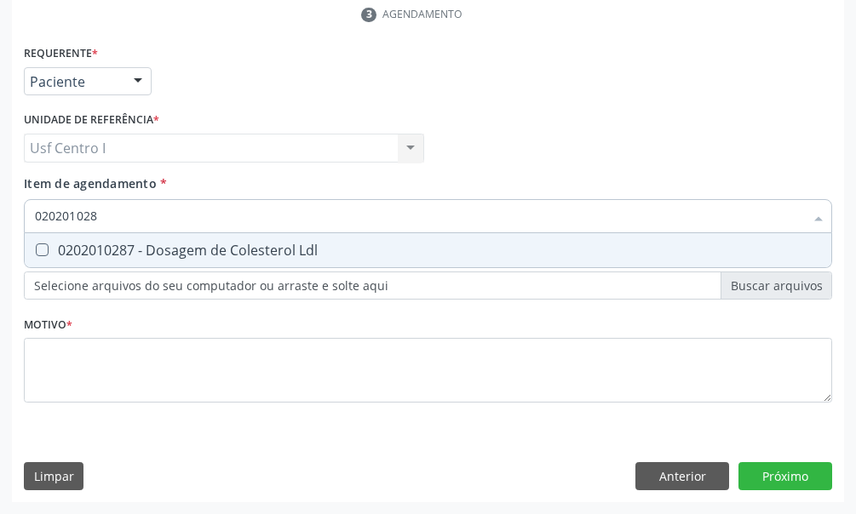
click at [44, 249] on Ldl at bounding box center [42, 249] width 13 height 13
click at [36, 249] on Ldl "checkbox" at bounding box center [30, 249] width 11 height 11
checkbox Ldl "true"
click at [112, 211] on input "020201028" at bounding box center [419, 216] width 769 height 34
type input "02020102"
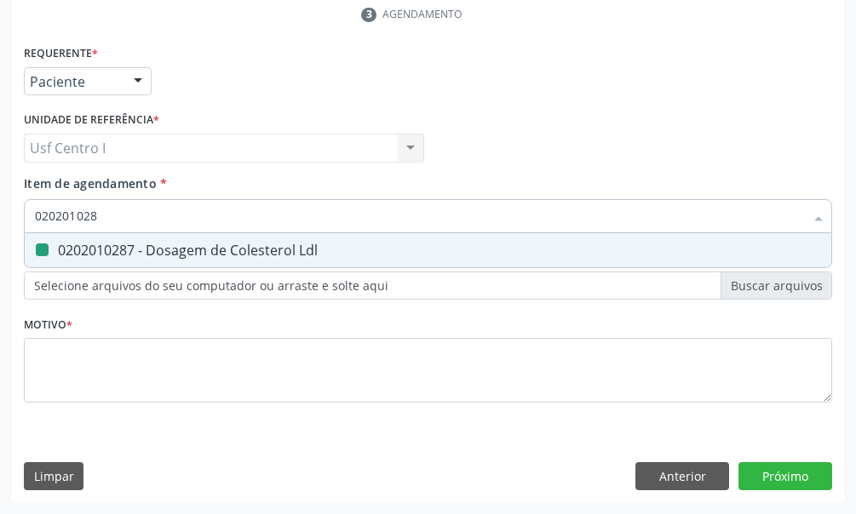
checkbox Ldl "false"
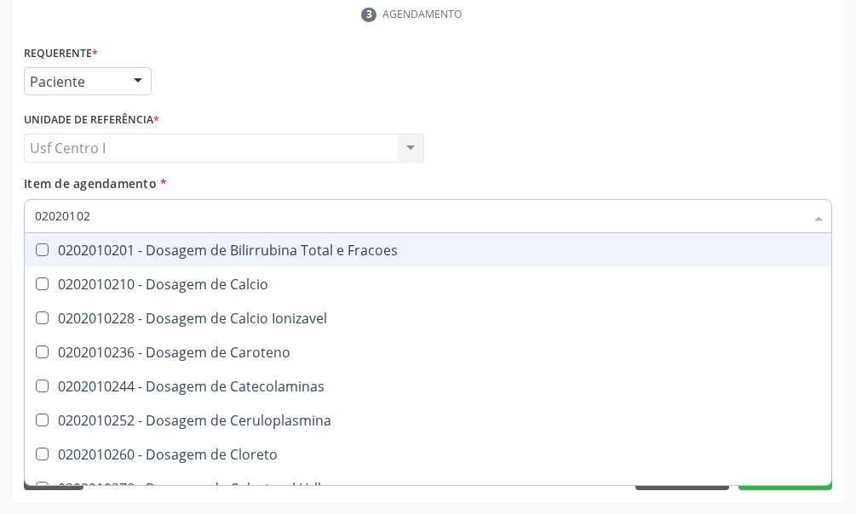
type input "0202010"
checkbox Ldl "false"
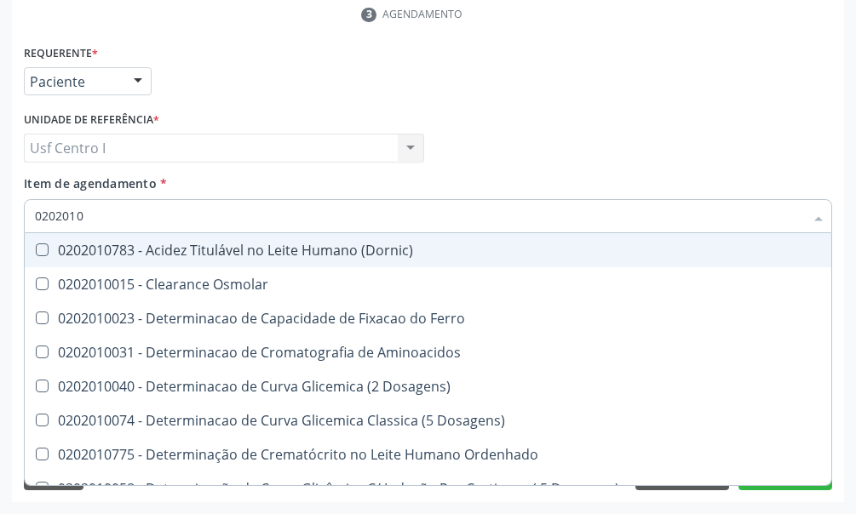
type input "02020102"
checkbox Dosagens\) "true"
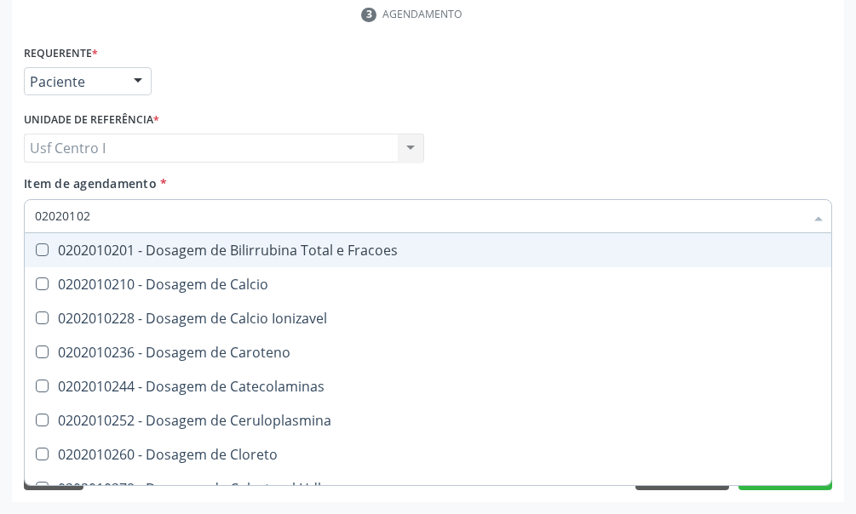
type input "020201027"
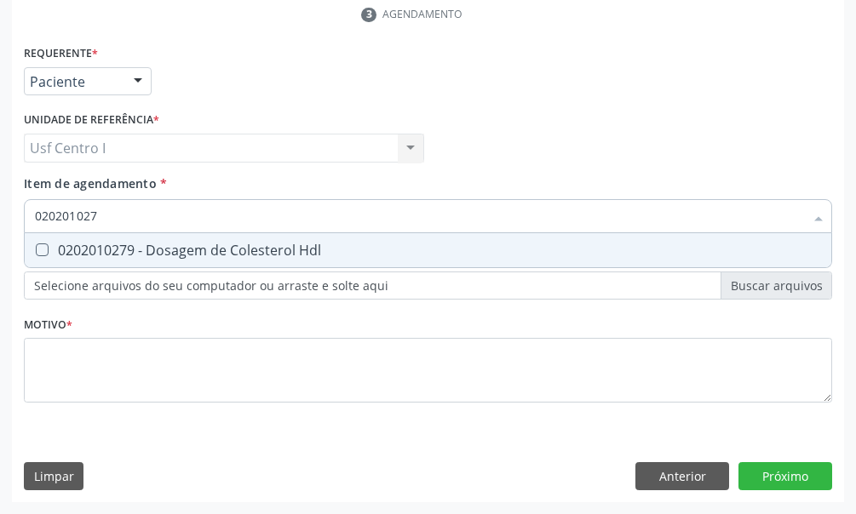
click at [43, 246] on Hdl at bounding box center [42, 249] width 13 height 13
click at [36, 246] on Hdl "checkbox" at bounding box center [30, 249] width 11 height 11
checkbox Hdl "true"
click at [111, 209] on input "020201027" at bounding box center [419, 216] width 769 height 34
type input "02020102"
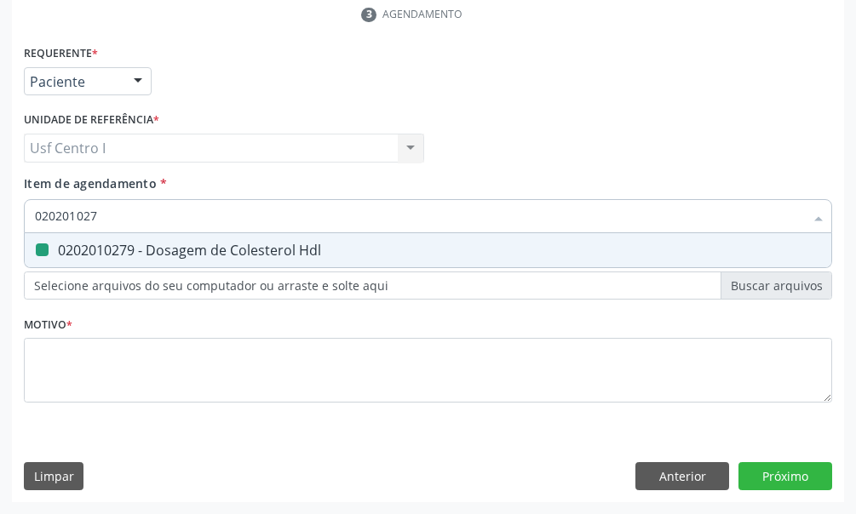
checkbox Hdl "false"
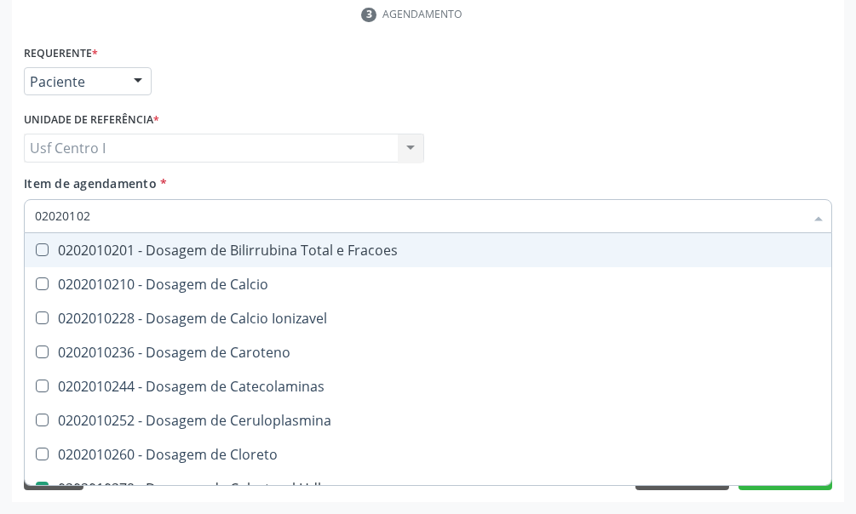
type input "0202010"
checkbox Hdl "false"
checkbox Ldl "false"
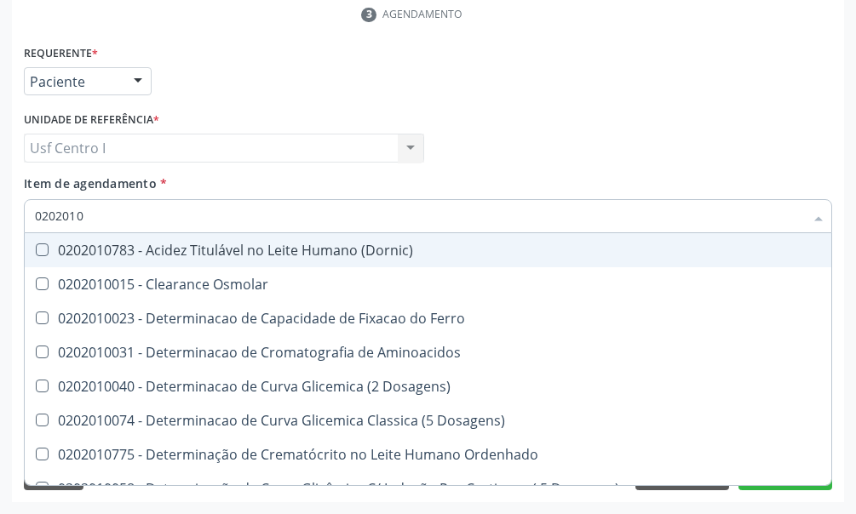
type input "02020102"
checkbox Dosagens\) "true"
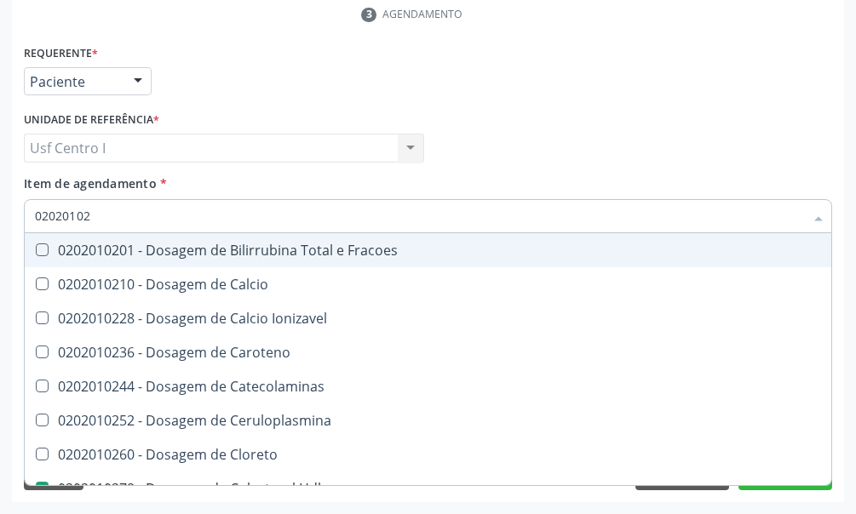
type input "020201029"
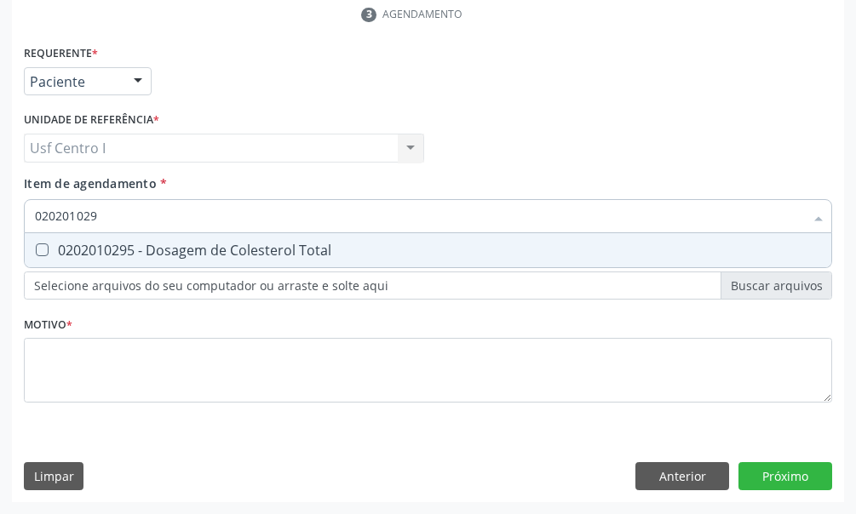
click at [45, 250] on Total at bounding box center [42, 249] width 13 height 13
click at [36, 250] on Total "checkbox" at bounding box center [30, 249] width 11 height 11
checkbox Total "true"
click at [102, 215] on input "020201029" at bounding box center [419, 216] width 769 height 34
type input "02020102"
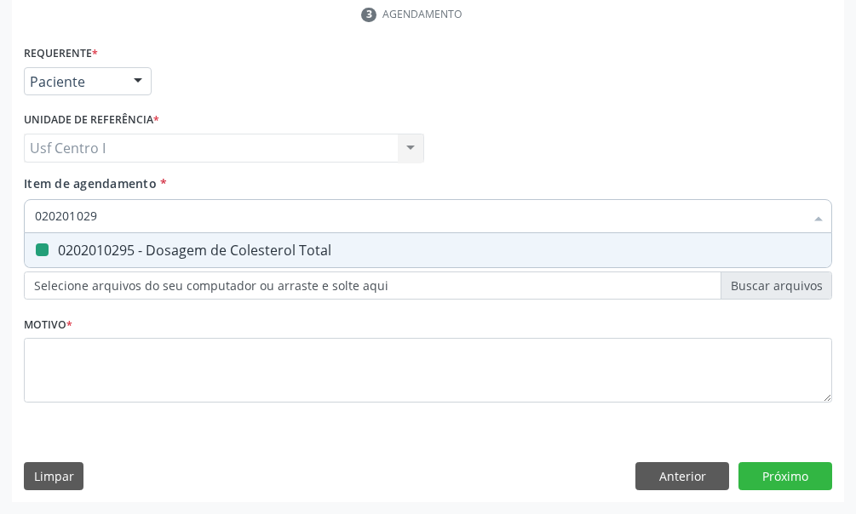
checkbox Total "false"
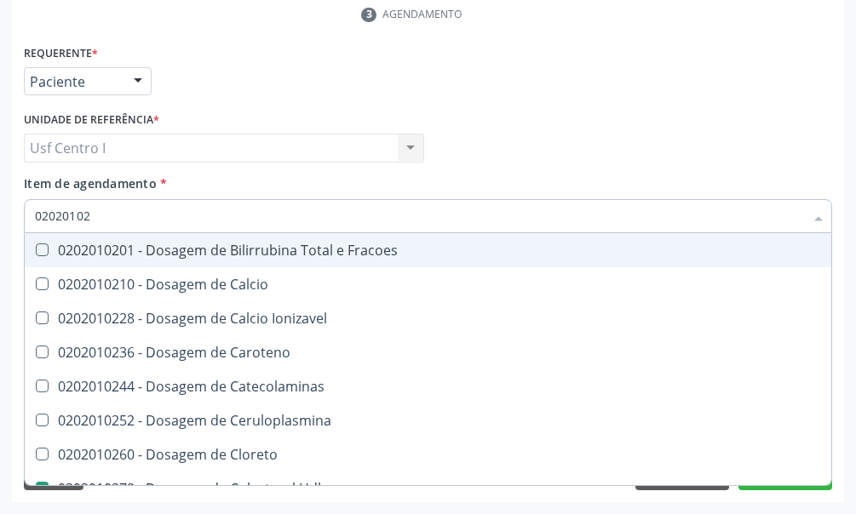
type input "0202010"
checkbox Hdl "false"
checkbox Ldl "false"
checkbox Total "false"
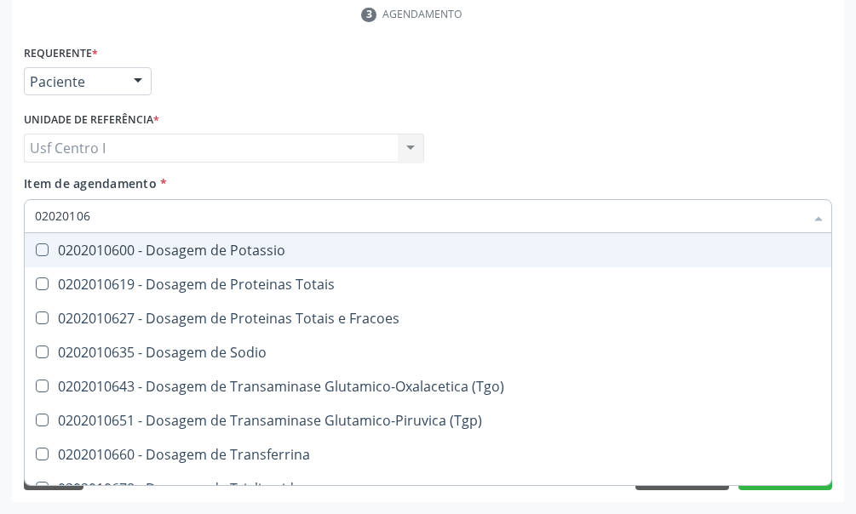
type input "020201067"
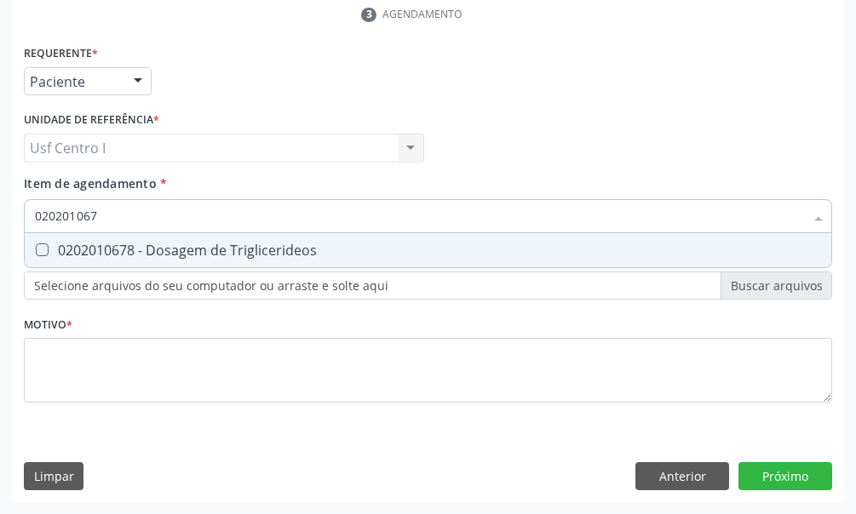
click at [40, 249] on Triglicerideos at bounding box center [42, 249] width 13 height 13
click at [36, 249] on Triglicerideos "checkbox" at bounding box center [30, 249] width 11 height 11
checkbox Triglicerideos "true"
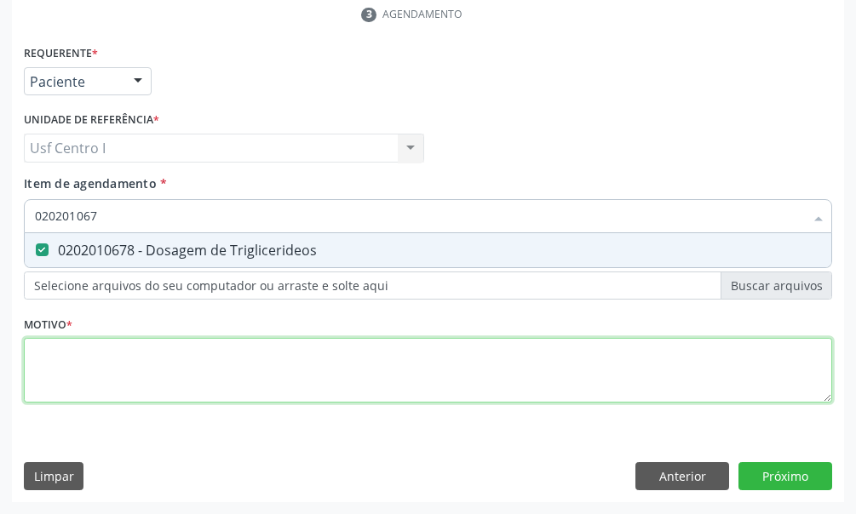
click at [40, 358] on div "Requerente * Paciente Médico(a) Enfermeiro(a) Paciente Nenhum resultado encontr…" at bounding box center [428, 234] width 808 height 386
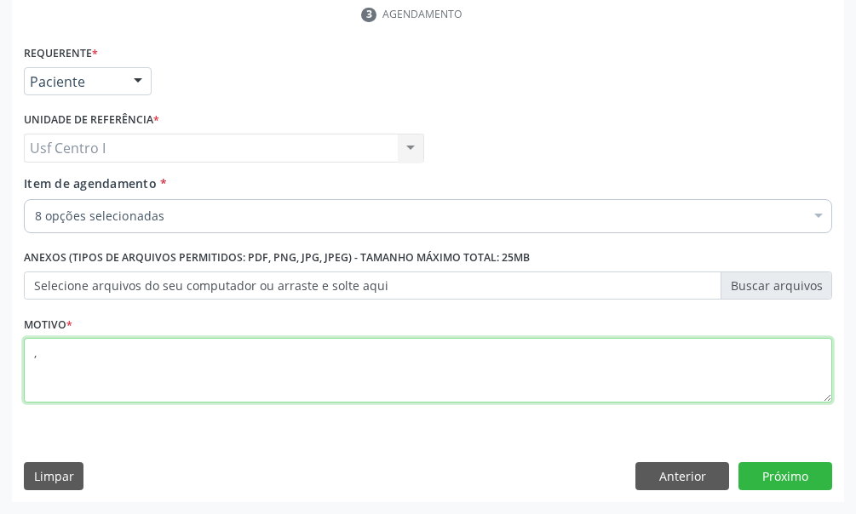
type textarea ","
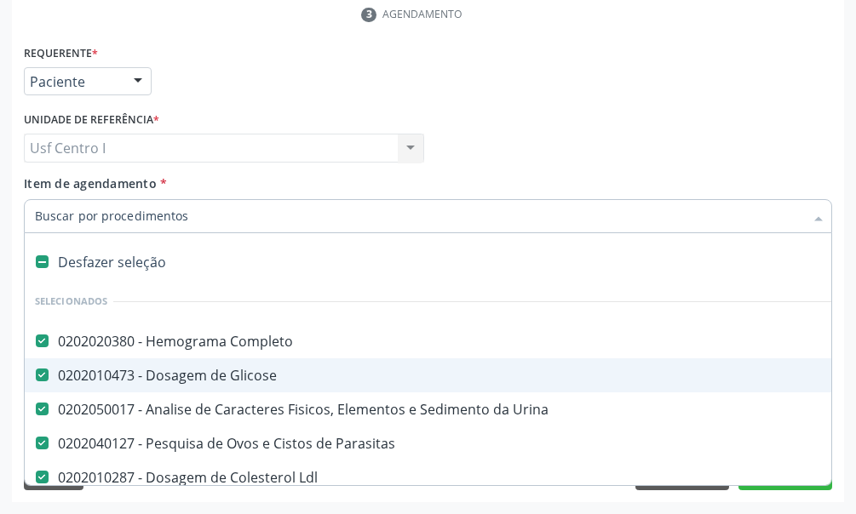
click at [37, 212] on input "Item de agendamento *" at bounding box center [419, 216] width 769 height 34
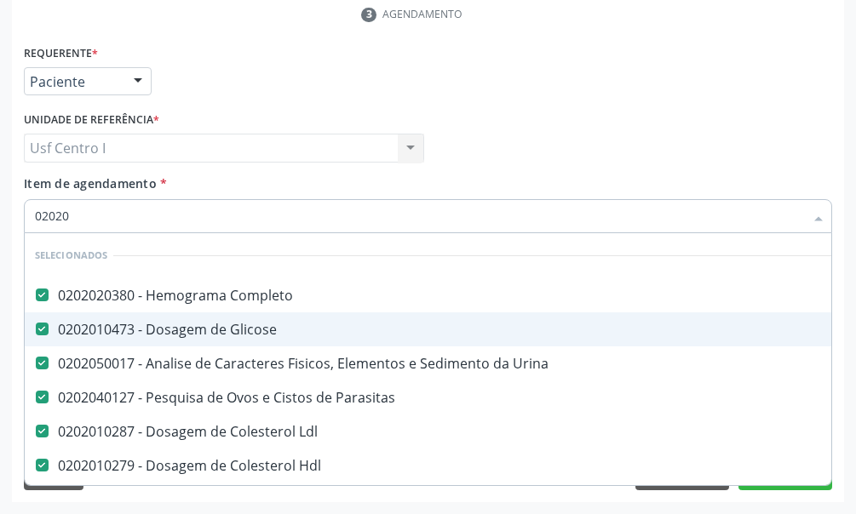
type input "020201"
checkbox Total "false"
checkbox Triglicerideos "false"
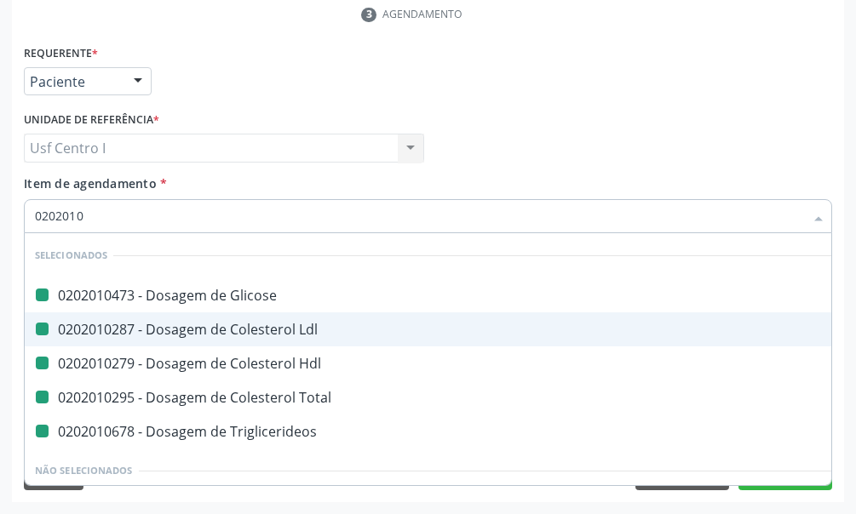
type input "02020105"
checkbox Glicose "false"
checkbox Ldl "false"
checkbox Hdl "false"
checkbox Total "false"
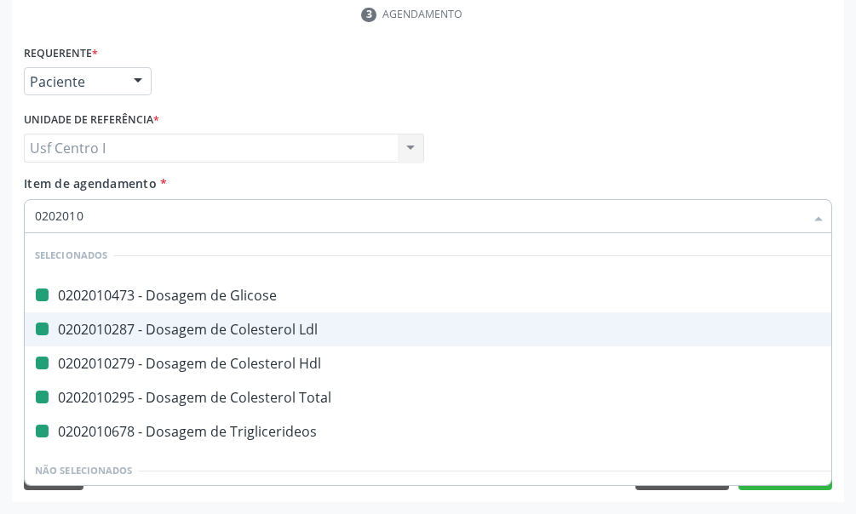
checkbox Triglicerideos "false"
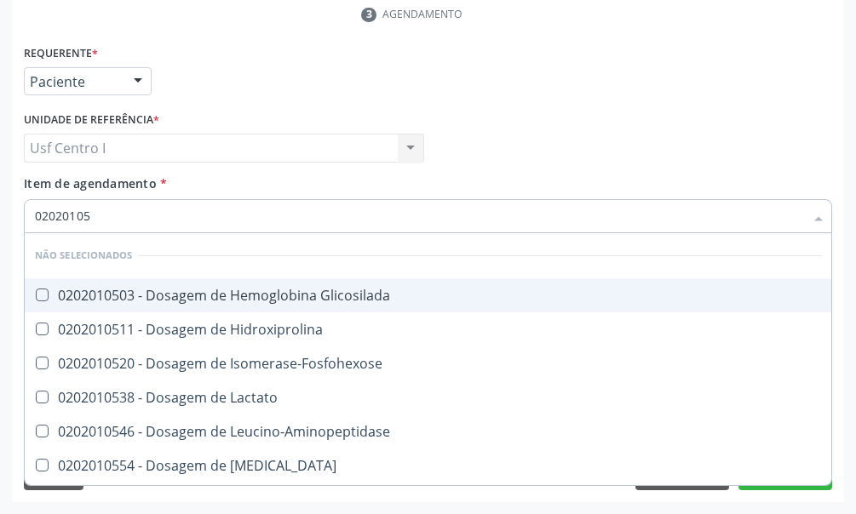
click at [43, 292] on Glicosilada at bounding box center [42, 295] width 13 height 13
click at [36, 292] on Glicosilada "checkbox" at bounding box center [30, 294] width 11 height 11
checkbox Glicosilada "true"
click at [120, 211] on input "02020105" at bounding box center [419, 216] width 769 height 34
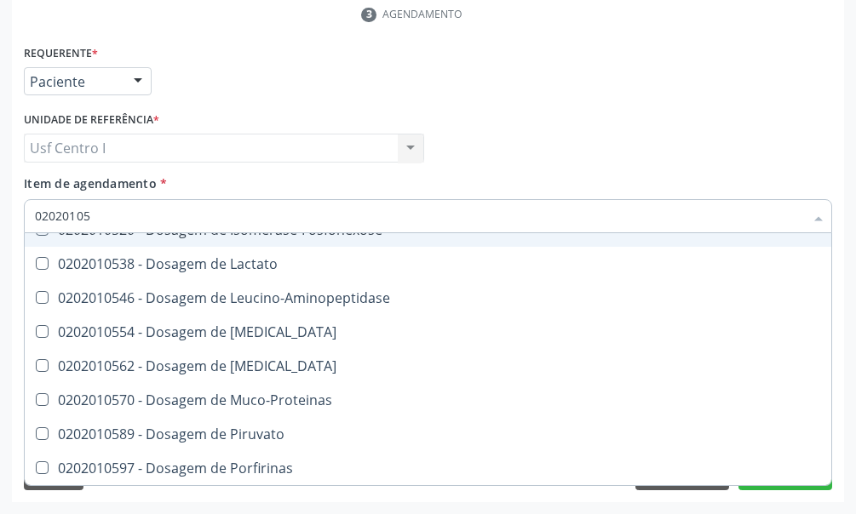
click at [11, 210] on div "Acompanhamento Acompanhe a situação das marcações correntes e finalizadas Relat…" at bounding box center [428, 94] width 856 height 839
checkbox Hidroxiprolina "true"
checkbox Isomerase-Fosfohexose "true"
checkbox Lactato "true"
checkbox Leucino-Aminopeptidase "true"
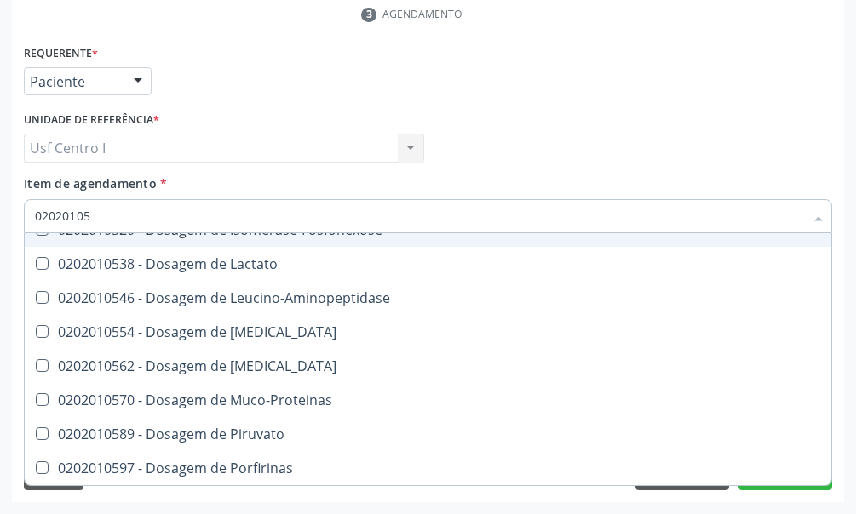
checkbox Magnesio "true"
checkbox Muco-Proteinas "true"
checkbox Piruvato "true"
checkbox Lipase "true"
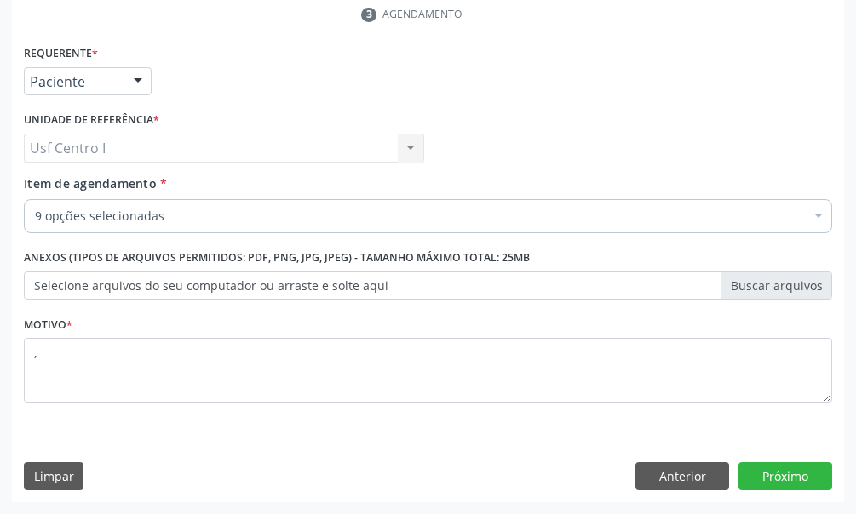
scroll to position [0, 0]
click at [809, 470] on button "Próximo" at bounding box center [785, 476] width 94 height 29
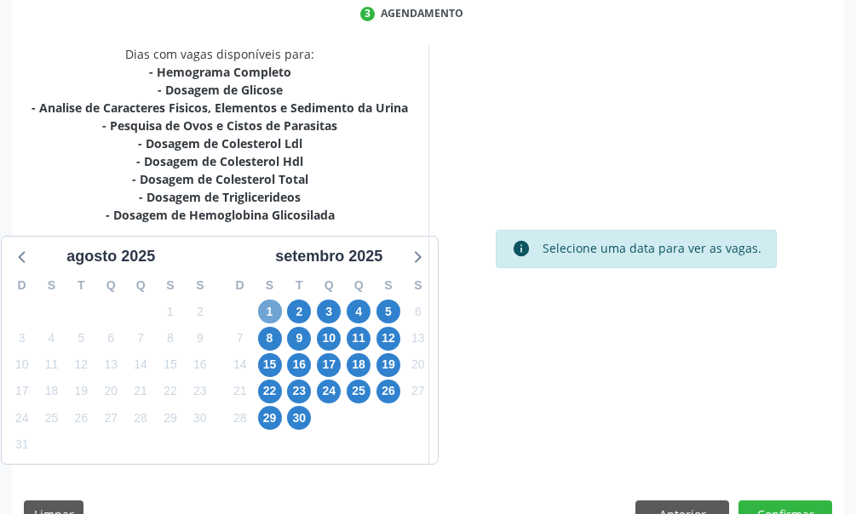
click at [270, 312] on span "1" at bounding box center [270, 312] width 24 height 24
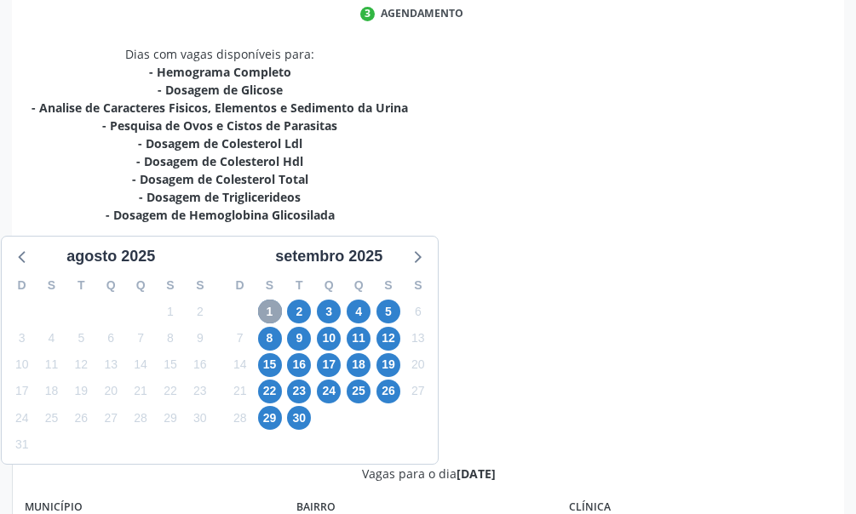
scroll to position [255, 0]
radio input "true"
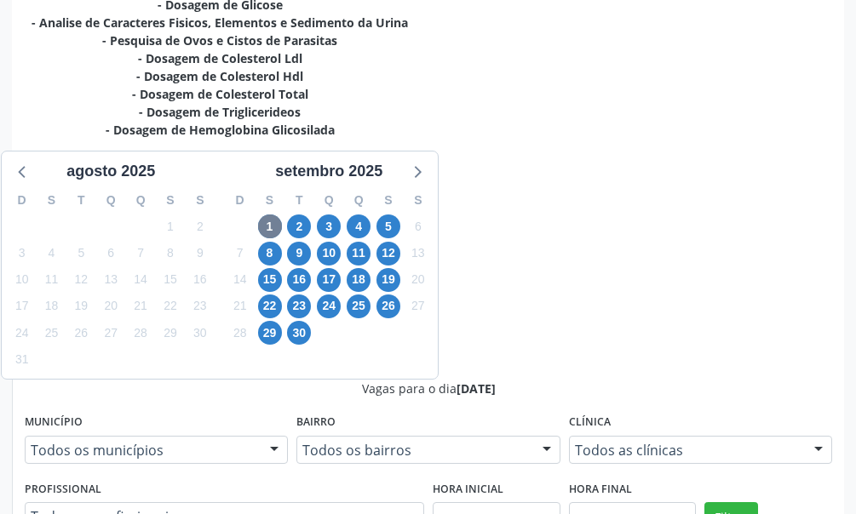
scroll to position [589, 0]
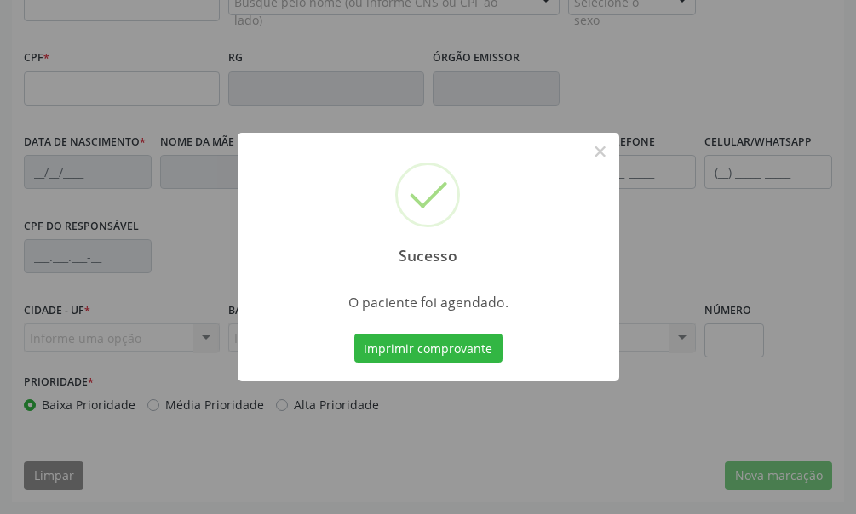
scroll to position [499, 0]
click at [604, 153] on button "×" at bounding box center [600, 151] width 29 height 29
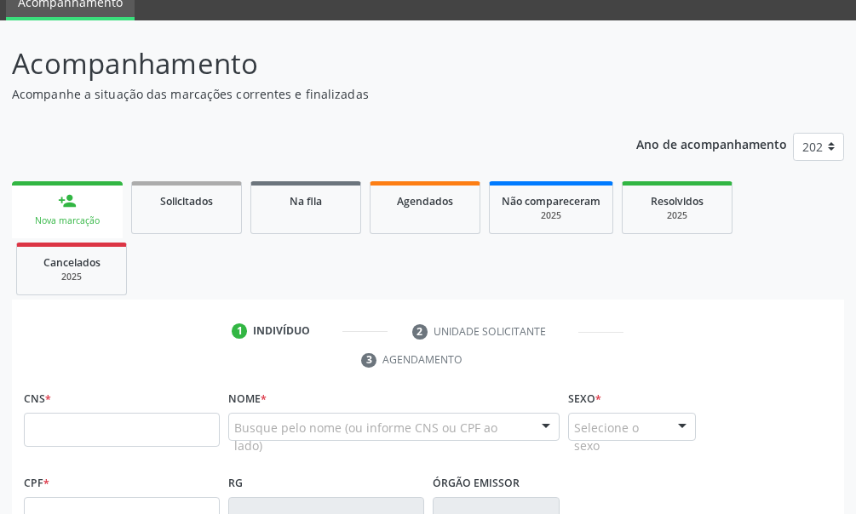
scroll to position [0, 0]
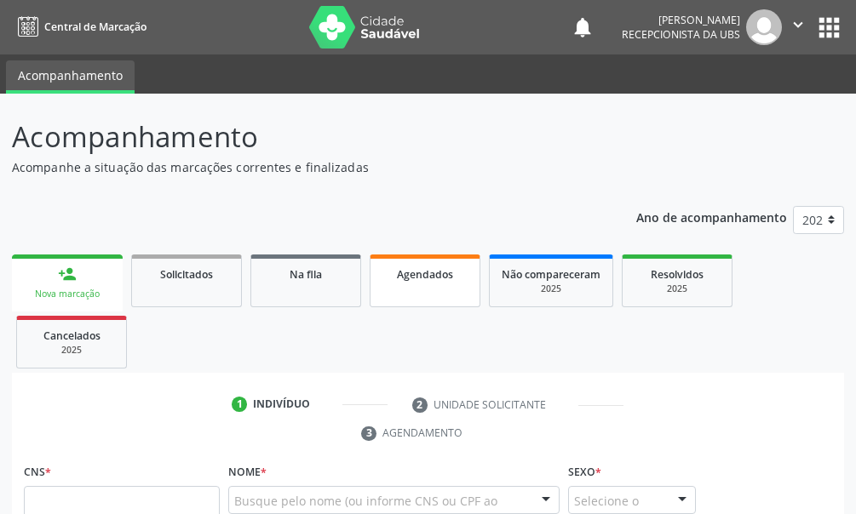
click at [433, 278] on span "Agendados" at bounding box center [425, 274] width 56 height 14
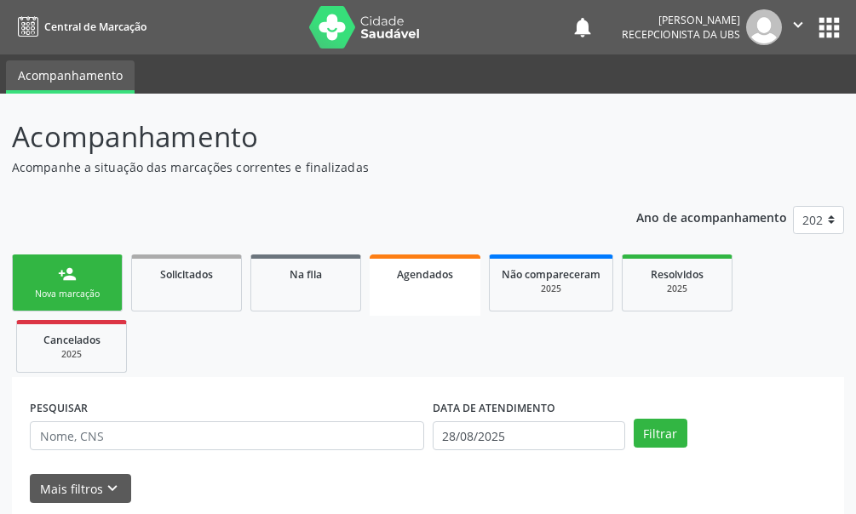
click at [512, 411] on label "DATA DE ATENDIMENTO" at bounding box center [493, 408] width 123 height 26
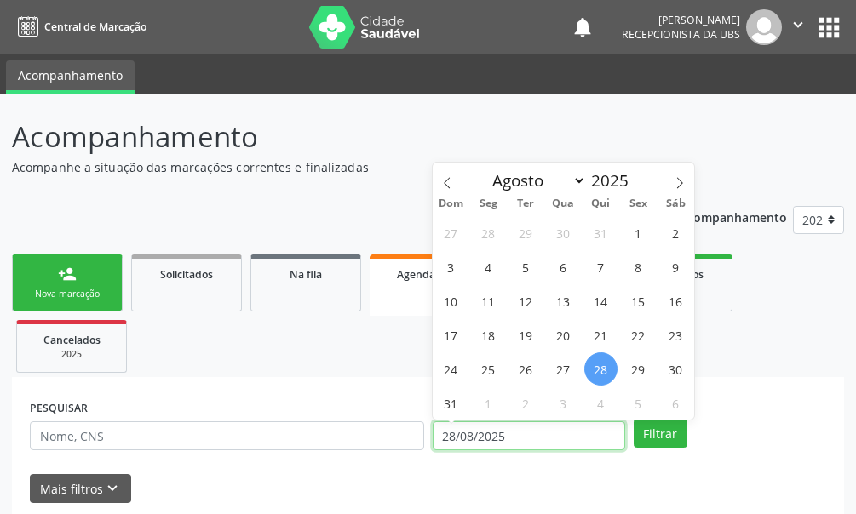
click at [495, 437] on input "28/08/2025" at bounding box center [528, 435] width 192 height 29
click at [680, 182] on icon at bounding box center [679, 183] width 12 height 12
select select "8"
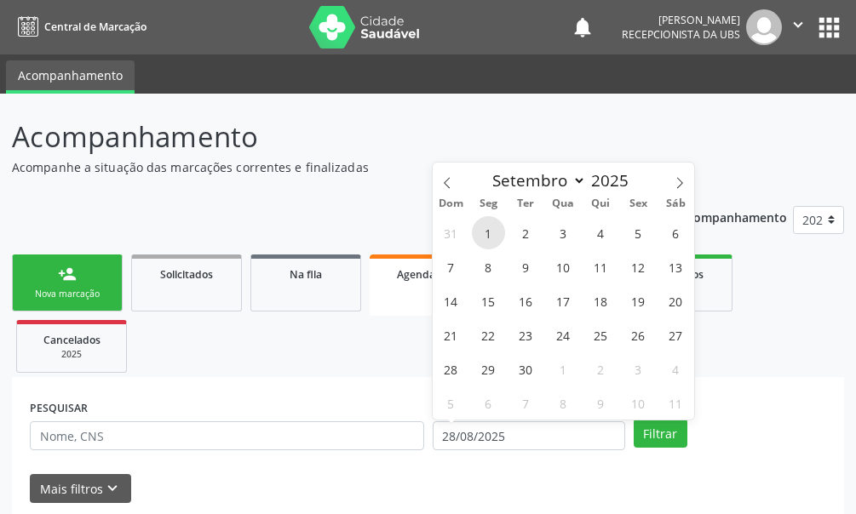
click at [489, 228] on span "1" at bounding box center [488, 232] width 33 height 33
type input "[DATE]"
click at [489, 228] on span "1" at bounding box center [488, 232] width 33 height 33
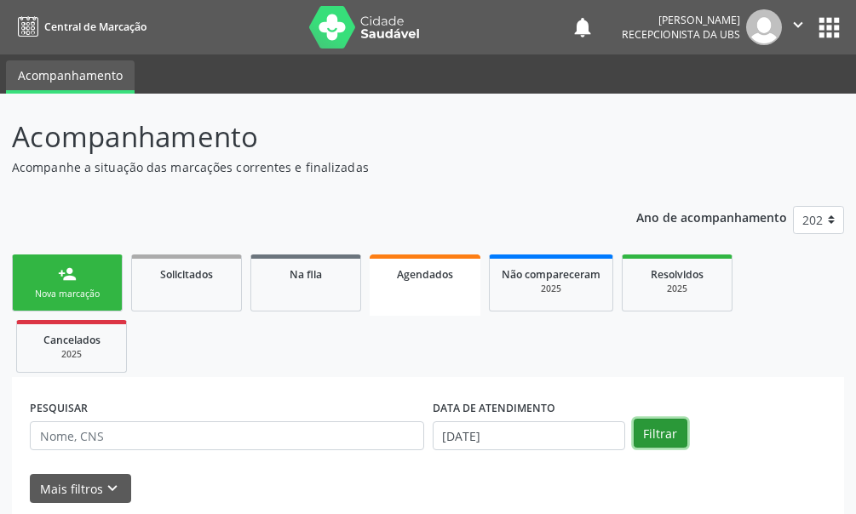
click at [663, 426] on button "Filtrar" at bounding box center [660, 433] width 54 height 29
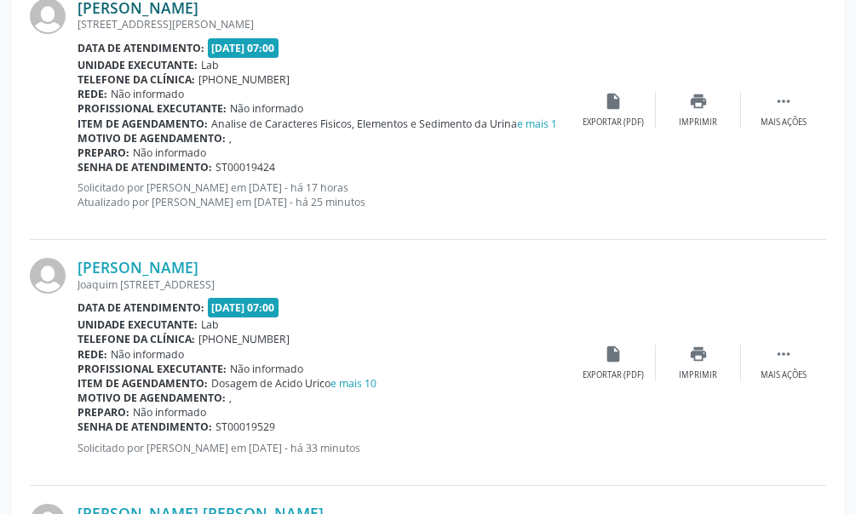
scroll to position [2639, 0]
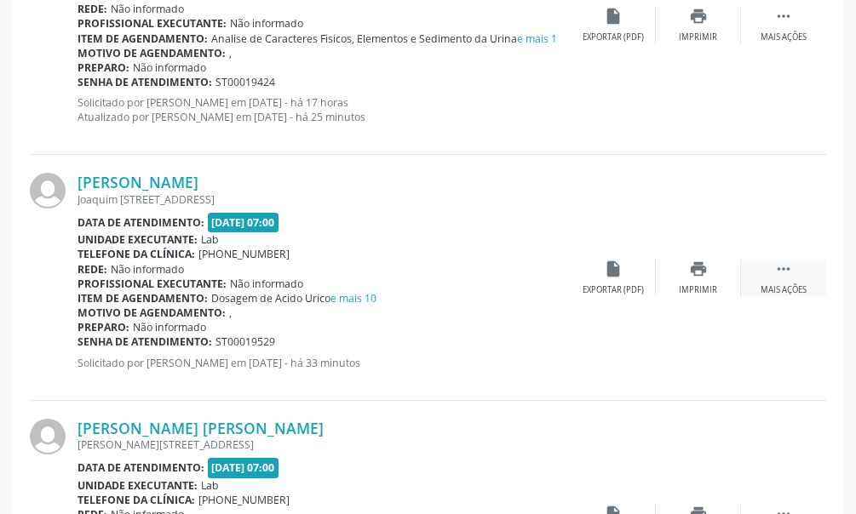
click at [788, 270] on icon "" at bounding box center [783, 269] width 19 height 19
click at [697, 272] on icon "edit" at bounding box center [698, 269] width 19 height 19
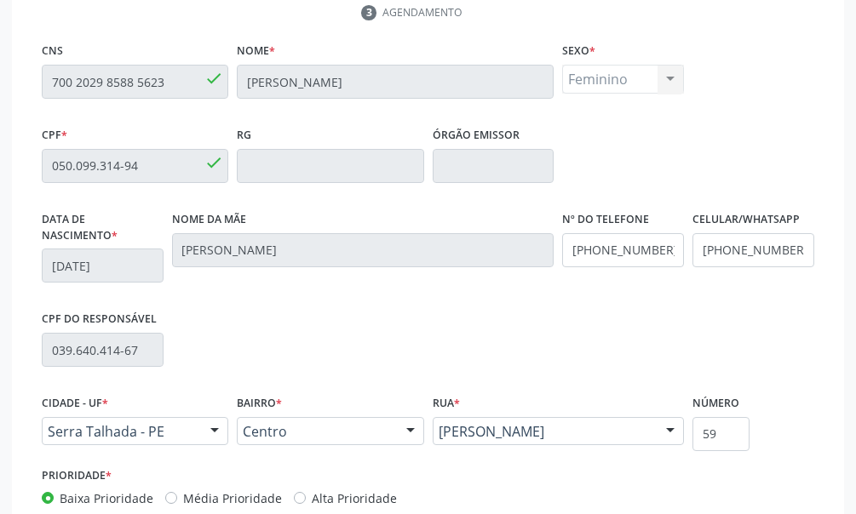
scroll to position [536, 0]
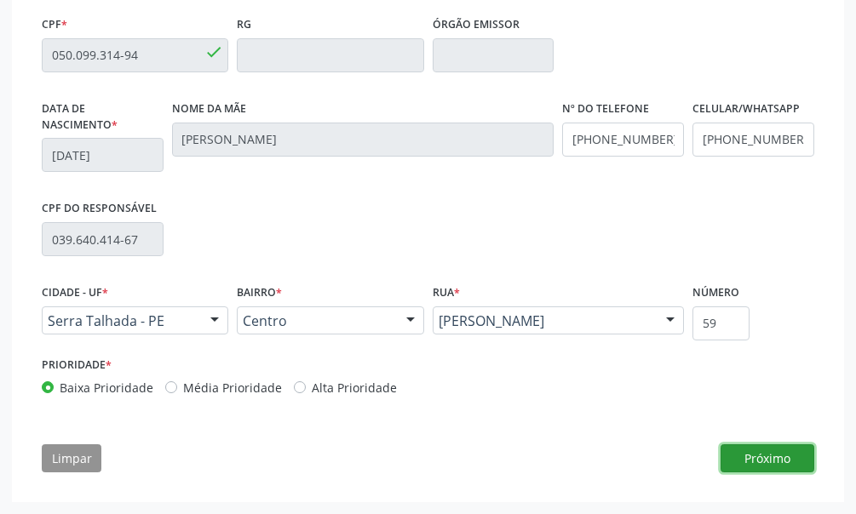
click at [753, 457] on button "Próximo" at bounding box center [767, 458] width 94 height 29
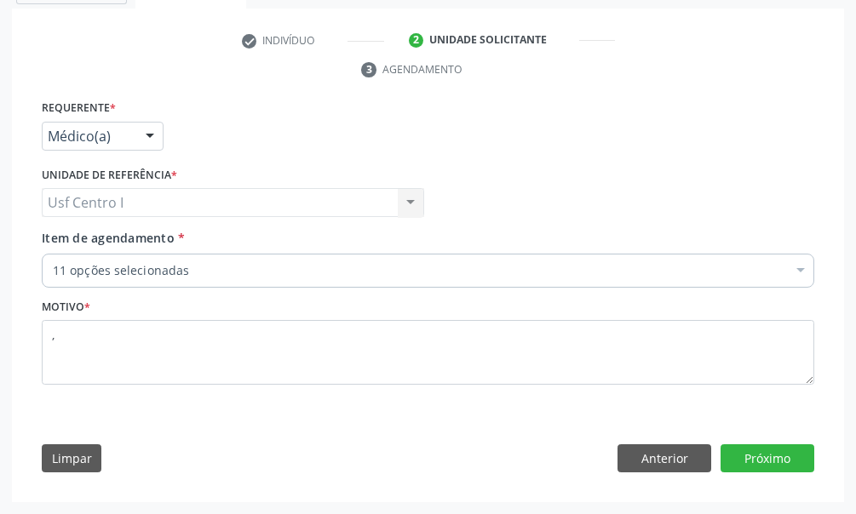
scroll to position [369, 0]
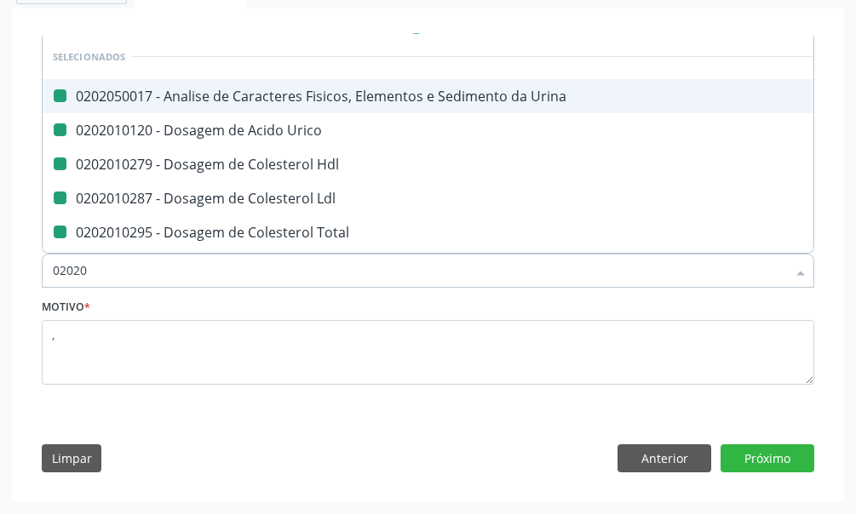
type input "020204"
checkbox Urina "false"
checkbox Urico "false"
checkbox Hdl "false"
checkbox Ldl "false"
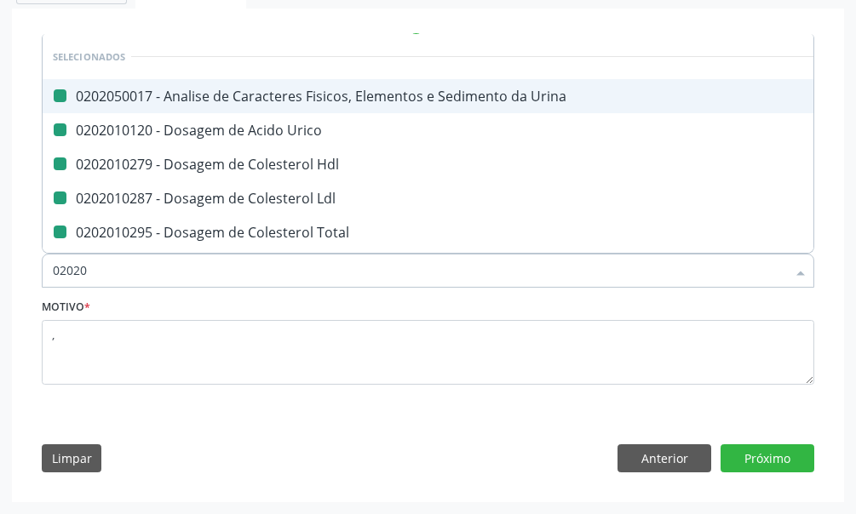
checkbox Total "false"
checkbox Creatinina "false"
checkbox Glicose "false"
checkbox Glicosilada "false"
checkbox Triglicerideos "false"
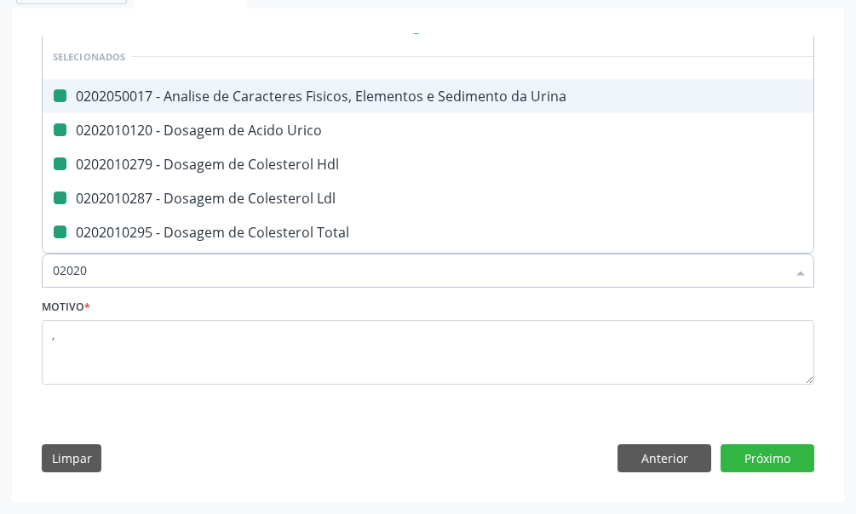
checkbox Ureia "false"
checkbox Completo "false"
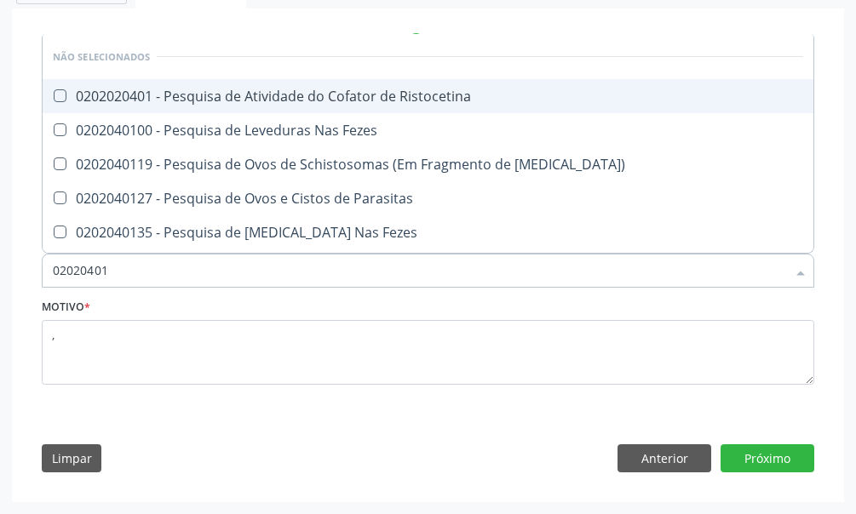
type input "020204012"
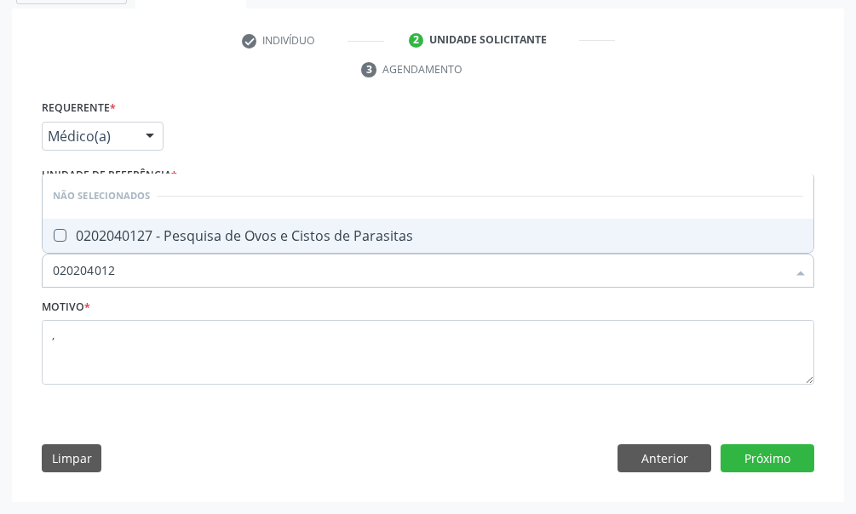
click at [62, 232] on Parasitas at bounding box center [60, 235] width 13 height 13
click at [54, 232] on Parasitas "checkbox" at bounding box center [48, 235] width 11 height 11
checkbox Parasitas "true"
click at [770, 455] on button "Próximo" at bounding box center [767, 458] width 94 height 29
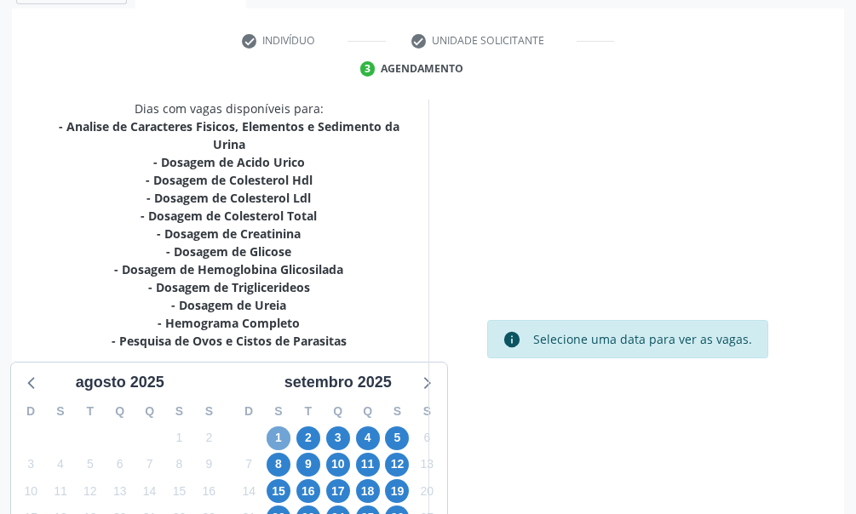
click at [282, 430] on span "1" at bounding box center [278, 438] width 24 height 24
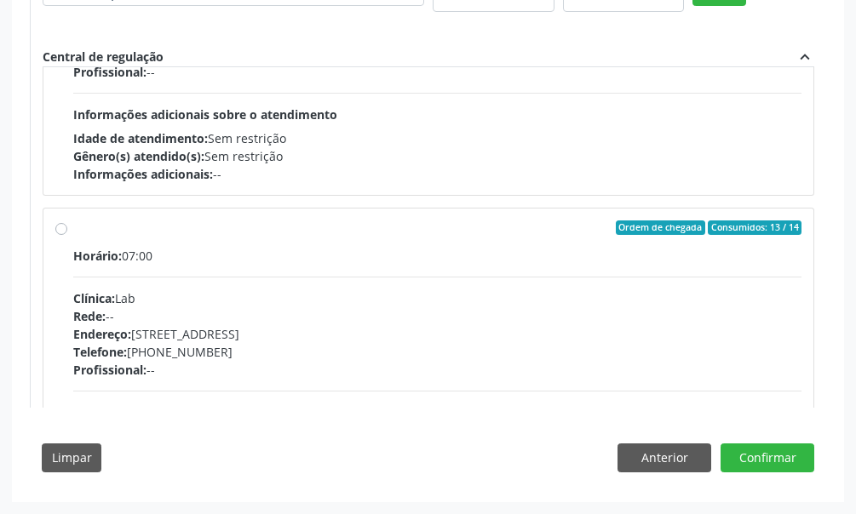
scroll to position [341, 0]
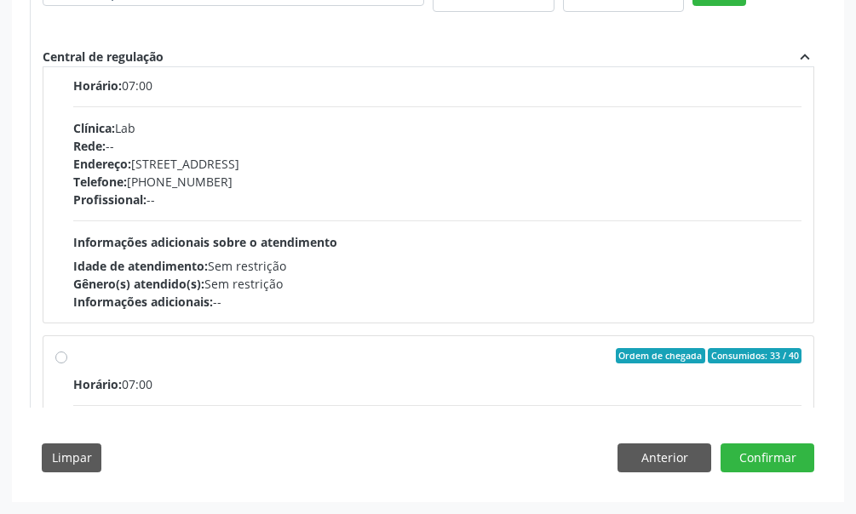
click at [60, 147] on div "Ordem de chegada Consumidos: 13 / 14 Horário: 07:00 Clínica: Lab Rede: -- Ender…" at bounding box center [428, 180] width 746 height 261
radio input "true"
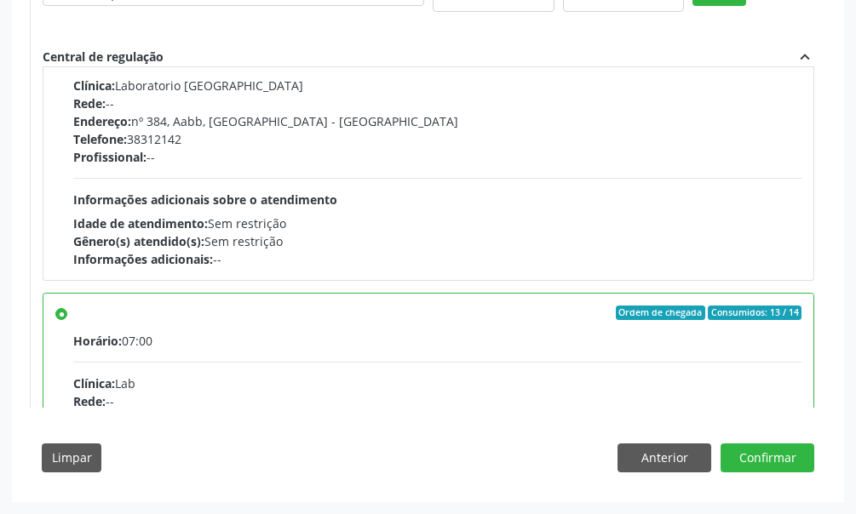
scroll to position [255, 0]
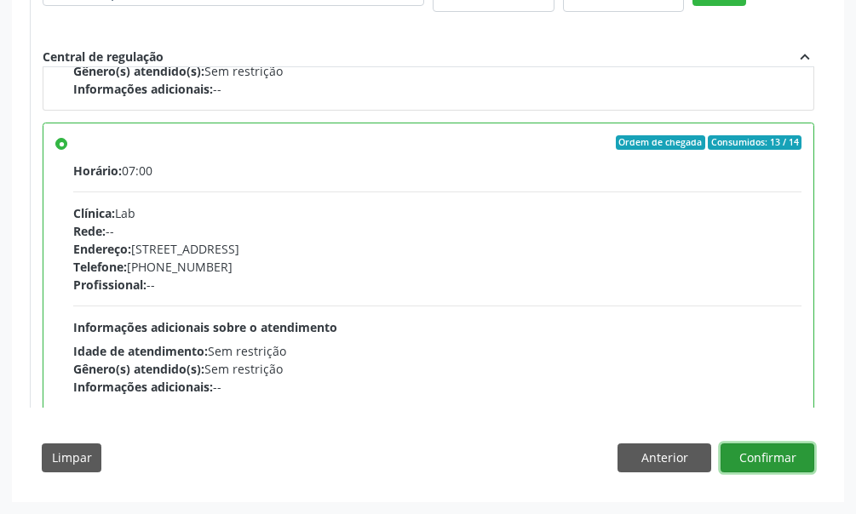
click at [788, 461] on button "Confirmar" at bounding box center [767, 458] width 94 height 29
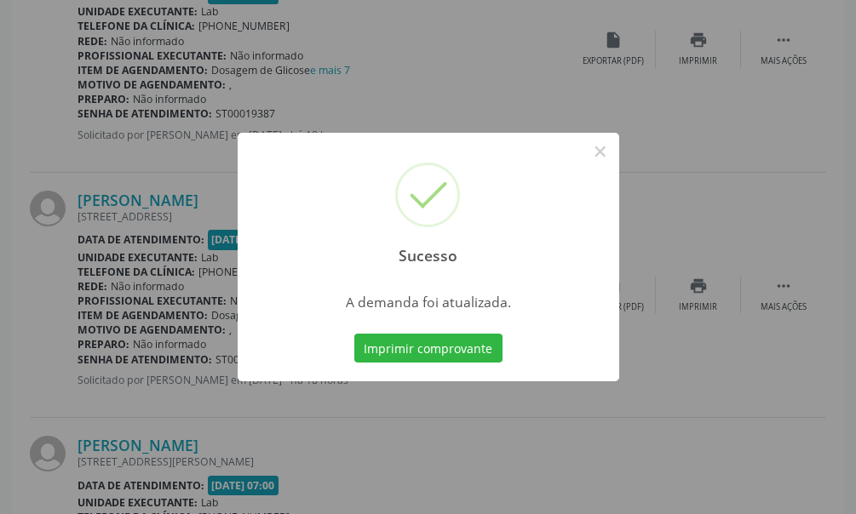
scroll to position [0, 0]
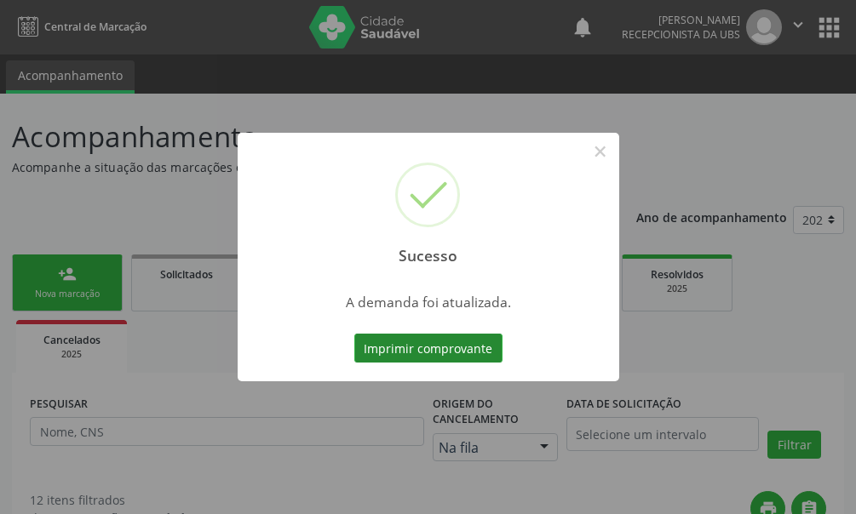
click at [405, 352] on button "Imprimir comprovante" at bounding box center [428, 348] width 148 height 29
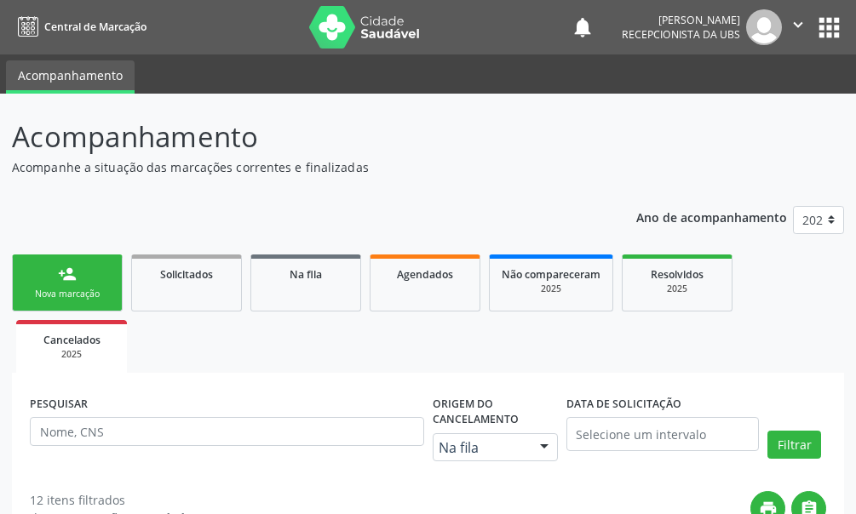
click at [85, 273] on link "person_add Nova marcação" at bounding box center [67, 283] width 111 height 57
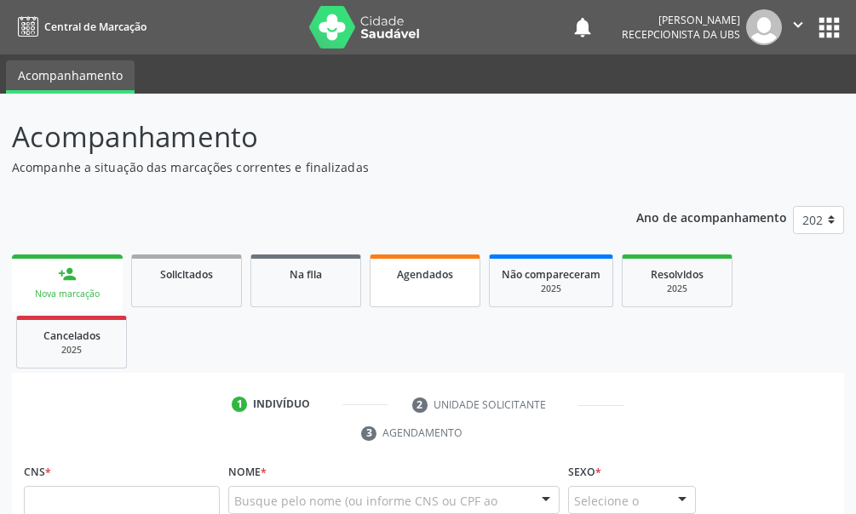
click at [420, 255] on link "Agendados" at bounding box center [424, 281] width 111 height 53
select select "7"
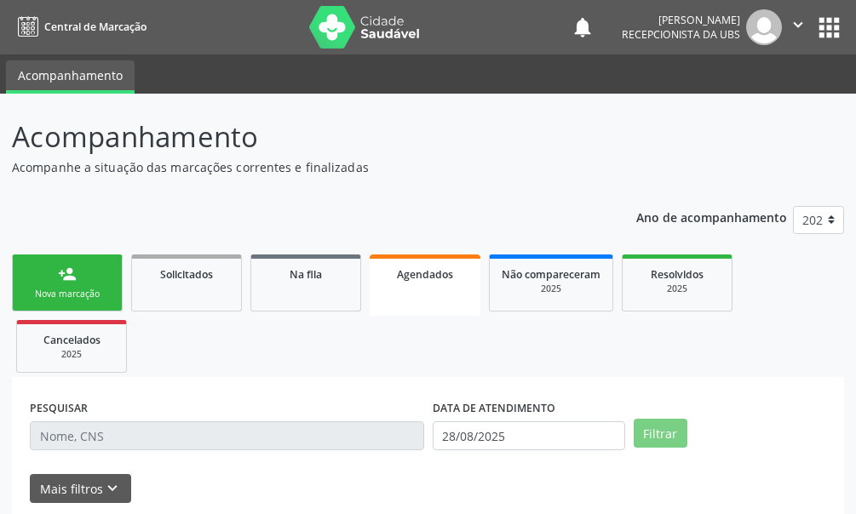
click at [420, 194] on div "Ano de acompanhamento 2025 2024 person_add Nova marcação Solicitados Na fila Ag…" at bounding box center [428, 403] width 832 height 418
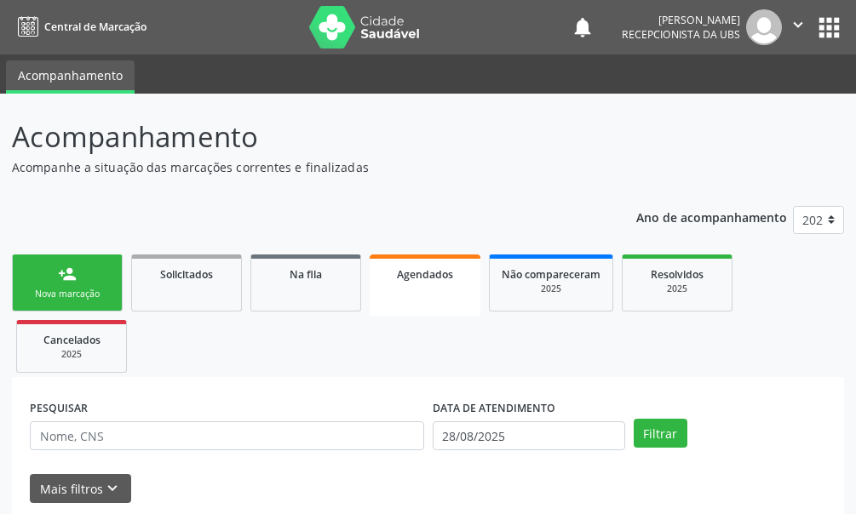
click at [485, 421] on input "28/08/2025" at bounding box center [528, 435] width 192 height 29
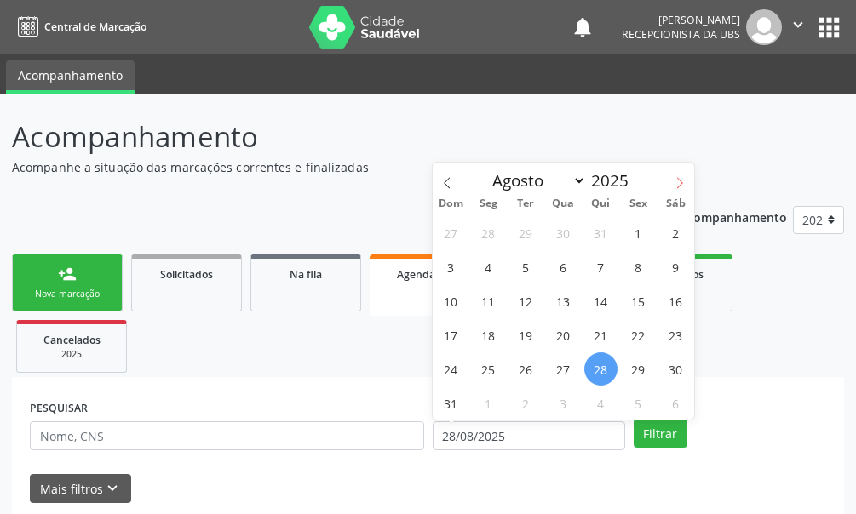
scroll to position [109, 0]
select select "8"
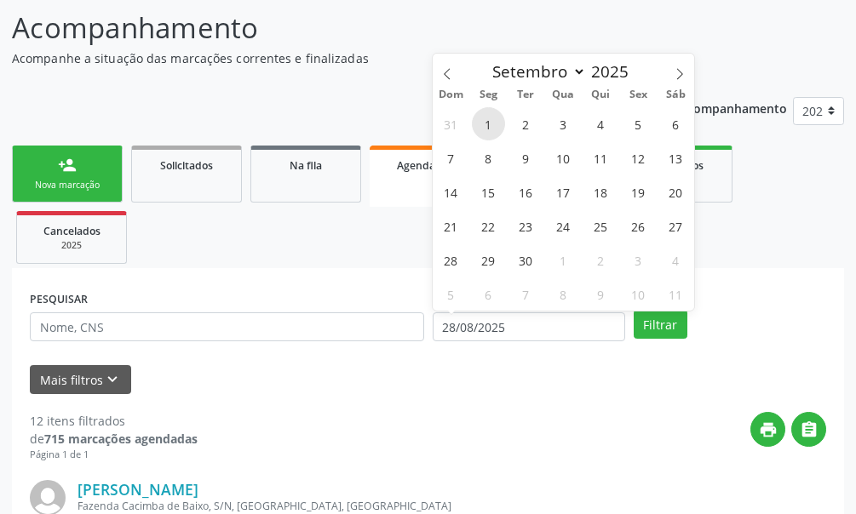
click at [489, 126] on span "1" at bounding box center [488, 123] width 33 height 33
type input "[DATE]"
click at [489, 126] on span "1" at bounding box center [488, 123] width 33 height 33
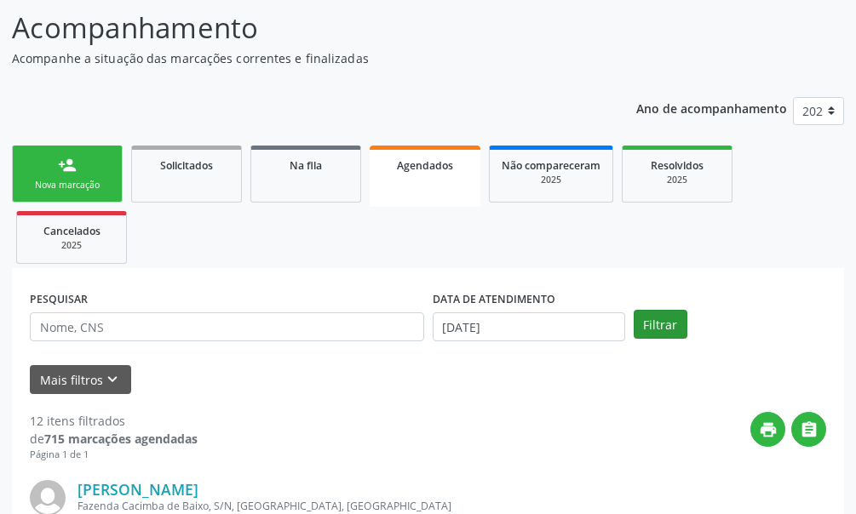
click at [667, 325] on button "Filtrar" at bounding box center [660, 324] width 54 height 29
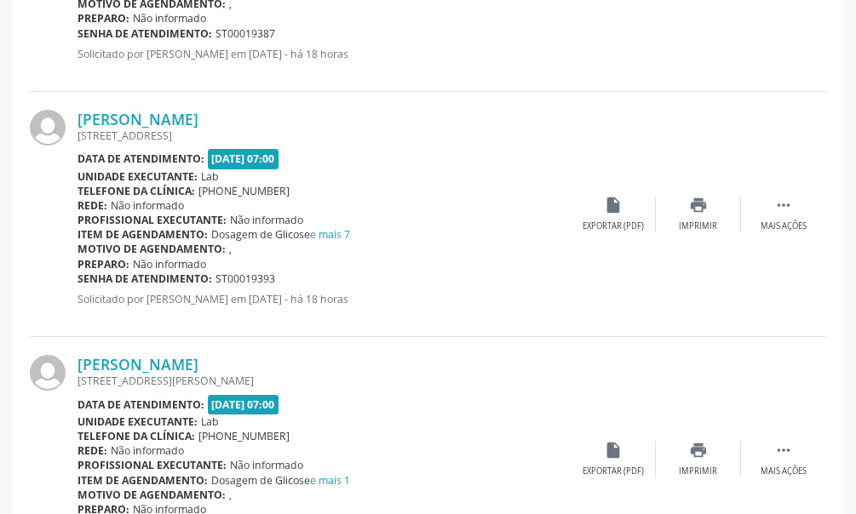
scroll to position [1301, 0]
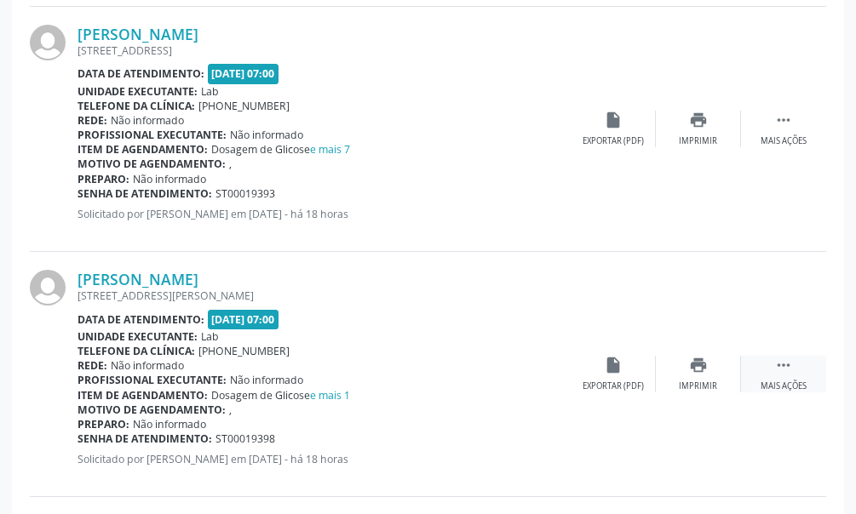
click at [786, 364] on icon "" at bounding box center [783, 365] width 19 height 19
click at [700, 372] on icon "edit" at bounding box center [698, 365] width 19 height 19
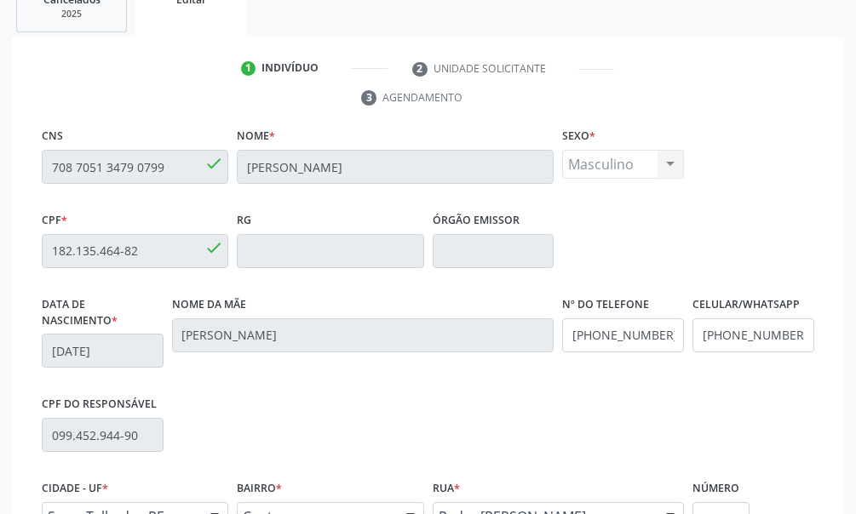
scroll to position [536, 0]
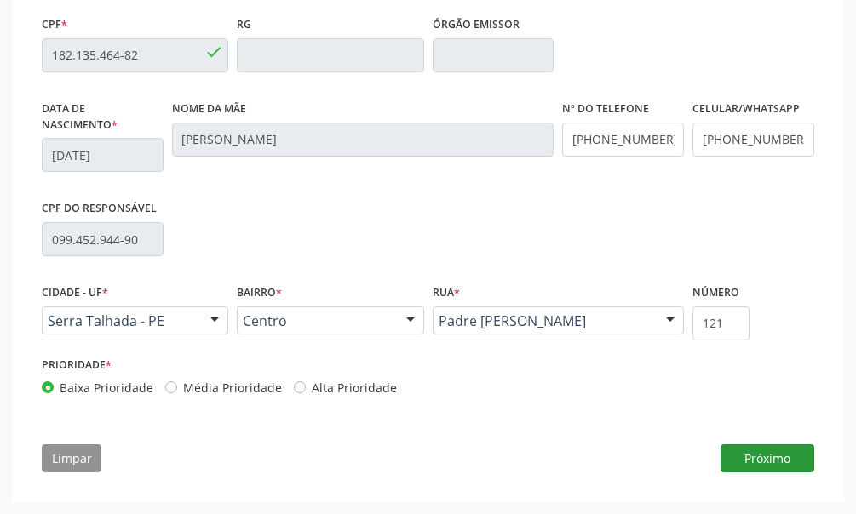
click at [782, 455] on button "Próximo" at bounding box center [767, 458] width 94 height 29
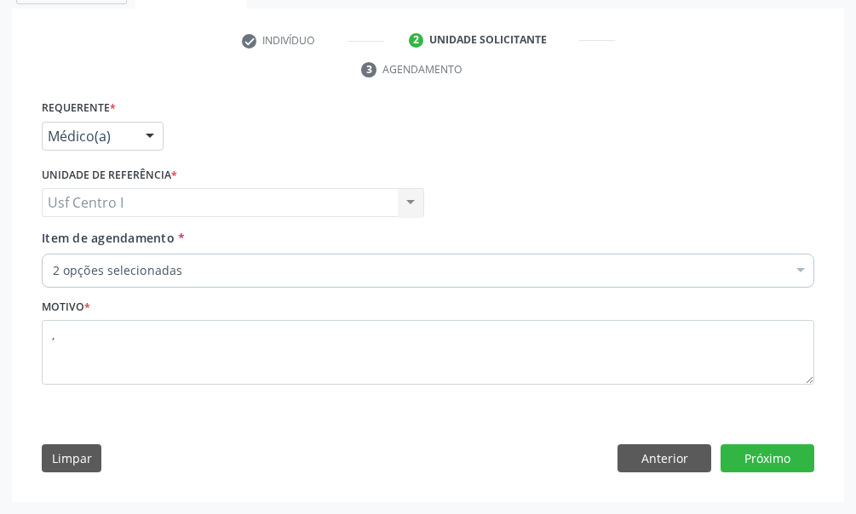
scroll to position [369, 0]
click at [192, 268] on span "2 opções selecionadas" at bounding box center [419, 270] width 733 height 17
click at [180, 269] on span "2 opções selecionadas" at bounding box center [419, 270] width 733 height 17
click at [186, 262] on span "2 opções selecionadas" at bounding box center [419, 270] width 733 height 17
click at [179, 272] on span "2 opções selecionadas" at bounding box center [419, 270] width 733 height 17
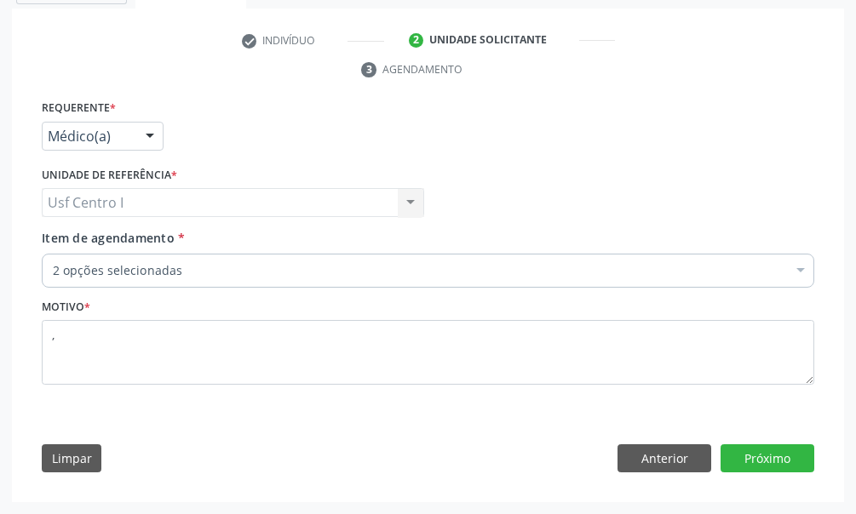
click at [83, 271] on span "2 opções selecionadas" at bounding box center [419, 270] width 733 height 17
click at [180, 276] on span "2 opções selecionadas" at bounding box center [419, 270] width 733 height 17
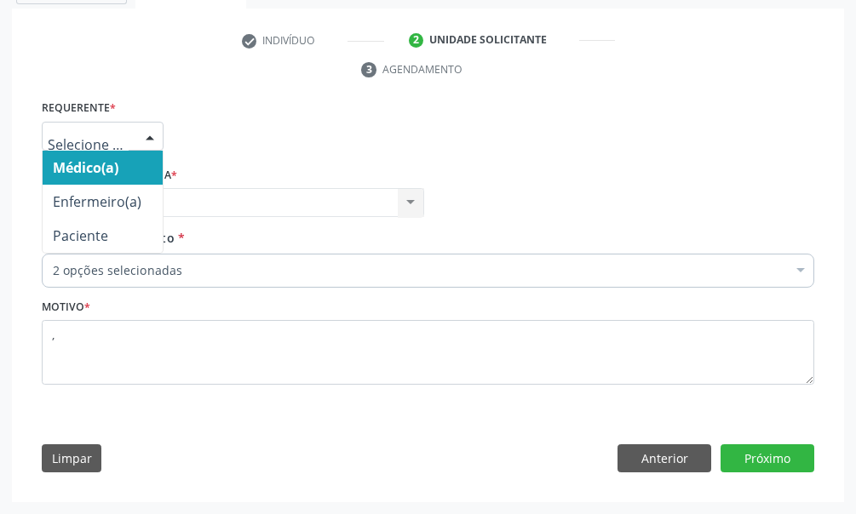
click at [152, 135] on div at bounding box center [150, 137] width 26 height 29
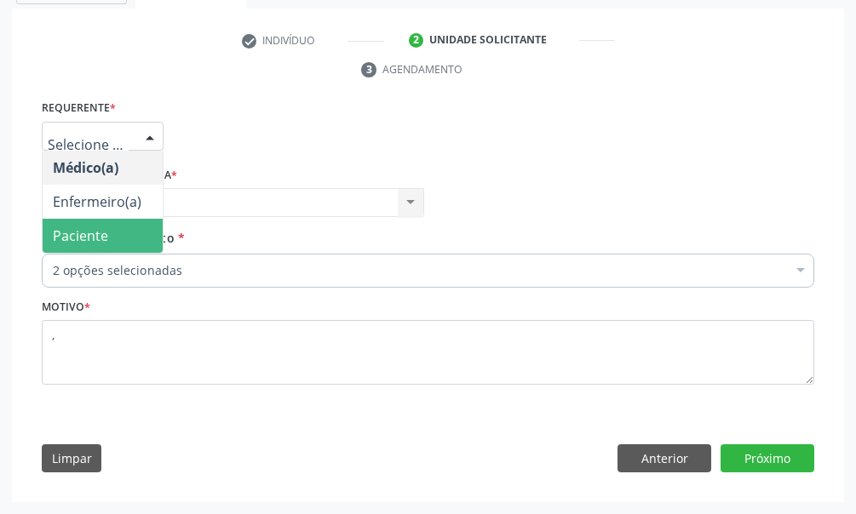
click at [136, 224] on span "Paciente" at bounding box center [103, 236] width 120 height 34
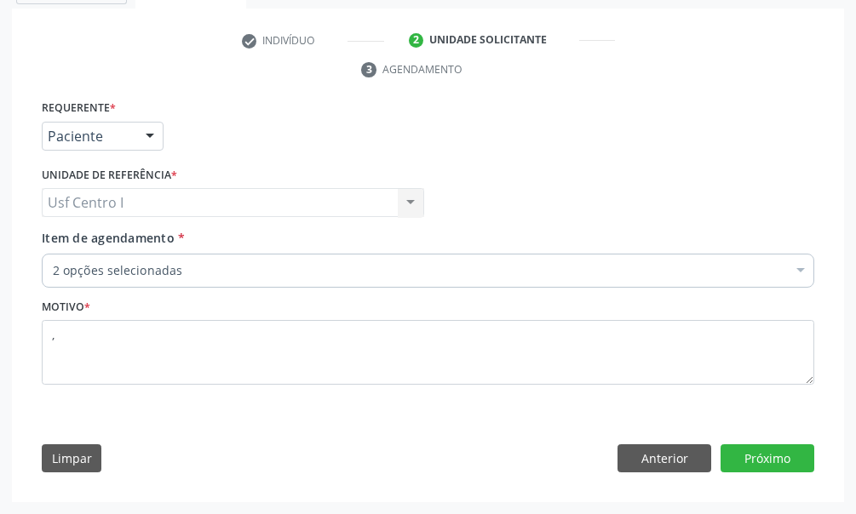
click at [177, 278] on span "2 opções selecionadas" at bounding box center [419, 270] width 733 height 17
click at [181, 269] on span "2 opções selecionadas" at bounding box center [419, 270] width 733 height 17
click at [184, 273] on span "2 opções selecionadas" at bounding box center [419, 270] width 733 height 17
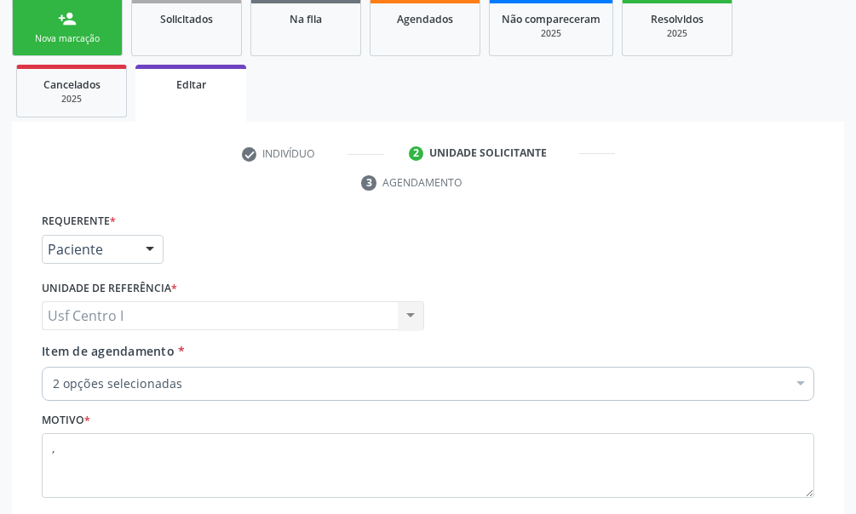
scroll to position [341, 0]
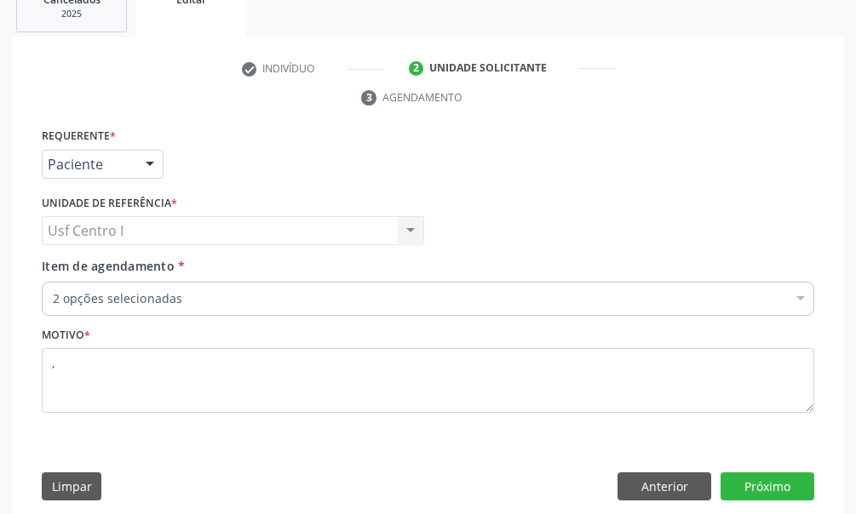
click at [80, 303] on span "2 opções selecionadas" at bounding box center [419, 298] width 733 height 17
click at [146, 295] on span "2 opções selecionadas" at bounding box center [419, 298] width 733 height 17
click at [193, 296] on span "2 opções selecionadas" at bounding box center [419, 298] width 733 height 17
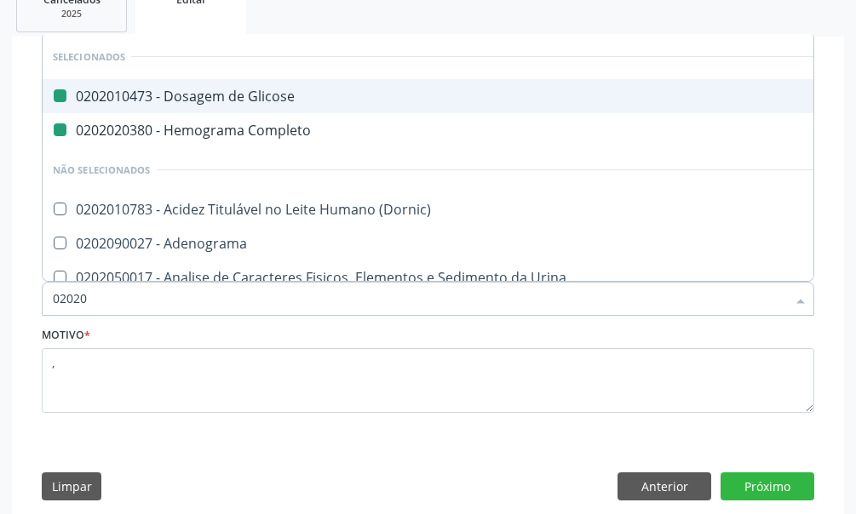
type input "020204"
checkbox Glicose "false"
checkbox Completo "false"
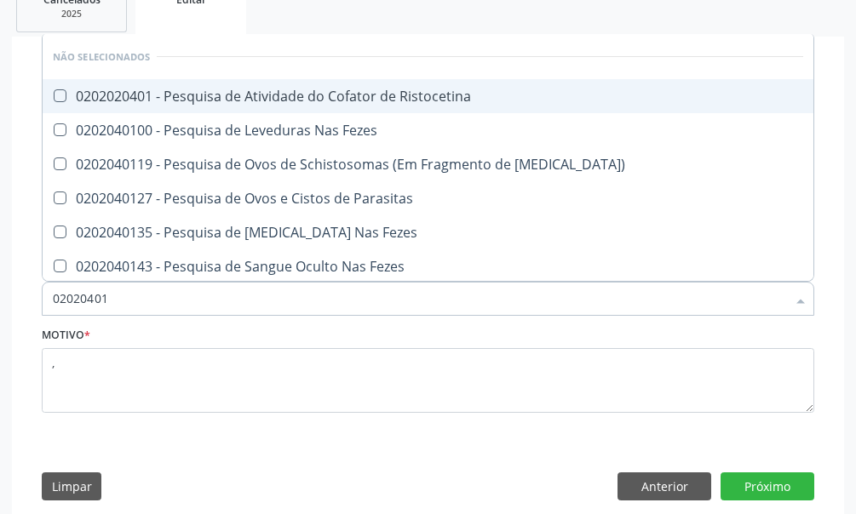
type input "020204012"
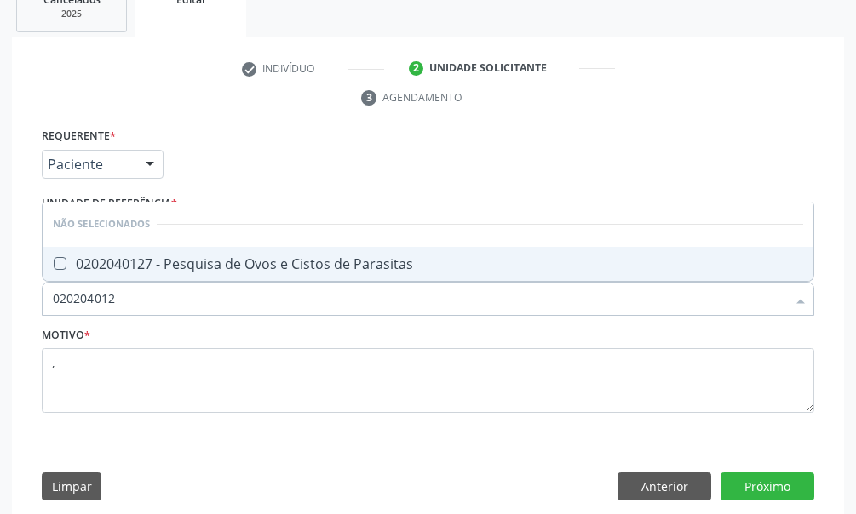
click at [59, 258] on Parasitas at bounding box center [60, 263] width 13 height 13
click at [54, 258] on Parasitas "checkbox" at bounding box center [48, 263] width 11 height 11
checkbox Parasitas "true"
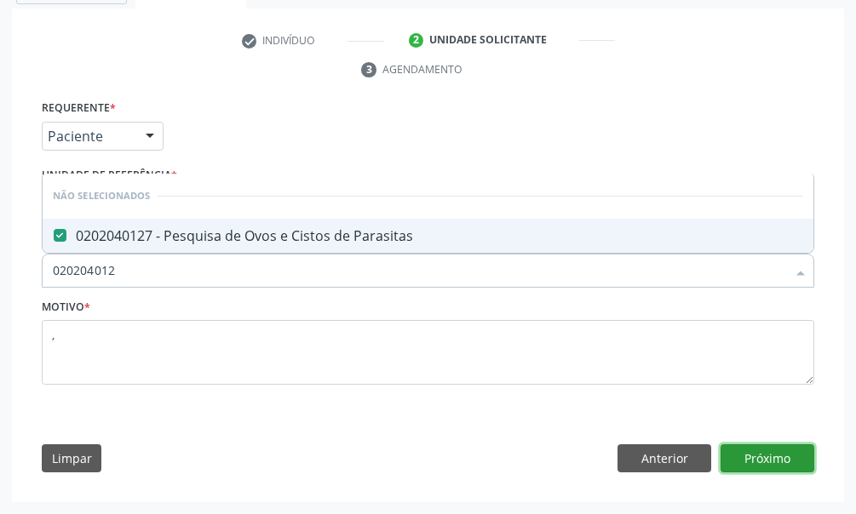
click at [770, 459] on button "Próximo" at bounding box center [767, 458] width 94 height 29
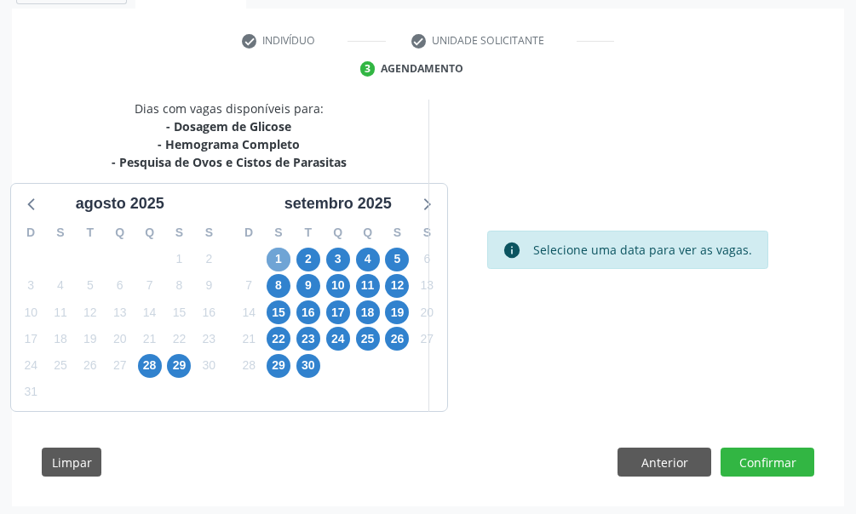
click at [281, 257] on span "1" at bounding box center [278, 260] width 24 height 24
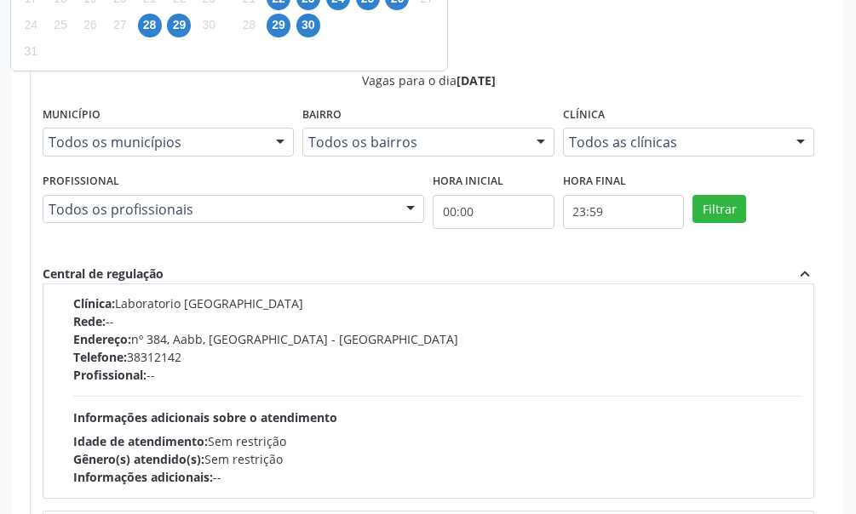
scroll to position [851, 0]
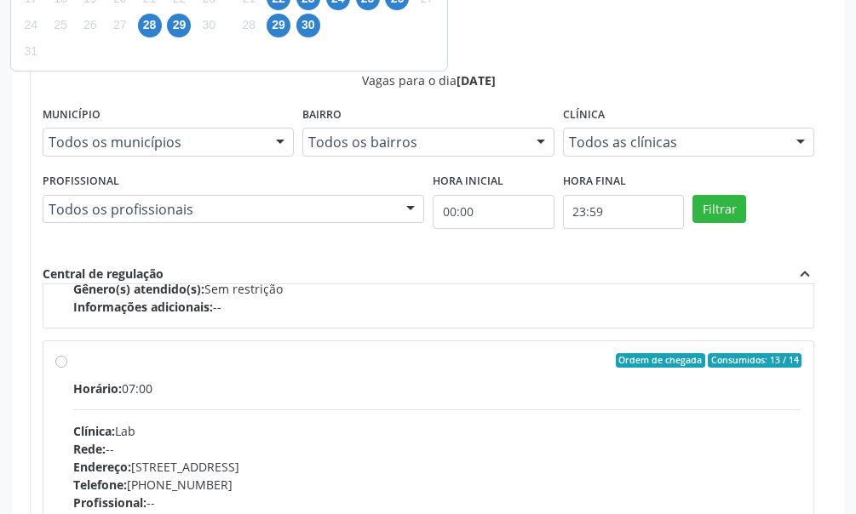
click at [73, 363] on label "Ordem de chegada Consumidos: 13 / 14 Horário: 07:00 Clínica: Lab Rede: -- Ender…" at bounding box center [437, 483] width 728 height 261
click at [59, 363] on input "Ordem de chegada Consumidos: 13 / 14 Horário: 07:00 Clínica: Lab Rede: -- Ender…" at bounding box center [61, 360] width 12 height 15
radio input "true"
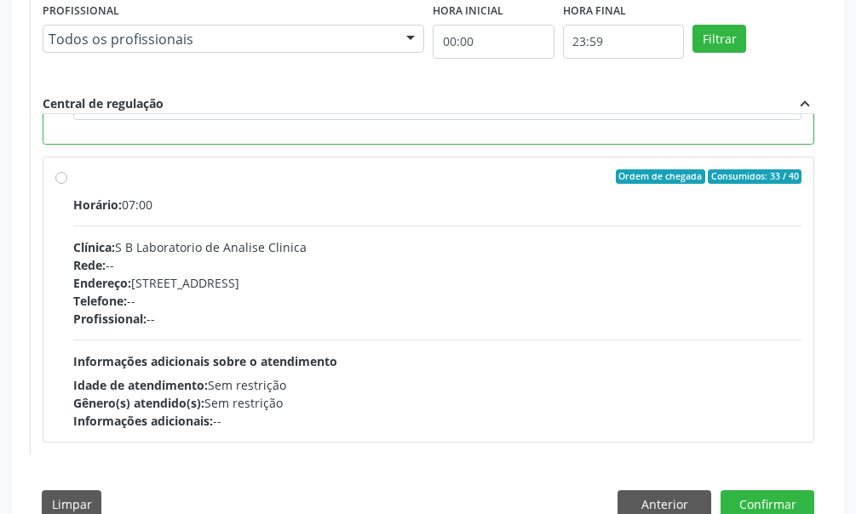
scroll to position [926, 0]
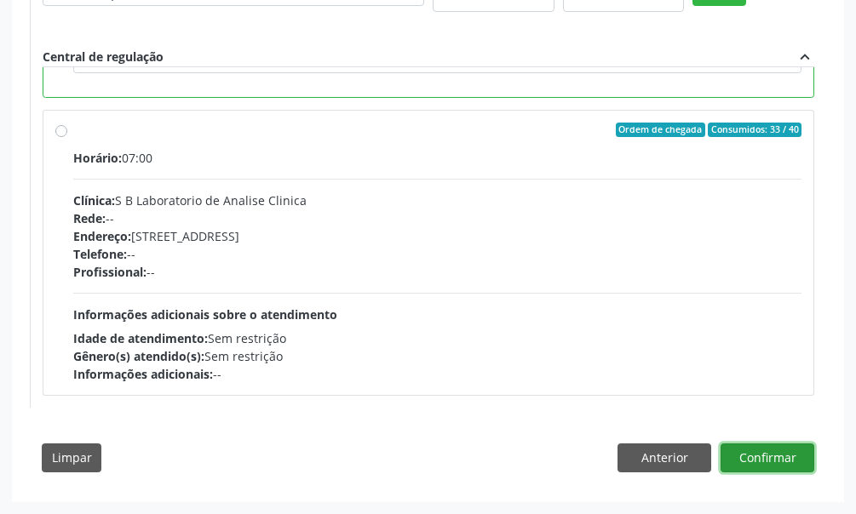
click at [772, 455] on button "Confirmar" at bounding box center [767, 458] width 94 height 29
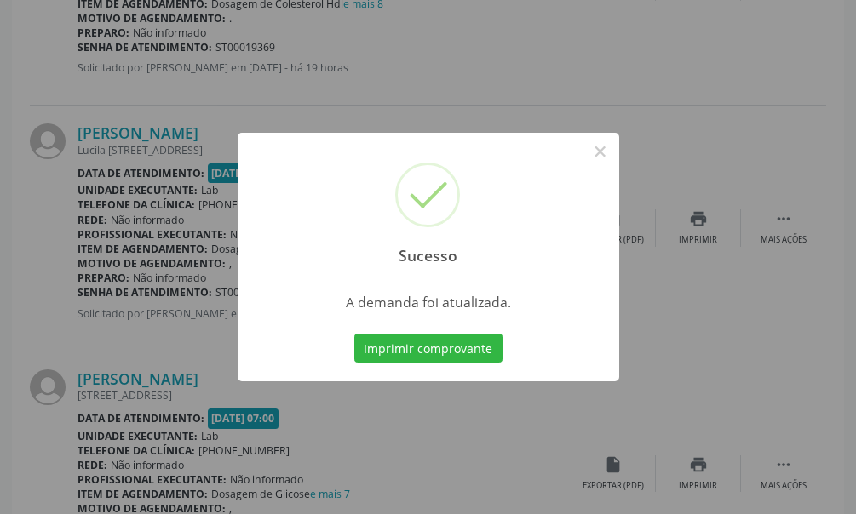
scroll to position [0, 0]
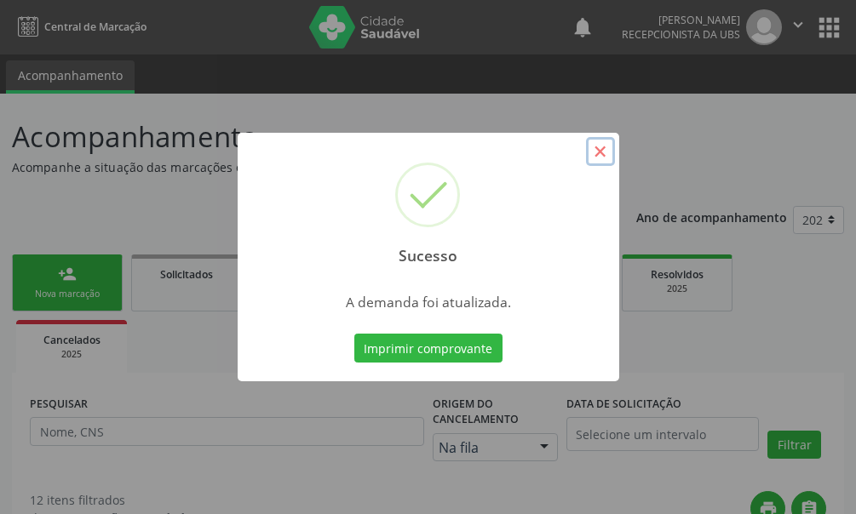
click at [602, 152] on button "×" at bounding box center [600, 151] width 29 height 29
